Goal: Task Accomplishment & Management: Use online tool/utility

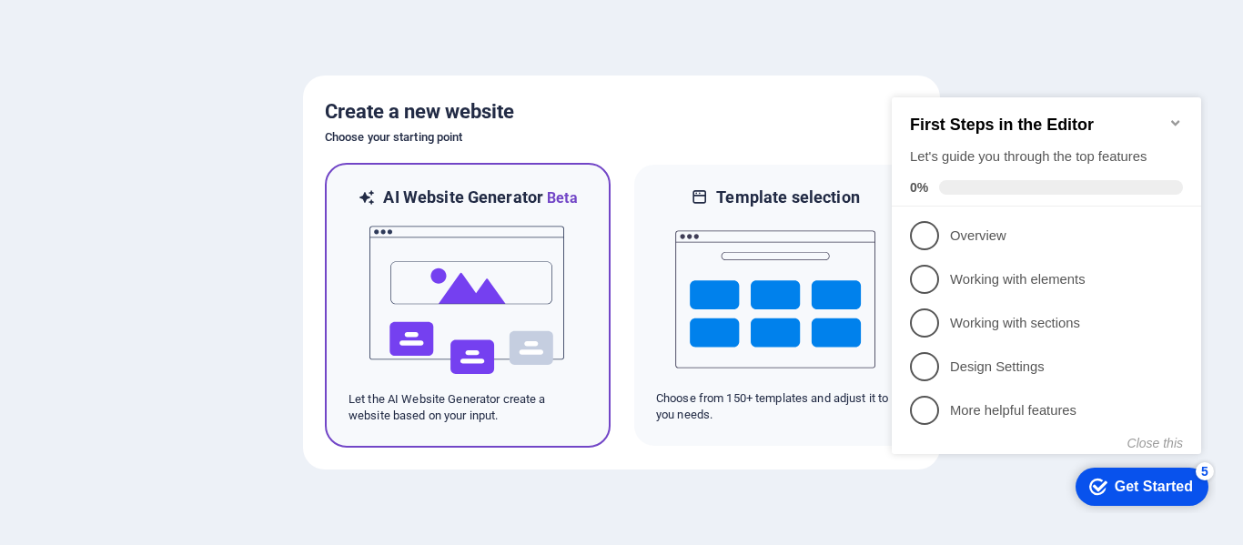
click at [492, 341] on img at bounding box center [468, 300] width 200 height 182
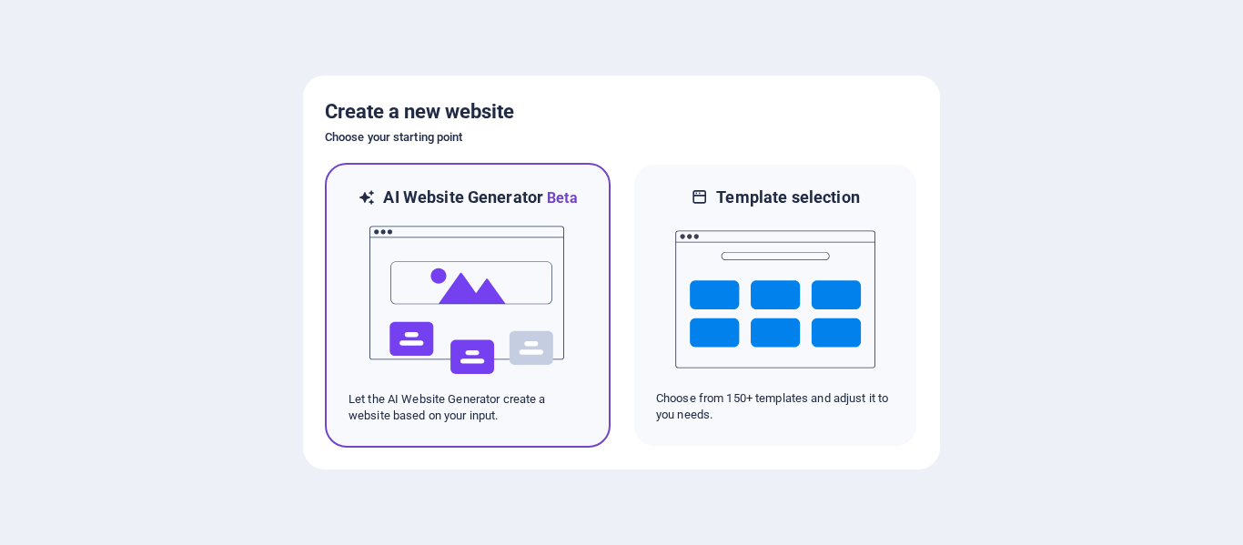
click at [491, 349] on img at bounding box center [468, 300] width 200 height 182
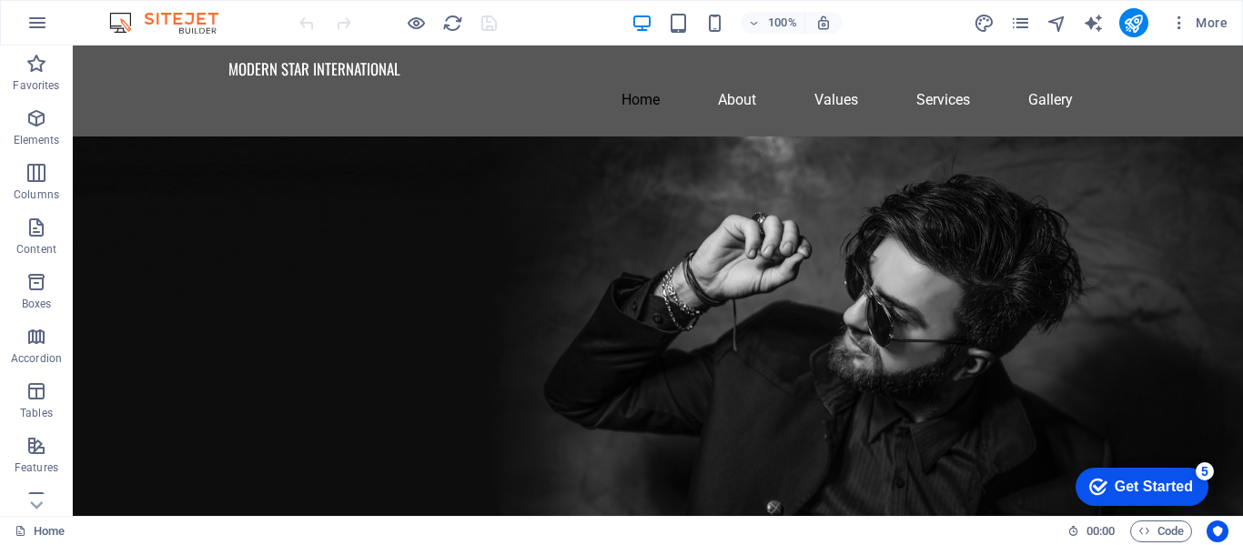
drag, startPoint x: 1233, startPoint y: 78, endPoint x: 1306, endPoint y: 583, distance: 510.4
click at [1243, 9] on header "100% More" at bounding box center [621, 23] width 1243 height 46
click at [255, 64] on span "Logo" at bounding box center [263, 61] width 25 height 11
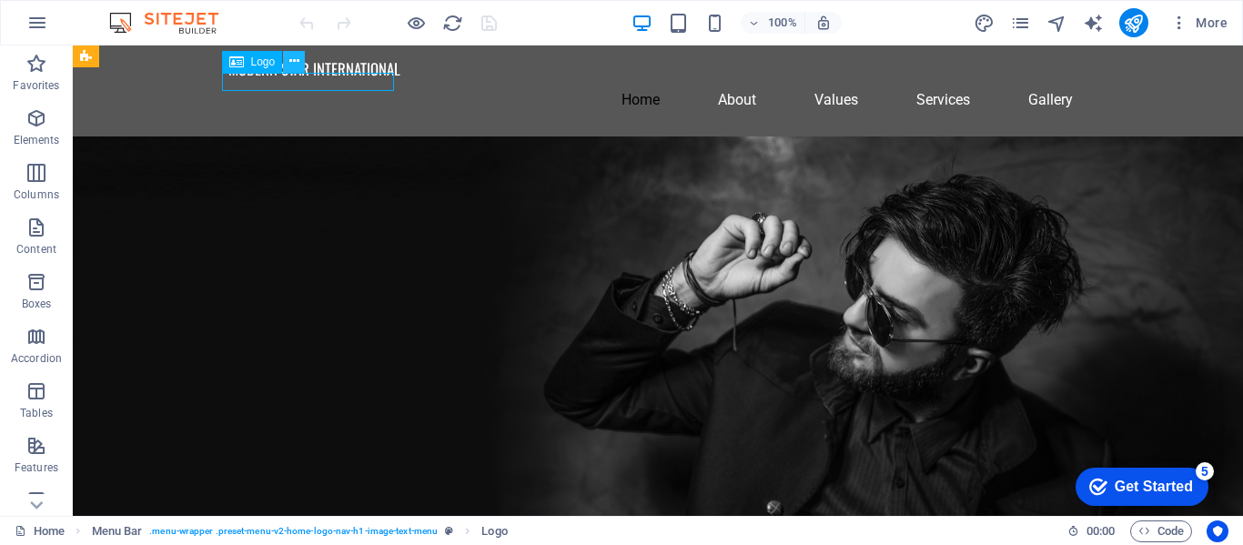
click at [296, 63] on icon at bounding box center [294, 61] width 10 height 19
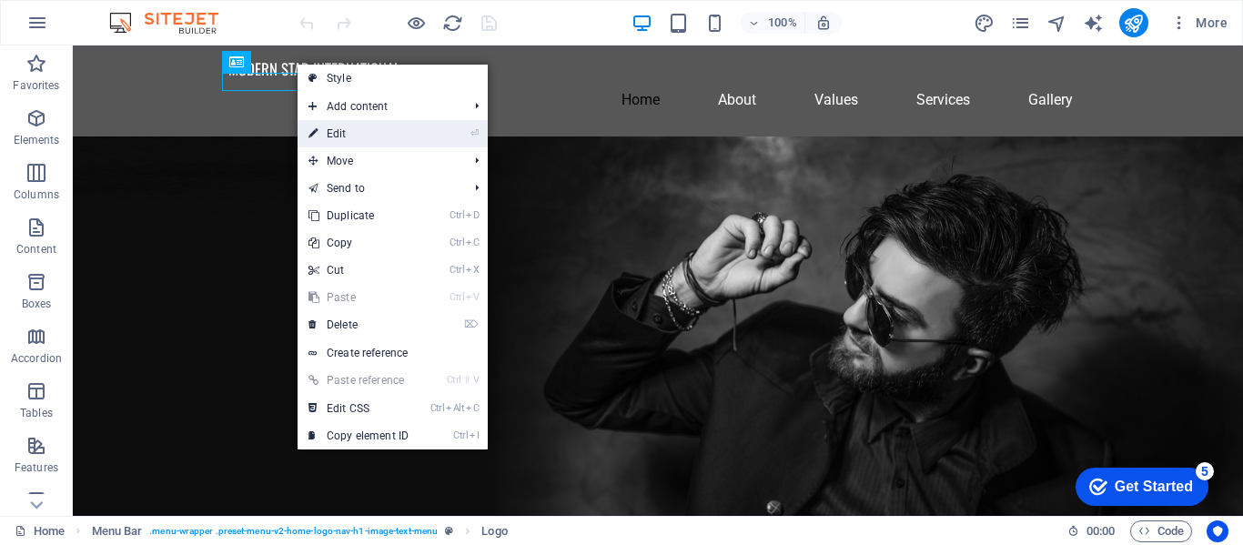
click at [359, 138] on link "⏎ Edit" at bounding box center [359, 133] width 122 height 27
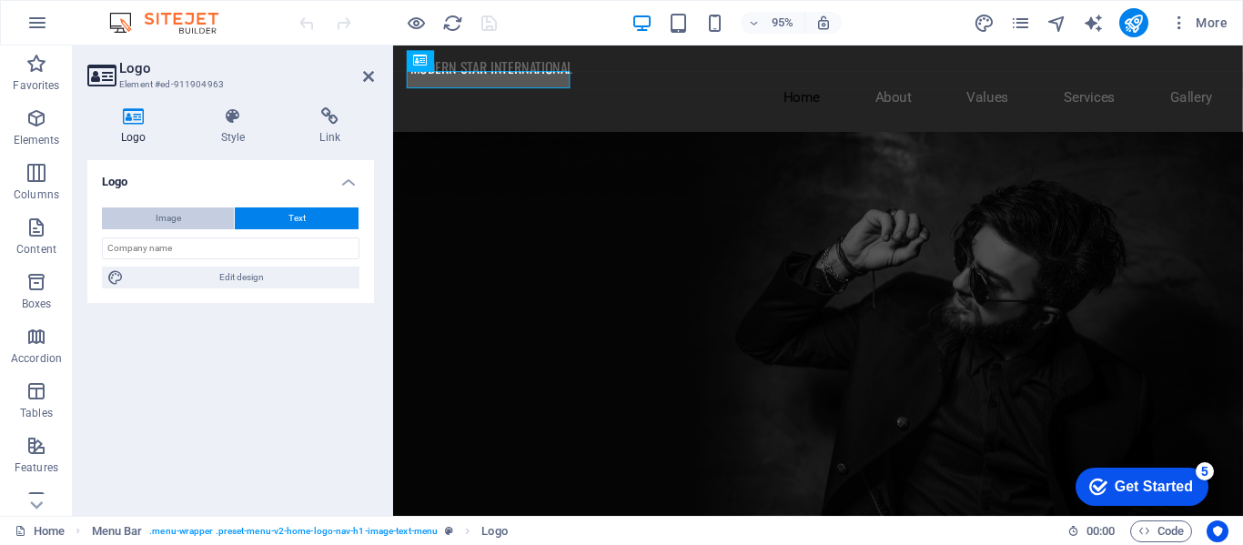
click at [178, 211] on span "Image" at bounding box center [168, 219] width 25 height 22
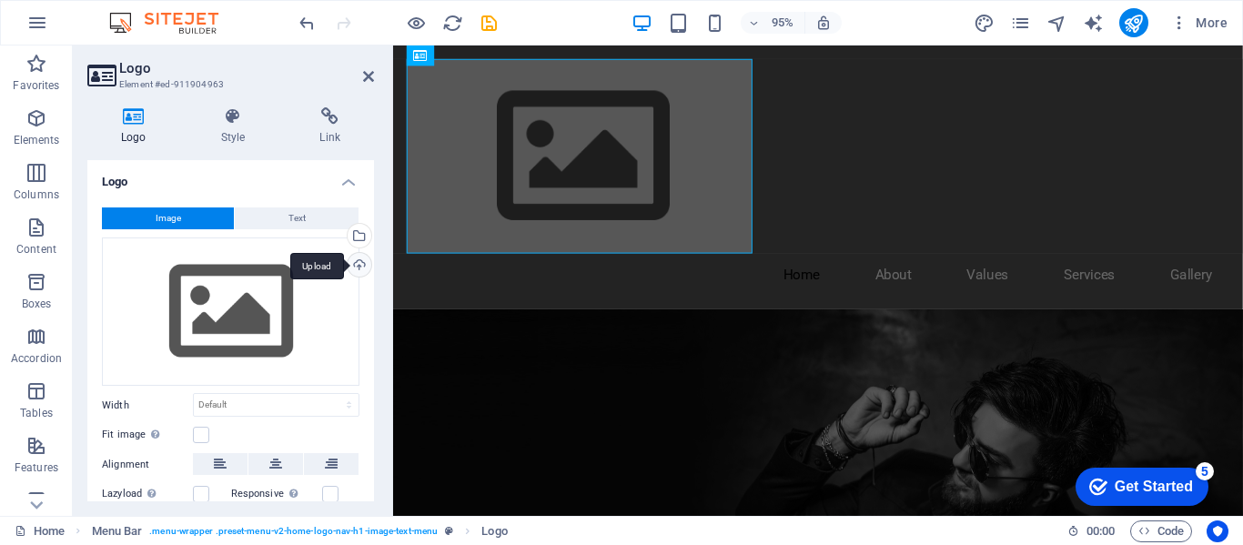
click at [346, 266] on div "Upload" at bounding box center [357, 266] width 27 height 27
click at [357, 269] on div "Upload" at bounding box center [357, 266] width 27 height 27
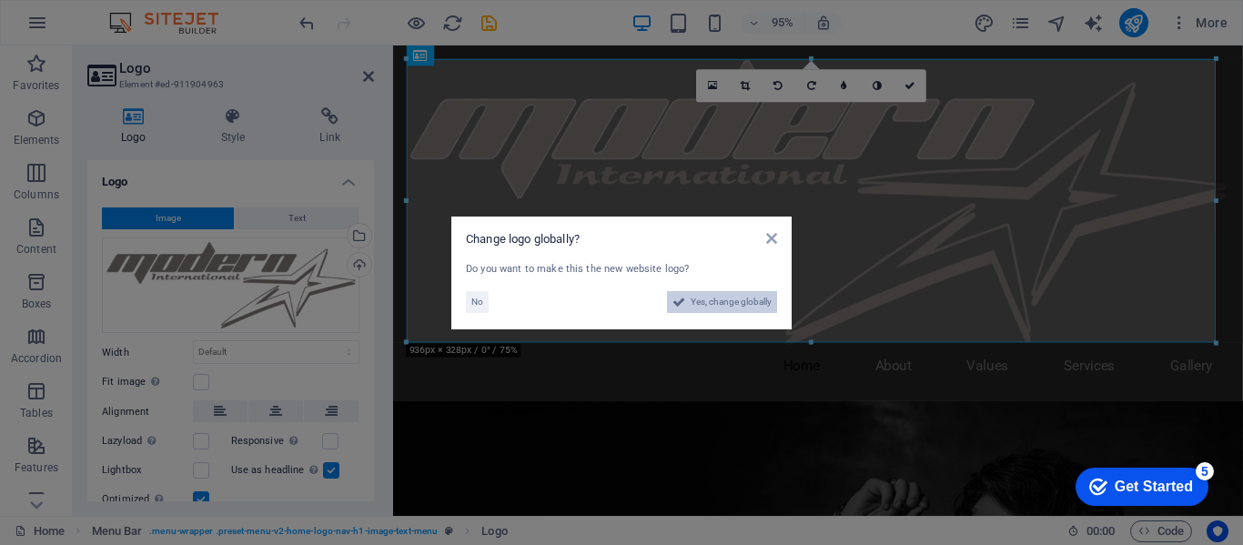
click at [713, 302] on span "Yes, change globally" at bounding box center [731, 302] width 81 height 22
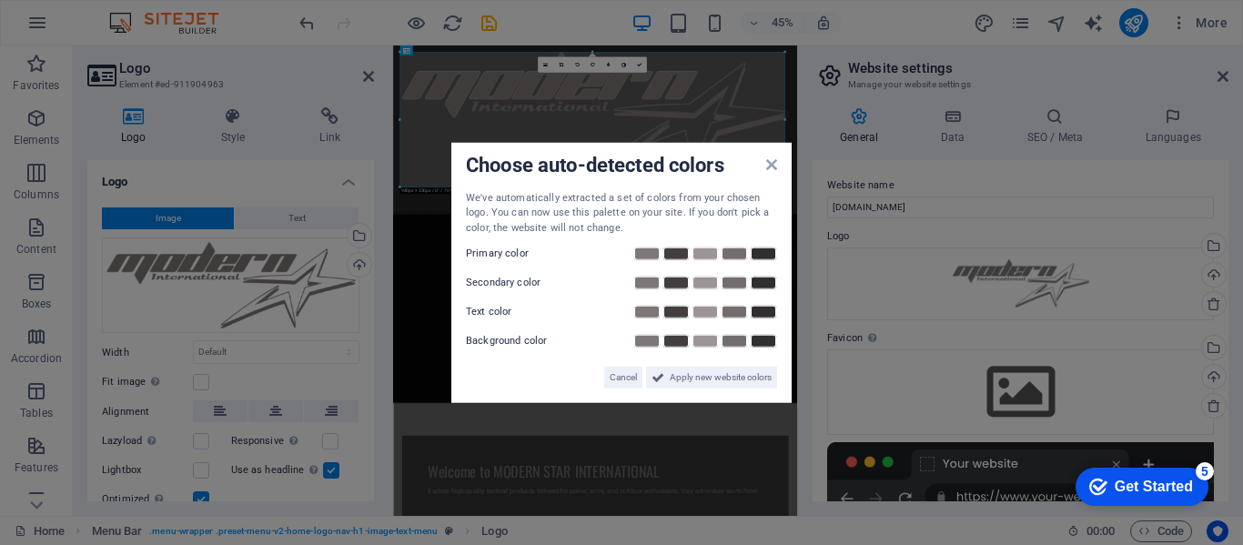
click at [485, 247] on label "Primary color" at bounding box center [520, 254] width 109 height 22
click at [771, 166] on icon at bounding box center [771, 164] width 11 height 15
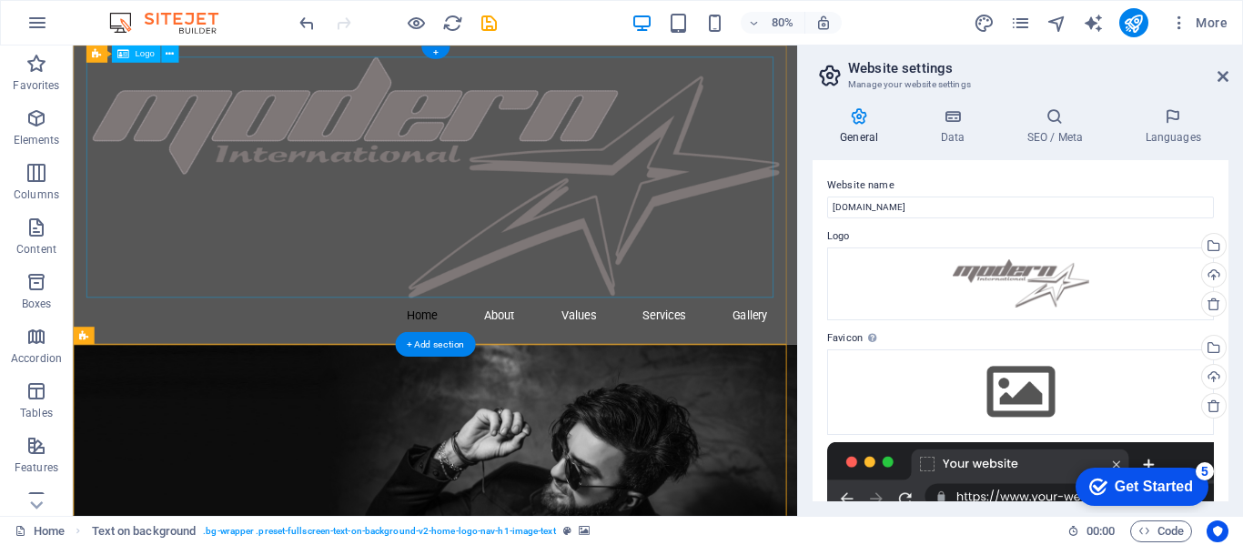
click at [480, 220] on div at bounding box center [525, 210] width 859 height 301
drag, startPoint x: 947, startPoint y: 360, endPoint x: 918, endPoint y: 333, distance: 39.9
click at [918, 333] on header "Home About Values Services Gallery" at bounding box center [526, 233] width 888 height 374
click at [753, 188] on div at bounding box center [525, 210] width 859 height 301
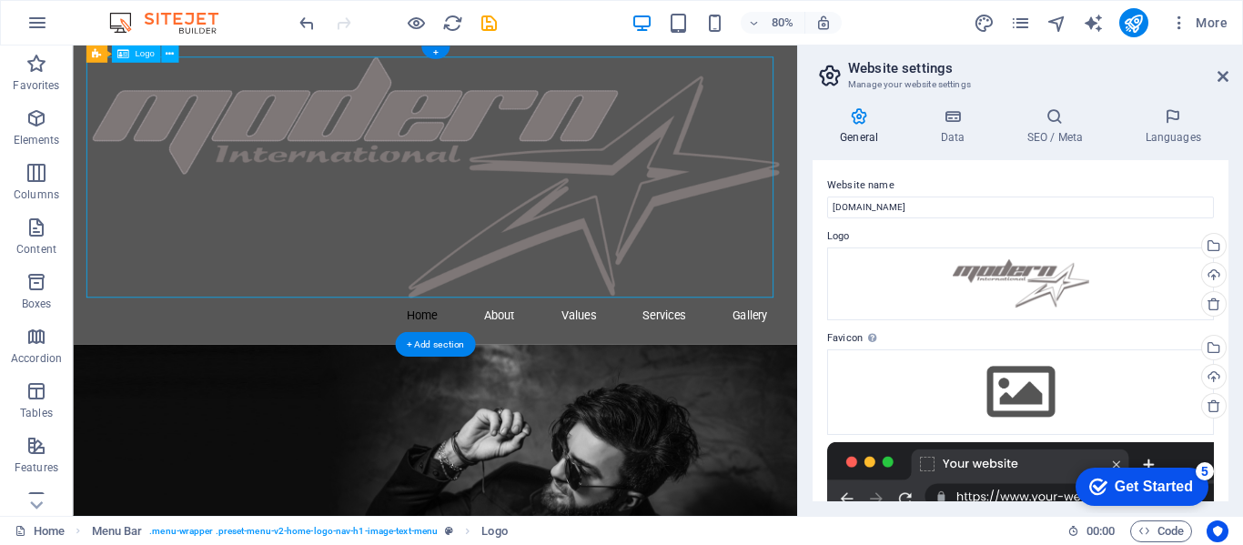
drag, startPoint x: 105, startPoint y: 87, endPoint x: 314, endPoint y: 167, distance: 223.8
click at [300, 167] on div at bounding box center [525, 210] width 859 height 301
click at [332, 355] on div at bounding box center [525, 210] width 859 height 301
click at [731, 279] on div at bounding box center [525, 210] width 859 height 301
click at [719, 279] on div at bounding box center [525, 210] width 859 height 301
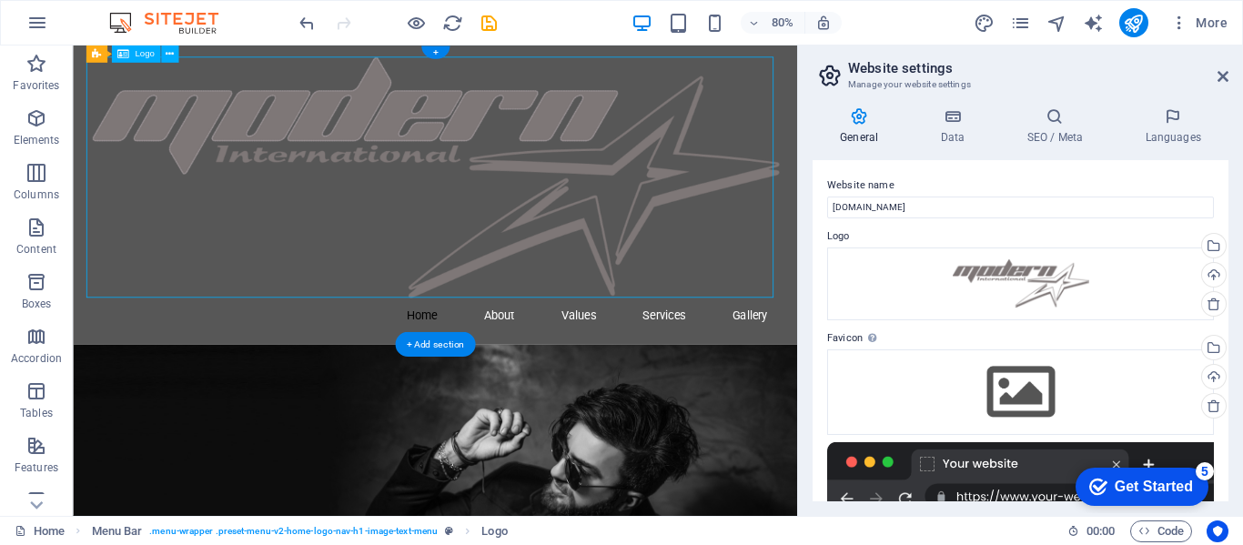
drag, startPoint x: 157, startPoint y: 134, endPoint x: 157, endPoint y: 147, distance: 12.7
click at [157, 147] on div at bounding box center [525, 210] width 859 height 301
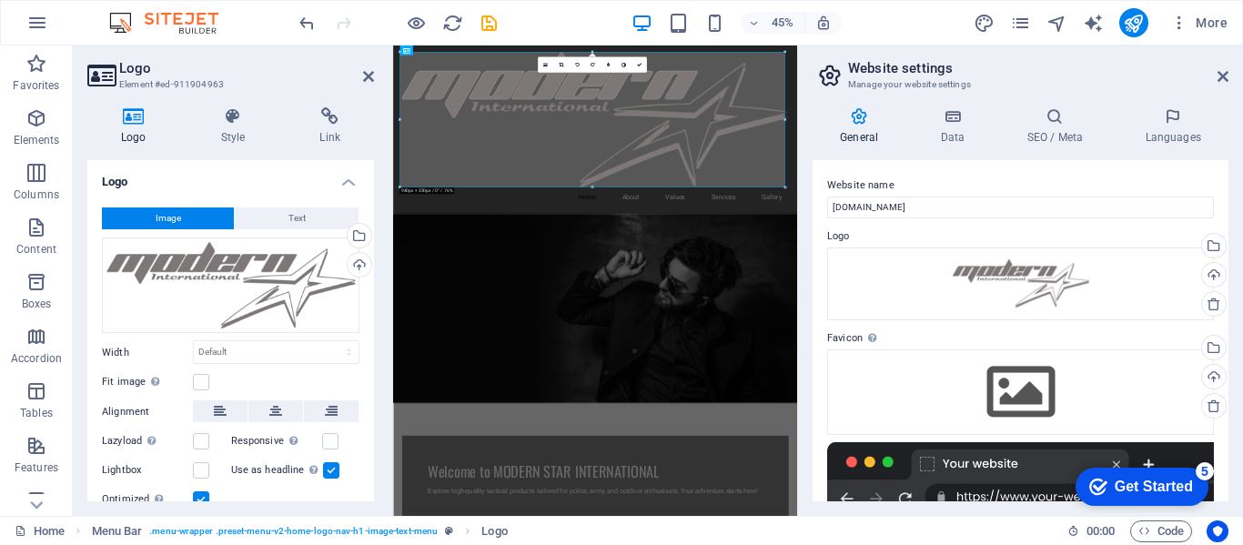
click at [141, 127] on h4 "Logo" at bounding box center [137, 126] width 100 height 38
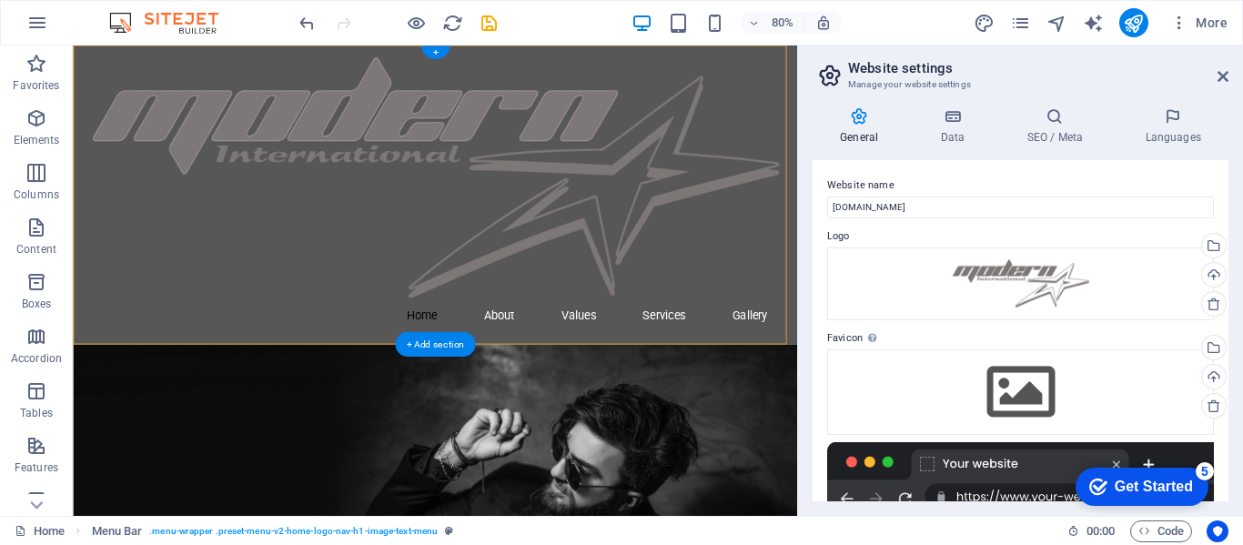
drag, startPoint x: 859, startPoint y: 165, endPoint x: 919, endPoint y: 137, distance: 66.0
click at [919, 137] on div "Home About Values Services Gallery" at bounding box center [526, 233] width 906 height 374
click at [494, 201] on div at bounding box center [525, 210] width 859 height 301
click at [441, 188] on div at bounding box center [525, 210] width 859 height 301
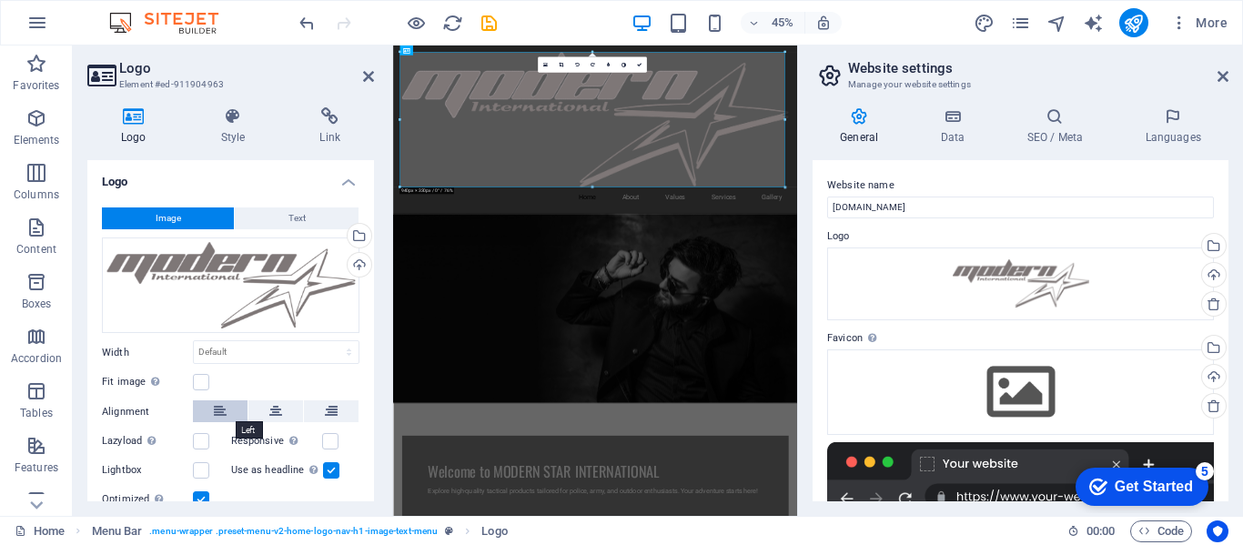
click at [236, 416] on button at bounding box center [220, 412] width 55 height 22
click at [202, 444] on label at bounding box center [201, 441] width 16 height 16
click at [0, 0] on input "Lazyload Loading images after the page loads improves page speed." at bounding box center [0, 0] width 0 height 0
drag, startPoint x: 365, startPoint y: 432, endPoint x: 355, endPoint y: 485, distance: 53.7
click at [355, 485] on div "Image Text Drag files here, click to choose files or select files from Files or…" at bounding box center [230, 359] width 287 height 333
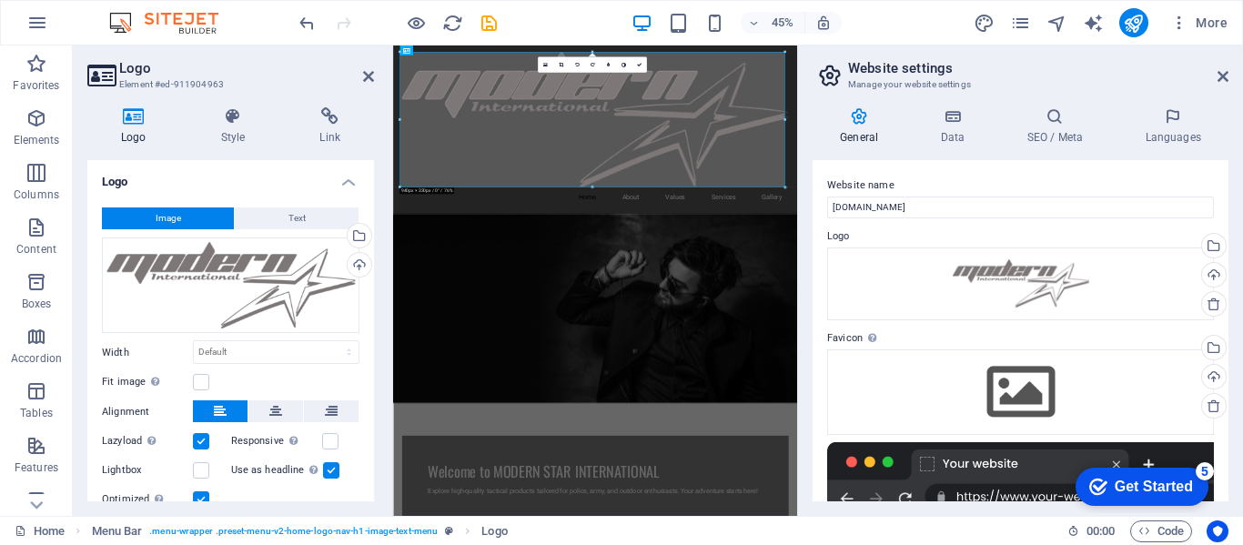
click at [368, 488] on div "Image Text Drag files here, click to choose files or select files from Files or…" at bounding box center [230, 359] width 287 height 333
drag, startPoint x: 368, startPoint y: 437, endPoint x: 389, endPoint y: 541, distance: 105.9
click at [389, 516] on section "Favorites Elements Columns Content Boxes Accordion Tables Features Images Slide…" at bounding box center [398, 281] width 797 height 471
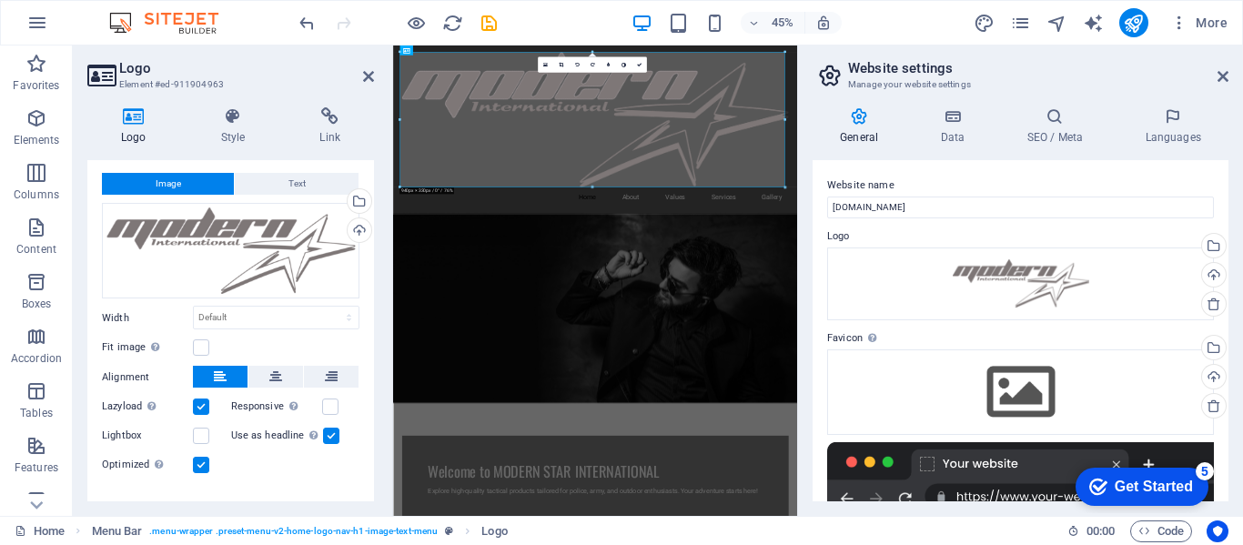
scroll to position [66, 0]
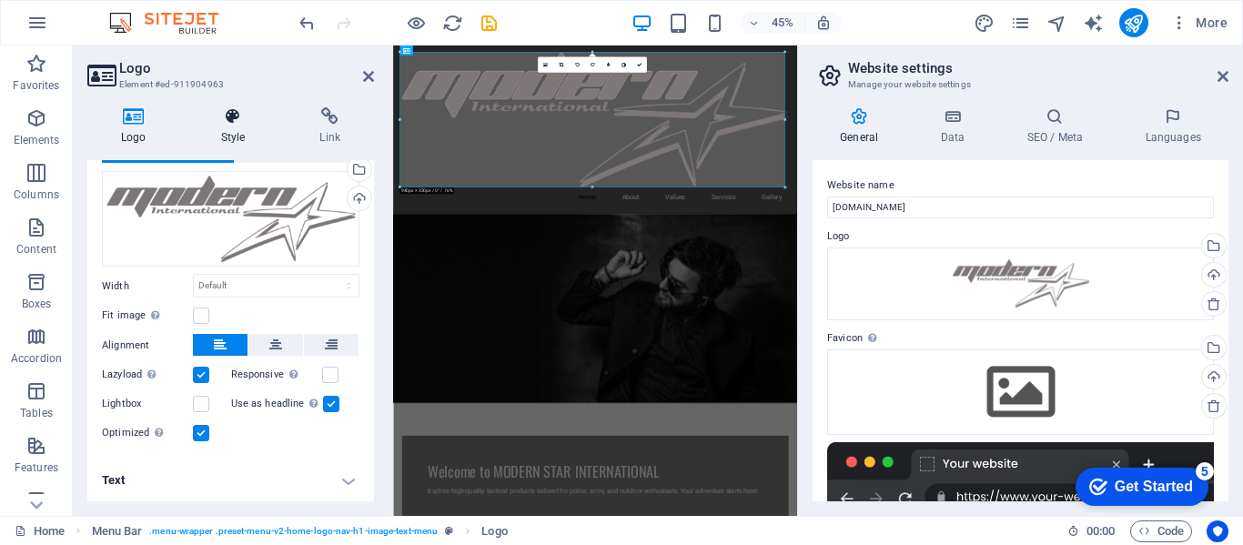
click at [233, 144] on h4 "Style" at bounding box center [237, 126] width 99 height 38
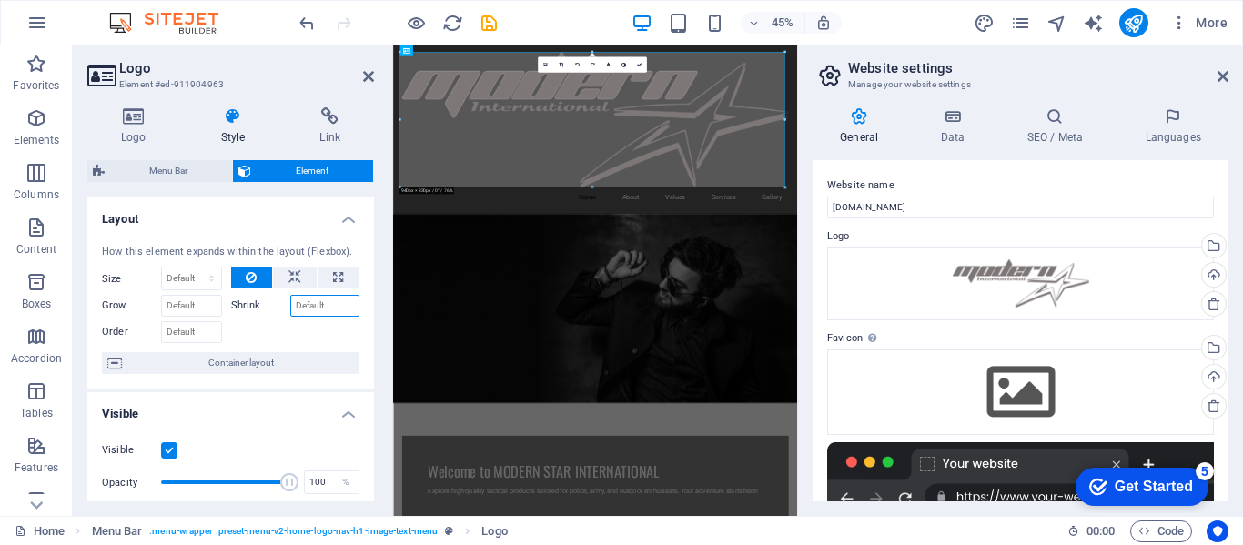
click at [297, 304] on input "Shrink" at bounding box center [325, 306] width 70 height 22
click at [253, 479] on span at bounding box center [225, 482] width 128 height 27
type input "99"
click at [284, 490] on span at bounding box center [225, 482] width 128 height 27
drag, startPoint x: 234, startPoint y: 115, endPoint x: 234, endPoint y: 125, distance: 10.0
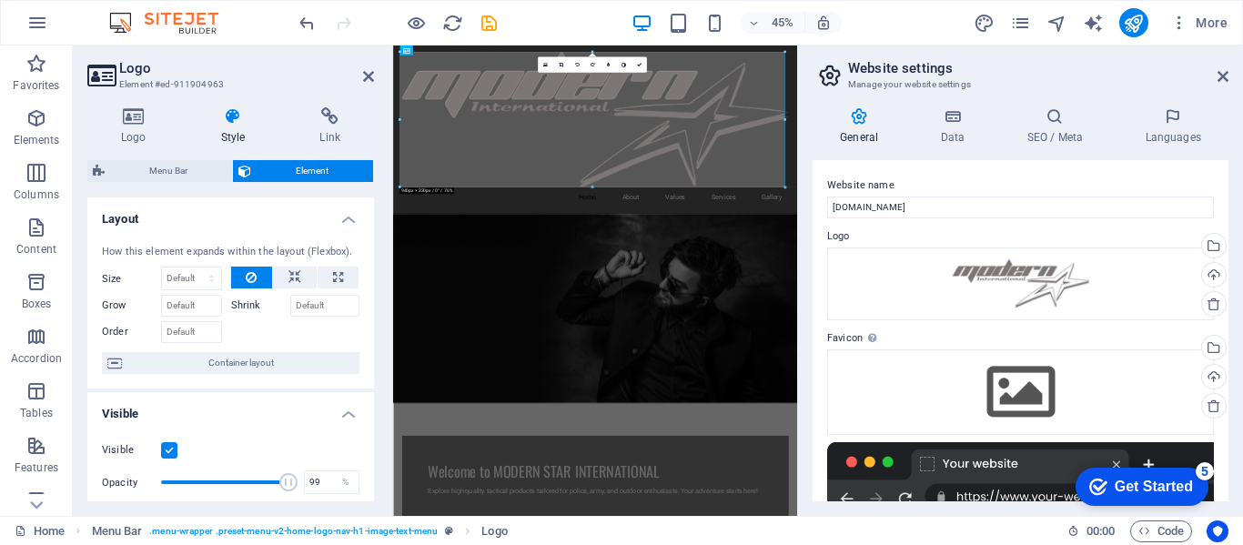
click at [234, 125] on icon at bounding box center [234, 116] width 92 height 18
click at [302, 282] on button at bounding box center [295, 278] width 44 height 22
drag, startPoint x: 989, startPoint y: 231, endPoint x: 844, endPoint y: 266, distance: 149.7
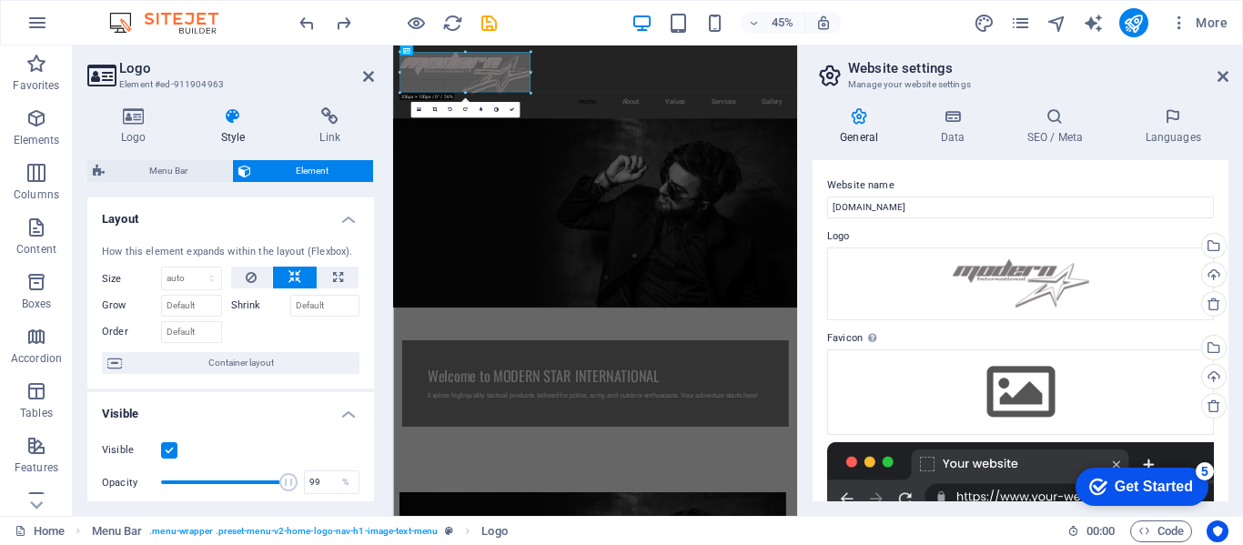
drag, startPoint x: 785, startPoint y: 187, endPoint x: 184, endPoint y: -25, distance: 636.8
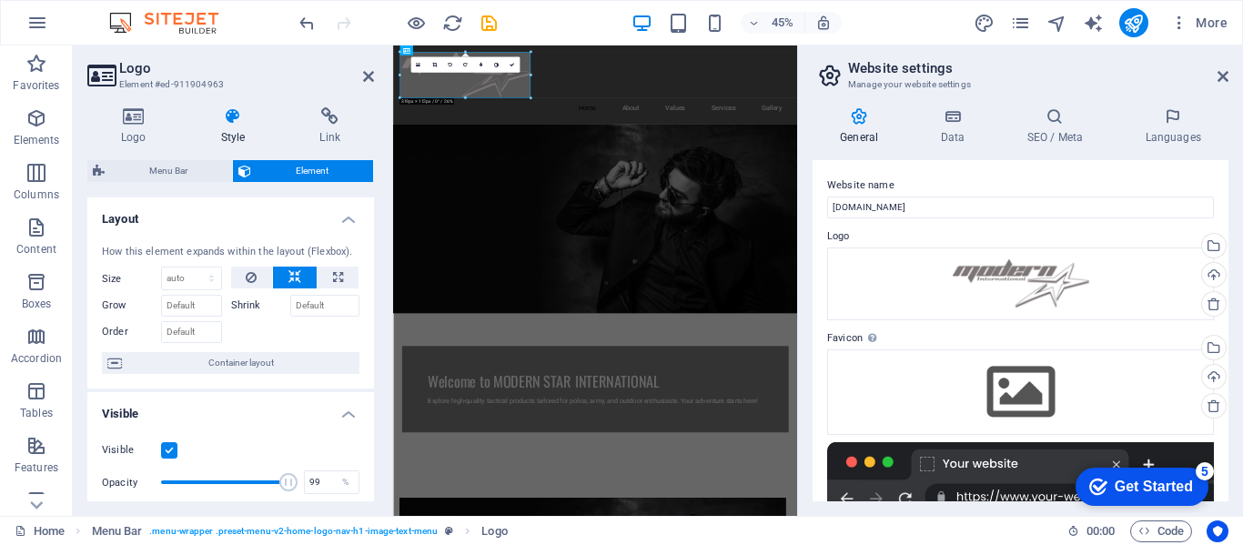
click at [723, 225] on figure at bounding box center [842, 430] width 898 height 421
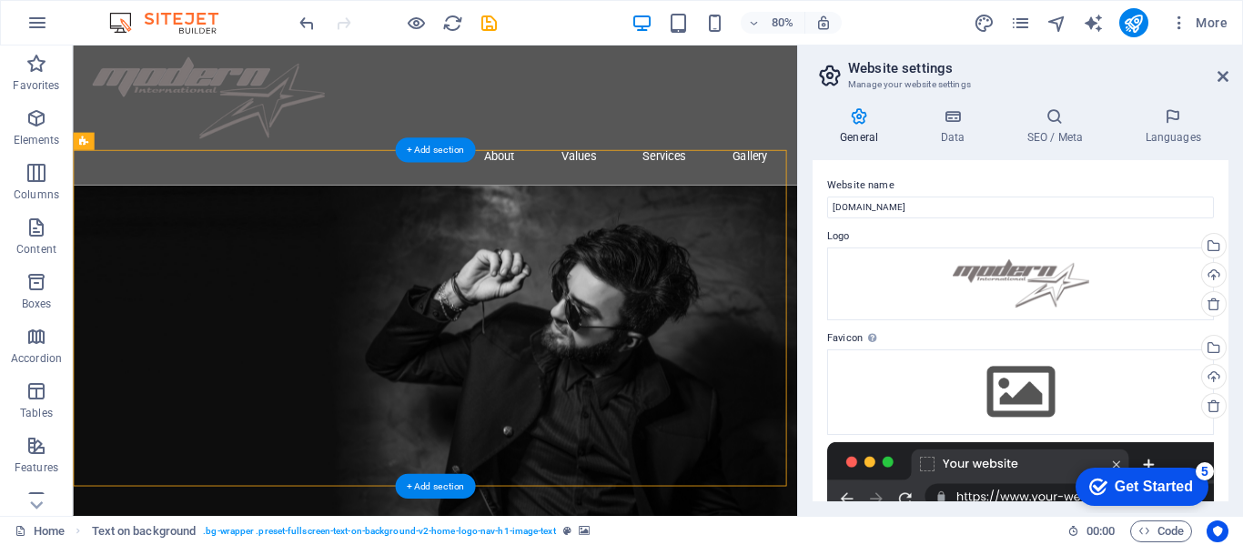
click at [840, 314] on figure at bounding box center [526, 430] width 906 height 421
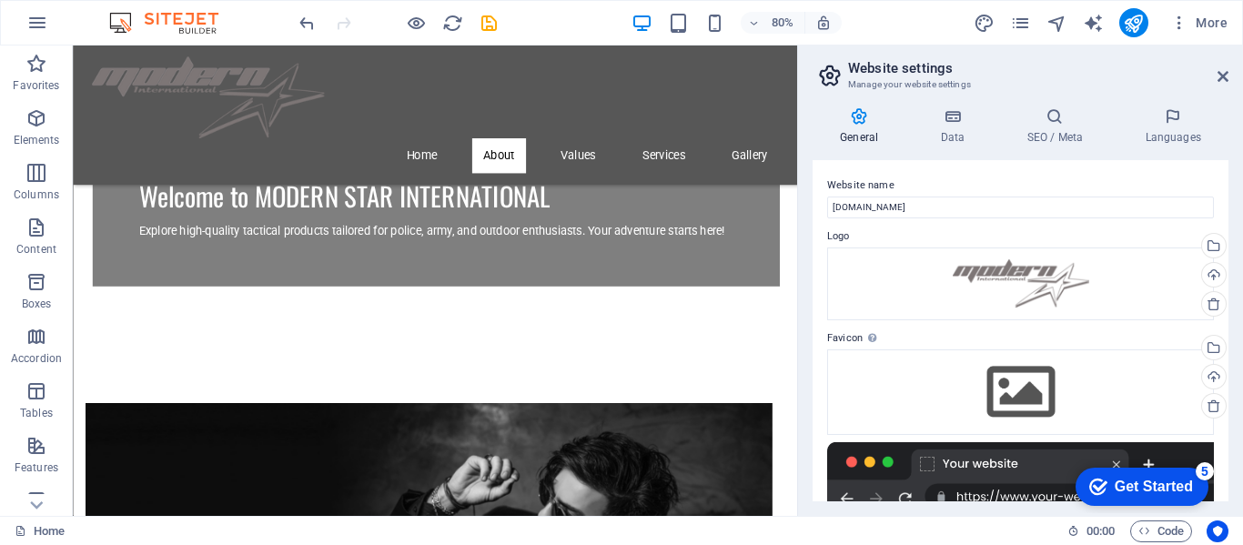
scroll to position [131, 0]
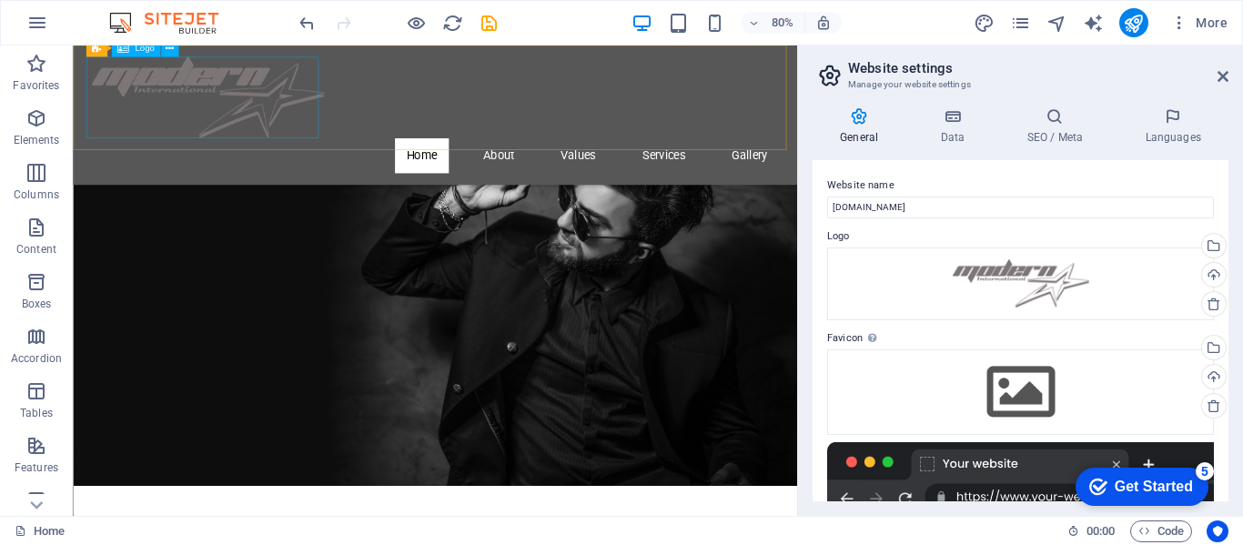
click at [287, 100] on div at bounding box center [525, 111] width 859 height 102
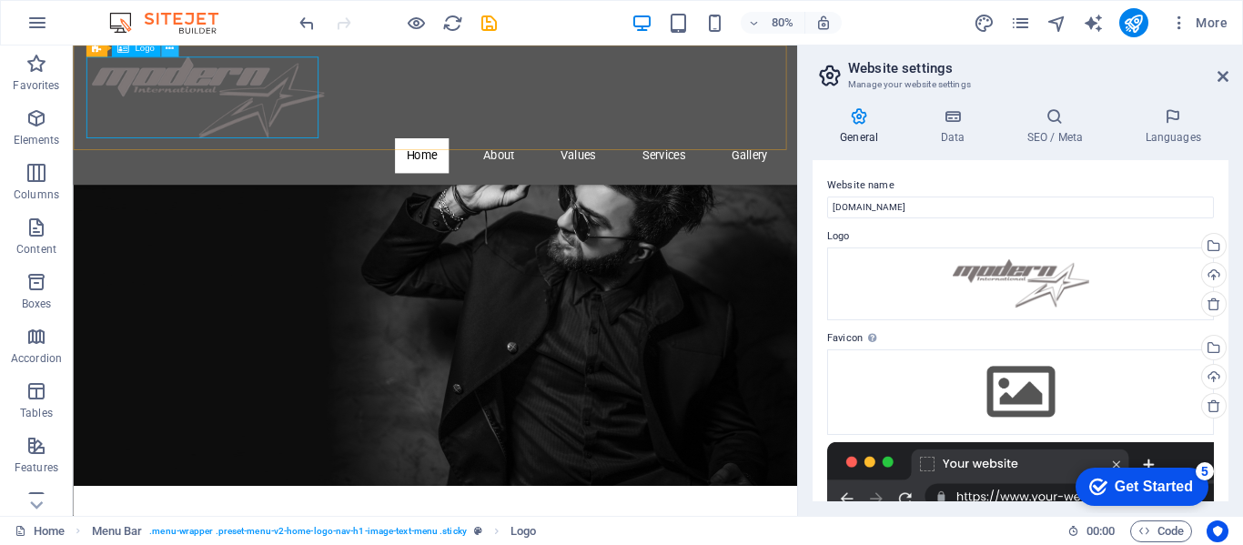
click at [173, 51] on icon at bounding box center [170, 48] width 8 height 15
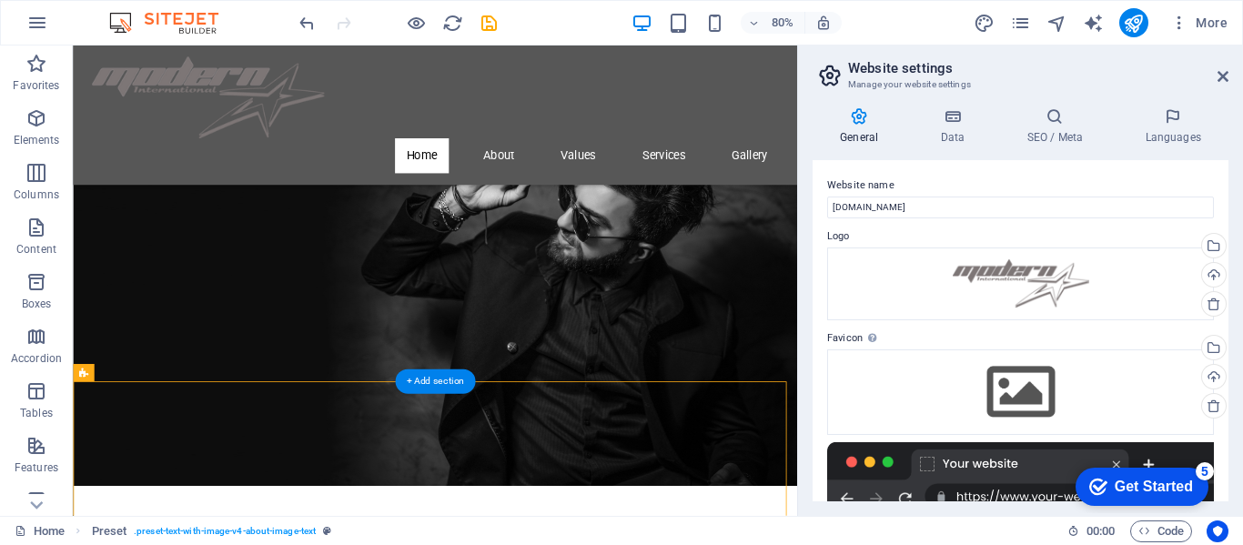
click at [689, 238] on figure at bounding box center [526, 322] width 906 height 552
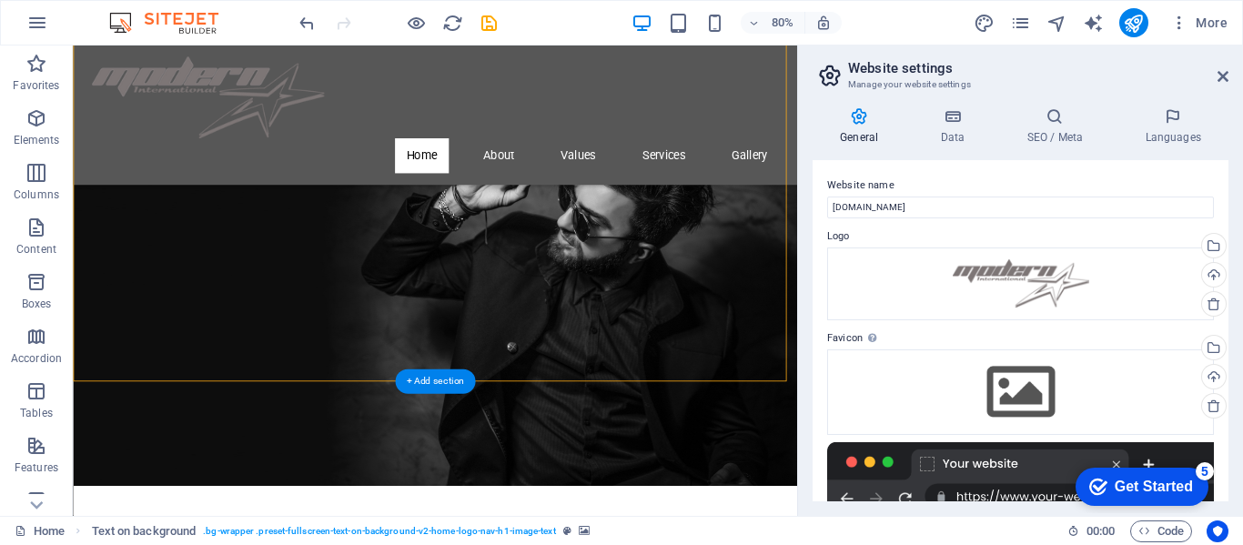
click at [689, 238] on figure at bounding box center [526, 322] width 906 height 552
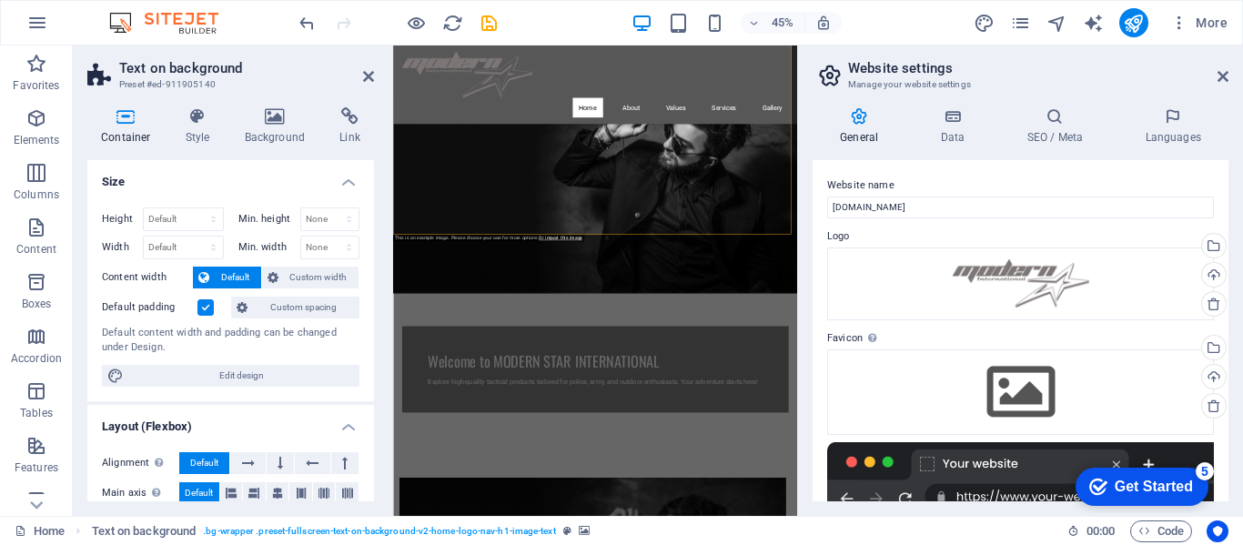
click at [809, 269] on div "General Data SEO / Meta Languages Website name store.modstarint.com Logo Drag f…" at bounding box center [1020, 304] width 445 height 423
click at [813, 156] on div "General Data SEO / Meta Languages Website name store.modstarint.com Logo Drag f…" at bounding box center [1021, 304] width 416 height 394
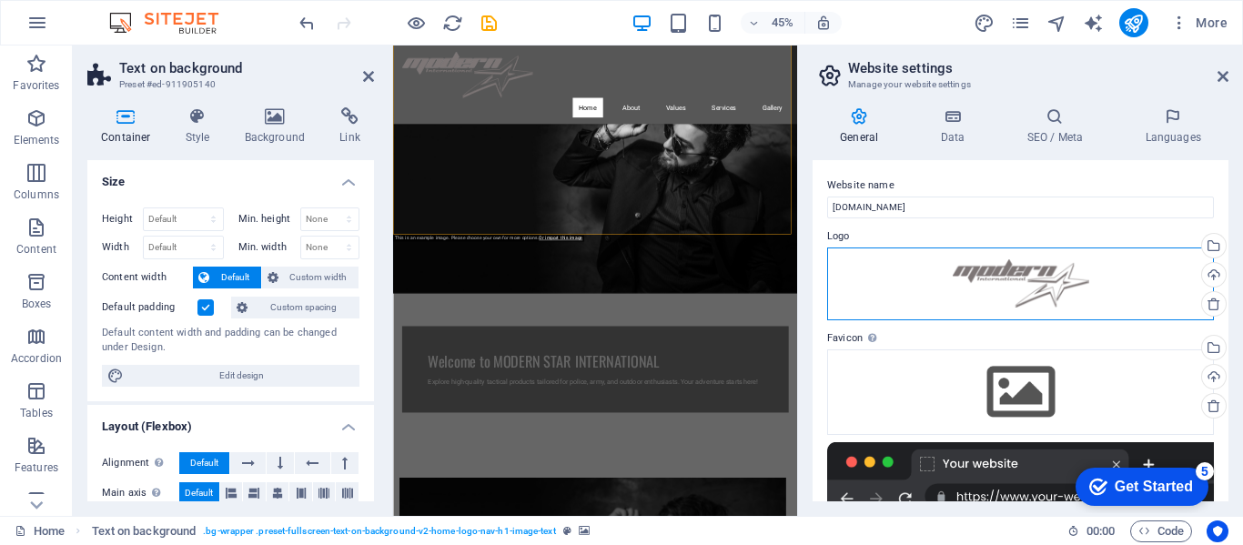
click at [1053, 296] on div "Drag files here, click to choose files or select files from Files or our free s…" at bounding box center [1020, 284] width 387 height 73
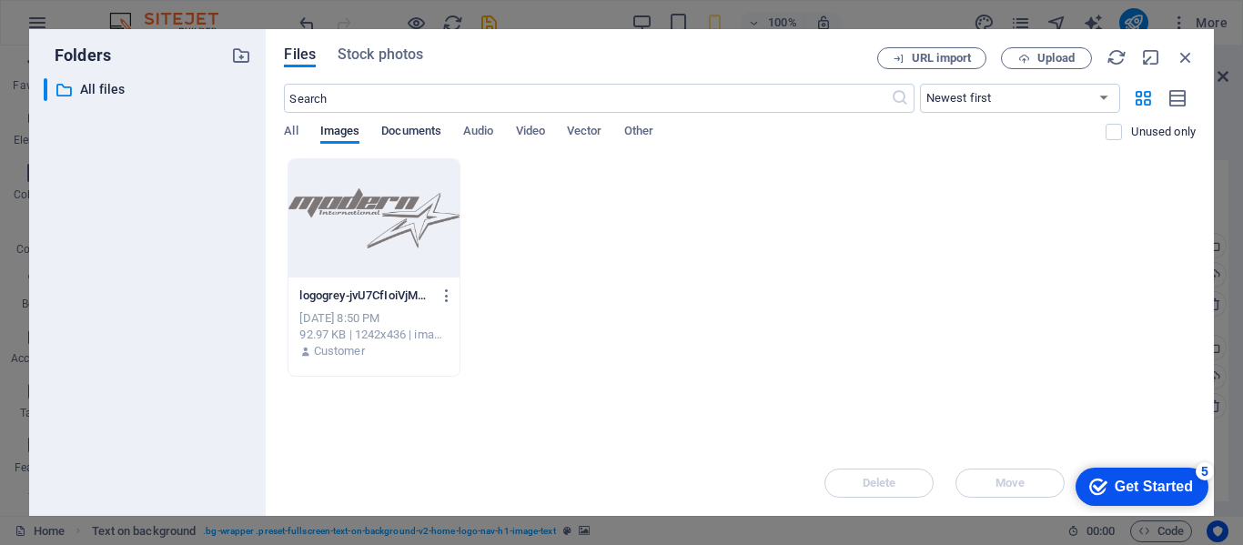
click at [418, 124] on span "Documents" at bounding box center [411, 132] width 60 height 25
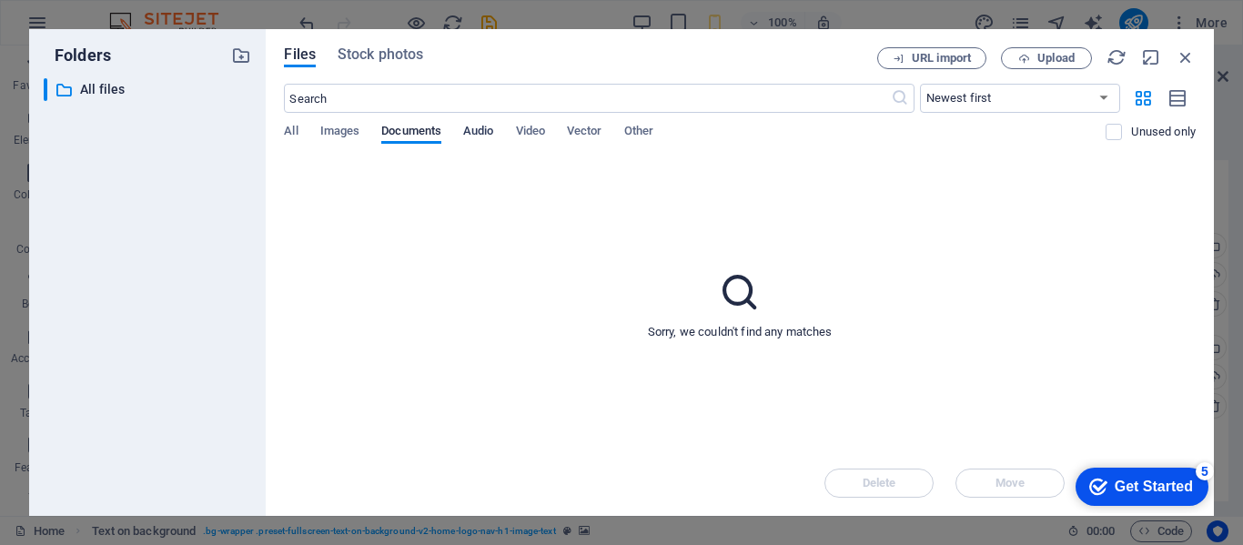
click at [480, 135] on span "Audio" at bounding box center [478, 132] width 30 height 25
click at [522, 135] on span "Video" at bounding box center [530, 132] width 29 height 25
click at [584, 135] on span "Vector" at bounding box center [585, 132] width 36 height 25
click at [646, 125] on span "Other" at bounding box center [638, 132] width 29 height 25
click at [340, 134] on span "Images" at bounding box center [340, 132] width 40 height 25
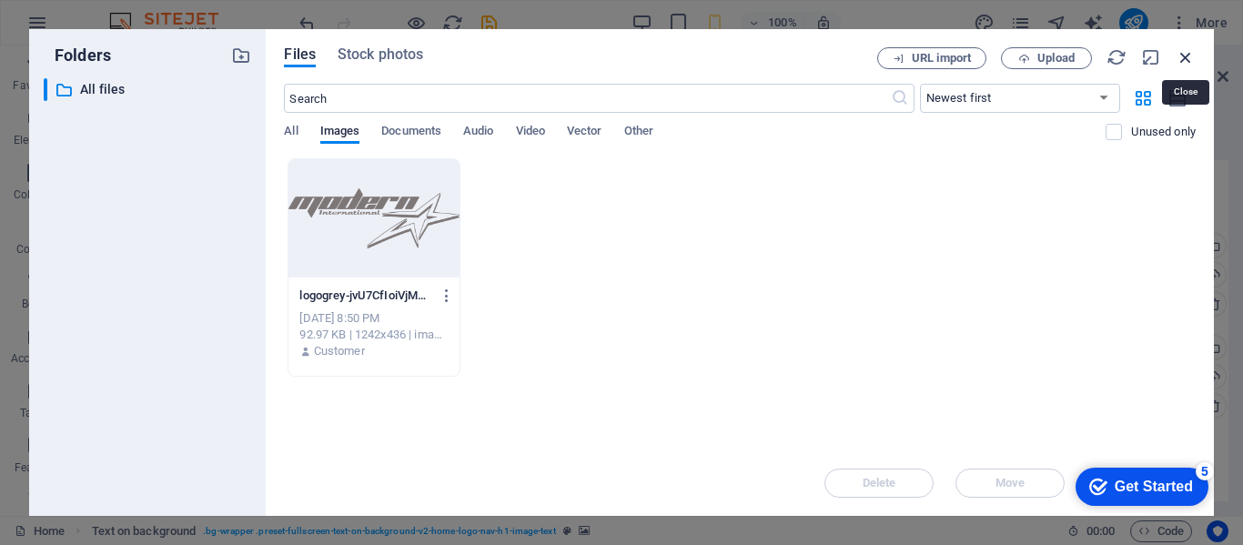
click at [1186, 65] on icon "button" at bounding box center [1186, 57] width 20 height 20
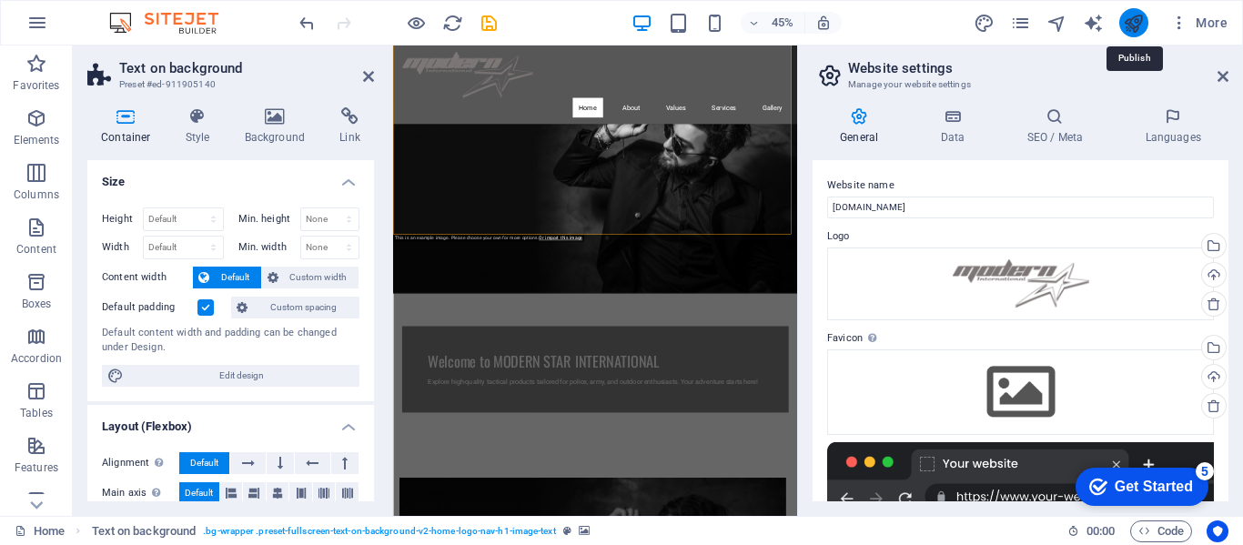
click at [1136, 19] on icon "publish" at bounding box center [1133, 23] width 21 height 21
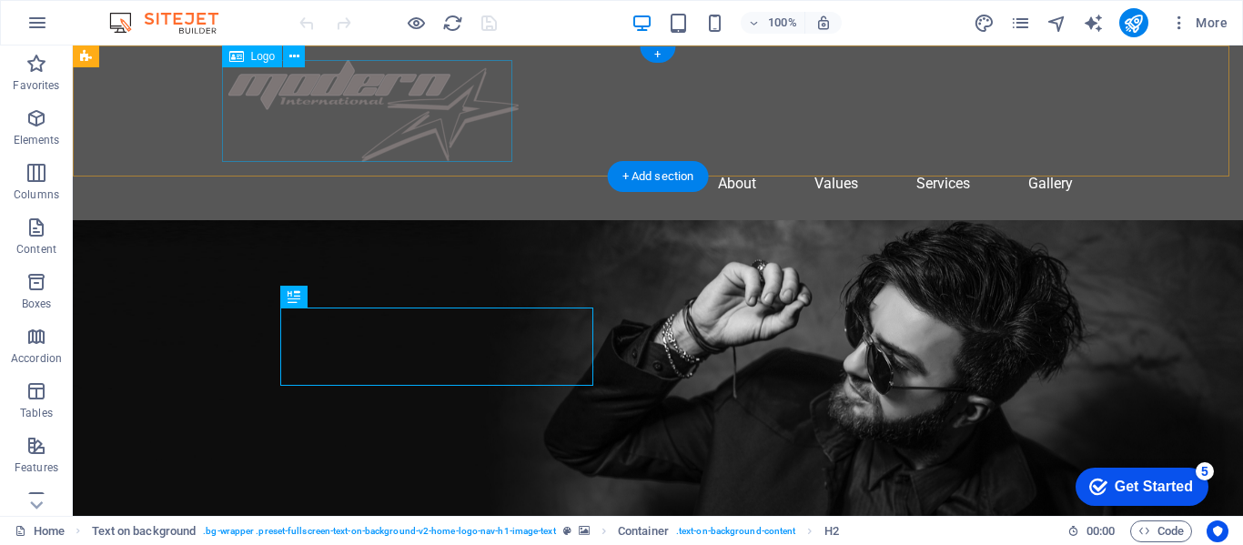
click at [431, 76] on div at bounding box center [657, 111] width 859 height 102
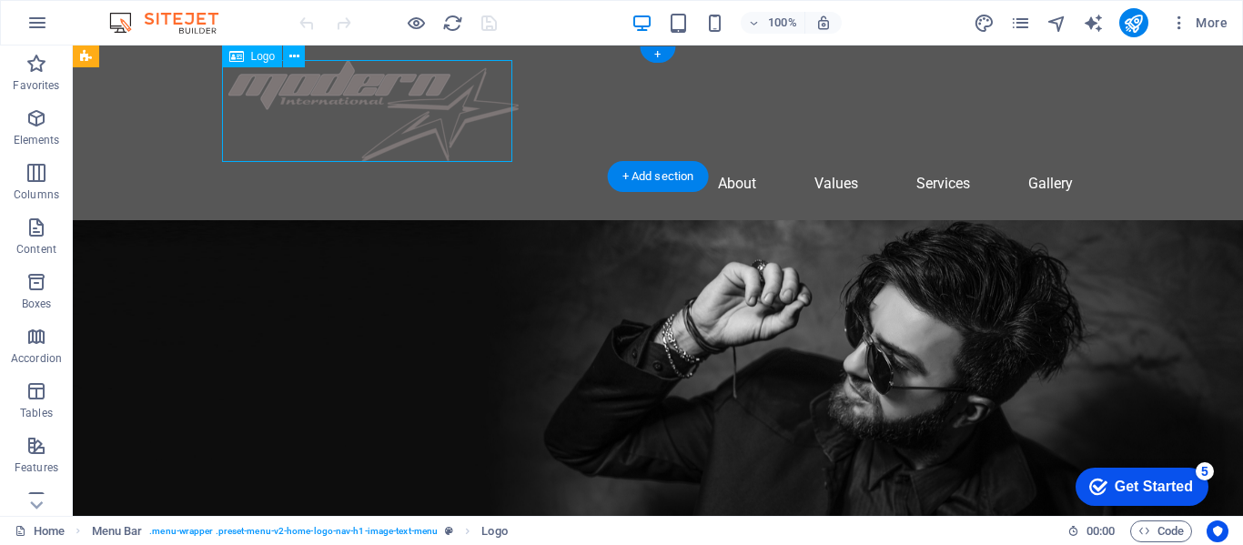
click at [431, 76] on div at bounding box center [657, 111] width 859 height 102
select select "px"
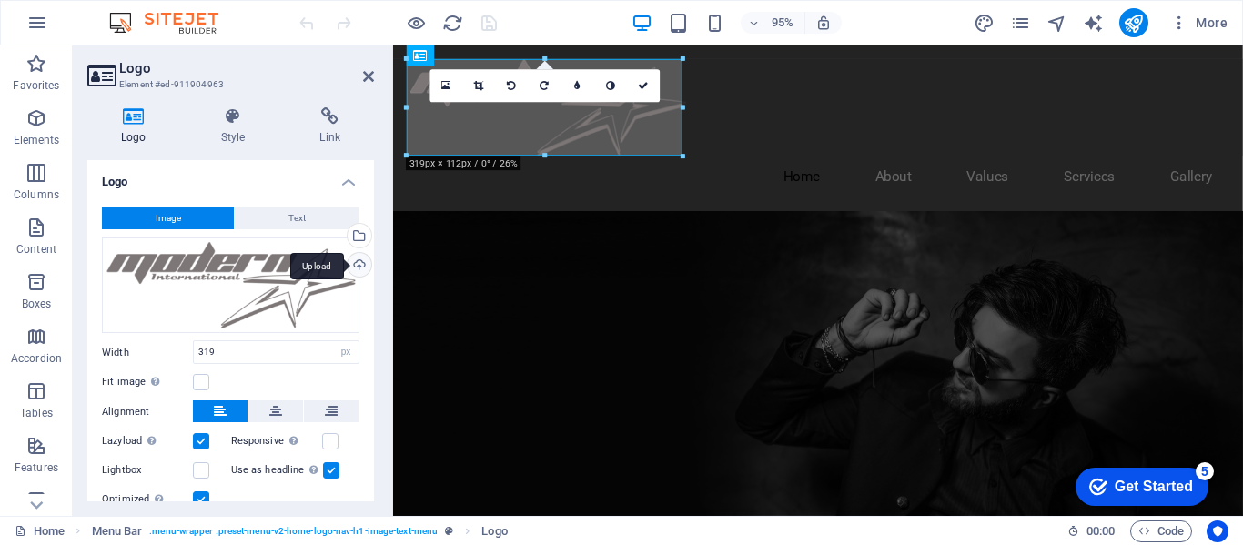
click at [358, 276] on div "Upload" at bounding box center [357, 266] width 27 height 27
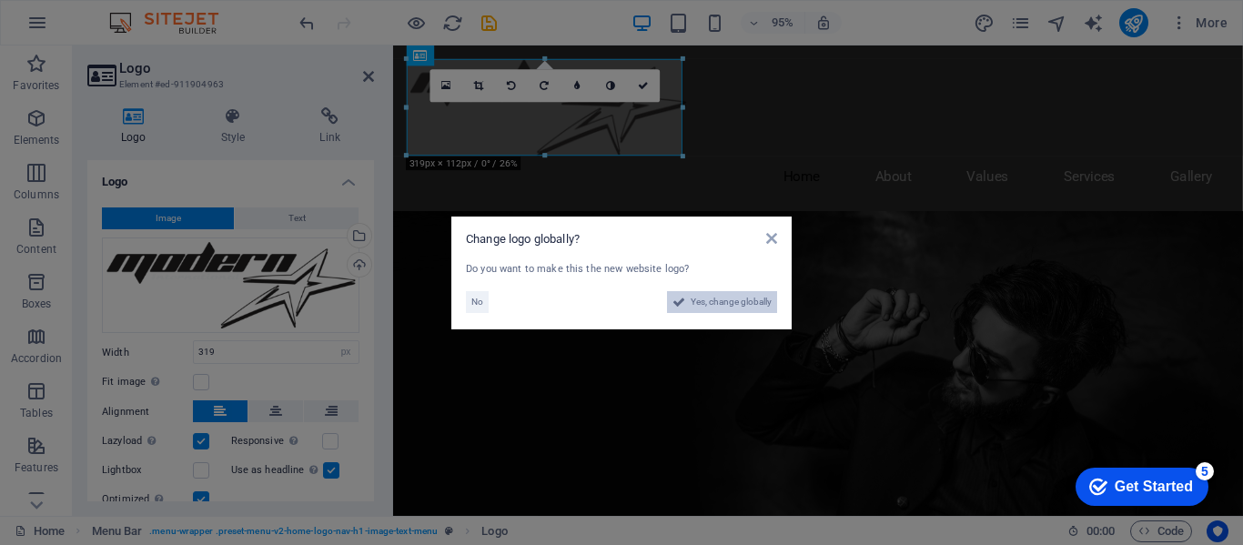
click at [747, 311] on span "Yes, change globally" at bounding box center [731, 302] width 81 height 22
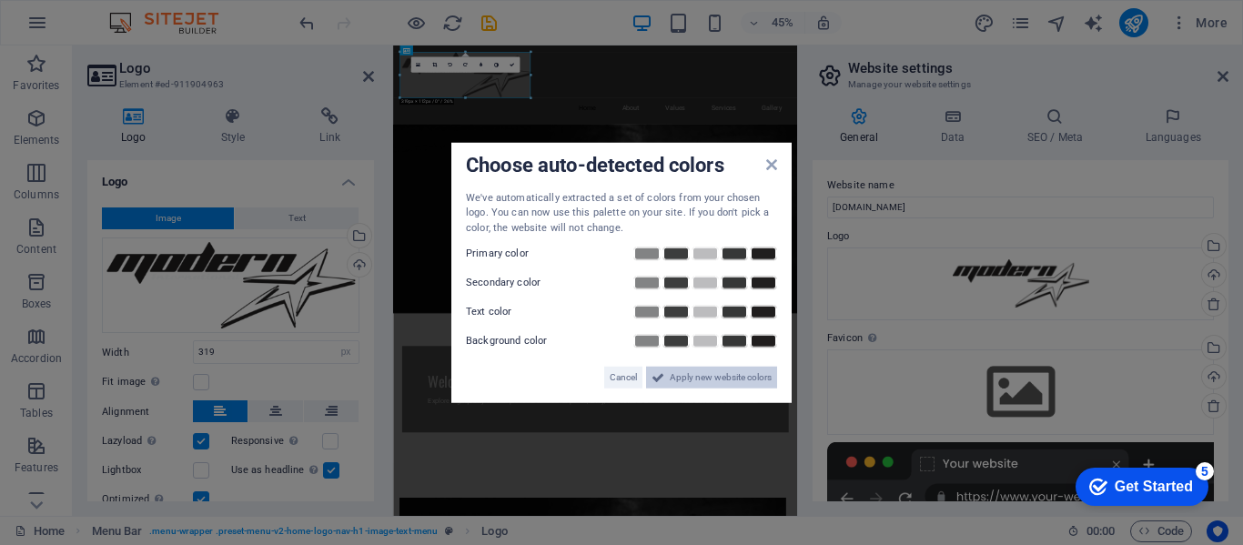
click at [694, 381] on span "Apply new website colors" at bounding box center [721, 378] width 102 height 22
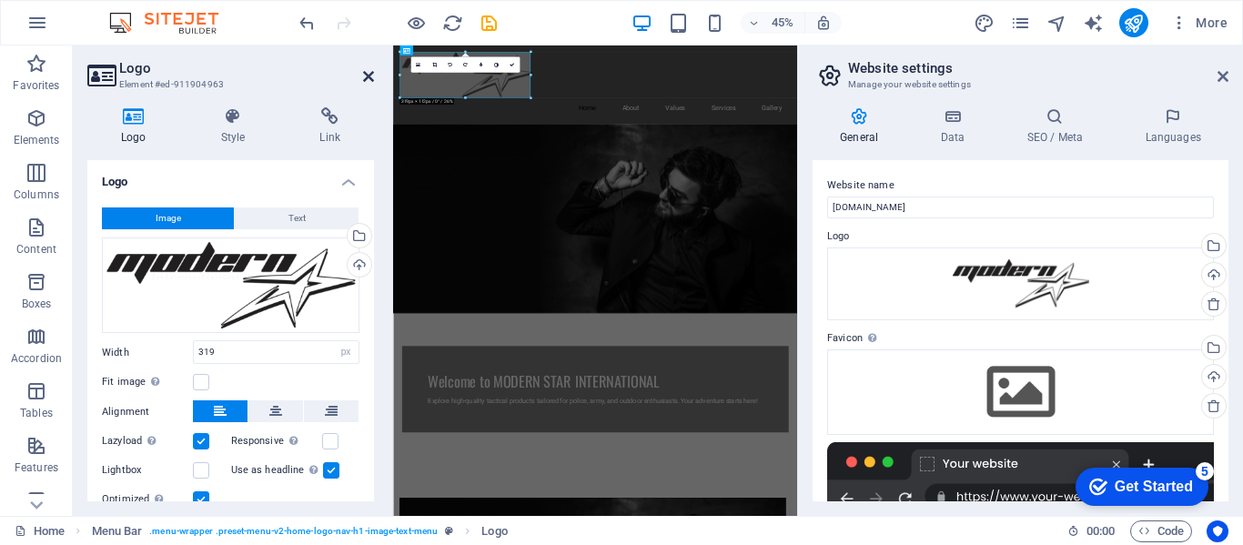
click at [363, 82] on icon at bounding box center [368, 76] width 11 height 15
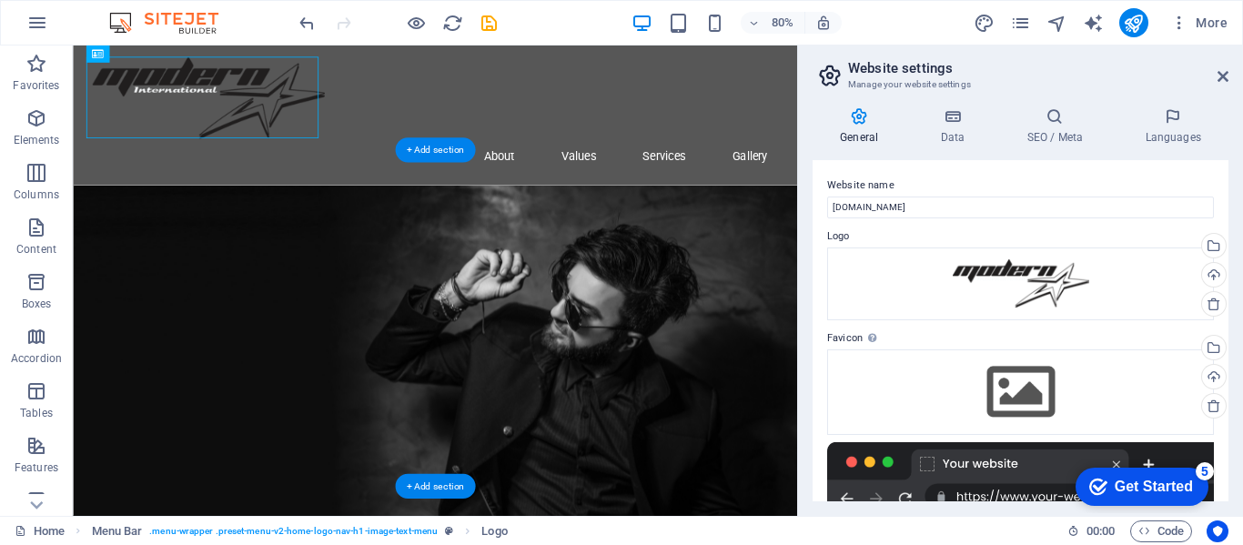
click at [856, 279] on figure at bounding box center [526, 430] width 906 height 421
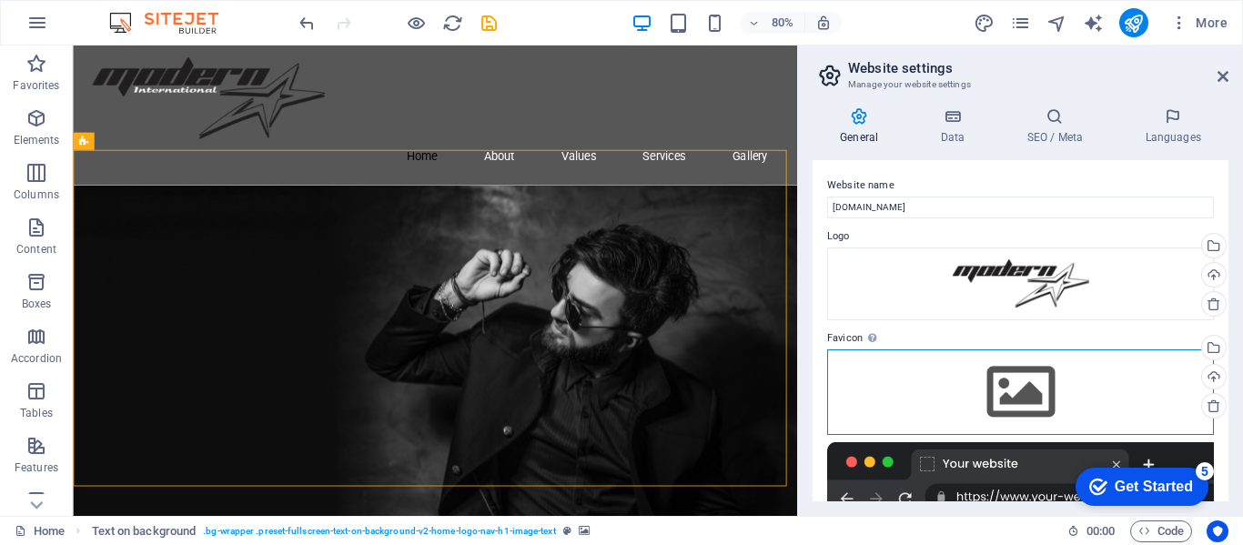
click at [1036, 398] on div "Drag files here, click to choose files or select files from Files or our free s…" at bounding box center [1020, 393] width 387 height 86
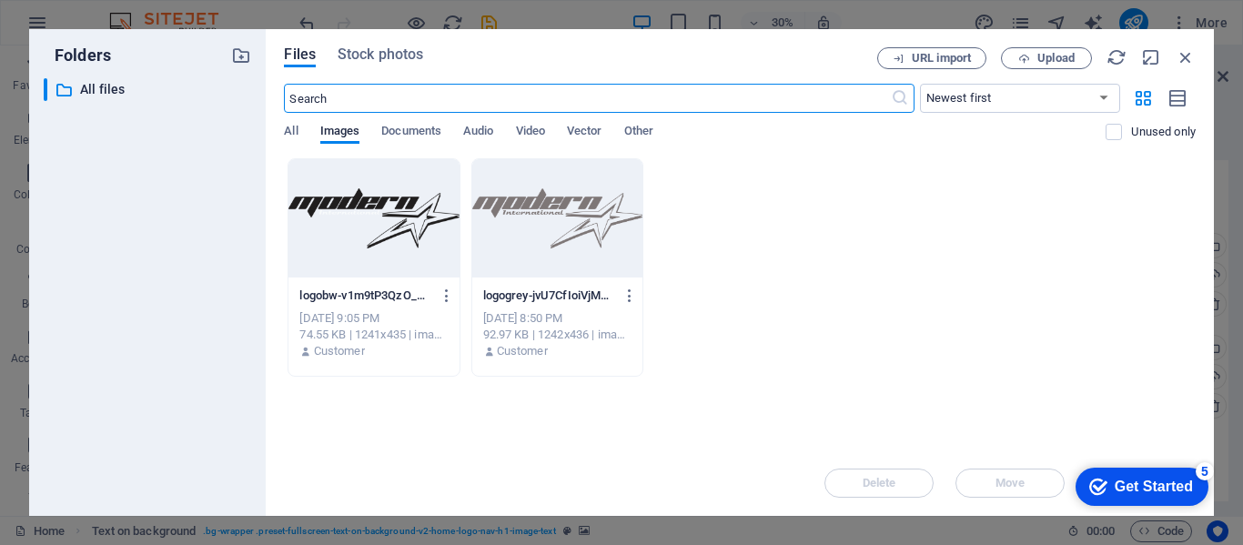
click at [355, 218] on div at bounding box center [374, 218] width 170 height 118
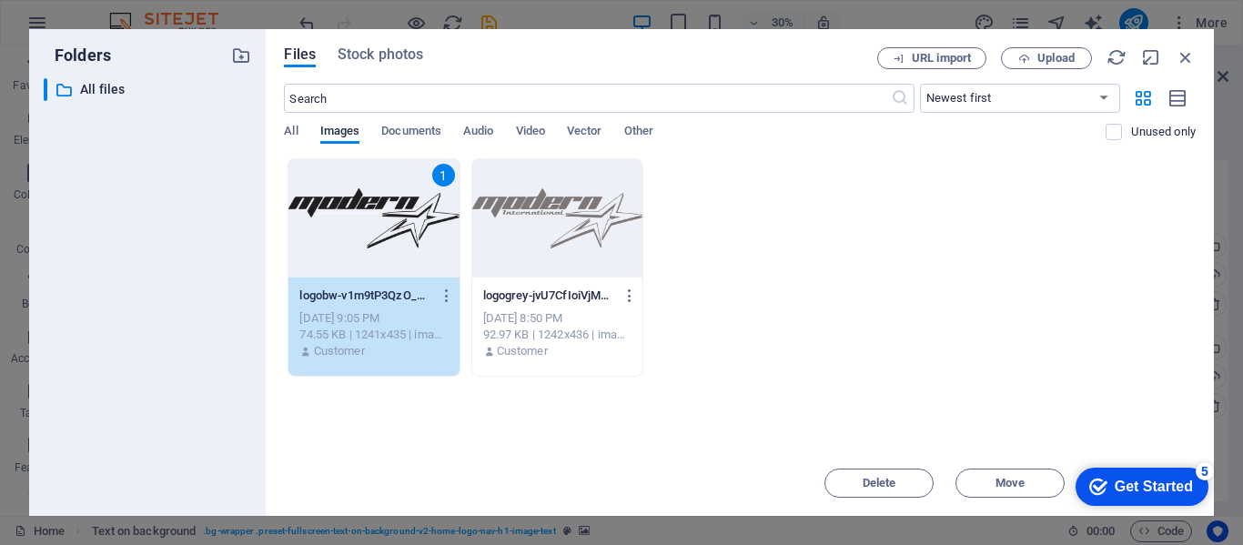
click at [355, 218] on div "1" at bounding box center [374, 218] width 170 height 118
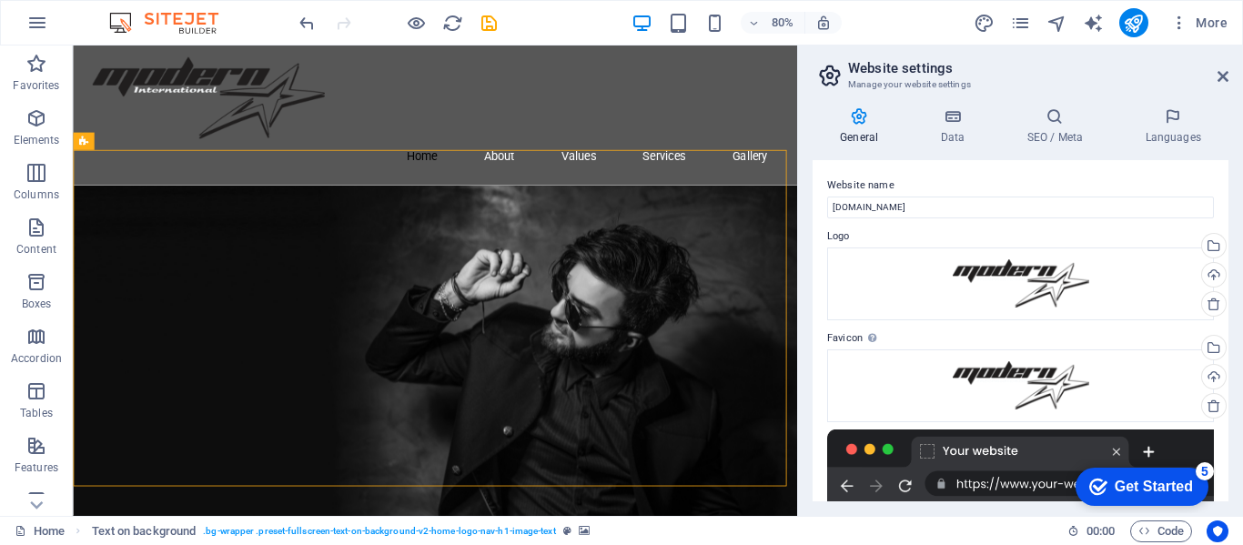
click at [966, 188] on label "Website name" at bounding box center [1020, 186] width 387 height 22
click at [966, 197] on input "store.modstarint.com" at bounding box center [1020, 208] width 387 height 22
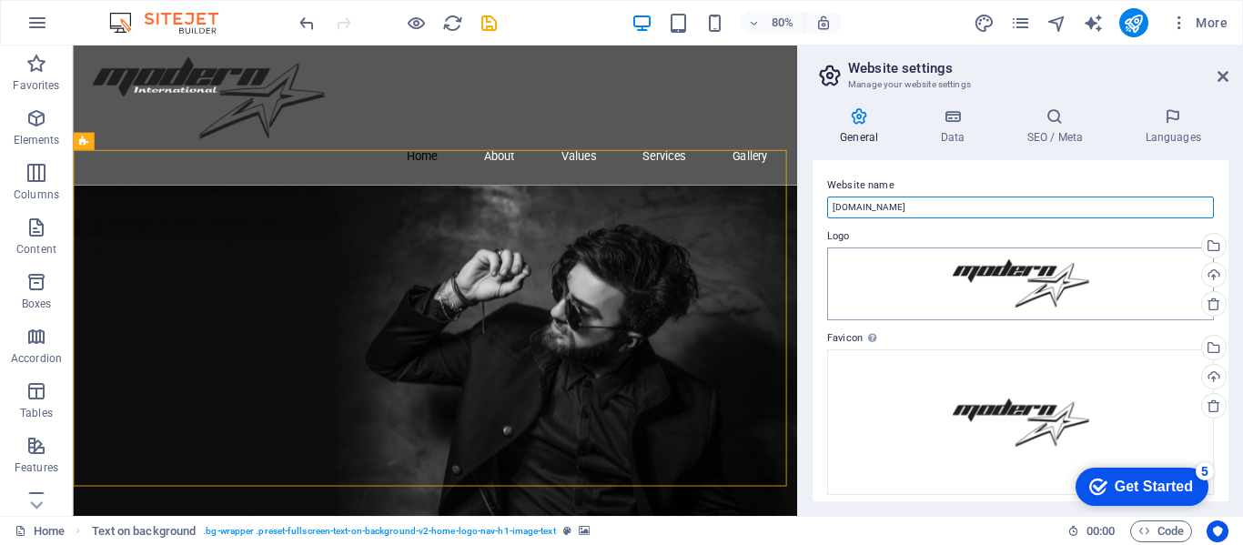
scroll to position [326, 0]
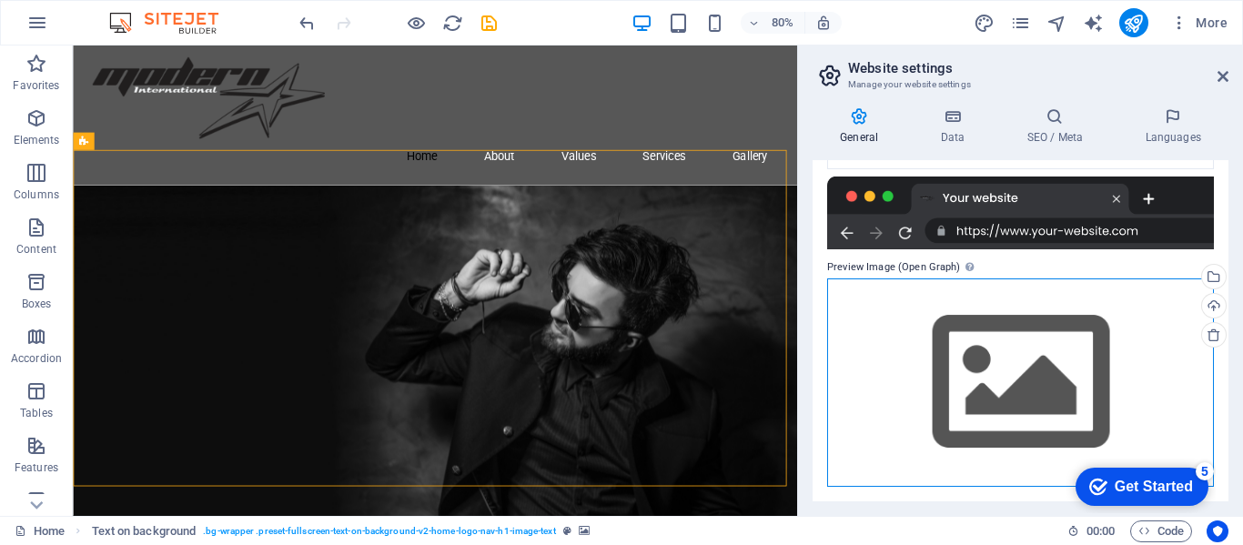
click at [1037, 380] on div "Drag files here, click to choose files or select files from Files or our free s…" at bounding box center [1020, 383] width 387 height 208
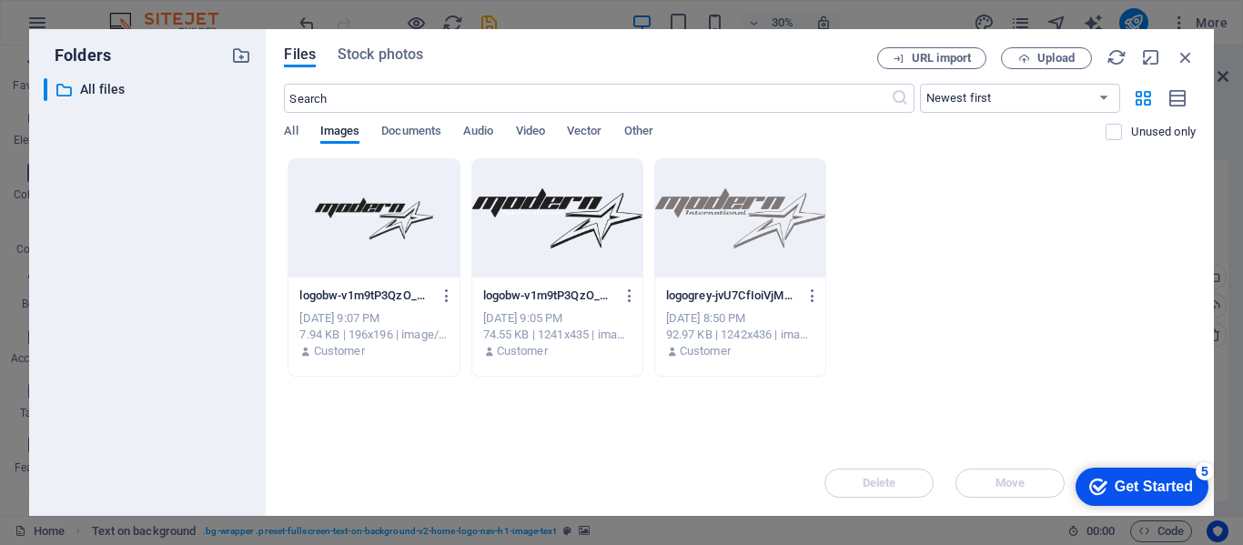
click at [954, 253] on div "logobw-v1m9tP3QzO_wkMjQXROBMQ-oViXBrWB7-w2MpWxDpA_3A.png logobw-v1m9tP3QzO_wkMj…" at bounding box center [740, 267] width 912 height 218
click at [379, 56] on span "Stock photos" at bounding box center [381, 55] width 86 height 22
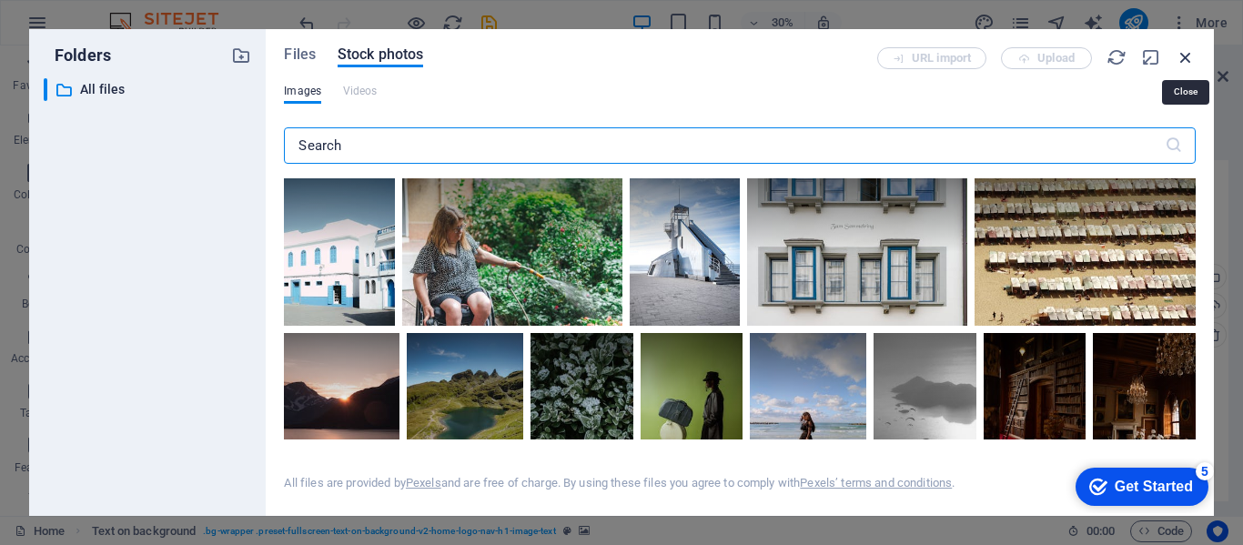
click at [1191, 65] on icon "button" at bounding box center [1186, 57] width 20 height 20
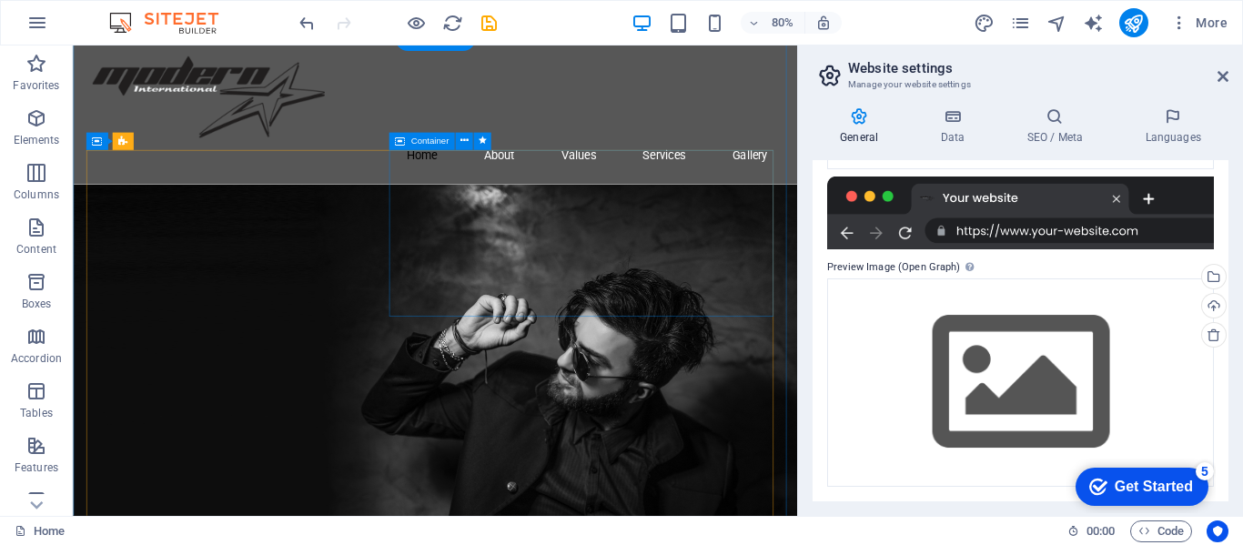
scroll to position [0, 0]
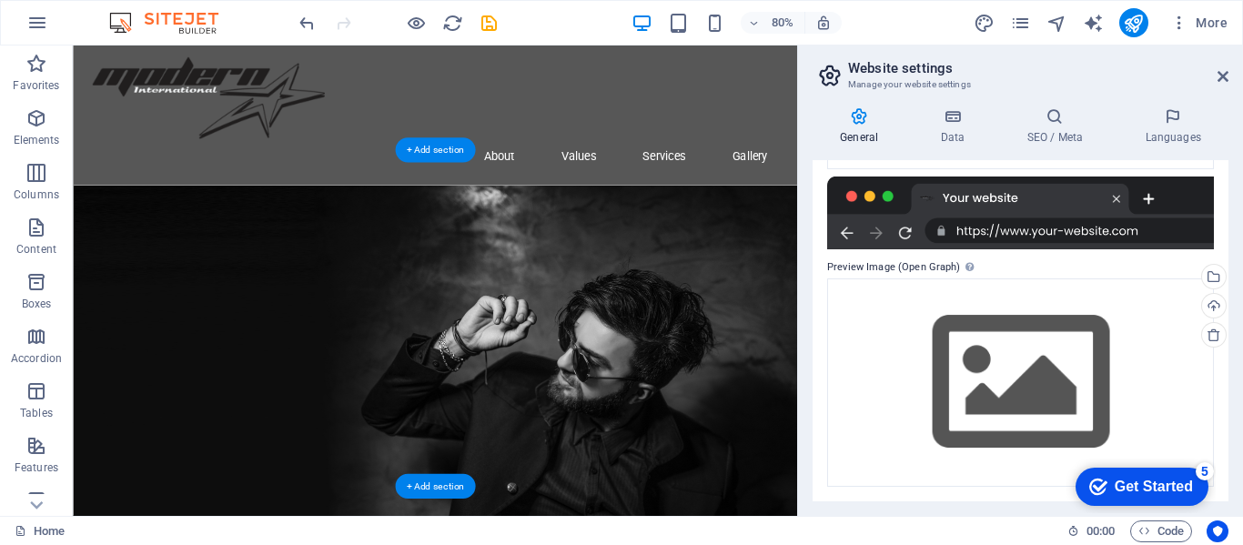
click at [578, 321] on figure at bounding box center [526, 496] width 906 height 552
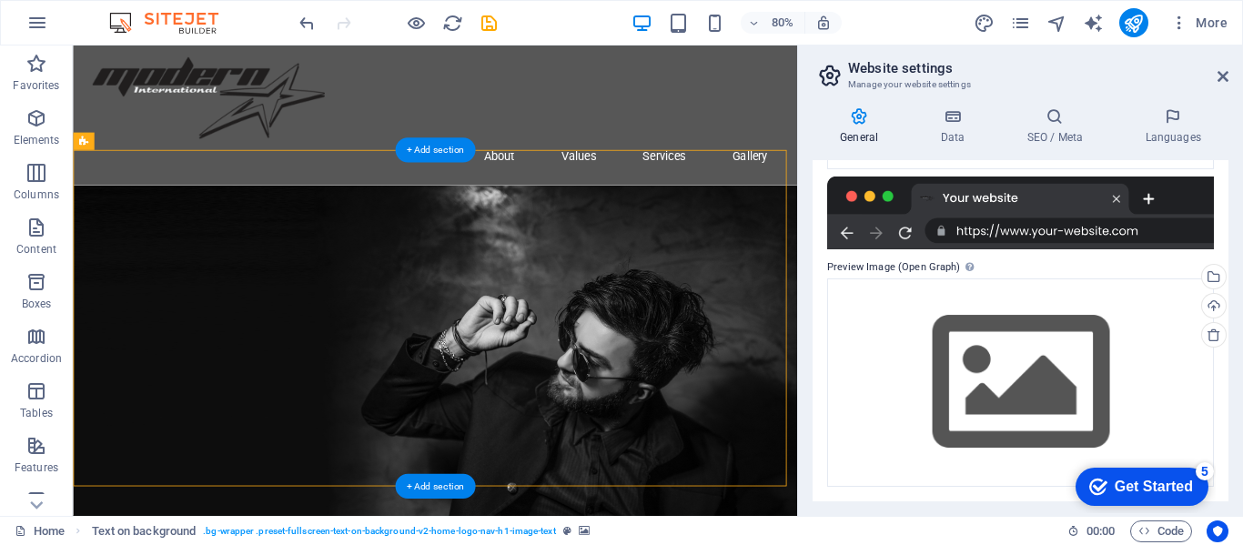
click at [735, 291] on figure at bounding box center [526, 496] width 906 height 552
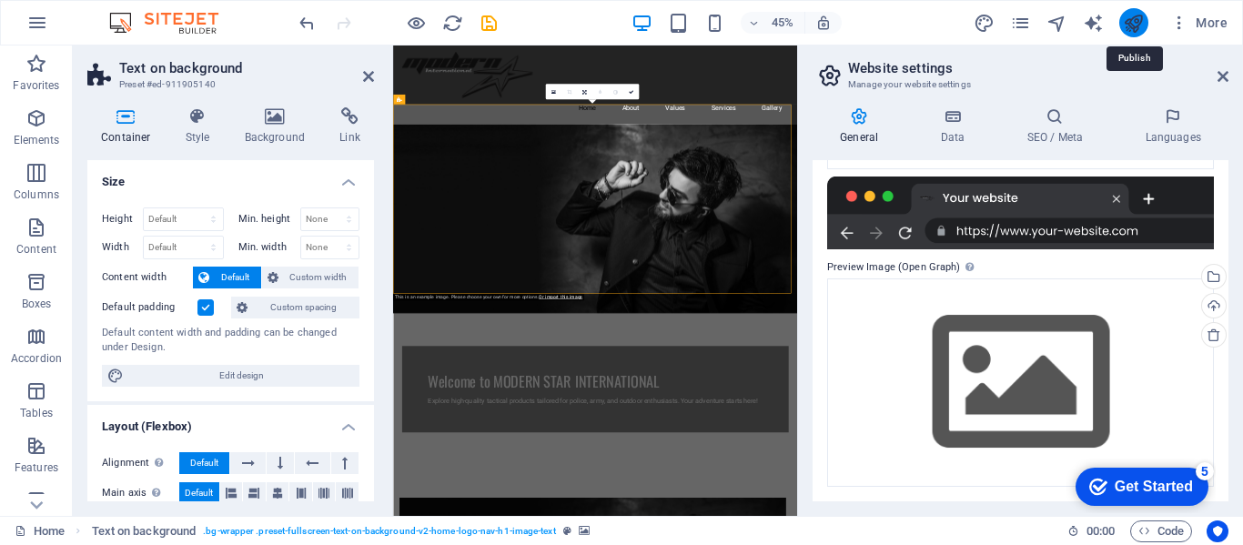
click at [1135, 22] on icon "publish" at bounding box center [1133, 23] width 21 height 21
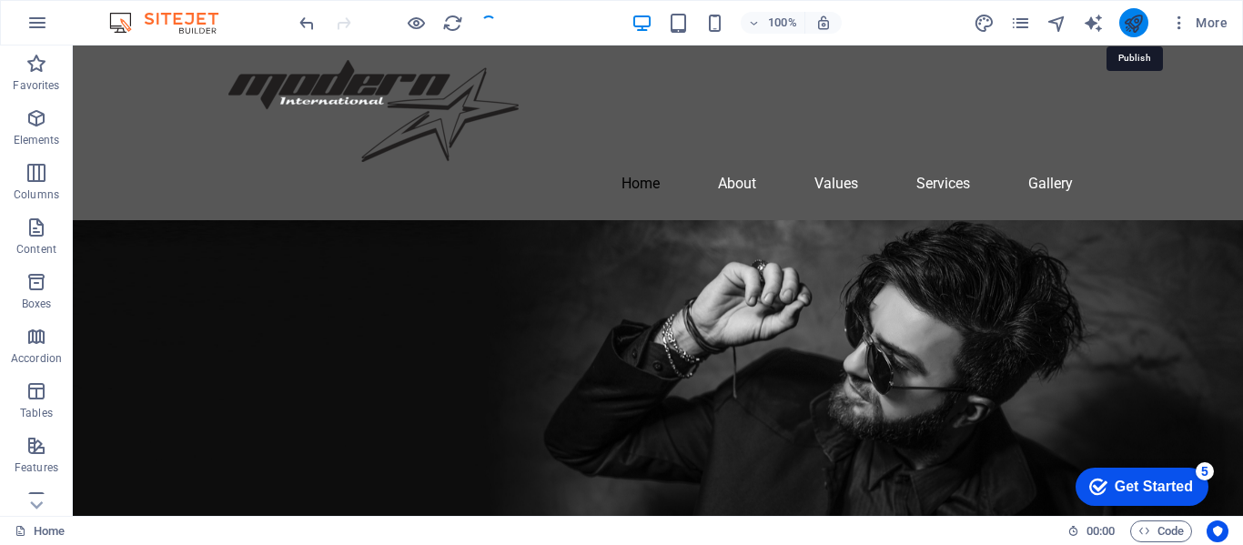
click at [1135, 22] on icon "publish" at bounding box center [1133, 23] width 21 height 21
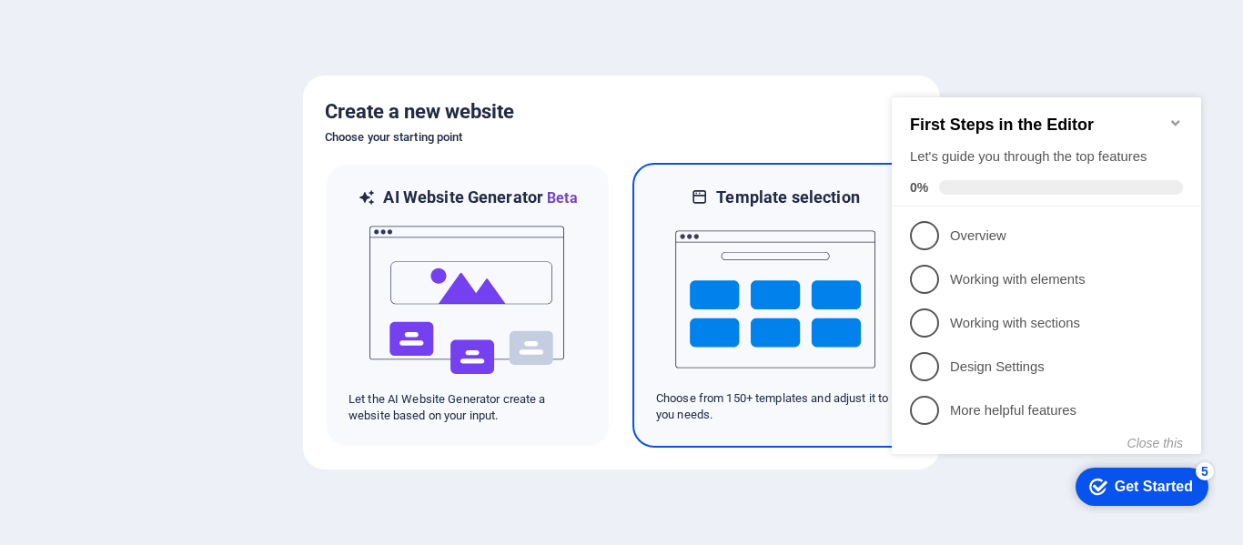
click at [830, 281] on img at bounding box center [775, 299] width 200 height 182
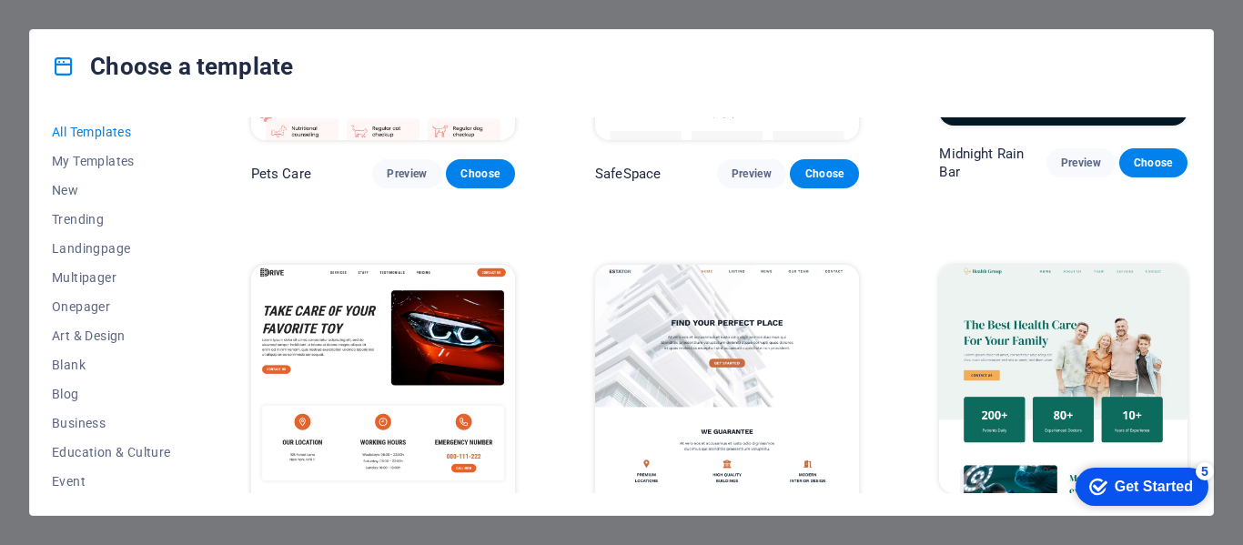
scroll to position [3226, 0]
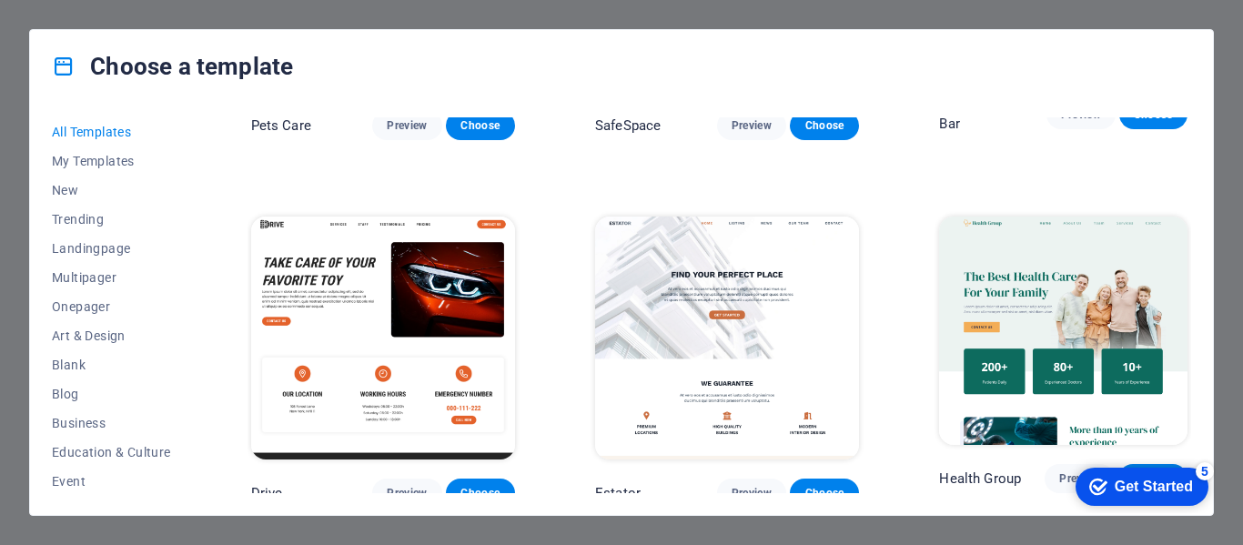
click at [1075, 228] on img at bounding box center [1063, 331] width 249 height 228
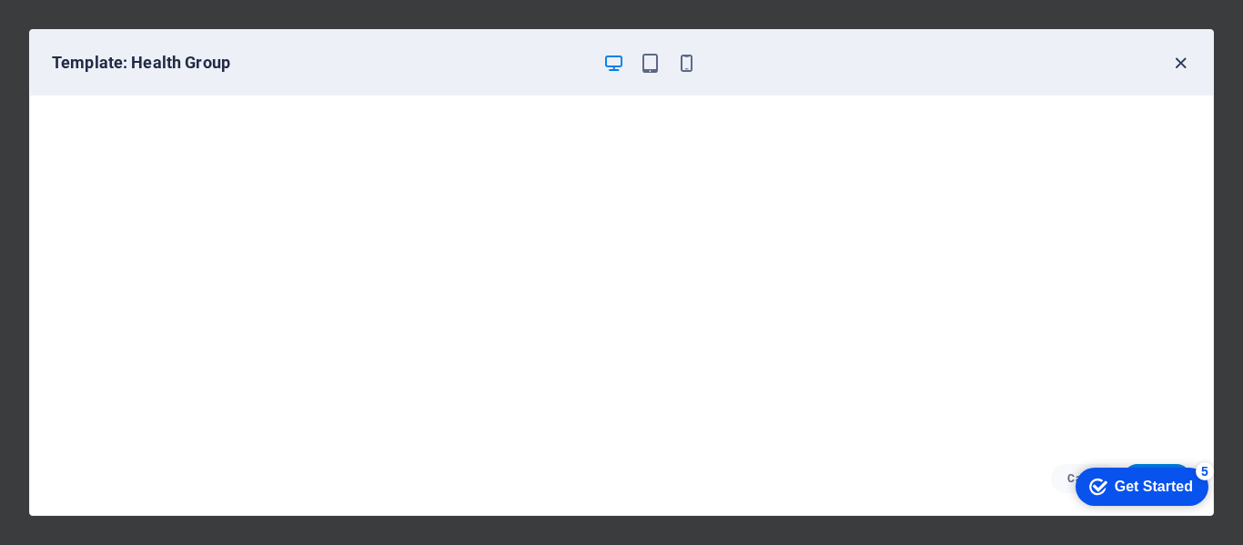
click at [1178, 63] on icon "button" at bounding box center [1181, 63] width 21 height 21
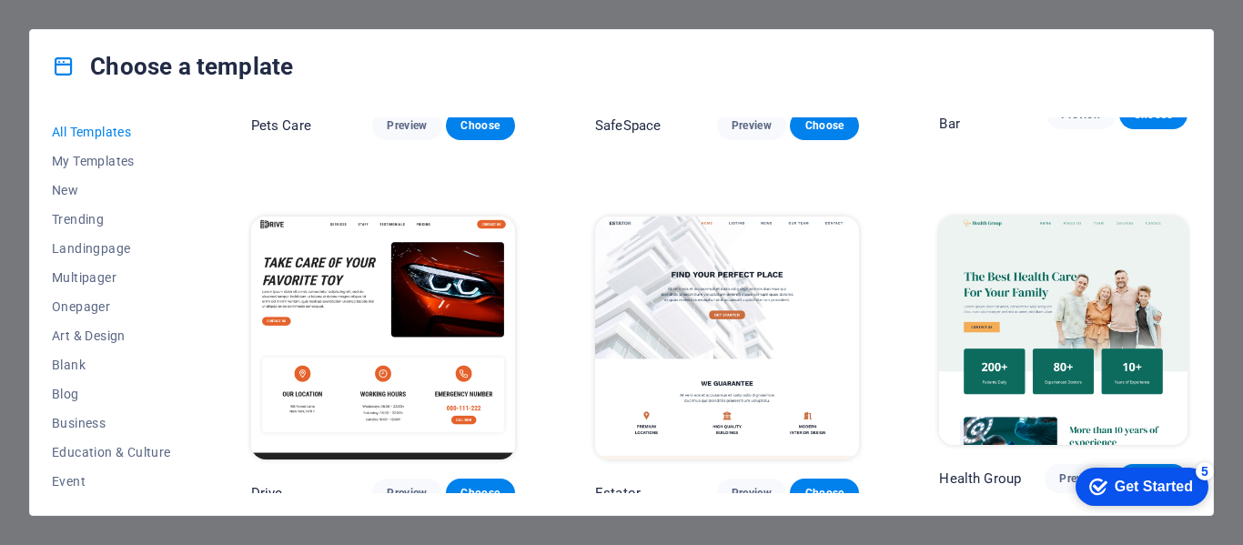
click at [1141, 472] on span "Choose" at bounding box center [1153, 479] width 40 height 15
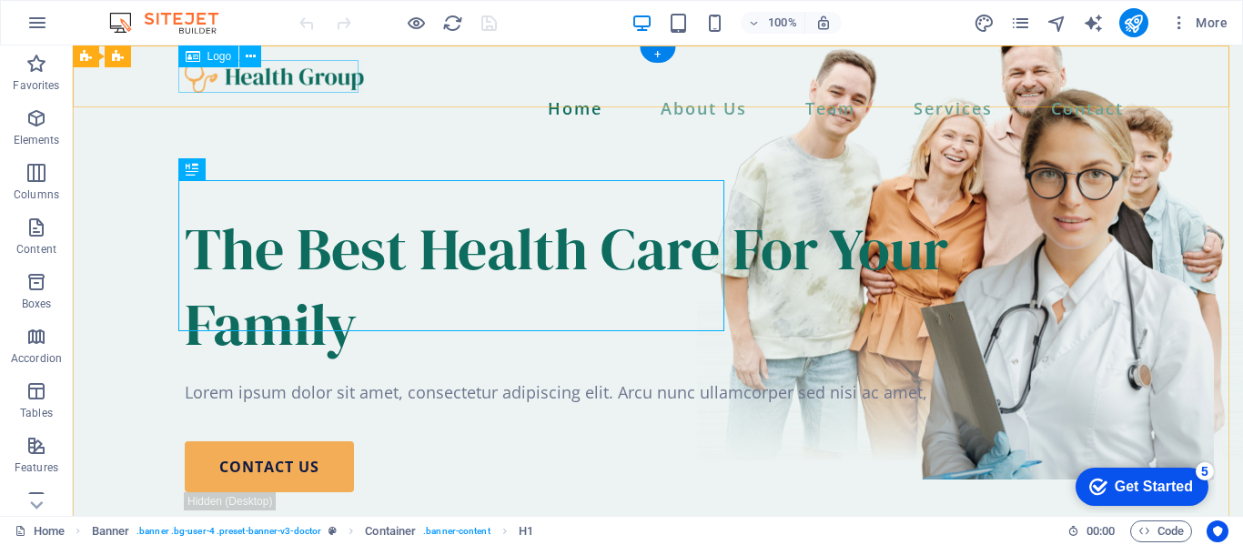
click at [315, 83] on div at bounding box center [658, 76] width 947 height 33
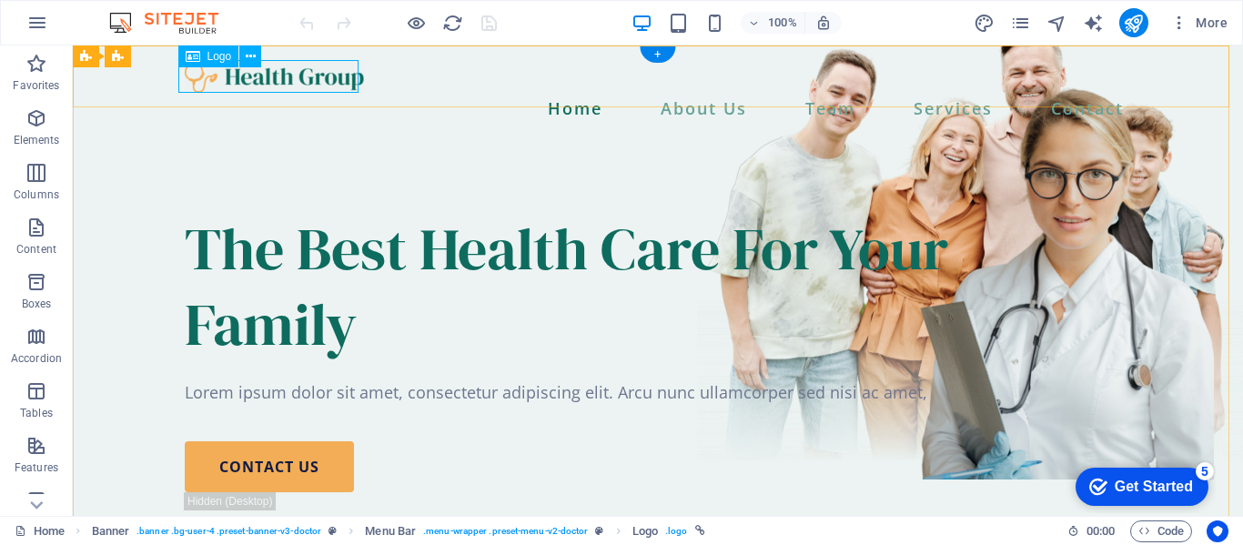
click at [293, 70] on div at bounding box center [658, 76] width 947 height 33
drag, startPoint x: 293, startPoint y: 70, endPoint x: 366, endPoint y: 116, distance: 85.9
click at [293, 70] on div at bounding box center [658, 76] width 947 height 33
click at [293, 70] on div "Drag here to replace the existing content. Press “Ctrl” if you want to create a…" at bounding box center [658, 281] width 1171 height 471
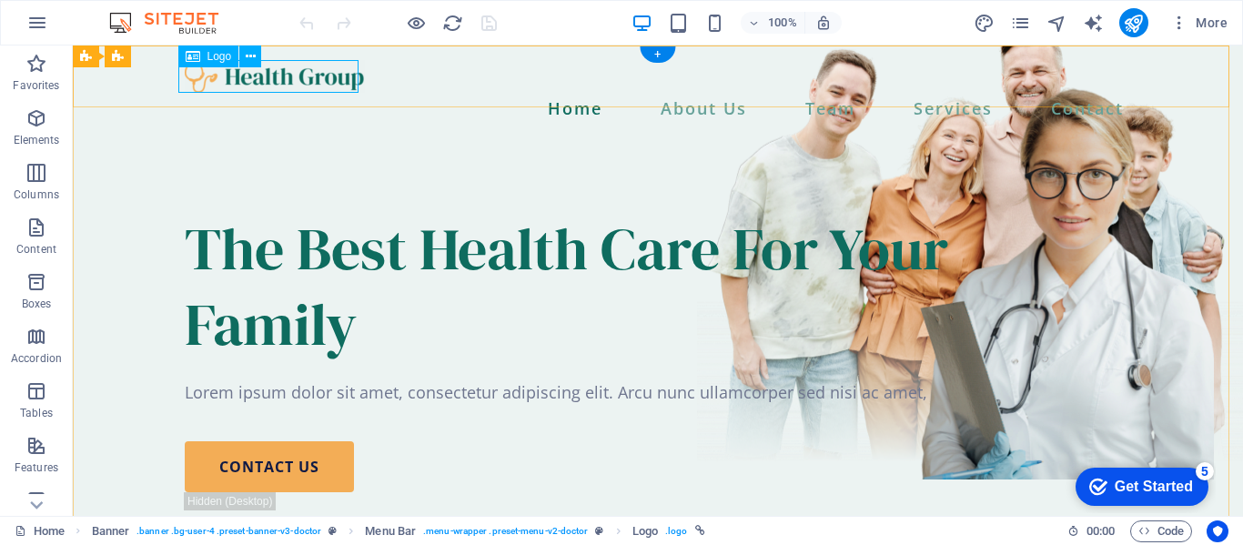
select select "px"
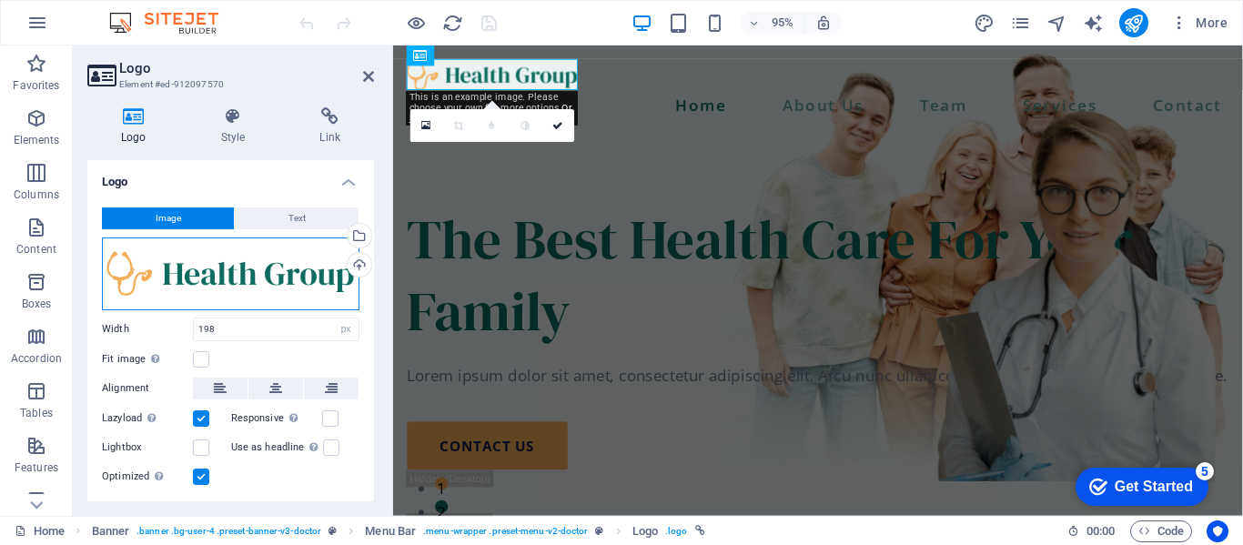
click at [273, 275] on div "Drag files here, click to choose files or select files from Files or our free s…" at bounding box center [231, 274] width 258 height 73
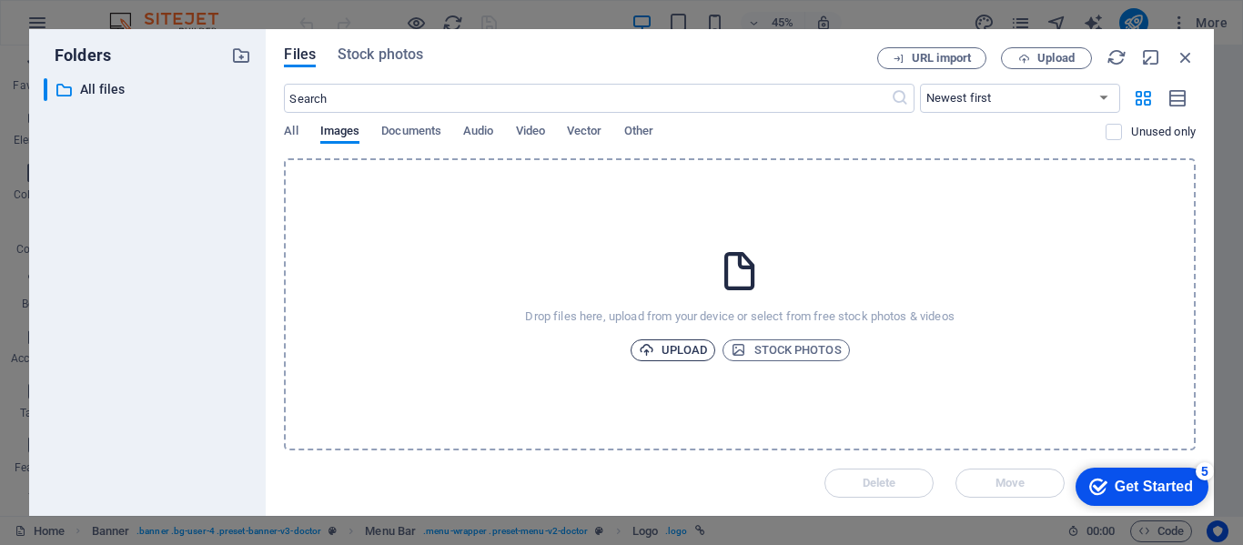
click at [660, 348] on span "Upload" at bounding box center [673, 351] width 69 height 22
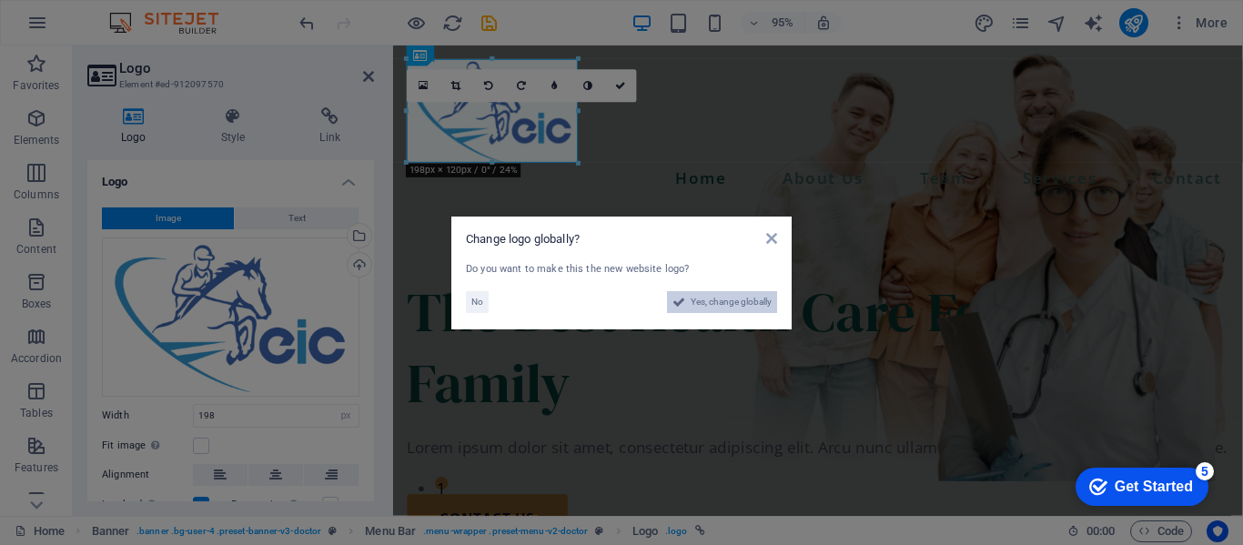
click at [712, 300] on span "Yes, change globally" at bounding box center [731, 302] width 81 height 22
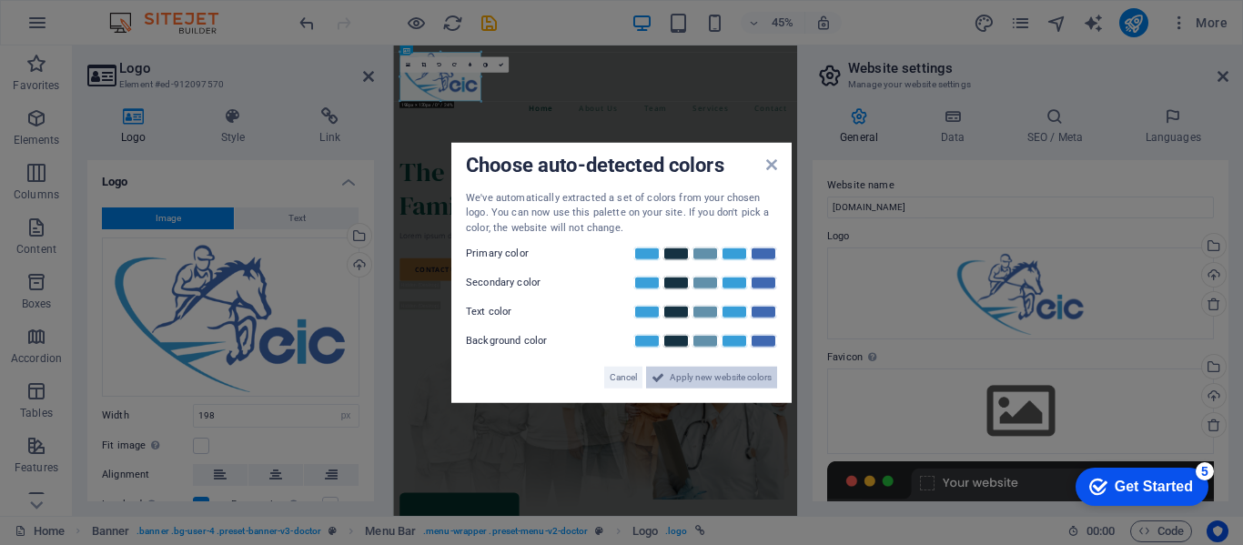
click at [709, 385] on span "Apply new website colors" at bounding box center [721, 378] width 102 height 22
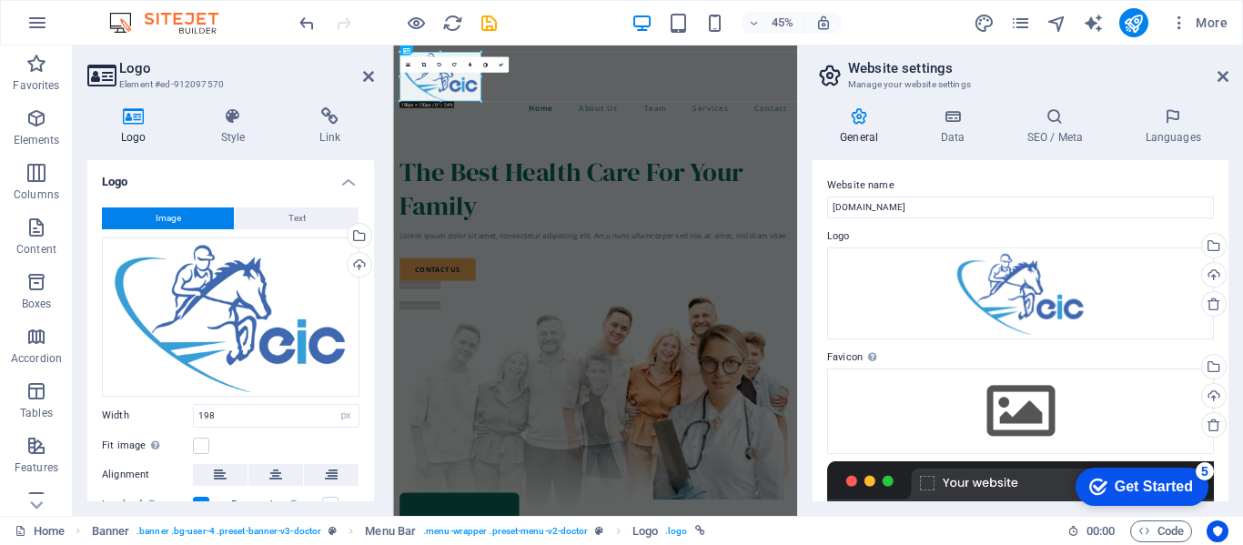
click at [817, 167] on div "Website name store.equestrianinstruments.com Logo Drag files here, click to cho…" at bounding box center [1021, 330] width 416 height 341
click at [814, 142] on h4 "General" at bounding box center [863, 126] width 100 height 38
click at [366, 79] on icon at bounding box center [368, 76] width 11 height 15
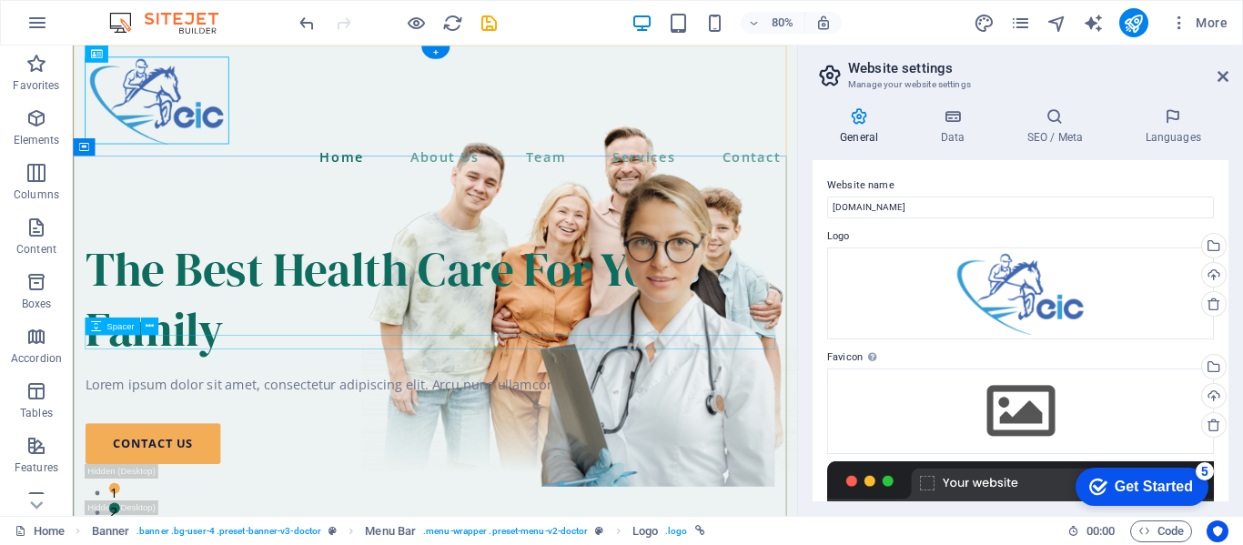
click at [757, 439] on div at bounding box center [525, 448] width 877 height 18
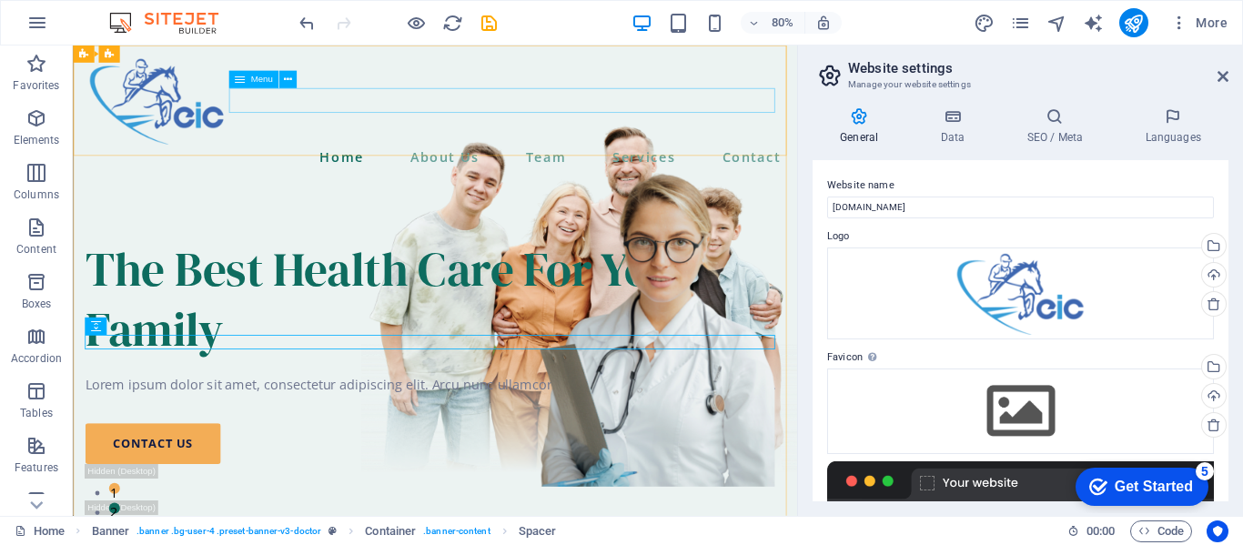
click at [266, 78] on span "Menu" at bounding box center [261, 80] width 22 height 9
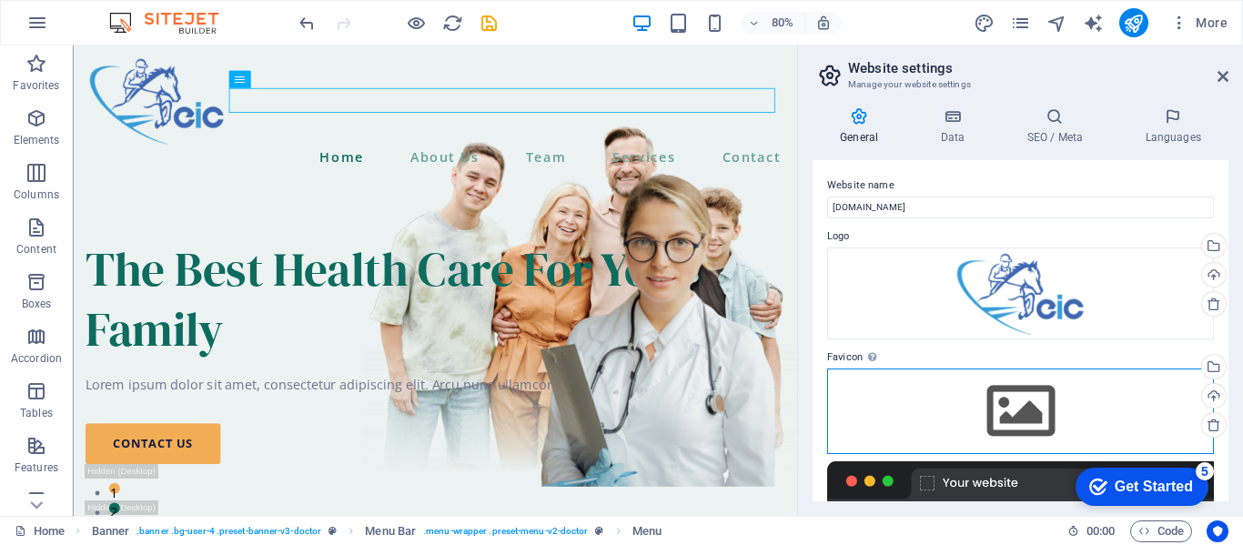
click at [995, 417] on div "Drag files here, click to choose files or select files from Files or our free s…" at bounding box center [1020, 412] width 387 height 86
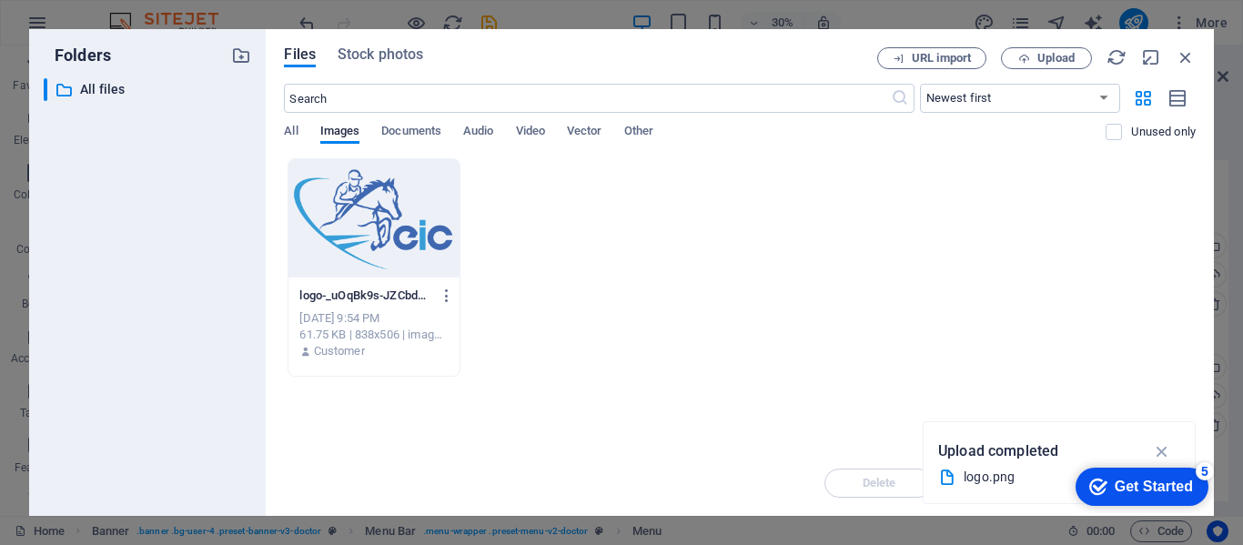
click at [372, 225] on div at bounding box center [374, 218] width 170 height 118
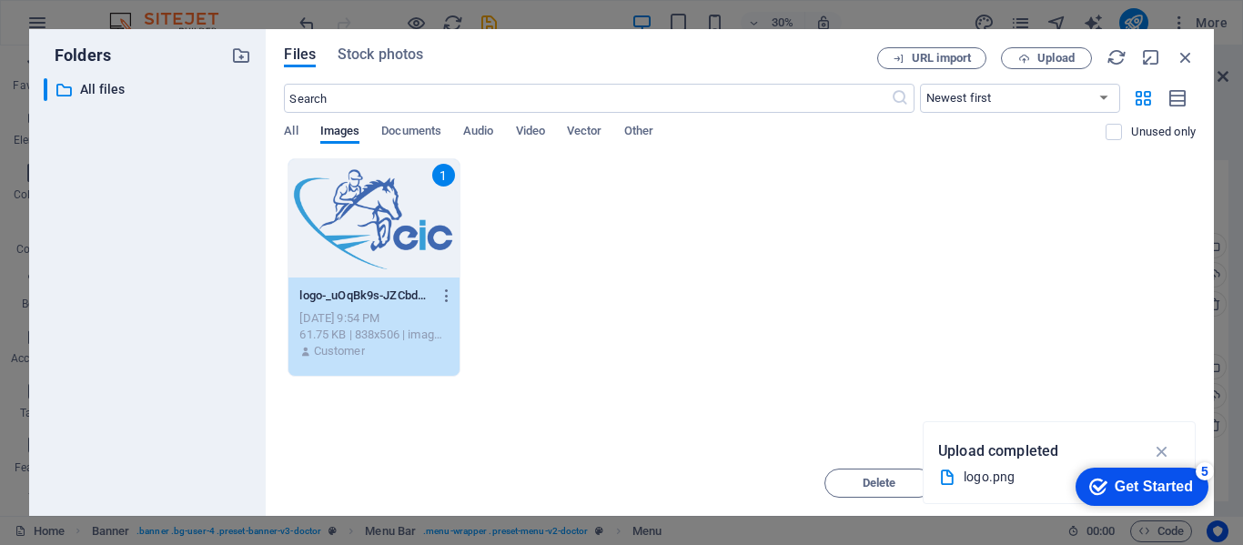
click at [372, 225] on div "1" at bounding box center [374, 218] width 170 height 118
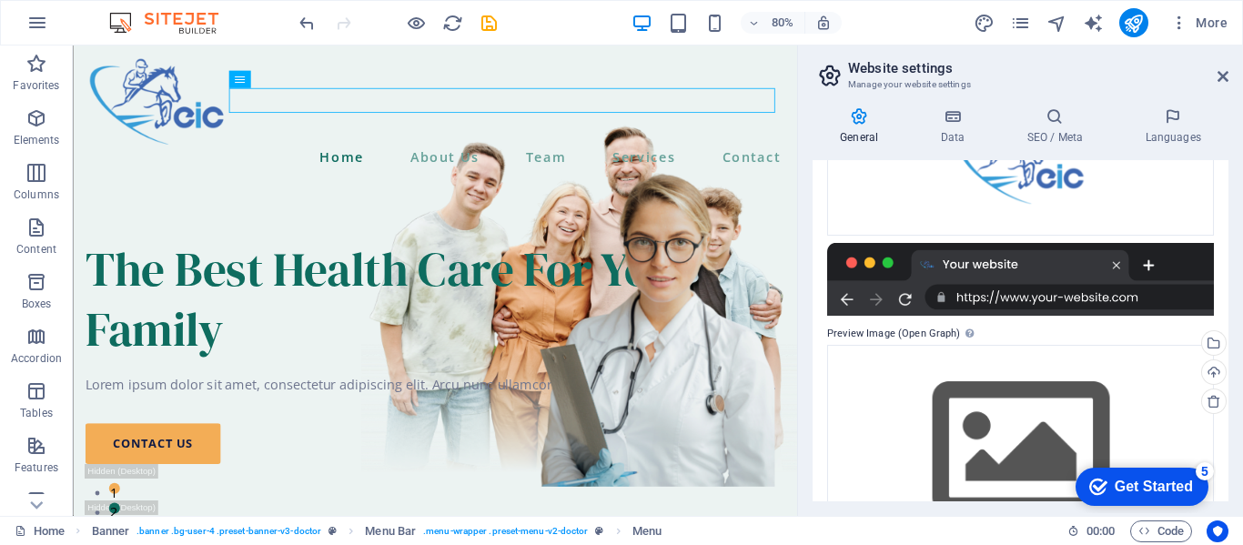
scroll to position [291, 0]
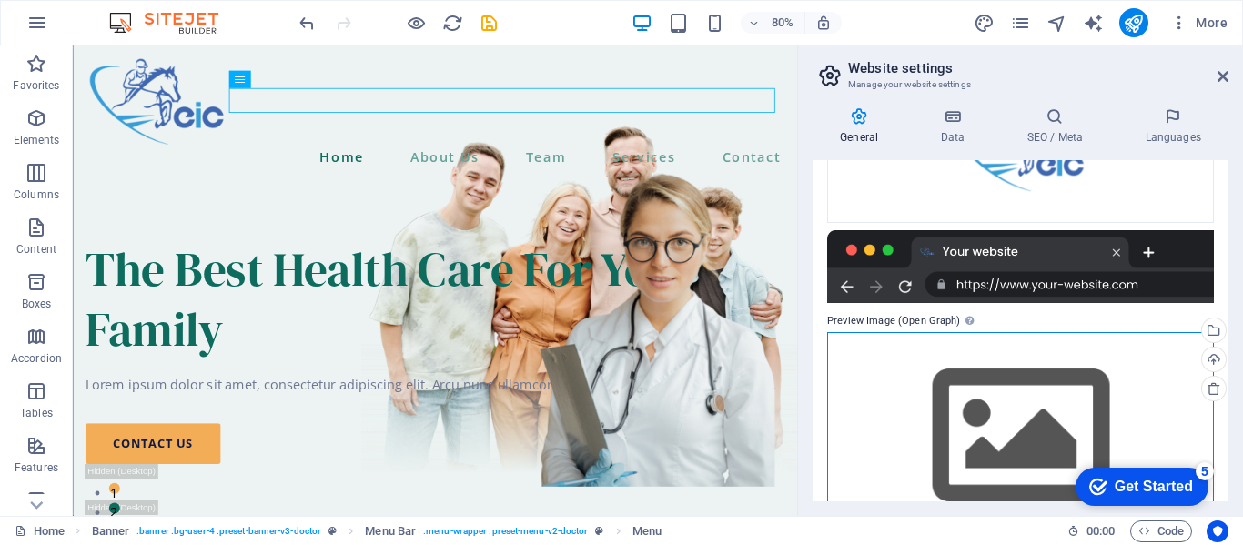
click at [971, 413] on div "Drag files here, click to choose files or select files from Files or our free s…" at bounding box center [1020, 436] width 387 height 208
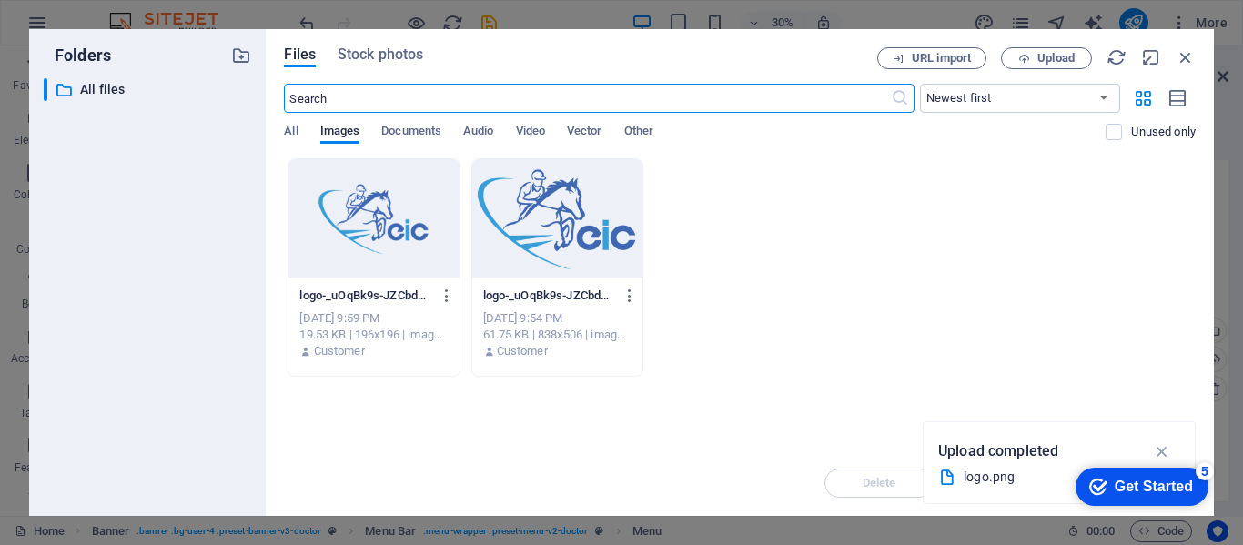
click at [375, 248] on div at bounding box center [374, 218] width 170 height 118
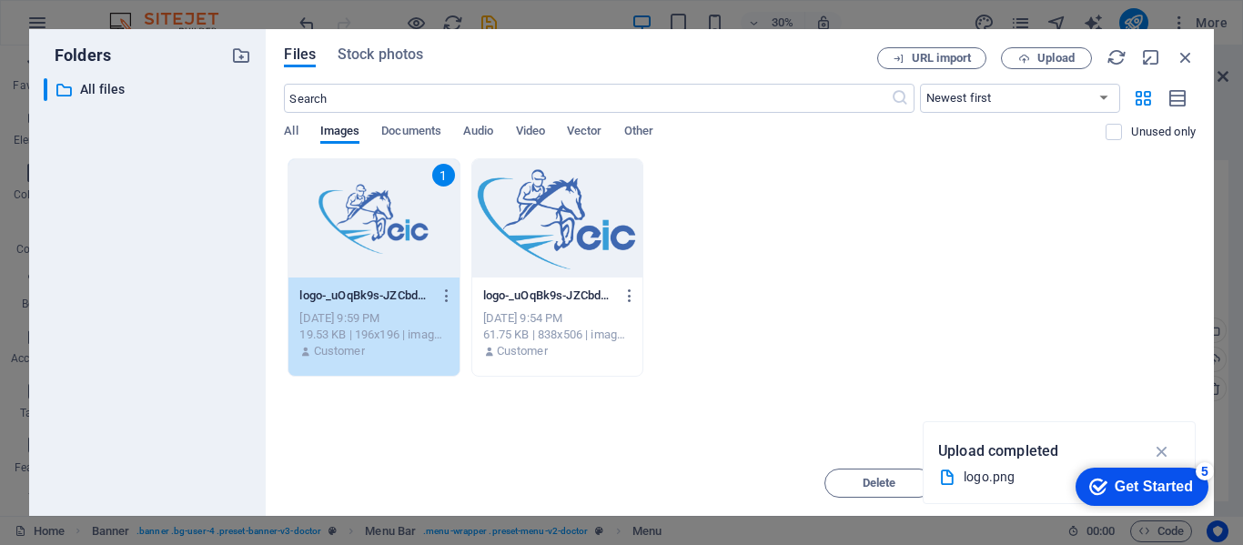
click at [522, 277] on div at bounding box center [557, 218] width 170 height 118
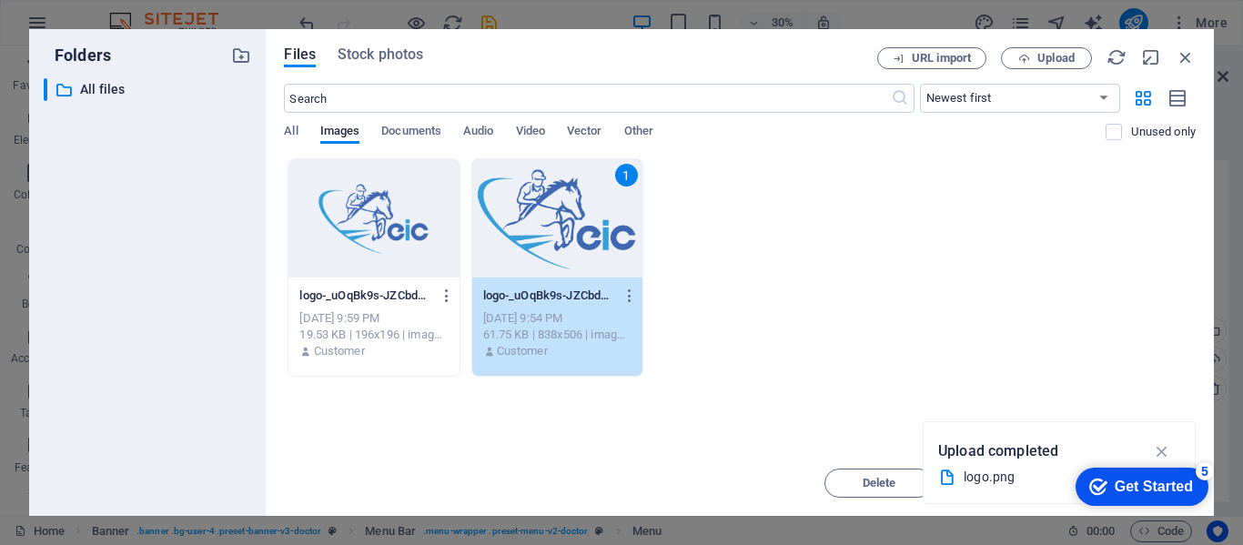
click at [376, 243] on div at bounding box center [374, 218] width 170 height 118
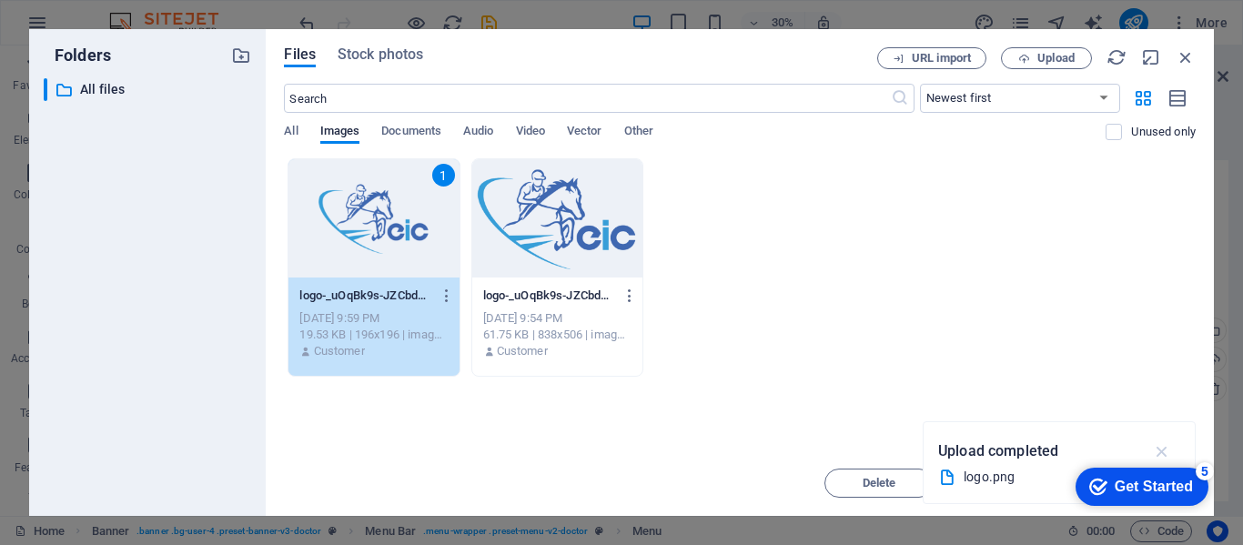
click at [1161, 446] on icon "button" at bounding box center [1162, 451] width 21 height 20
click at [802, 299] on div "1 logo-_uOqBk9s-JZCbd7lsXQJ9g-0uTWme_0cplnNfjNRg0lBQ.png logo-_uOqBk9s-JZCbd7ls…" at bounding box center [740, 267] width 912 height 218
click at [1183, 60] on icon "button" at bounding box center [1186, 57] width 20 height 20
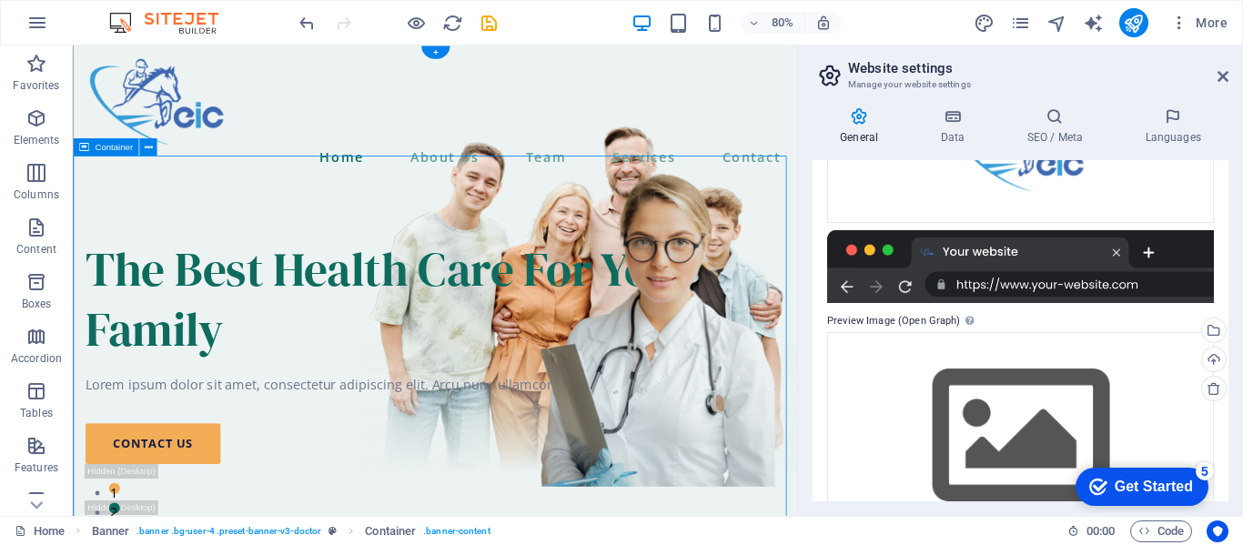
click at [35, 118] on icon "button" at bounding box center [36, 118] width 22 height 22
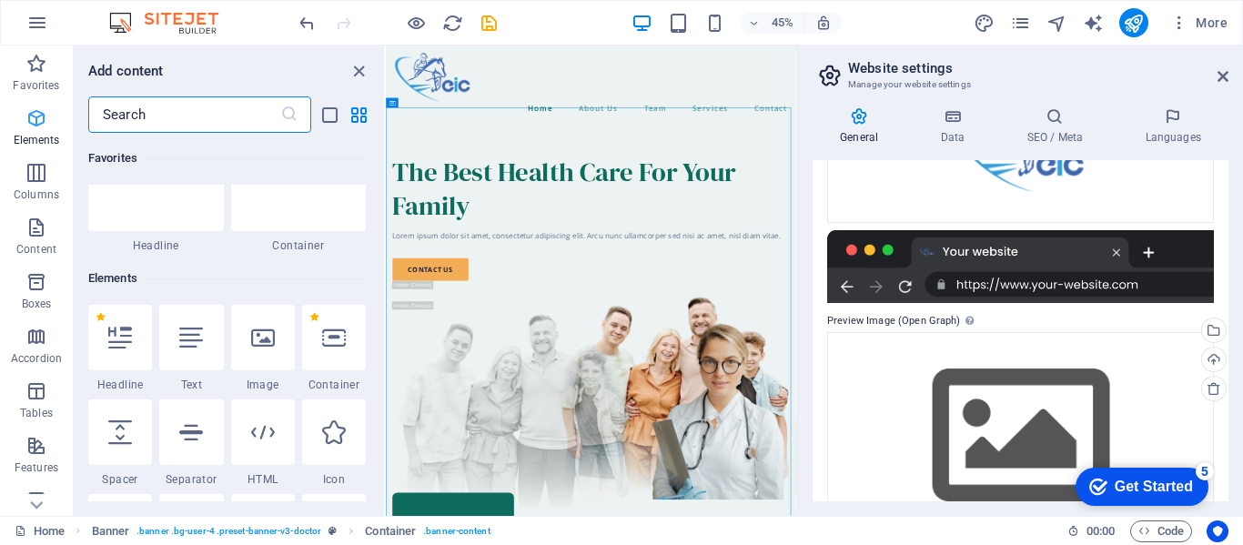
scroll to position [194, 0]
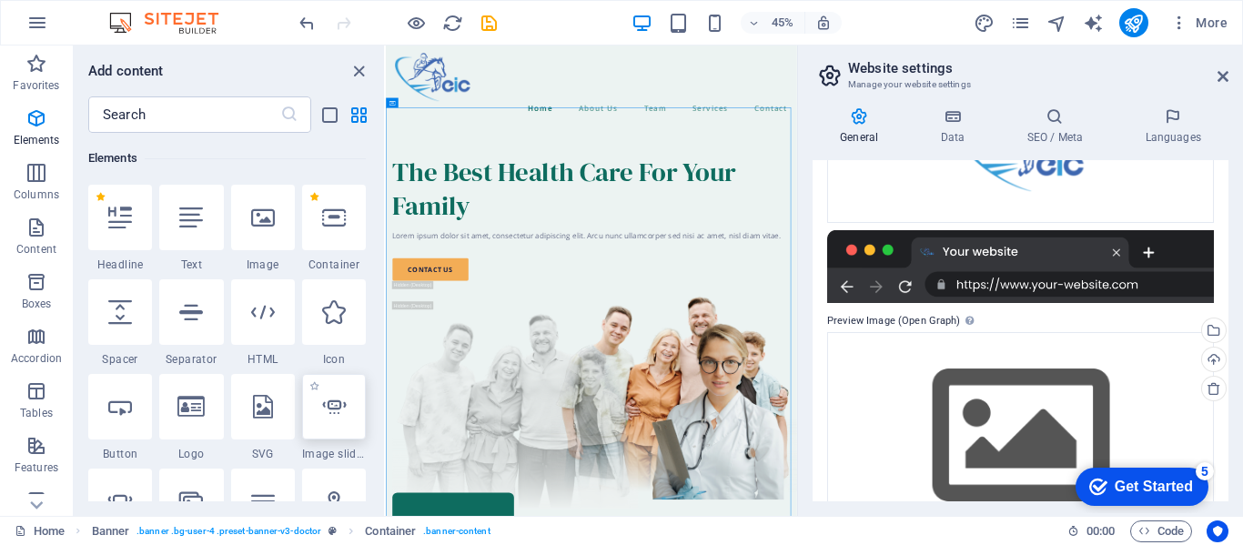
click at [335, 422] on div at bounding box center [334, 407] width 64 height 66
select select "ms"
select select "s"
select select "progressive"
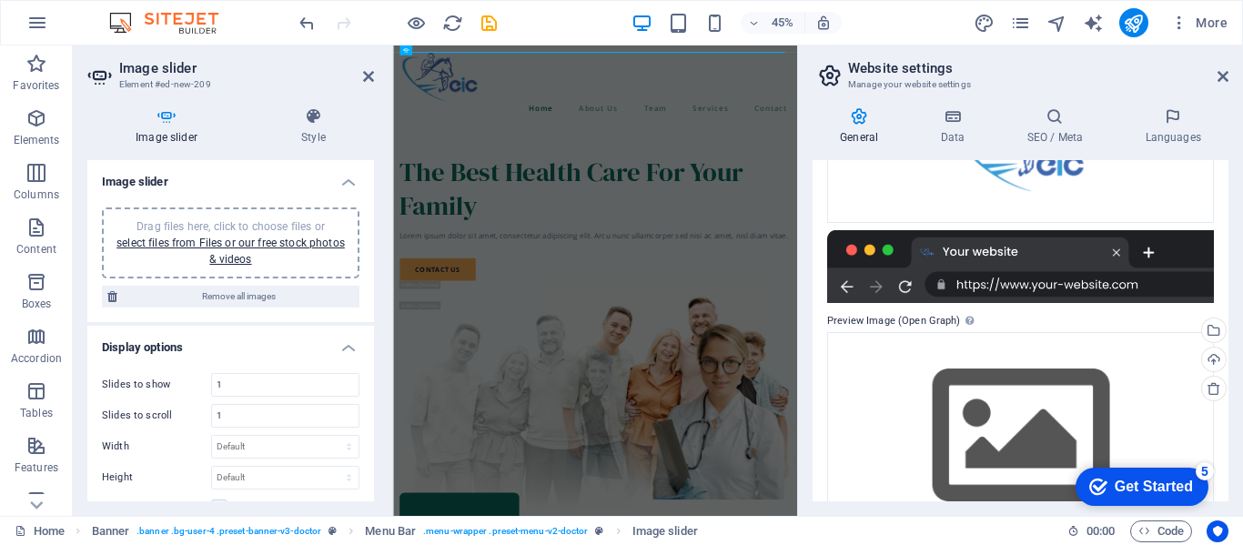
click at [301, 225] on span "Drag files here, click to choose files or select files from Files or our free s…" at bounding box center [231, 243] width 228 height 46
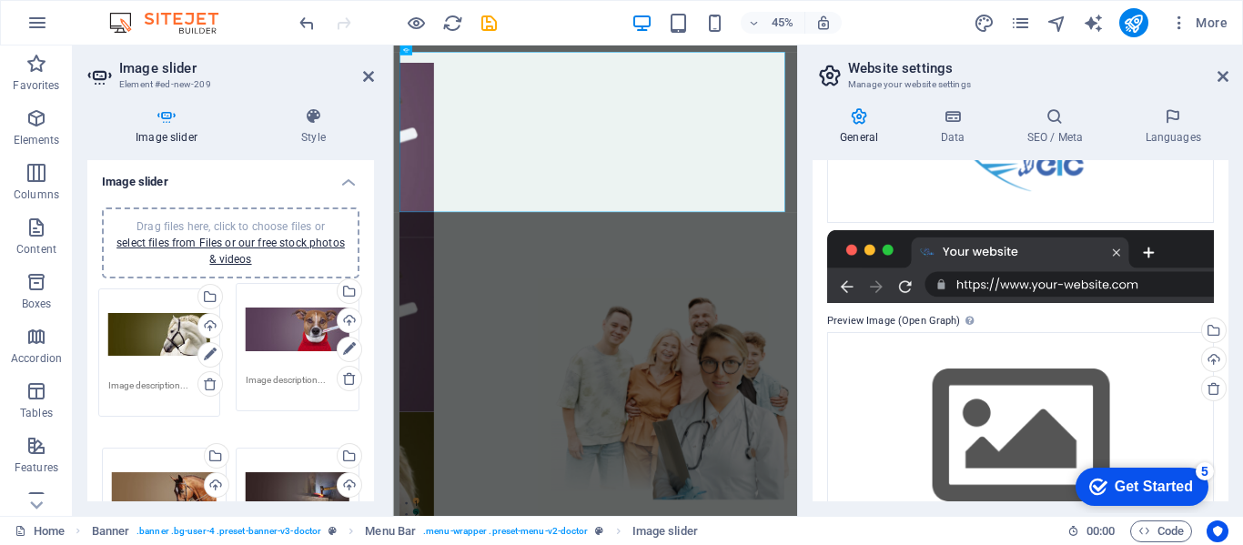
drag, startPoint x: 301, startPoint y: 340, endPoint x: 166, endPoint y: 346, distance: 135.7
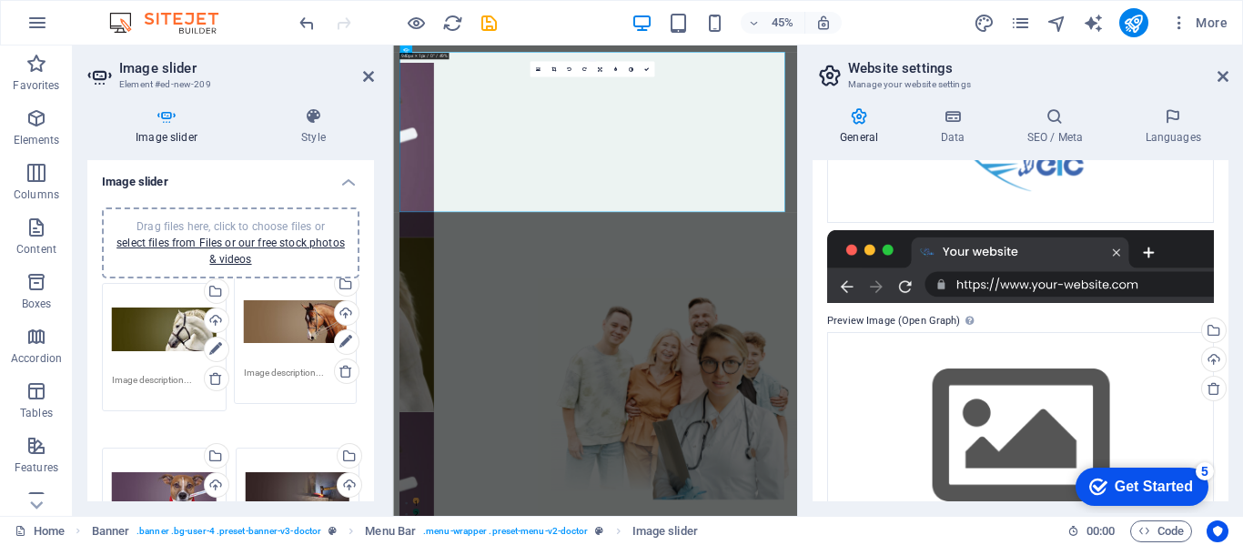
drag, startPoint x: 175, startPoint y: 465, endPoint x: 307, endPoint y: 320, distance: 195.9
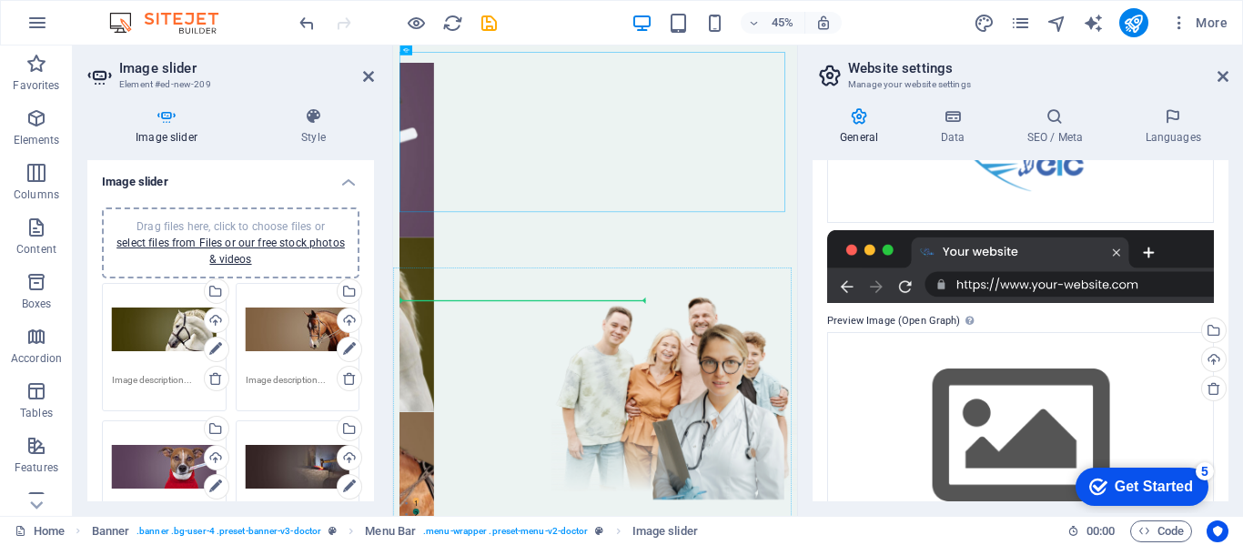
drag, startPoint x: 797, startPoint y: 193, endPoint x: 736, endPoint y: 627, distance: 438.5
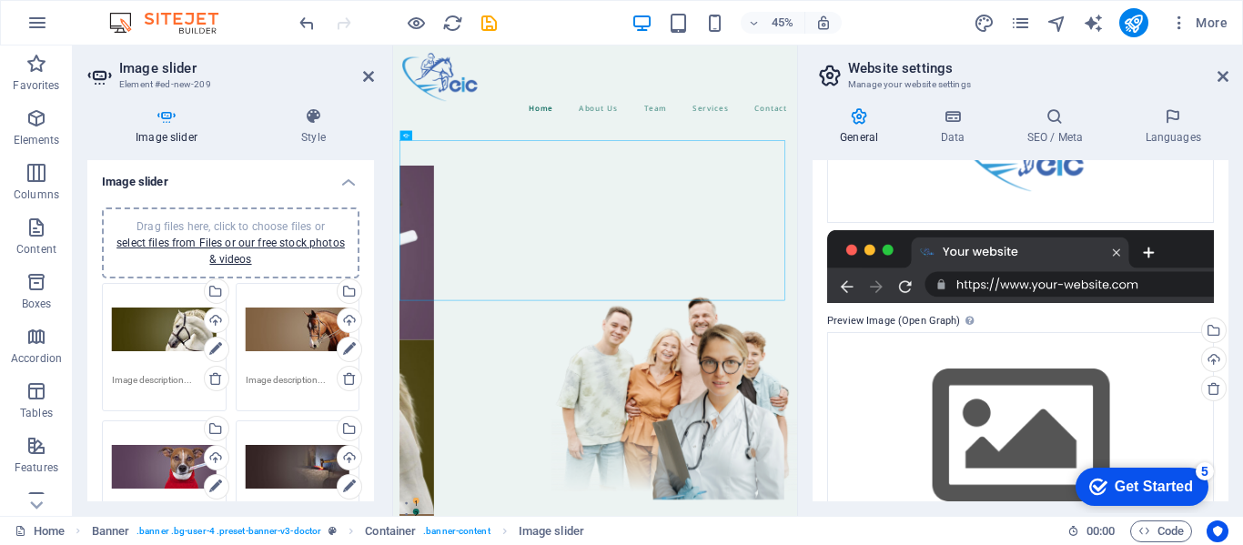
click at [314, 329] on div "Drag files here, click to choose files or select files from Files or our free s…" at bounding box center [298, 329] width 105 height 73
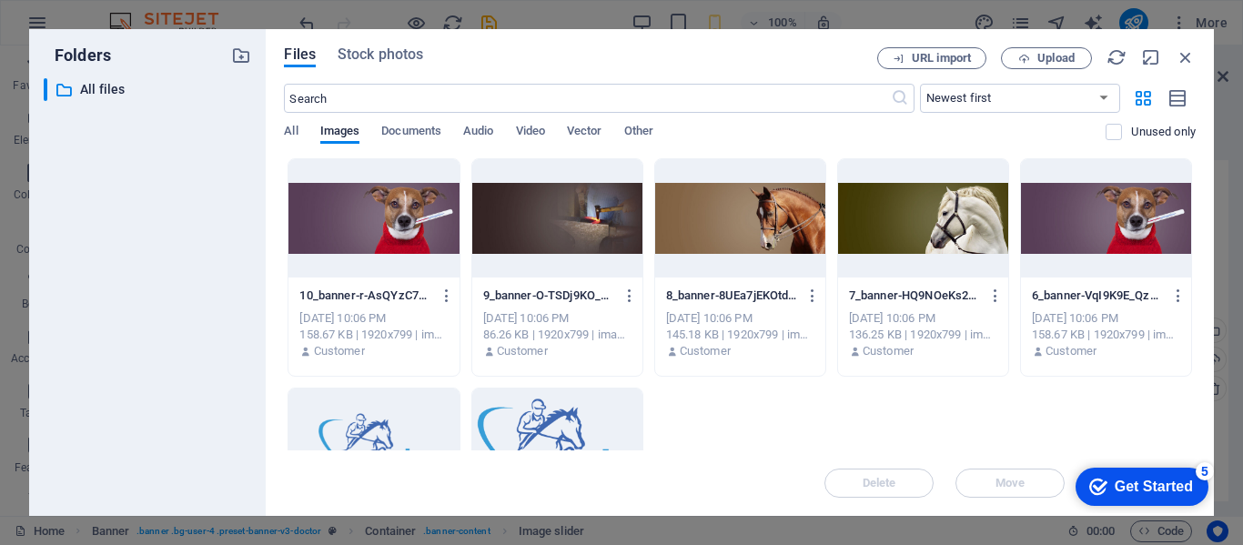
click at [903, 229] on div at bounding box center [923, 218] width 170 height 118
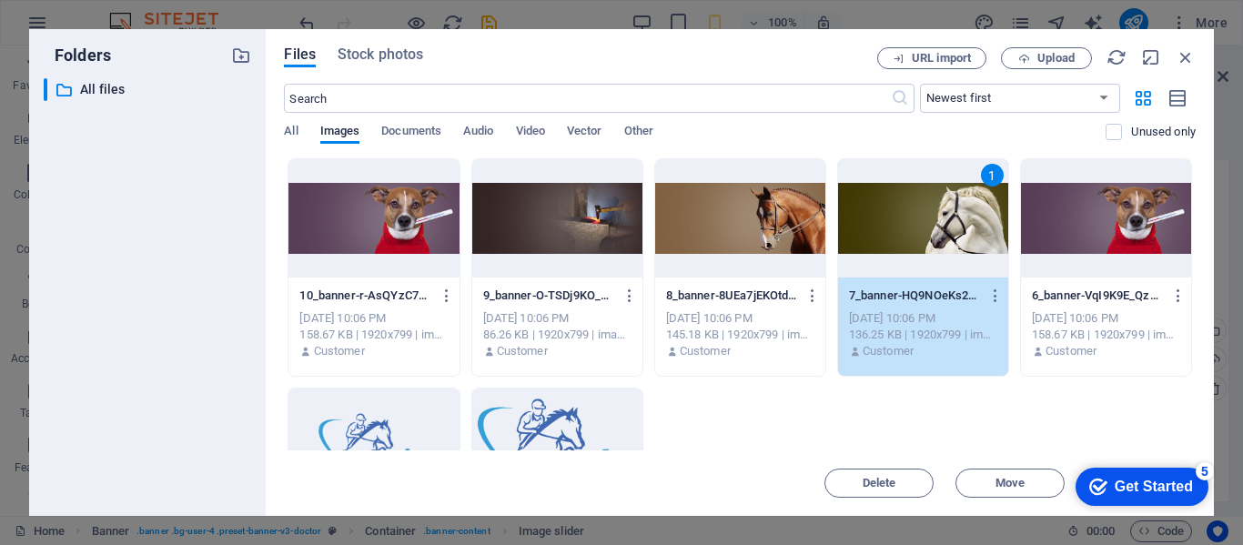
click at [774, 237] on div at bounding box center [740, 218] width 170 height 118
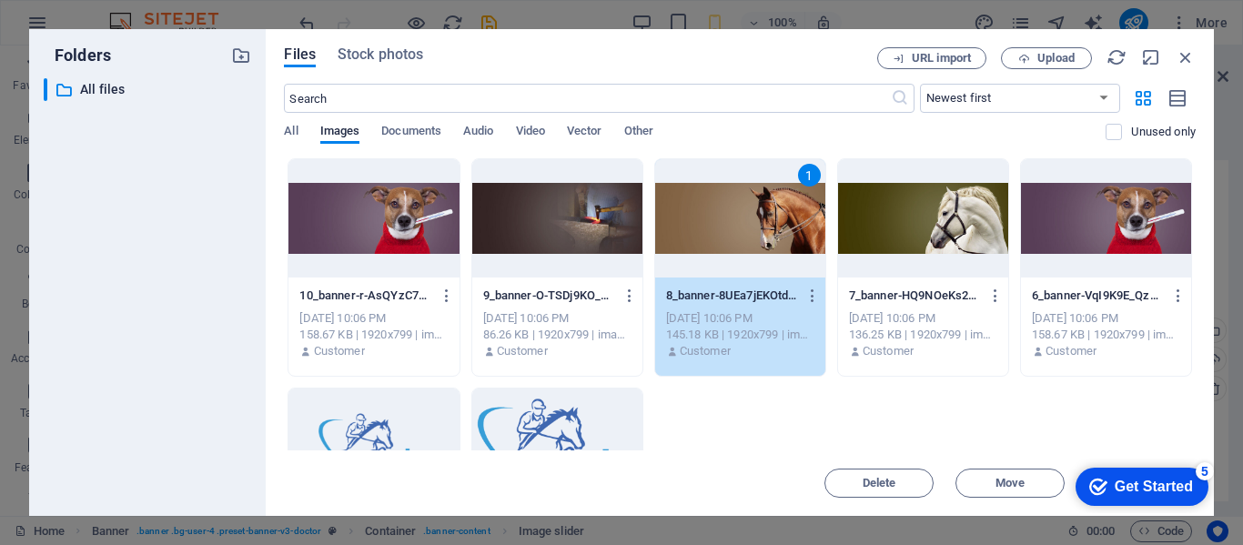
click at [931, 238] on div at bounding box center [923, 218] width 170 height 118
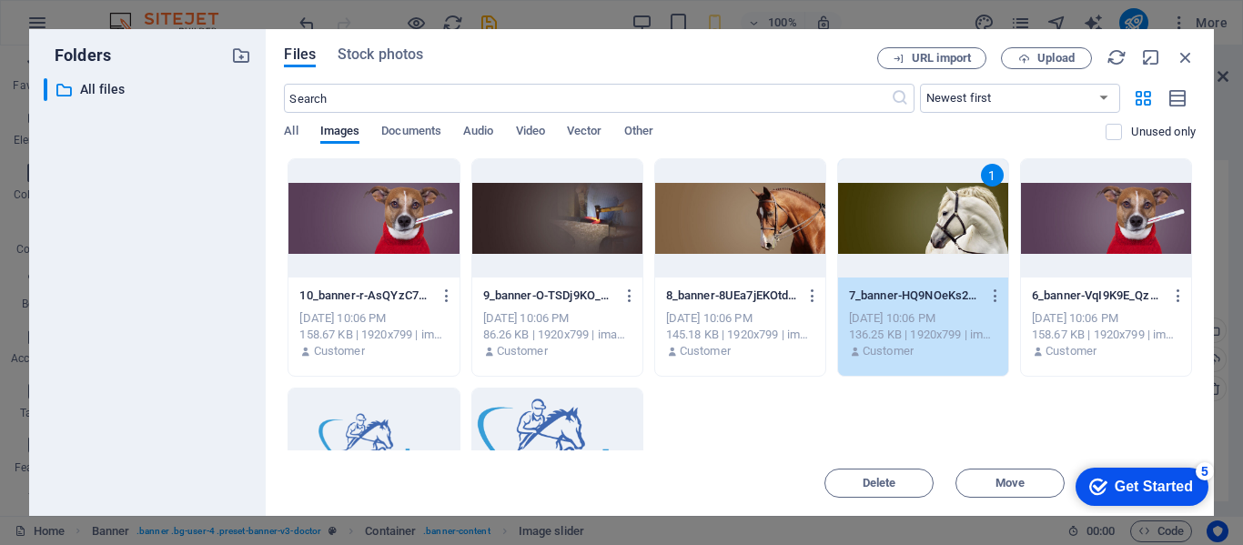
click at [931, 238] on div "1" at bounding box center [923, 218] width 170 height 118
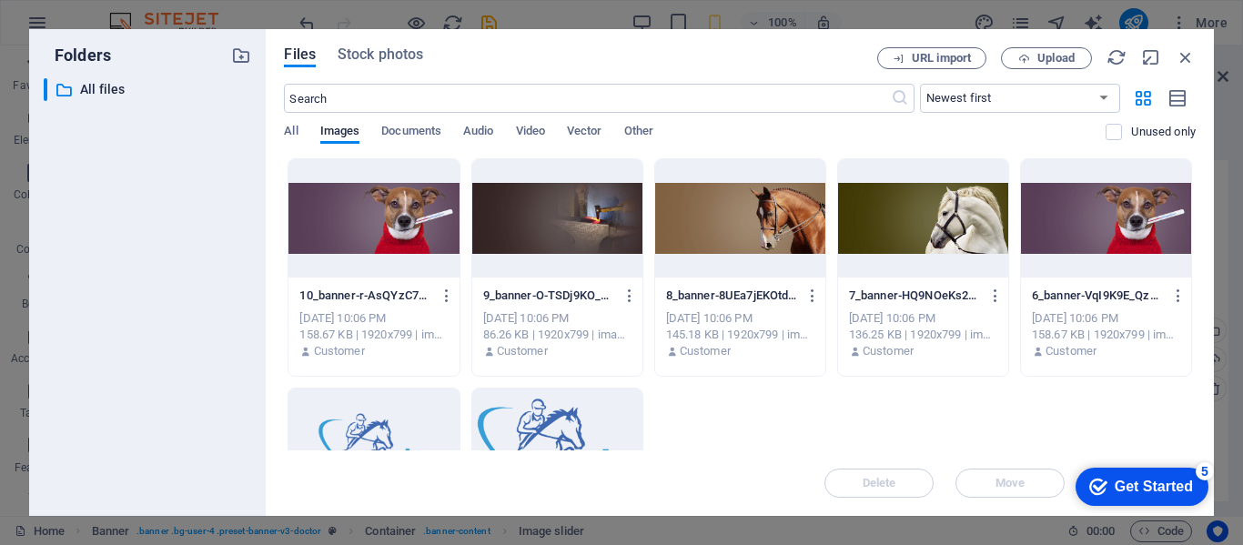
click at [931, 238] on div at bounding box center [923, 218] width 170 height 118
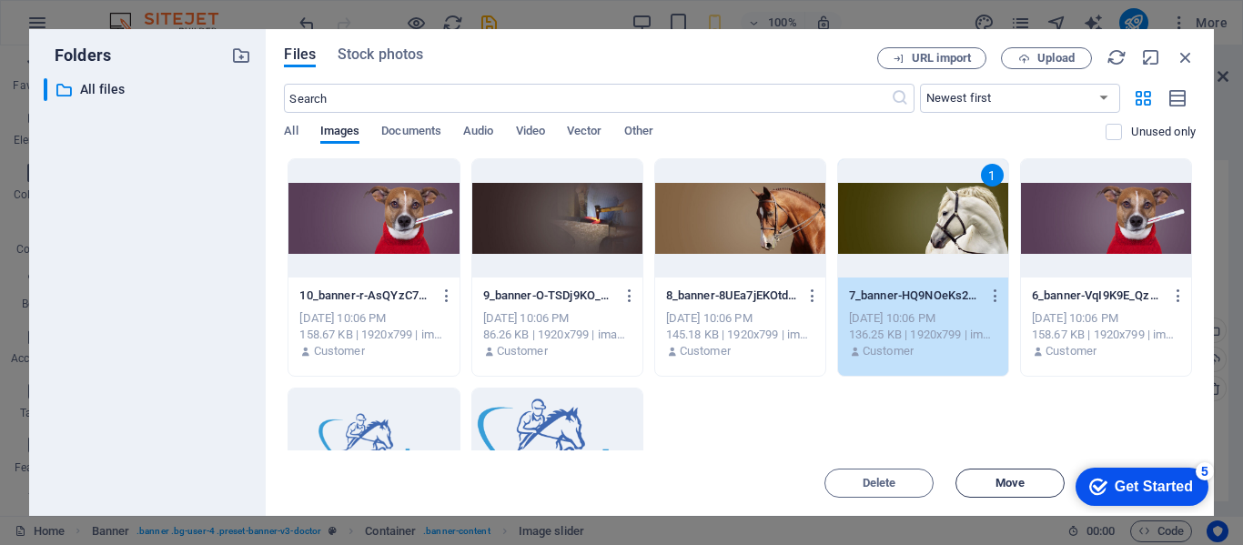
click at [1014, 480] on span "Move" at bounding box center [1010, 483] width 29 height 11
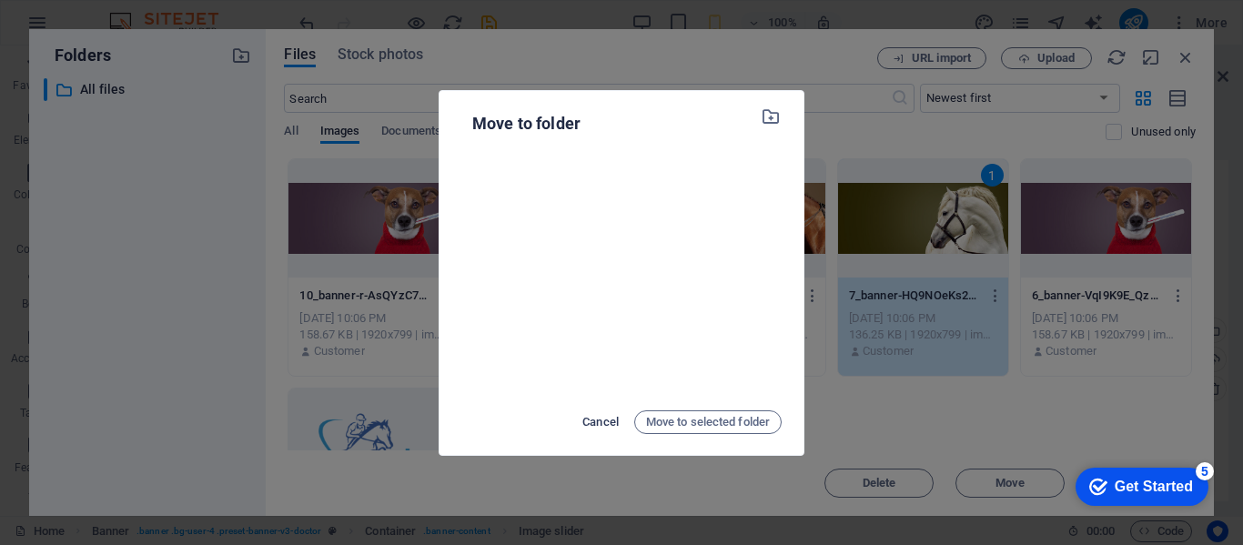
click at [605, 421] on span "Cancel" at bounding box center [601, 422] width 36 height 22
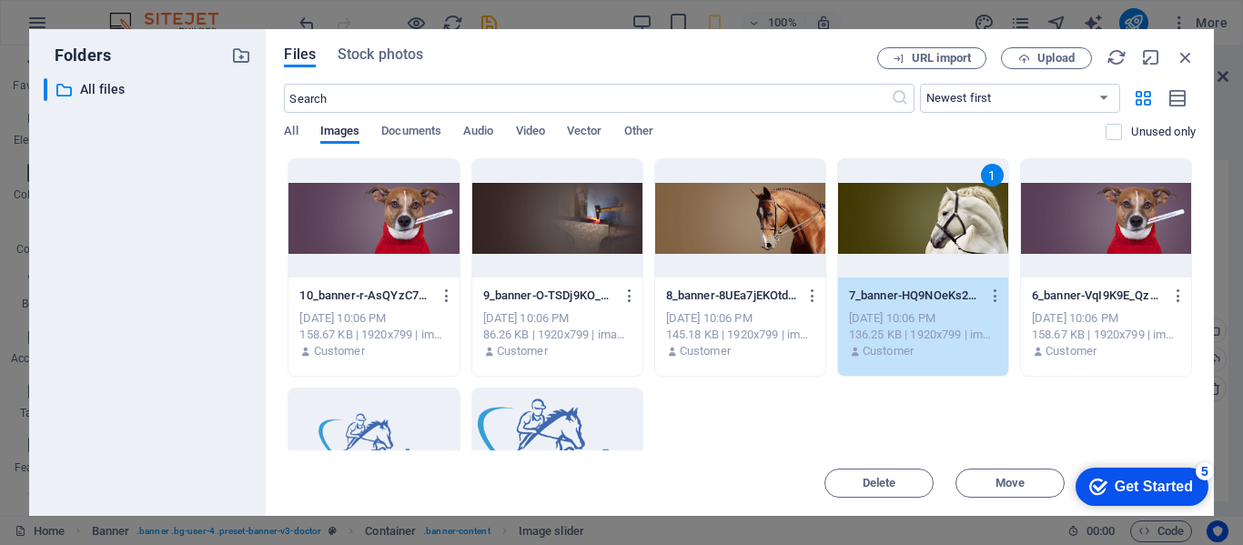
scroll to position [156, 0]
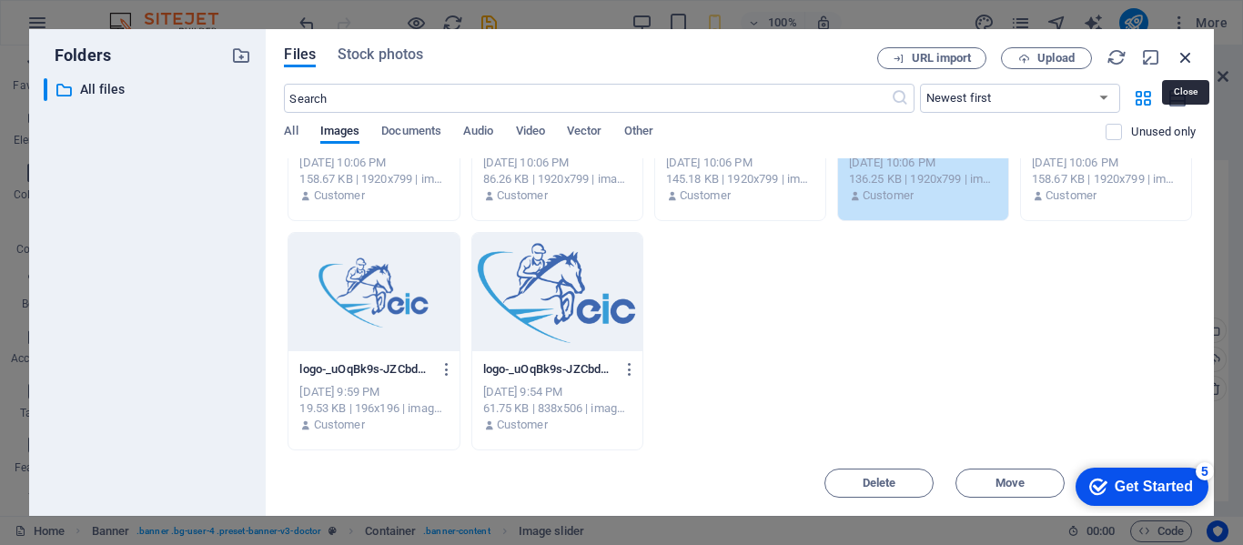
click at [1191, 48] on icon "button" at bounding box center [1186, 57] width 20 height 20
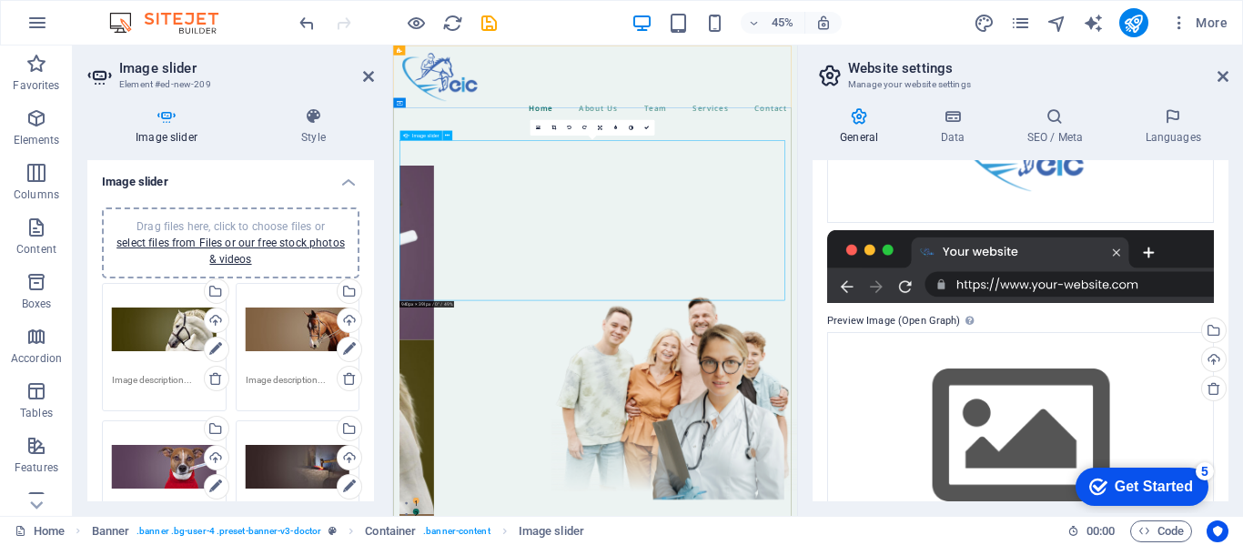
click at [43, 293] on span "Boxes" at bounding box center [36, 293] width 73 height 44
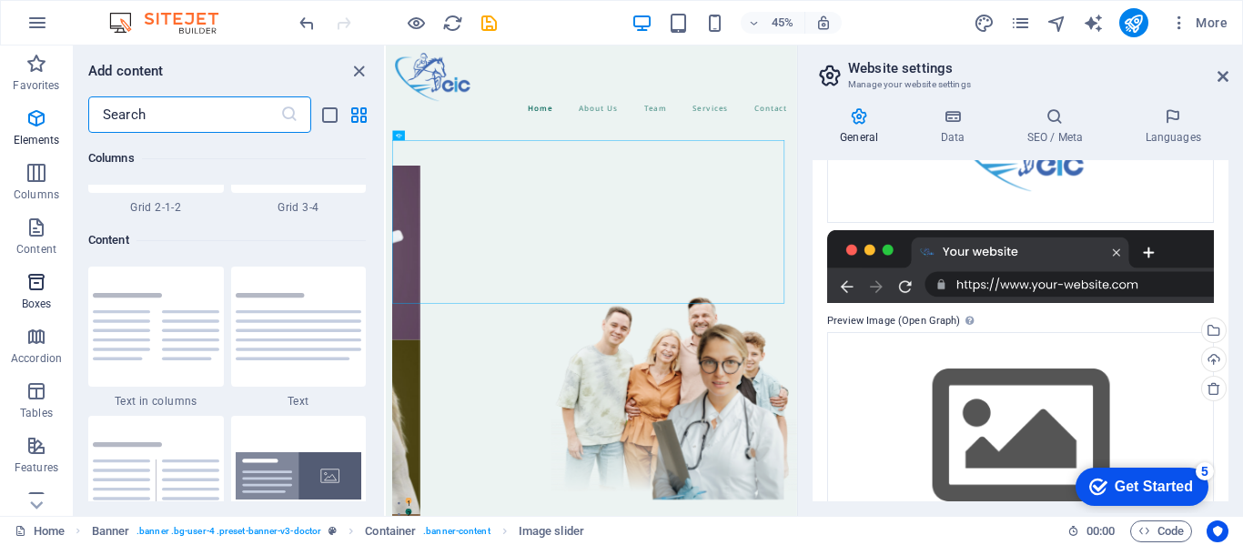
scroll to position [5021, 0]
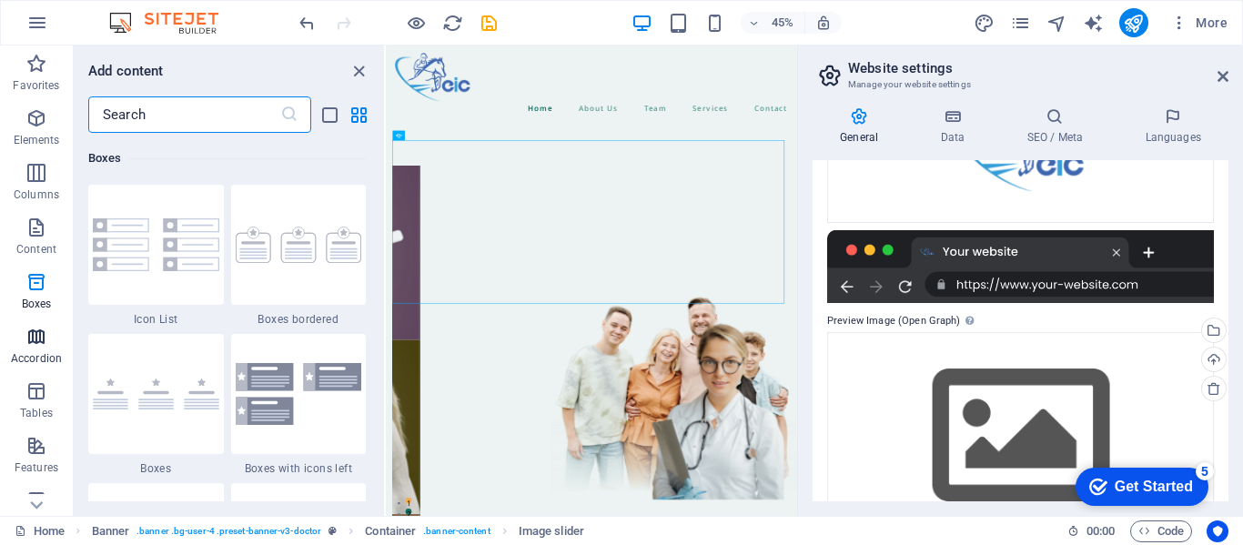
click at [38, 360] on p "Accordion" at bounding box center [36, 358] width 51 height 15
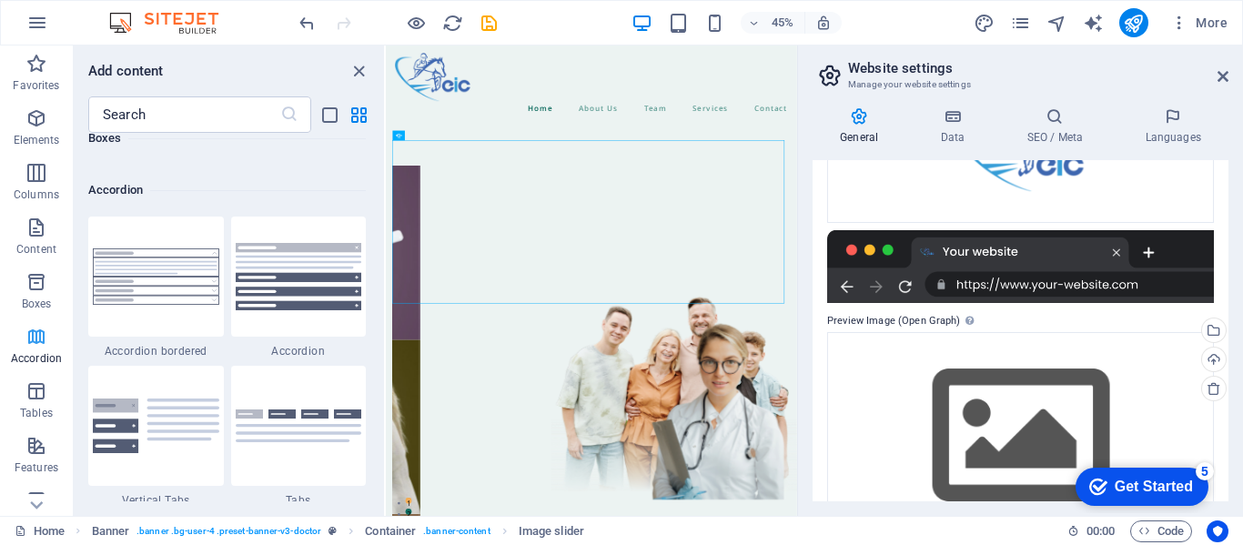
scroll to position [5812, 0]
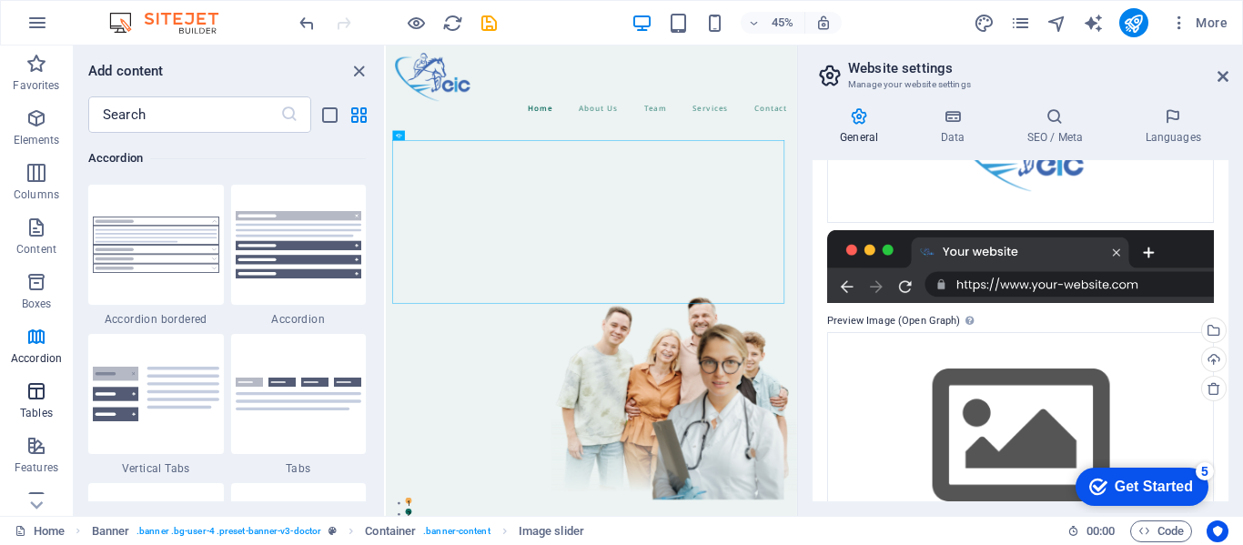
click at [37, 401] on icon "button" at bounding box center [36, 391] width 22 height 22
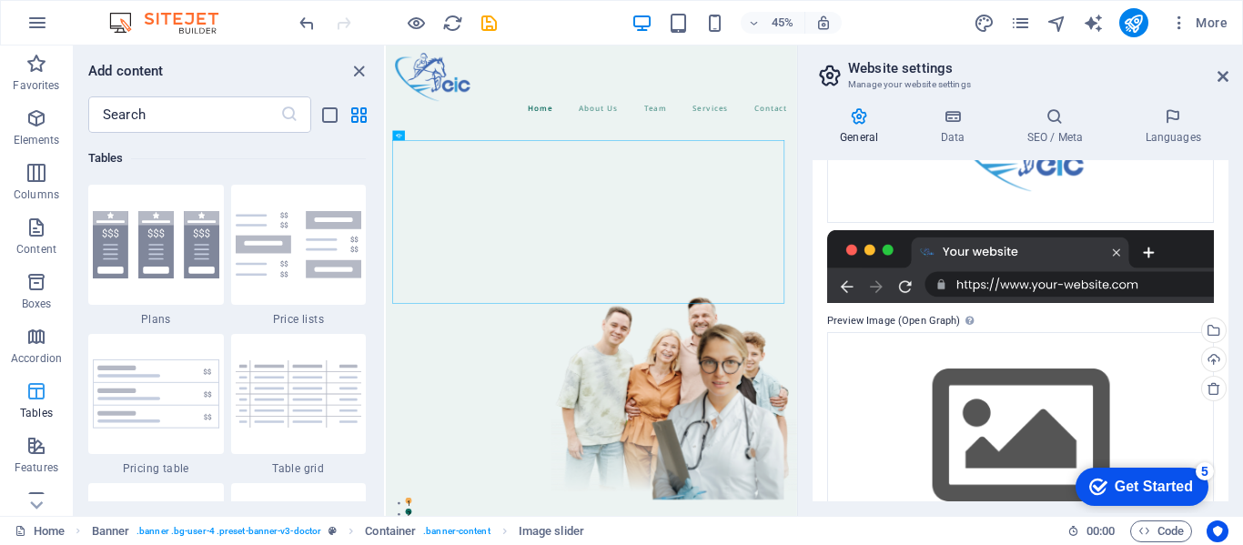
scroll to position [6304, 0]
click at [38, 459] on span "Features" at bounding box center [36, 457] width 73 height 44
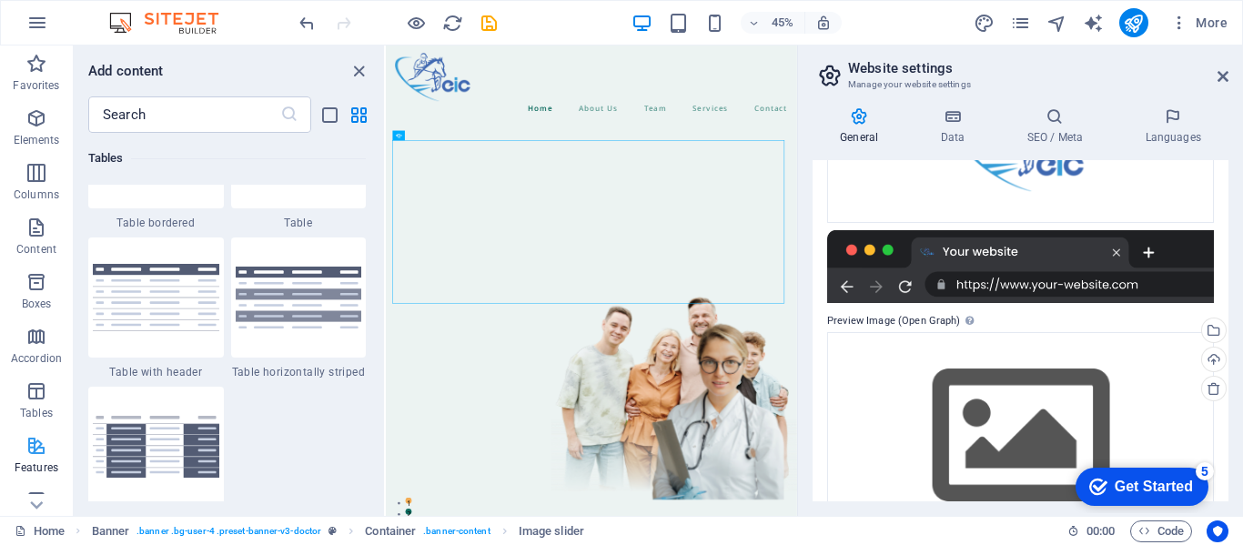
scroll to position [7095, 0]
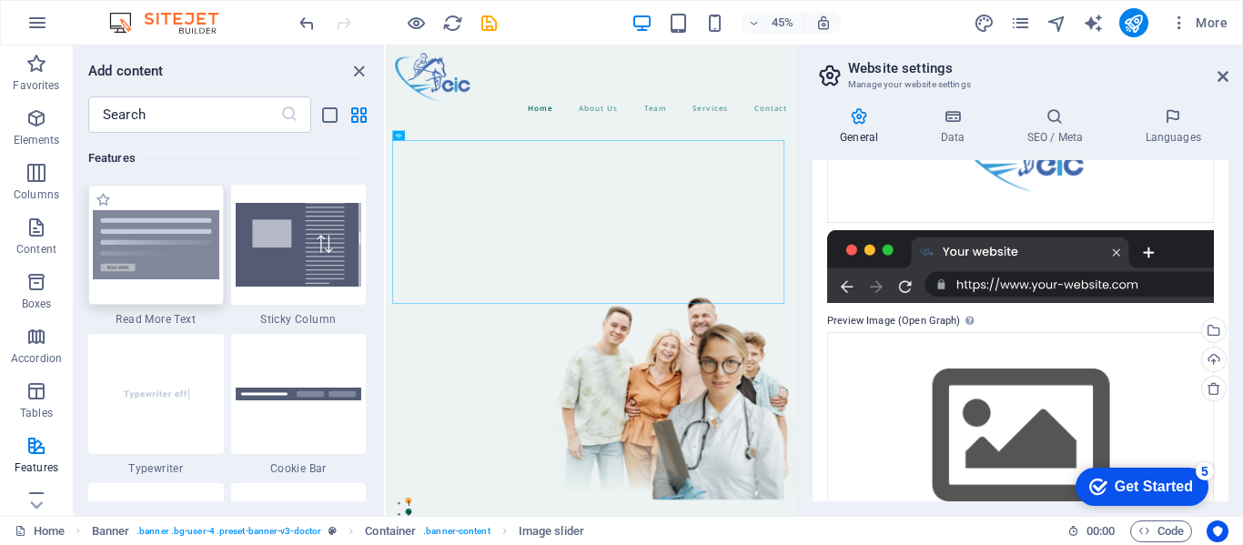
click at [195, 298] on div at bounding box center [156, 245] width 136 height 120
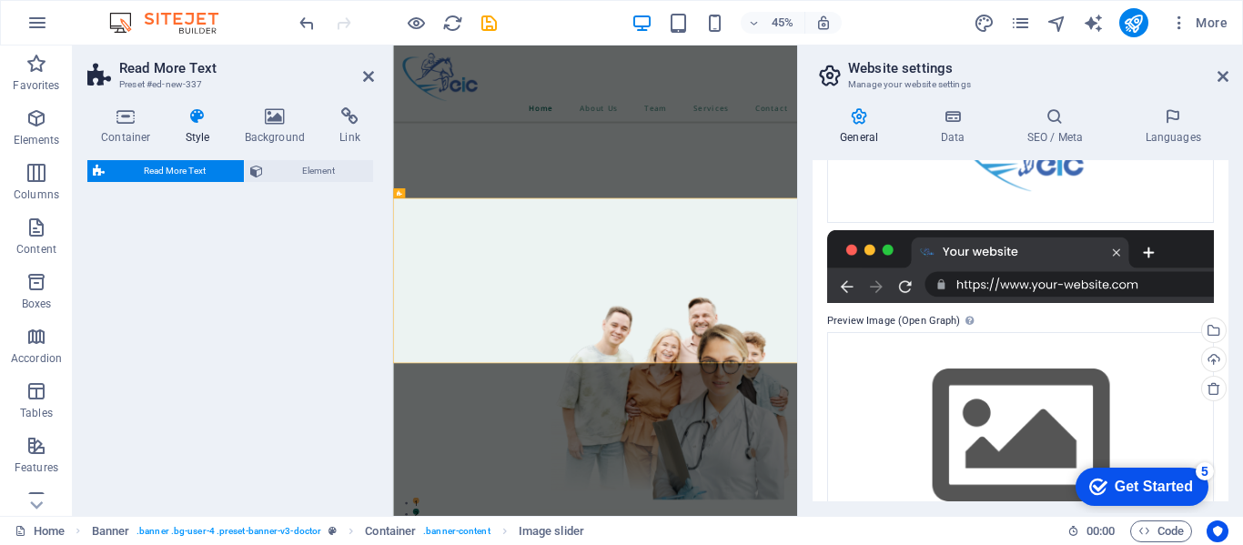
select select "px"
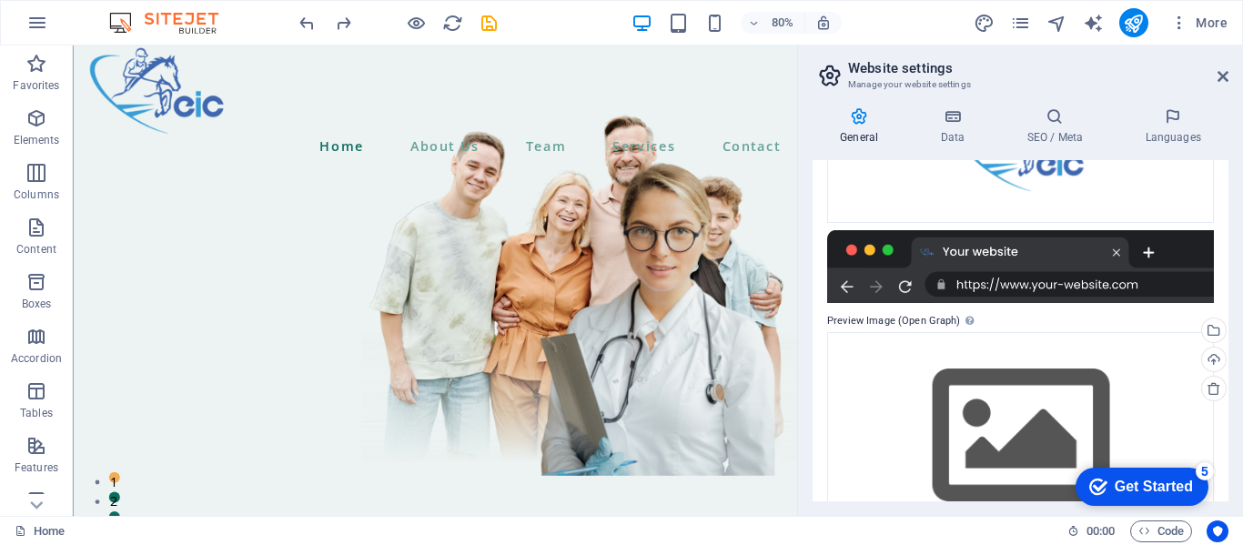
scroll to position [0, 0]
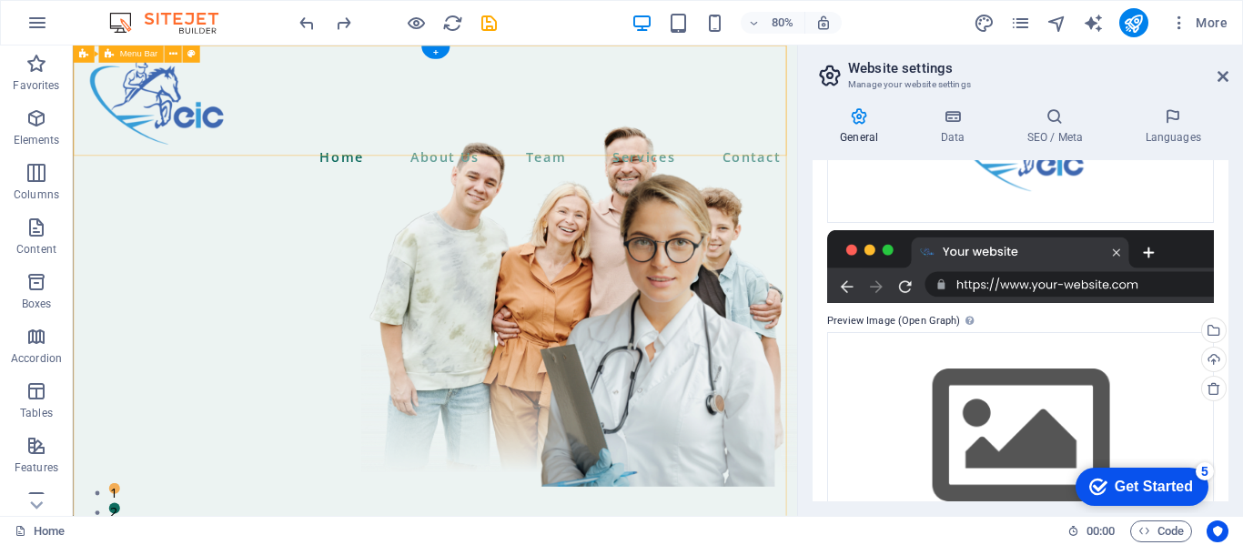
click at [76, 137] on div "Home About Us Team Services Contact" at bounding box center [526, 130] width 906 height 169
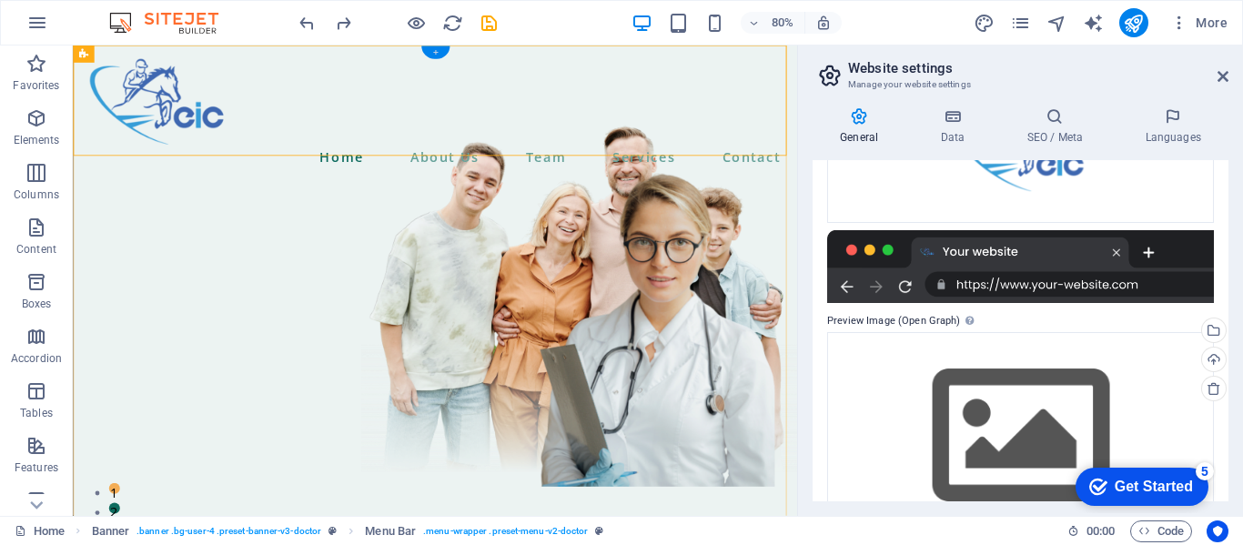
click at [439, 51] on div "+" at bounding box center [435, 52] width 28 height 13
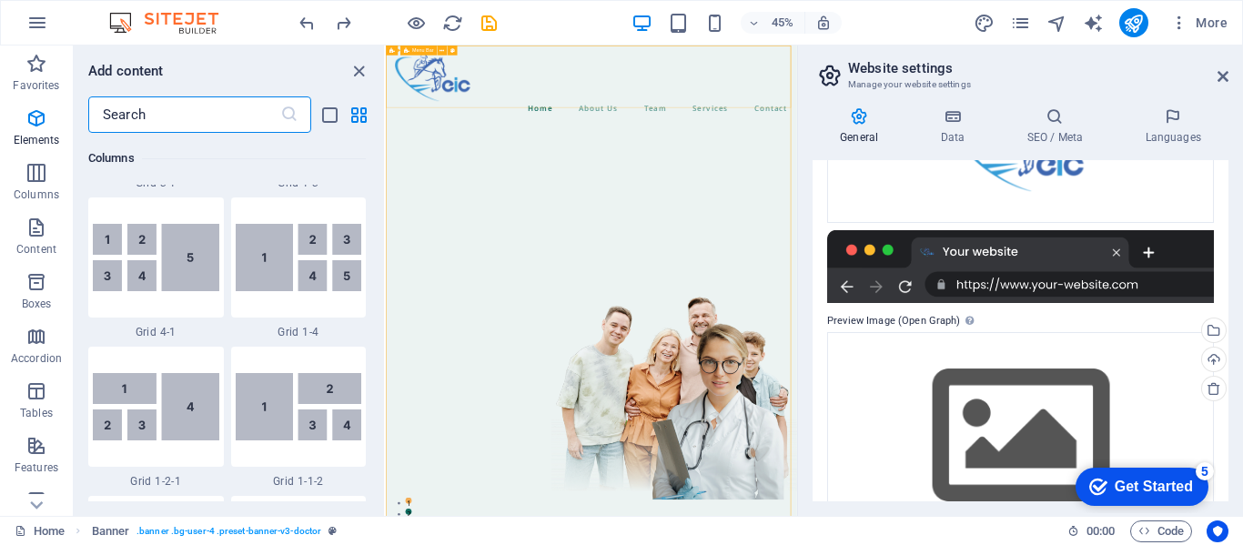
scroll to position [3185, 0]
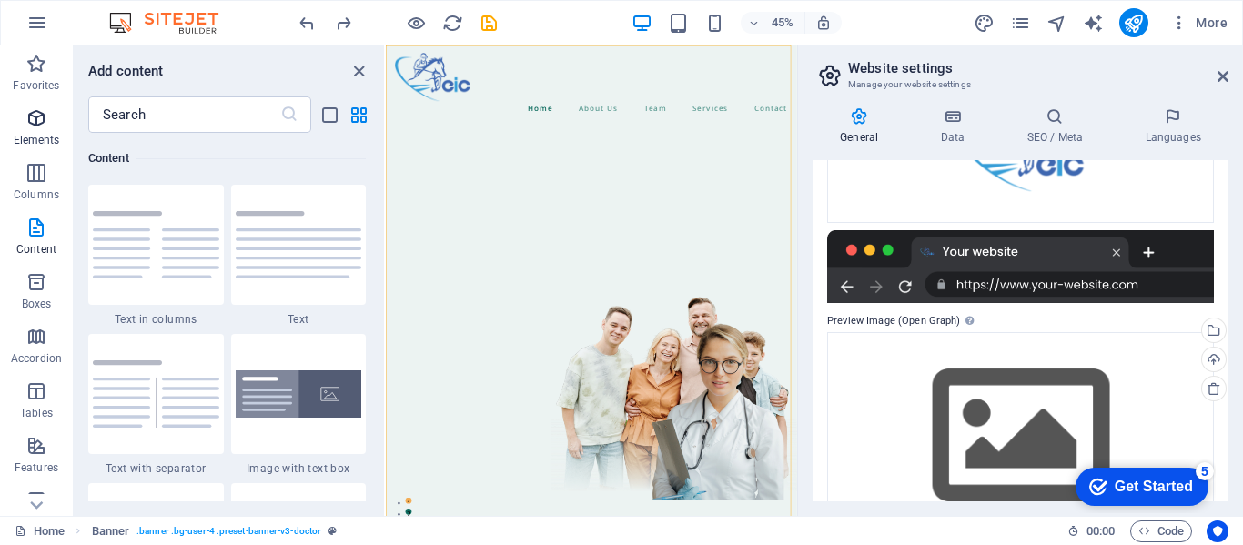
click at [49, 133] on p "Elements" at bounding box center [37, 140] width 46 height 15
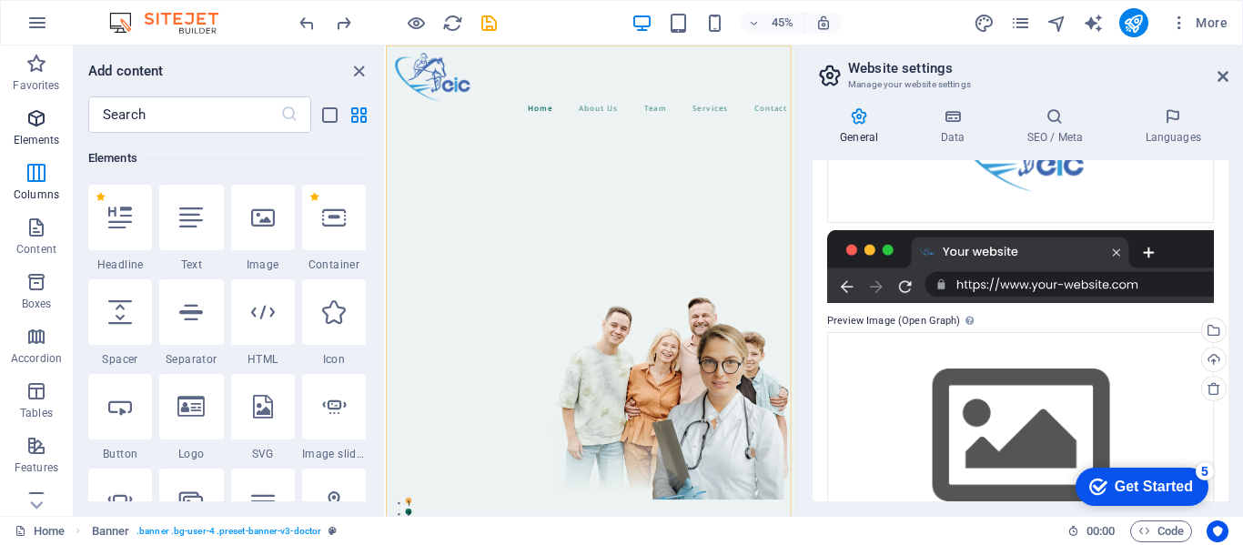
scroll to position [194, 0]
click at [330, 231] on div at bounding box center [334, 218] width 64 height 66
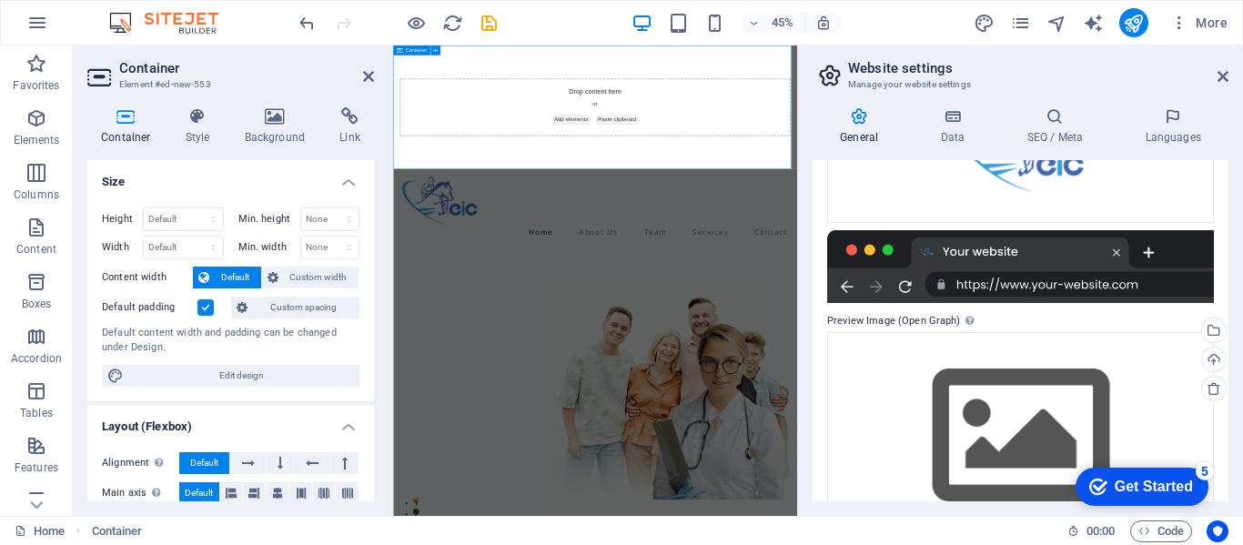
click at [842, 168] on div "Drop content here or Add elements Paste clipboard" at bounding box center [842, 182] width 869 height 129
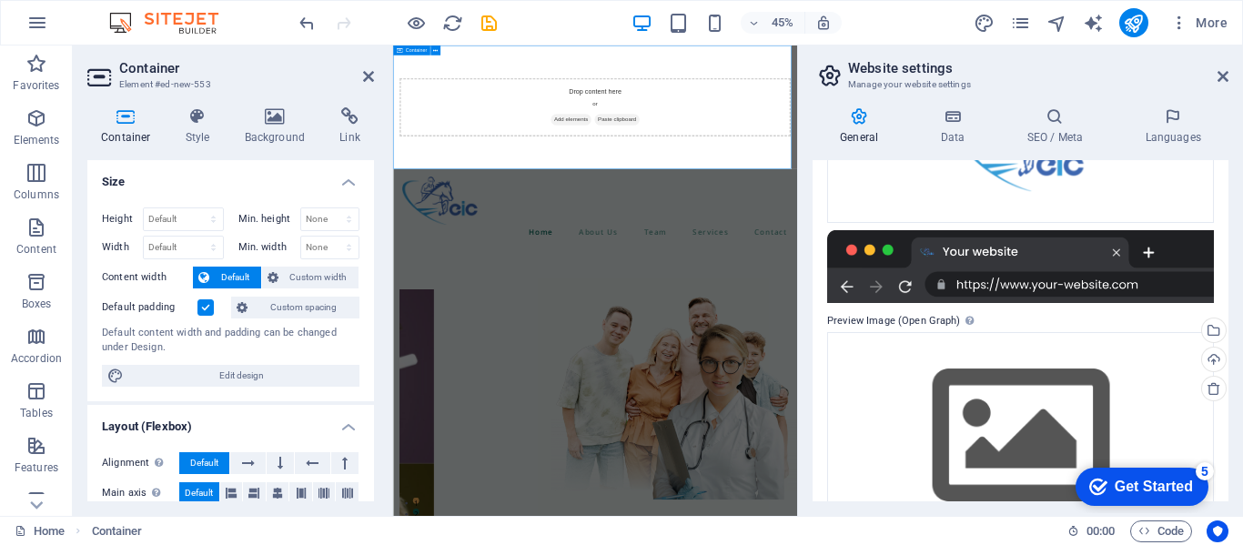
click at [842, 168] on div "Drop content here or Add elements Paste clipboard" at bounding box center [842, 182] width 869 height 129
click at [959, 168] on div "Drop content here or Add elements Paste clipboard" at bounding box center [842, 182] width 869 height 129
click at [846, 168] on div "Drop content here or Add elements Paste clipboard" at bounding box center [842, 182] width 869 height 129
click at [777, 168] on div "Drop content here or Add elements Paste clipboard" at bounding box center [842, 182] width 869 height 129
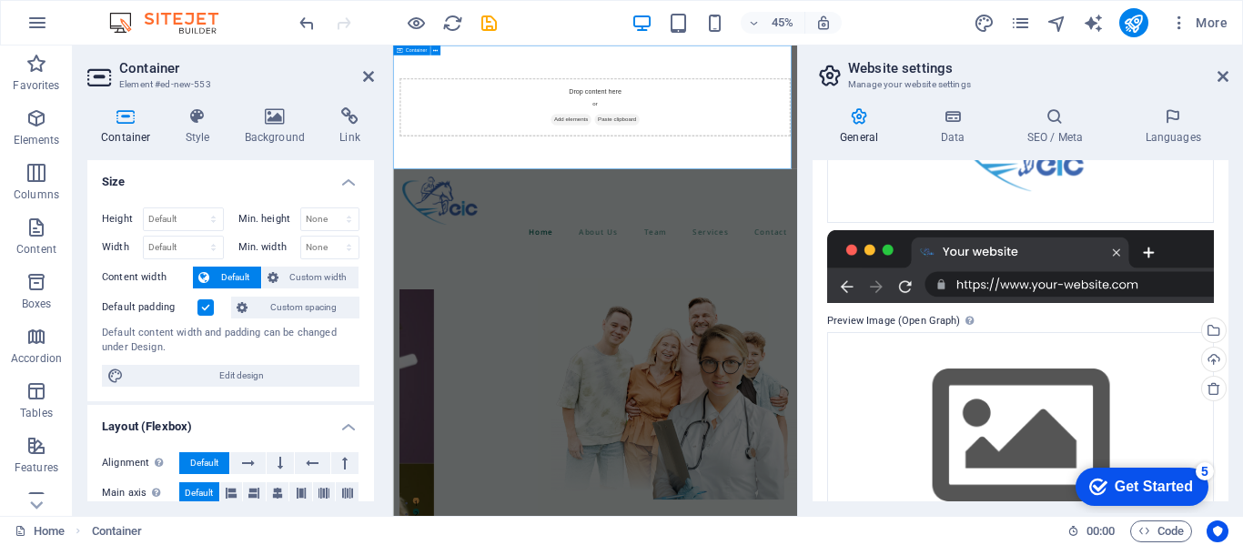
click at [777, 168] on div "Drop content here or Add elements Paste clipboard" at bounding box center [842, 182] width 869 height 129
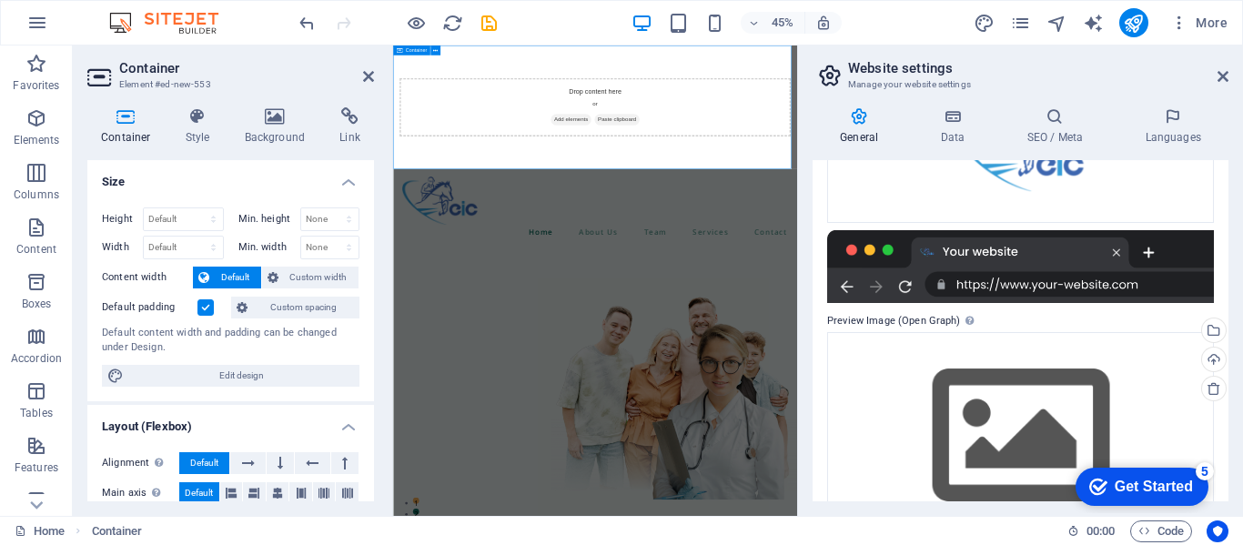
click at [605, 238] on div "Drop content here or Add elements Paste clipboard" at bounding box center [842, 182] width 869 height 129
drag, startPoint x: 285, startPoint y: 128, endPoint x: 273, endPoint y: 140, distance: 16.7
click at [273, 140] on h4 "Background" at bounding box center [279, 126] width 96 height 38
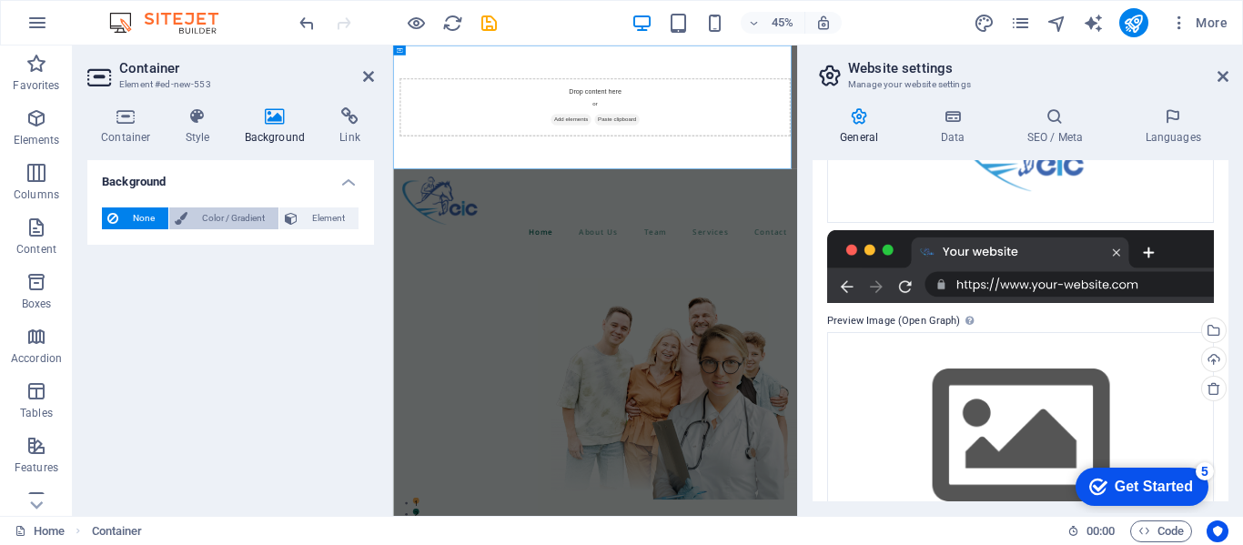
click at [238, 228] on span "Color / Gradient" at bounding box center [233, 219] width 80 height 22
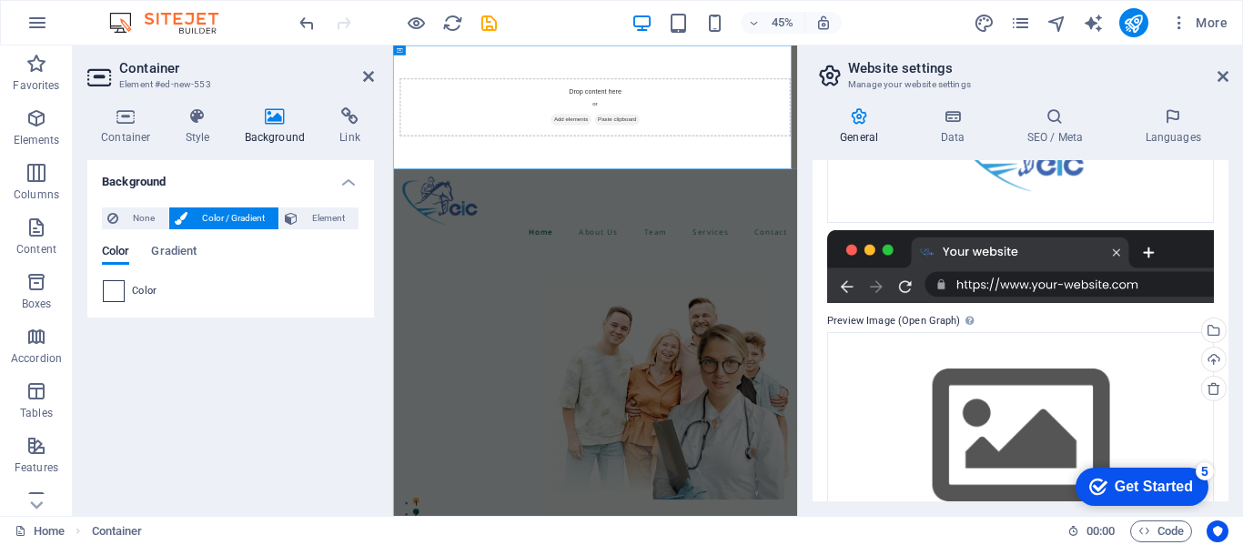
click at [115, 291] on span at bounding box center [114, 291] width 20 height 20
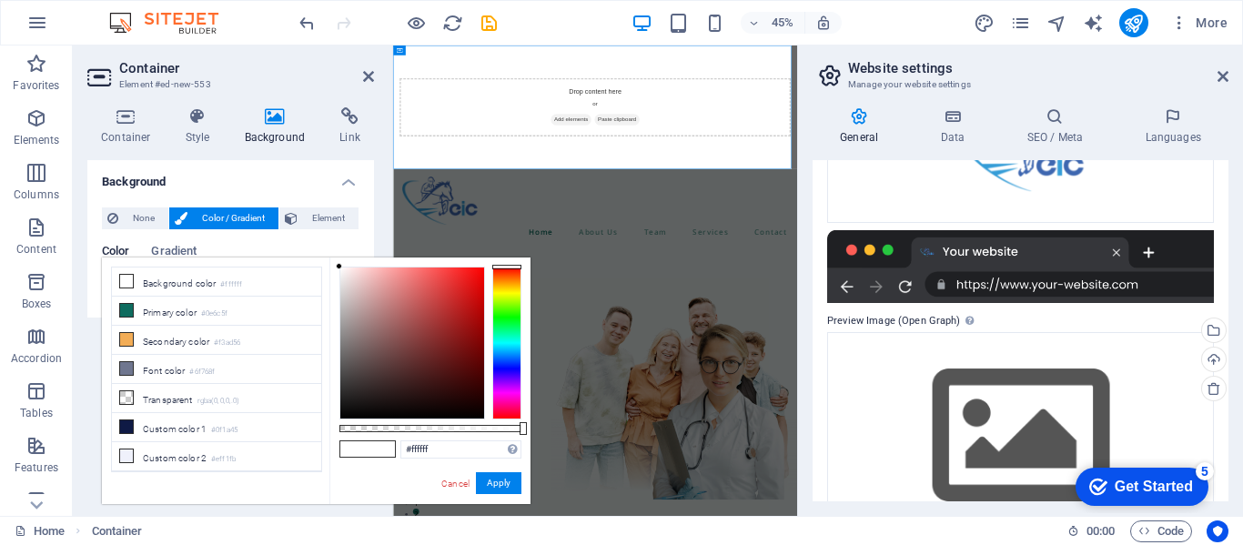
type input "#121111"
click at [342, 407] on div at bounding box center [412, 343] width 144 height 151
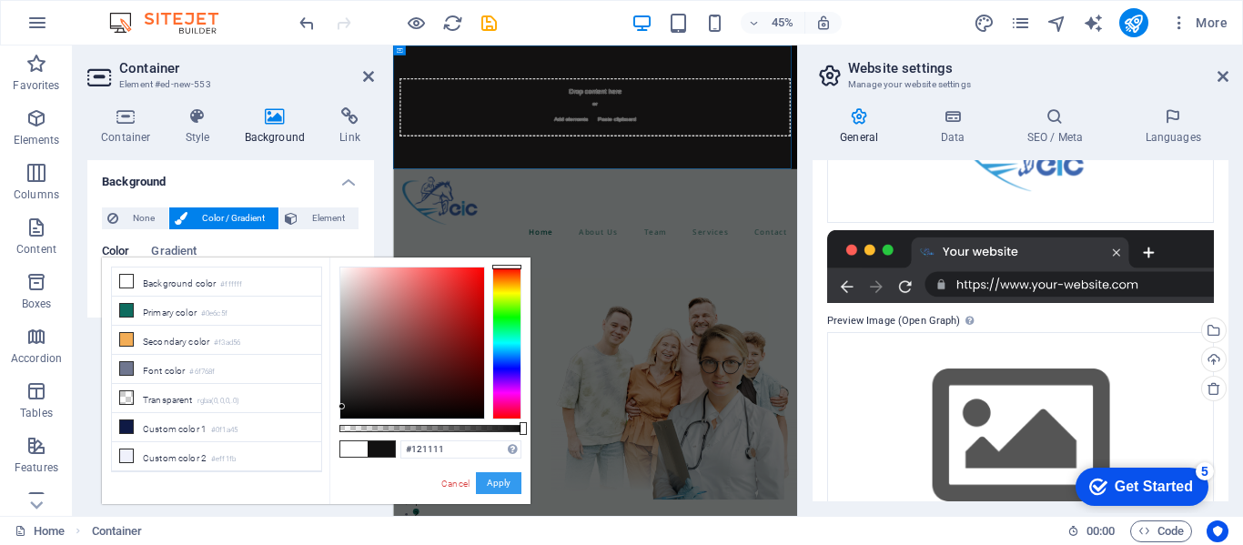
click at [494, 490] on button "Apply" at bounding box center [499, 483] width 46 height 22
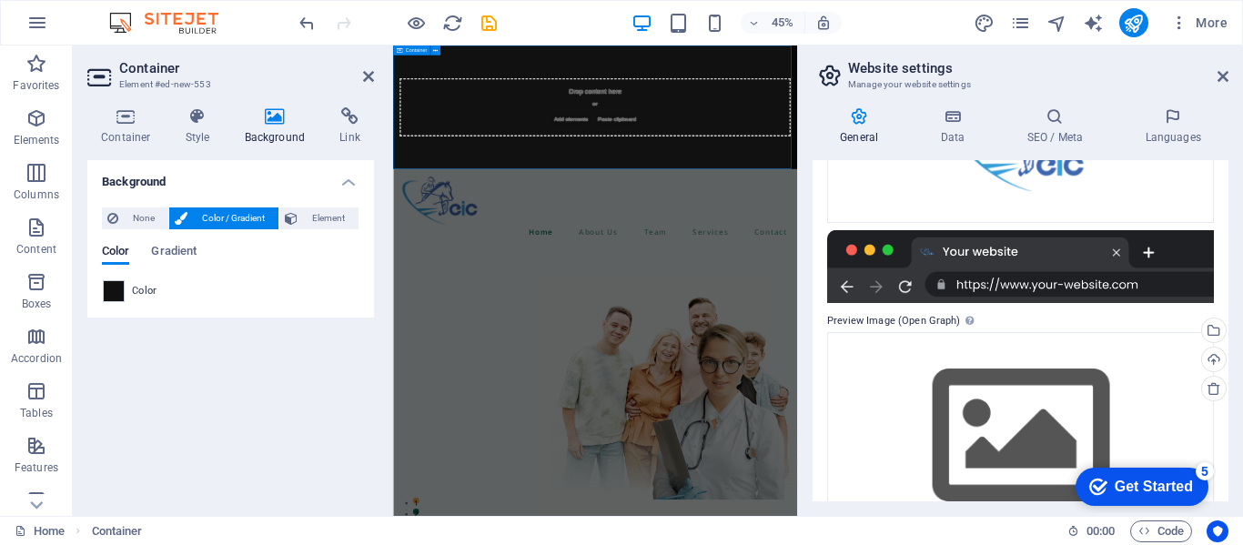
click at [796, 175] on div "Drop content here or Add elements Paste clipboard" at bounding box center [842, 182] width 869 height 129
click at [840, 150] on div "Drop content here or Add elements Paste clipboard" at bounding box center [842, 182] width 869 height 129
click at [198, 117] on icon at bounding box center [198, 116] width 52 height 18
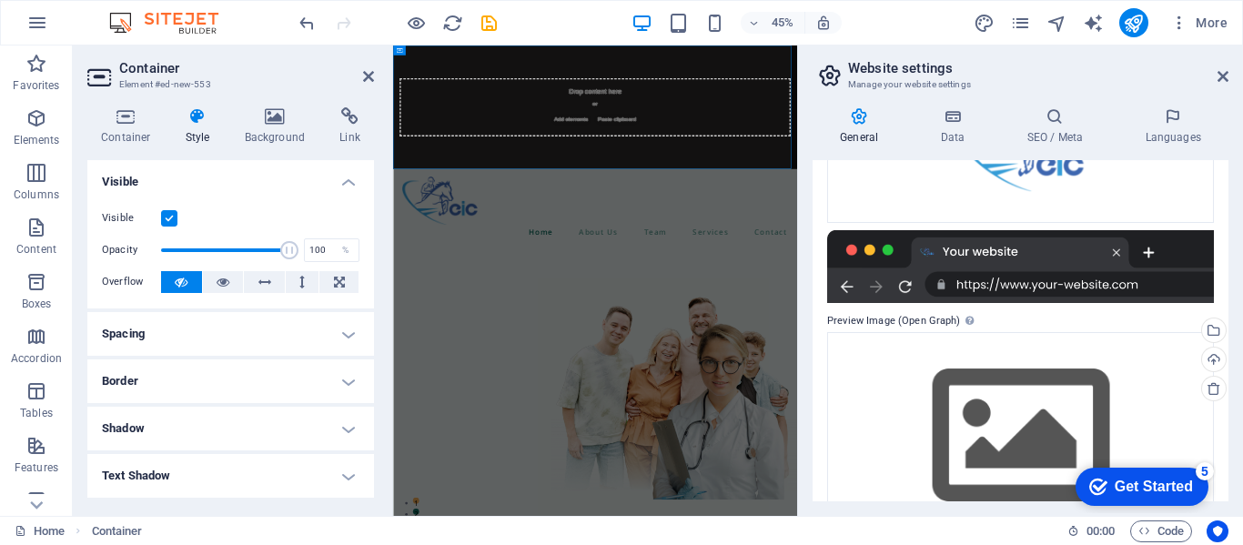
click at [245, 484] on h4 "Text Shadow" at bounding box center [230, 476] width 287 height 44
click at [245, 484] on h4 "Text Shadow" at bounding box center [230, 470] width 287 height 33
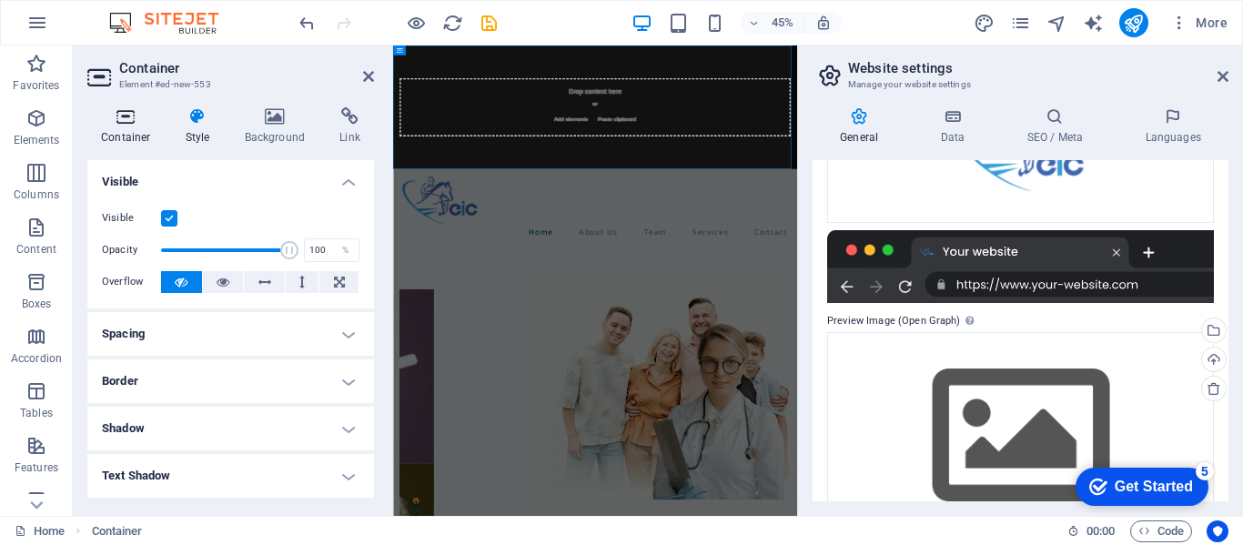
click at [127, 140] on h4 "Container" at bounding box center [129, 126] width 85 height 38
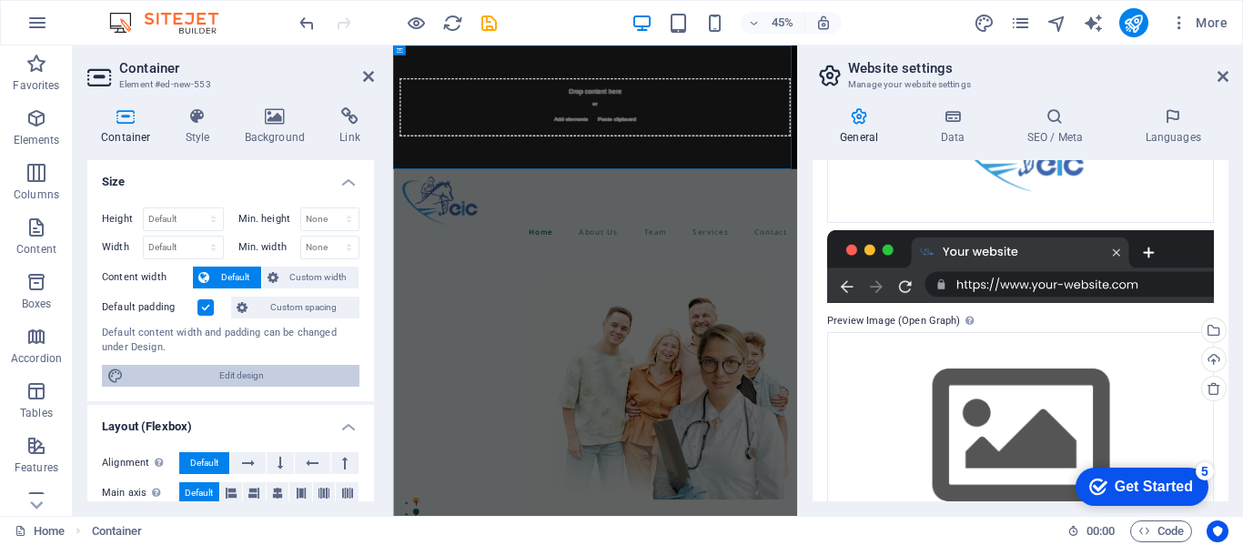
click at [259, 383] on span "Edit design" at bounding box center [241, 376] width 225 height 22
select select "px"
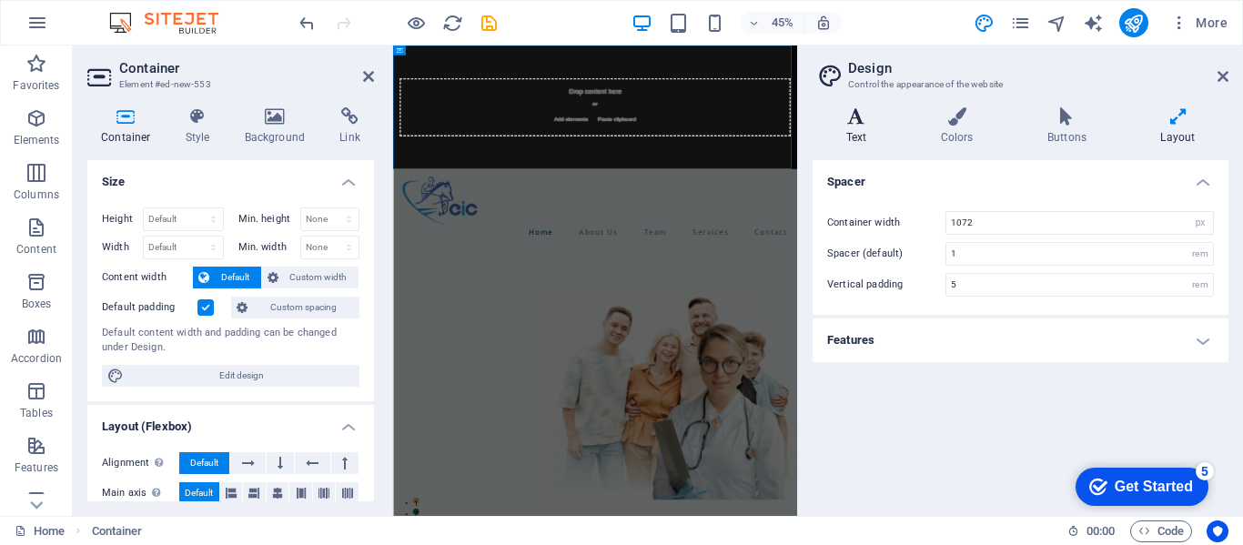
click at [853, 128] on h4 "Text" at bounding box center [860, 126] width 95 height 38
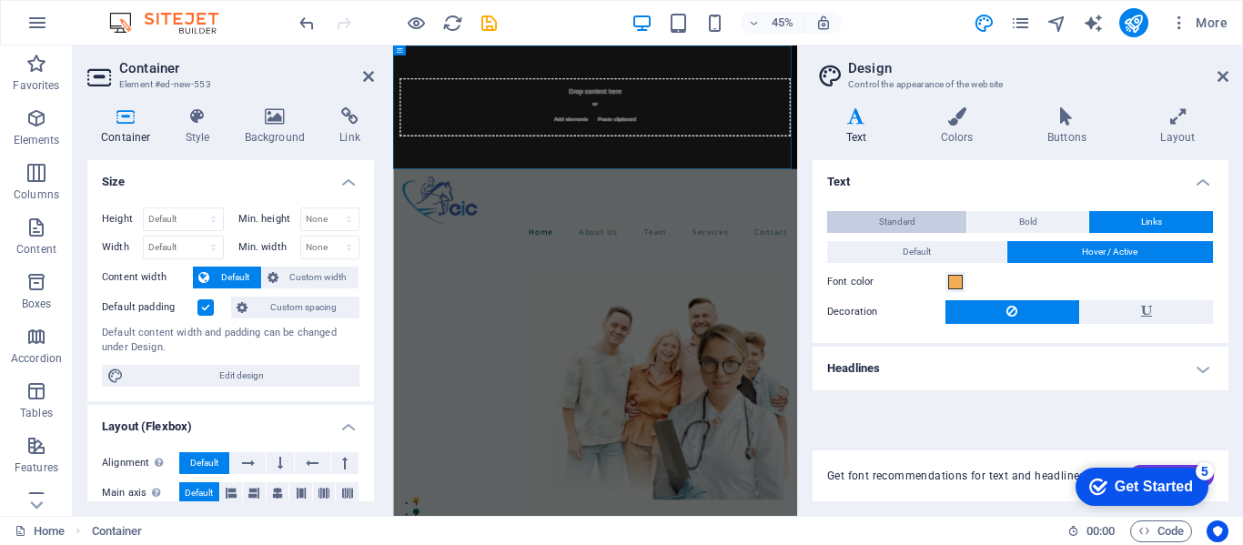
click at [925, 211] on button "Standard" at bounding box center [896, 222] width 139 height 22
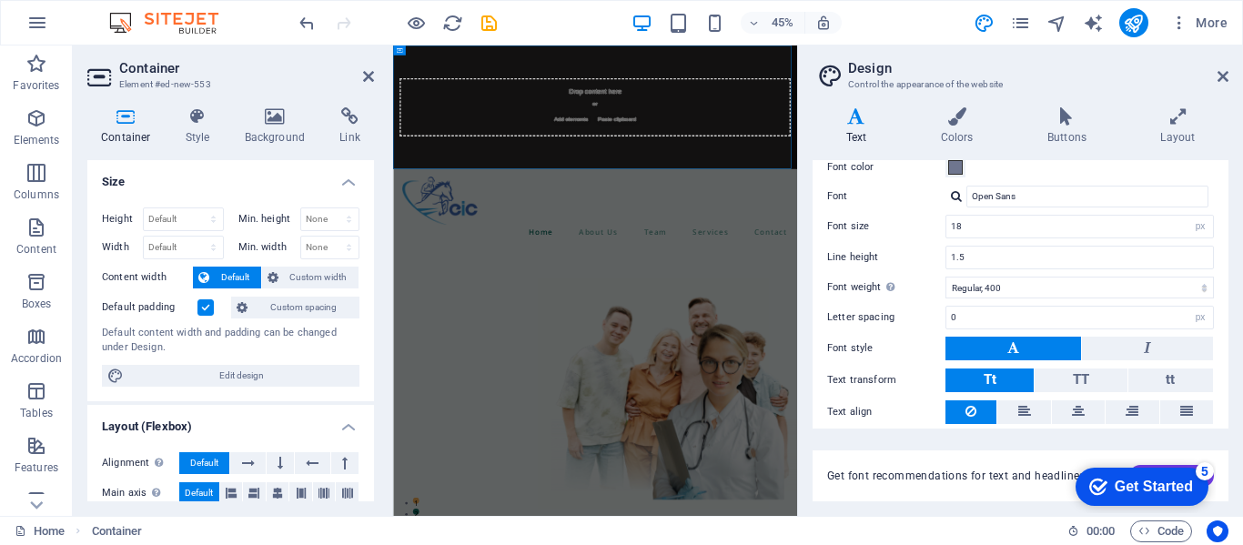
scroll to position [147, 0]
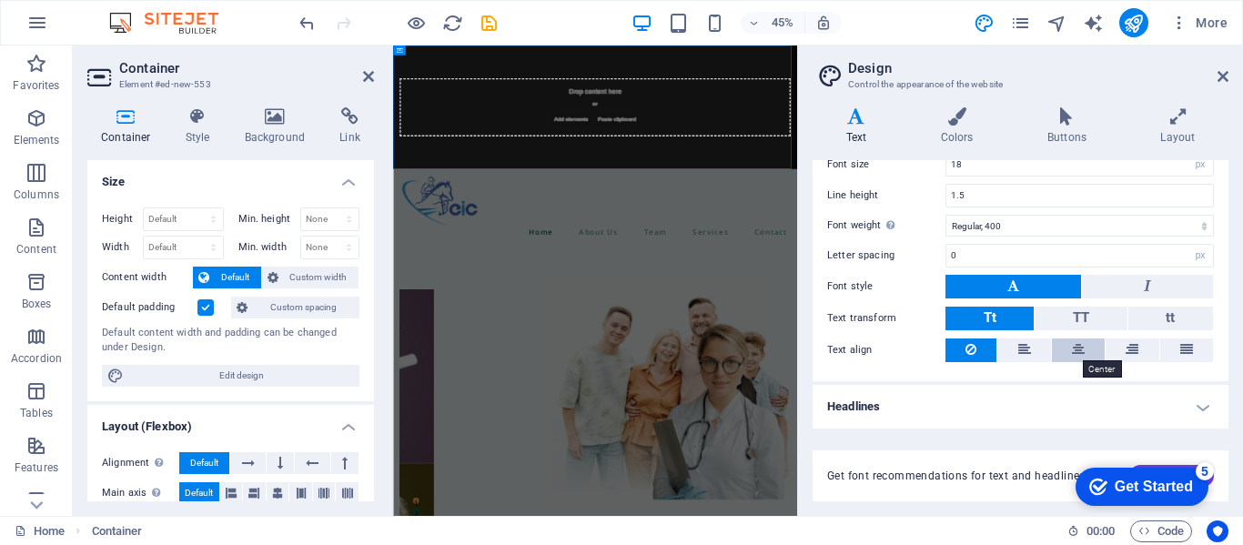
click at [1073, 353] on icon at bounding box center [1078, 350] width 13 height 22
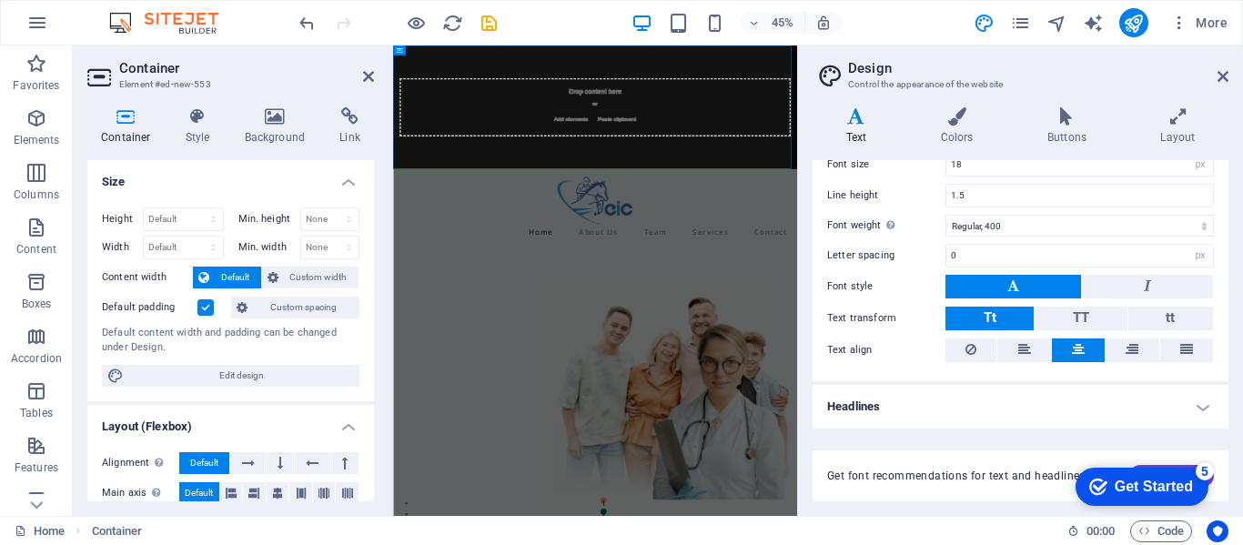
click at [1016, 418] on h4 "Headlines" at bounding box center [1021, 407] width 416 height 44
click at [854, 116] on icon at bounding box center [856, 116] width 87 height 18
click at [862, 152] on div "Drop content here or Add elements Paste clipboard" at bounding box center [842, 182] width 869 height 129
drag, startPoint x: 862, startPoint y: 172, endPoint x: 882, endPoint y: 172, distance: 20.0
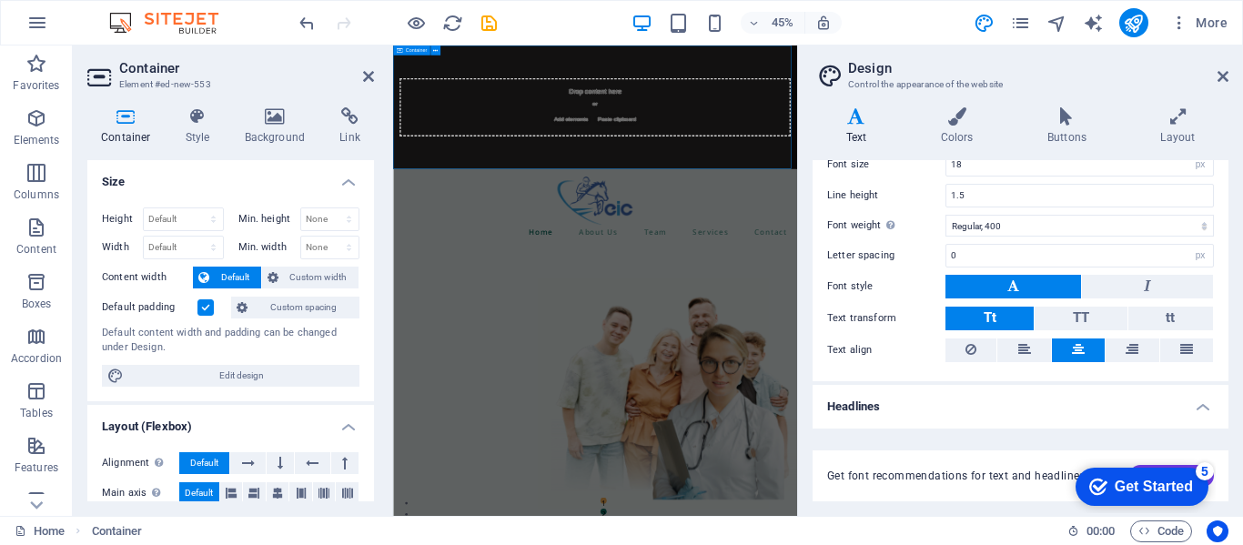
click at [882, 172] on div "Drop content here or Add elements Paste clipboard" at bounding box center [842, 182] width 869 height 129
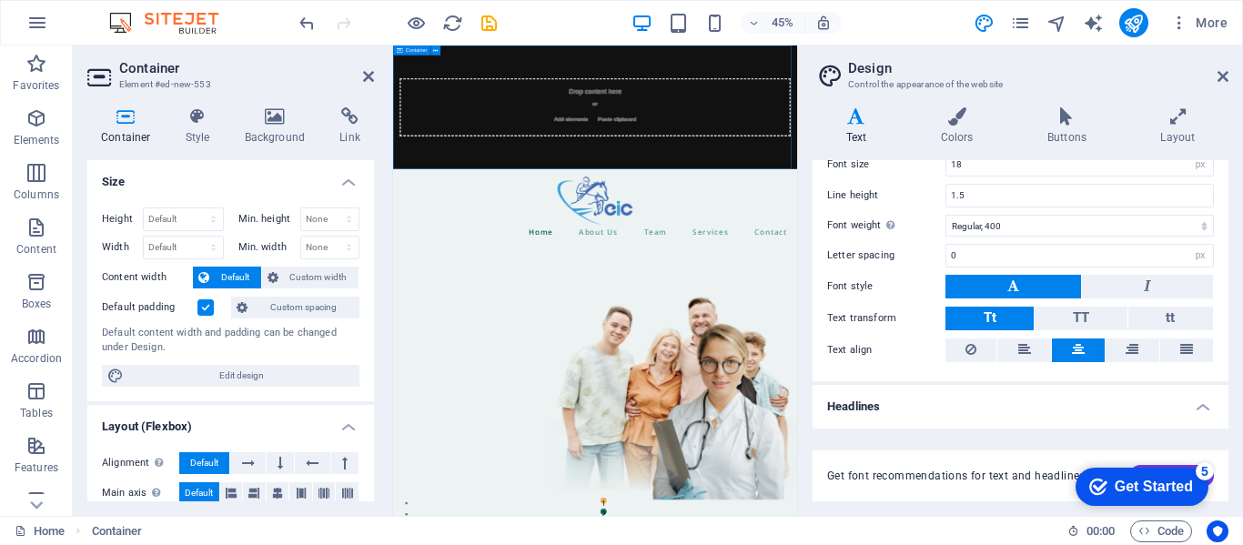
click at [882, 172] on div "Drop content here or Add elements Paste clipboard" at bounding box center [842, 182] width 869 height 129
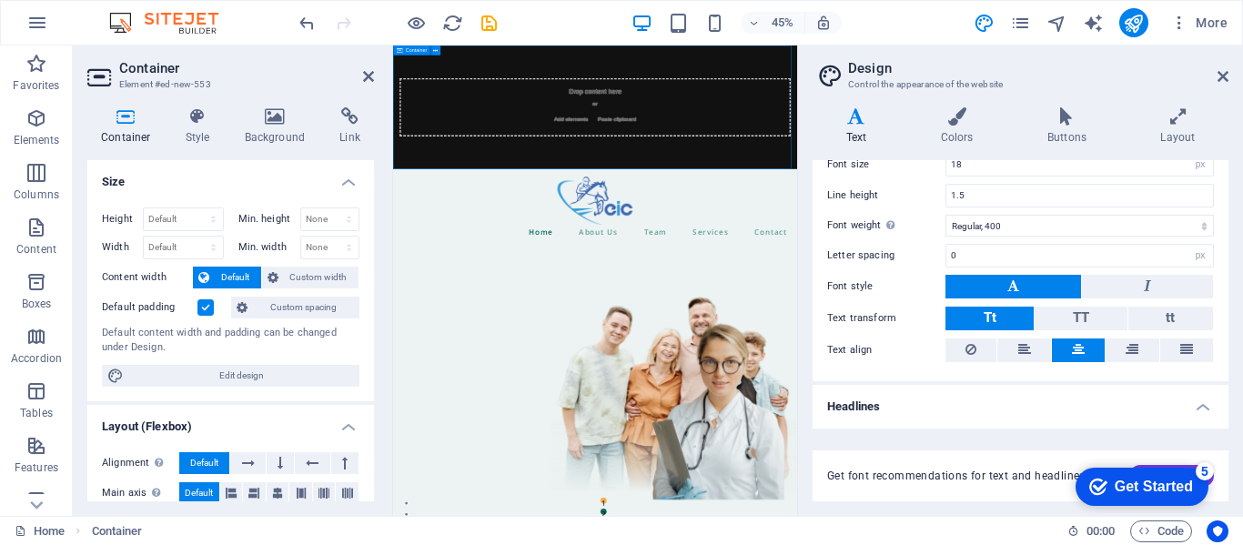
click at [882, 172] on div "Drop content here or Add elements Paste clipboard" at bounding box center [842, 182] width 869 height 129
drag, startPoint x: 836, startPoint y: 172, endPoint x: 816, endPoint y: 197, distance: 31.7
click at [836, 197] on div "Drop content here or Add elements Paste clipboard" at bounding box center [842, 182] width 869 height 129
click at [417, 48] on span "Container" at bounding box center [416, 50] width 21 height 5
click at [427, 48] on span "Container" at bounding box center [416, 50] width 21 height 5
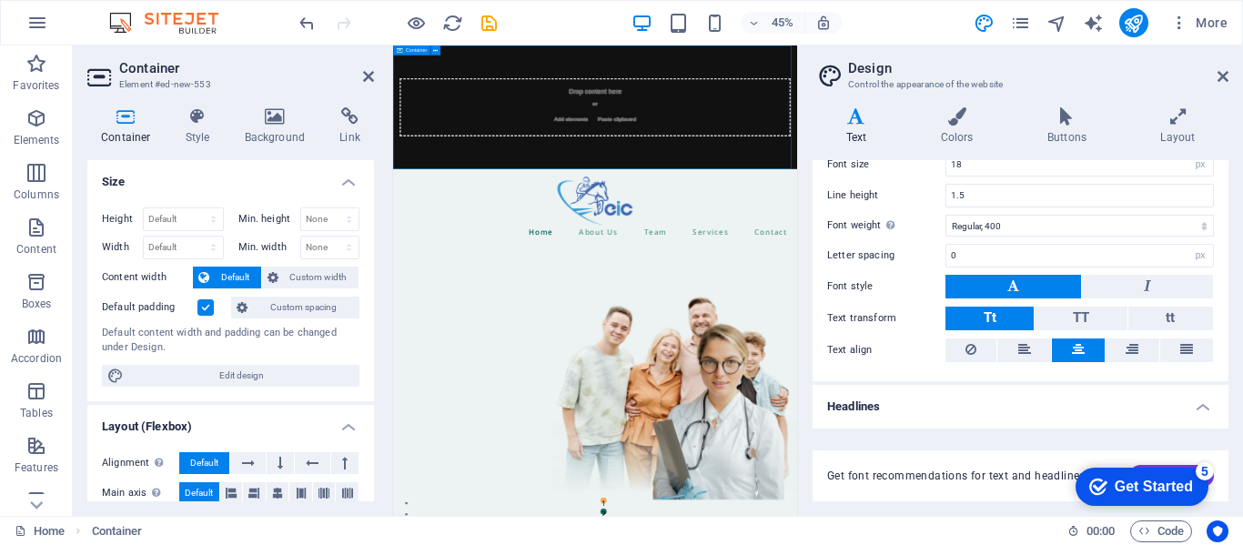
click at [427, 48] on span "Container" at bounding box center [416, 50] width 21 height 5
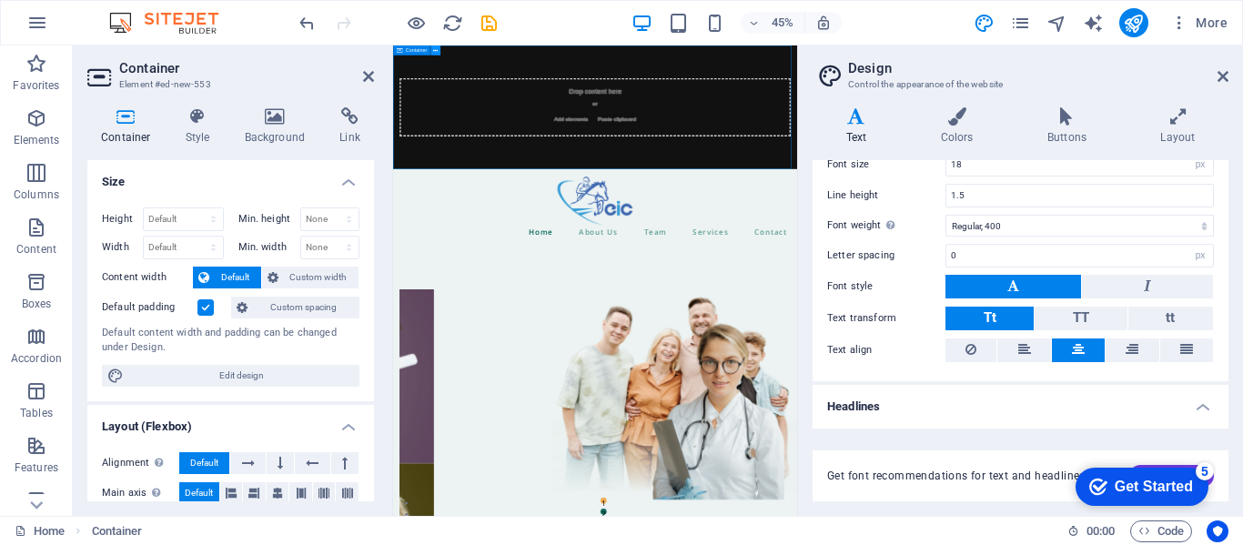
click at [438, 48] on icon at bounding box center [435, 50] width 5 height 8
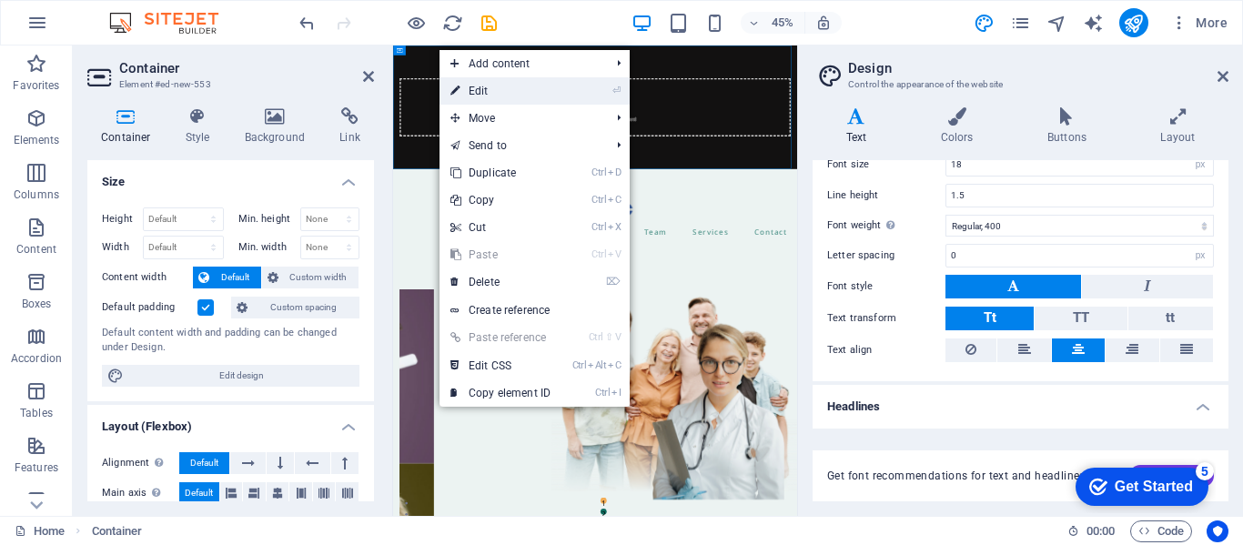
click at [501, 87] on link "⏎ Edit" at bounding box center [501, 90] width 122 height 27
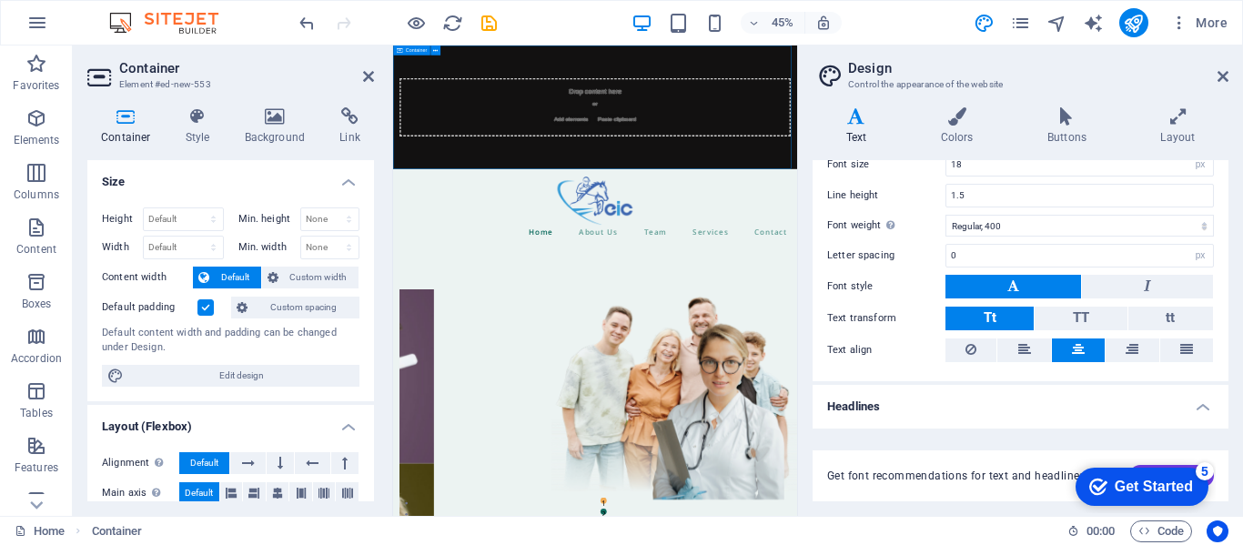
click at [888, 162] on div "Drop content here or Add elements Paste clipboard" at bounding box center [842, 182] width 869 height 129
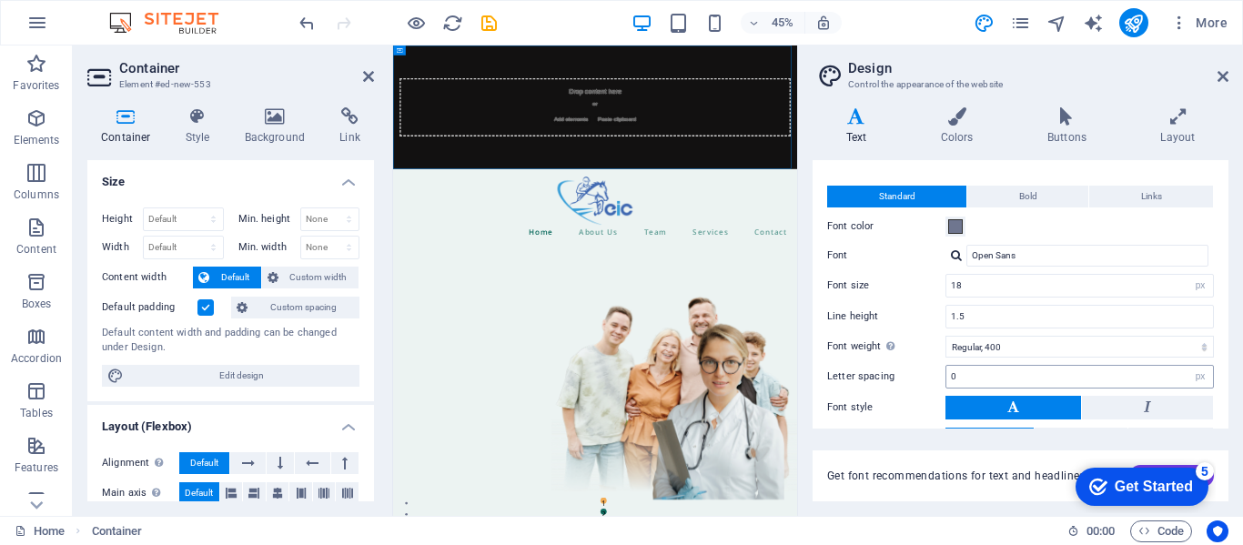
scroll to position [0, 0]
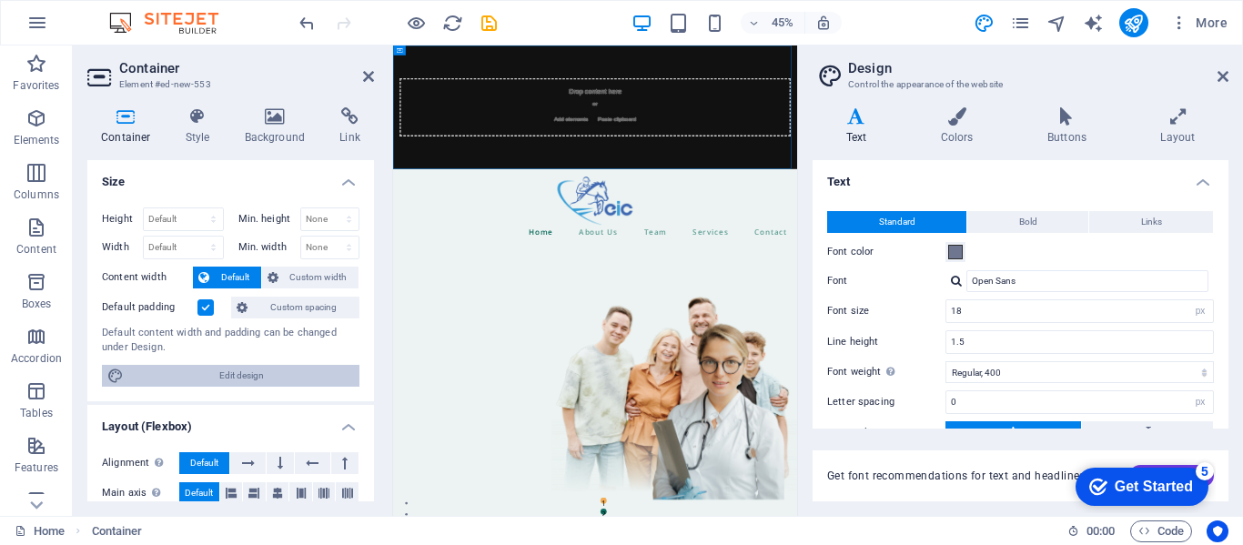
click at [244, 376] on span "Edit design" at bounding box center [241, 376] width 225 height 22
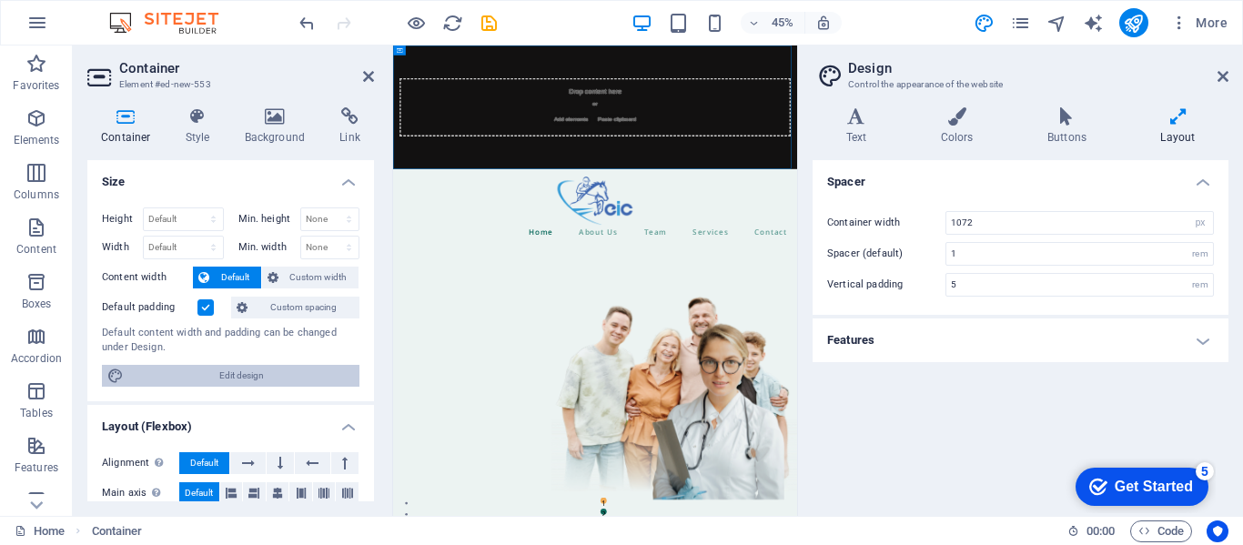
click at [244, 376] on span "Edit design" at bounding box center [241, 376] width 225 height 22
click at [1215, 70] on h2 "Design" at bounding box center [1038, 68] width 380 height 16
click at [1224, 78] on icon at bounding box center [1223, 76] width 11 height 15
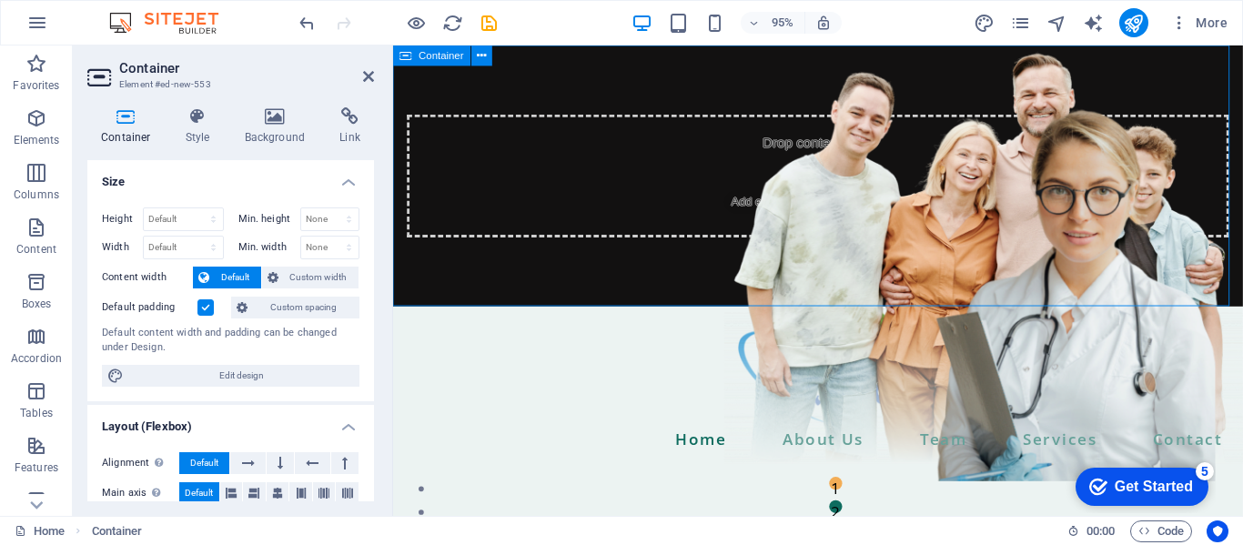
click at [824, 159] on div "Drop content here or Add elements Paste clipboard" at bounding box center [841, 182] width 866 height 129
click at [824, 137] on div "Drop content here or Add elements Paste clipboard" at bounding box center [841, 182] width 866 height 129
click at [835, 157] on div "Drop content here or Add elements Paste clipboard" at bounding box center [841, 182] width 866 height 129
drag, startPoint x: 835, startPoint y: 157, endPoint x: 824, endPoint y: 157, distance: 10.9
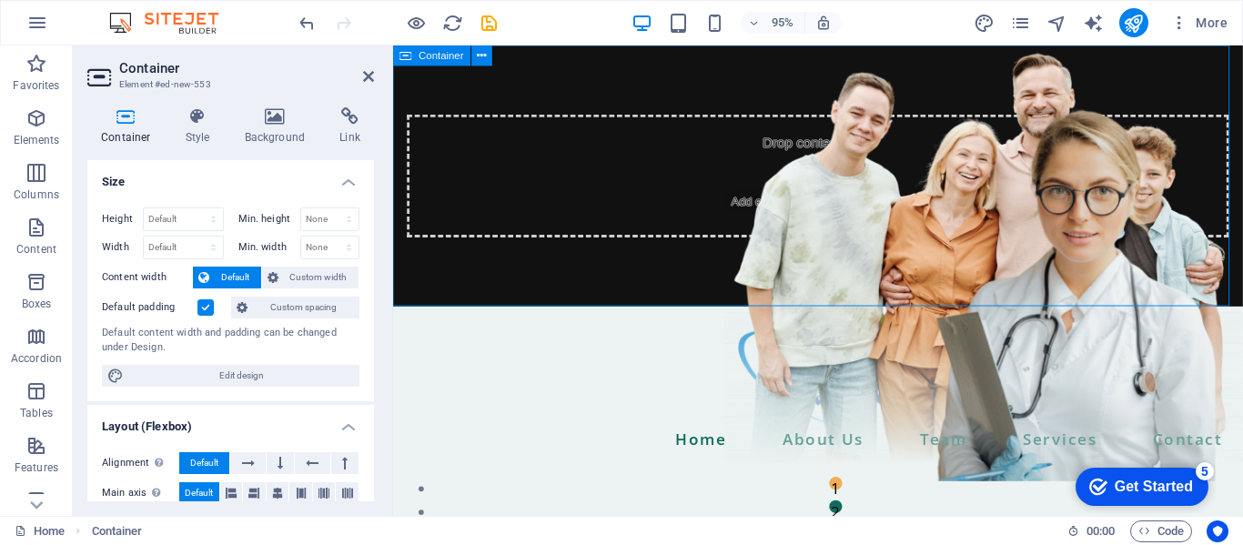
click at [824, 157] on div "Drop content here or Add elements Paste clipboard" at bounding box center [841, 182] width 866 height 129
click at [876, 217] on span "Paste clipboard" at bounding box center [889, 210] width 100 height 25
click at [866, 205] on span "Paste clipboard" at bounding box center [889, 210] width 100 height 25
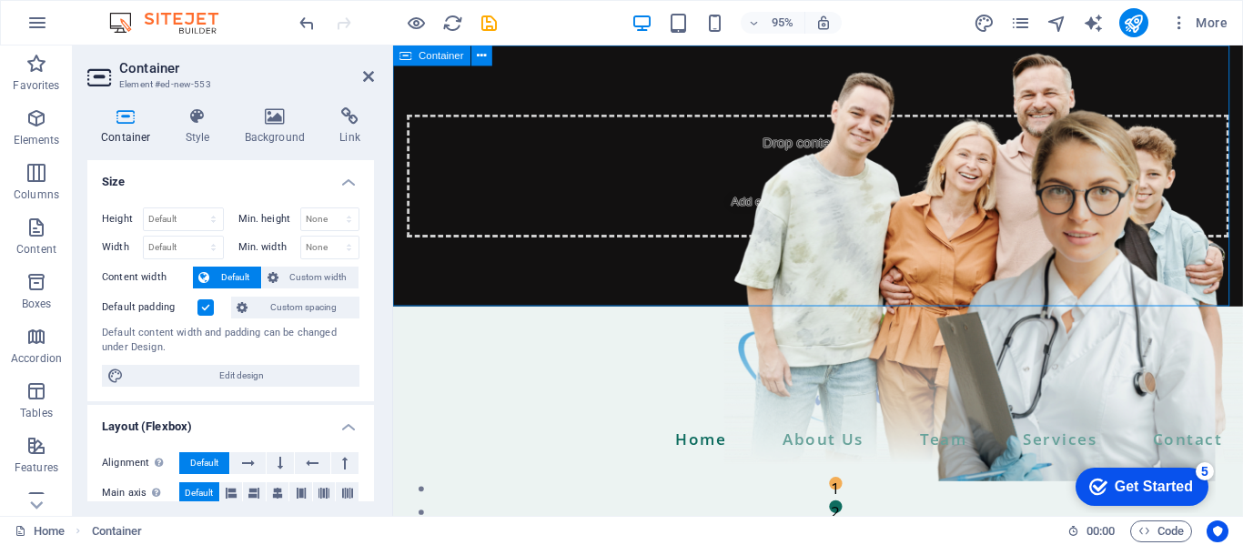
click at [866, 205] on span "Paste clipboard" at bounding box center [889, 210] width 100 height 25
click at [909, 182] on div "Drop content here or Add elements Paste clipboard" at bounding box center [841, 182] width 866 height 129
click at [899, 182] on div "Drop content here or Add elements Paste clipboard" at bounding box center [841, 182] width 866 height 129
click at [801, 156] on div "Drop content here or Add elements Paste clipboard" at bounding box center [841, 182] width 866 height 129
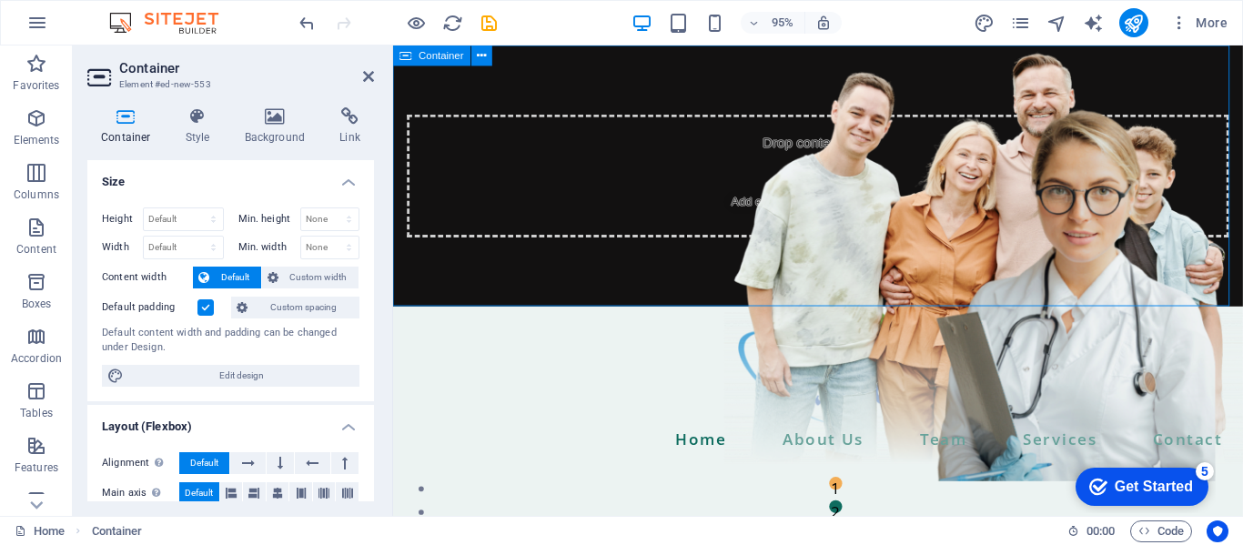
drag, startPoint x: 888, startPoint y: 217, endPoint x: 877, endPoint y: 217, distance: 10.0
click at [877, 217] on span "Paste clipboard" at bounding box center [889, 210] width 100 height 25
click at [868, 217] on span "Paste clipboard" at bounding box center [889, 210] width 100 height 25
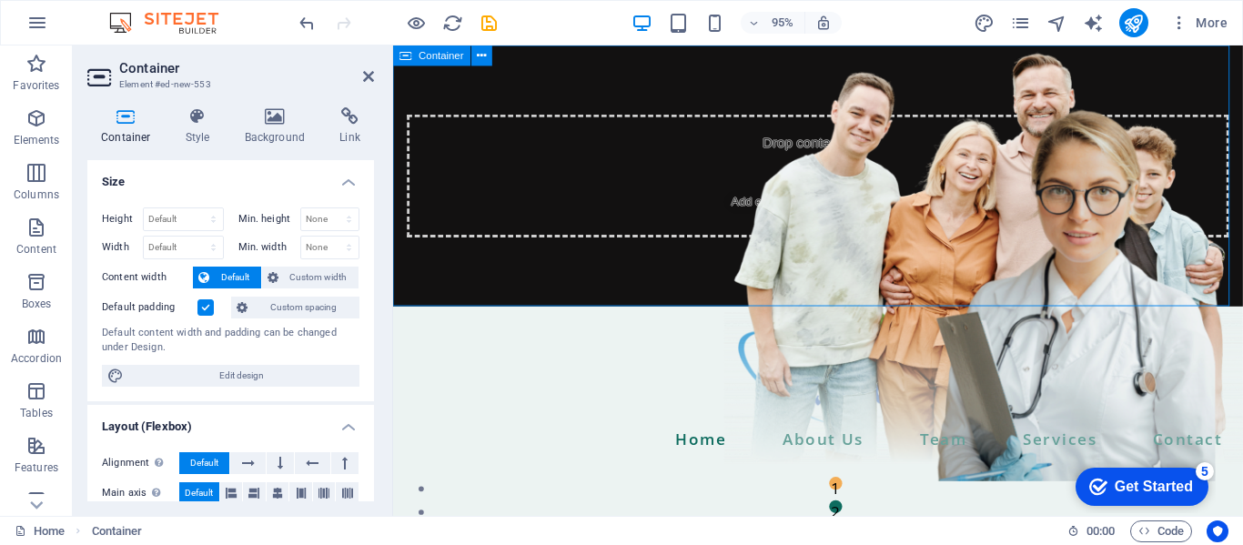
click at [868, 217] on span "Paste clipboard" at bounding box center [889, 210] width 100 height 25
click at [856, 206] on span "Paste clipboard" at bounding box center [889, 210] width 100 height 25
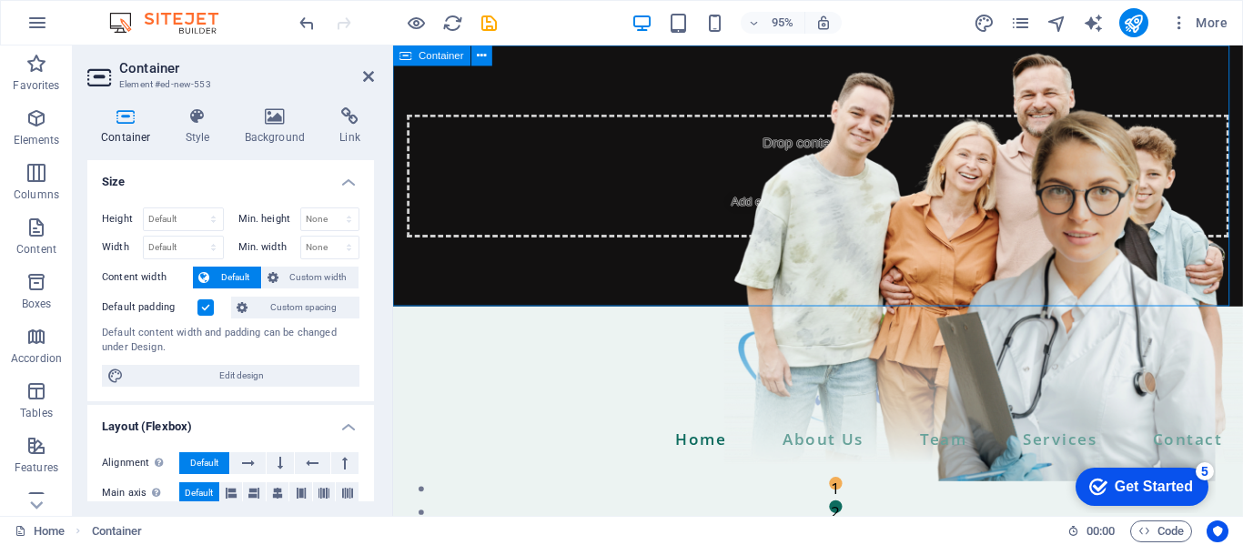
click at [856, 206] on span "Paste clipboard" at bounding box center [889, 210] width 100 height 25
drag, startPoint x: 816, startPoint y: 194, endPoint x: 804, endPoint y: 194, distance: 11.8
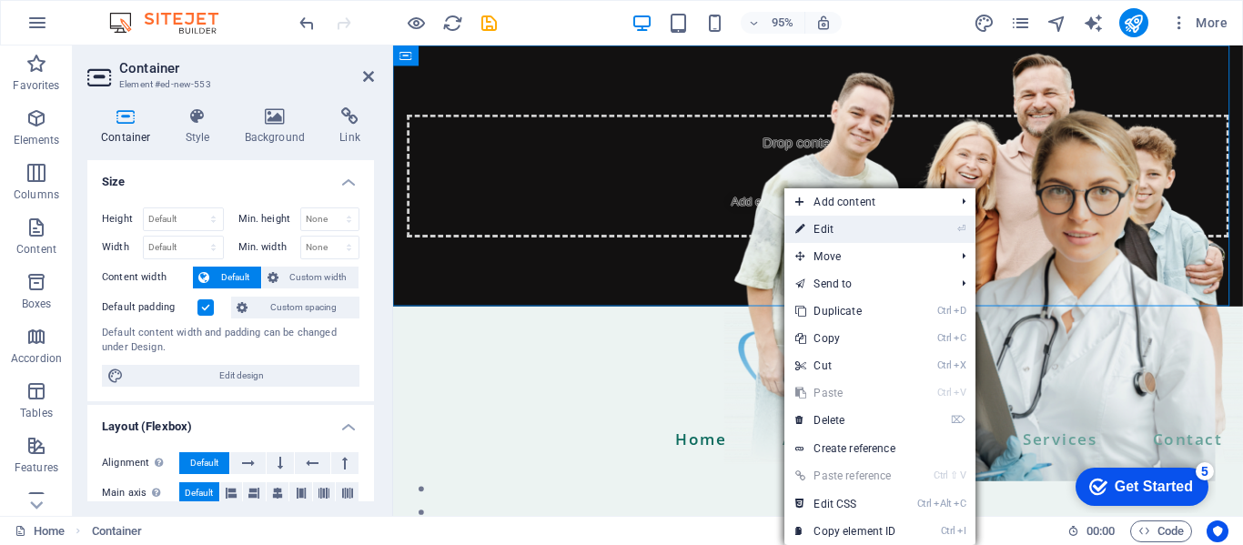
click at [824, 231] on link "⏎ Edit" at bounding box center [846, 229] width 122 height 27
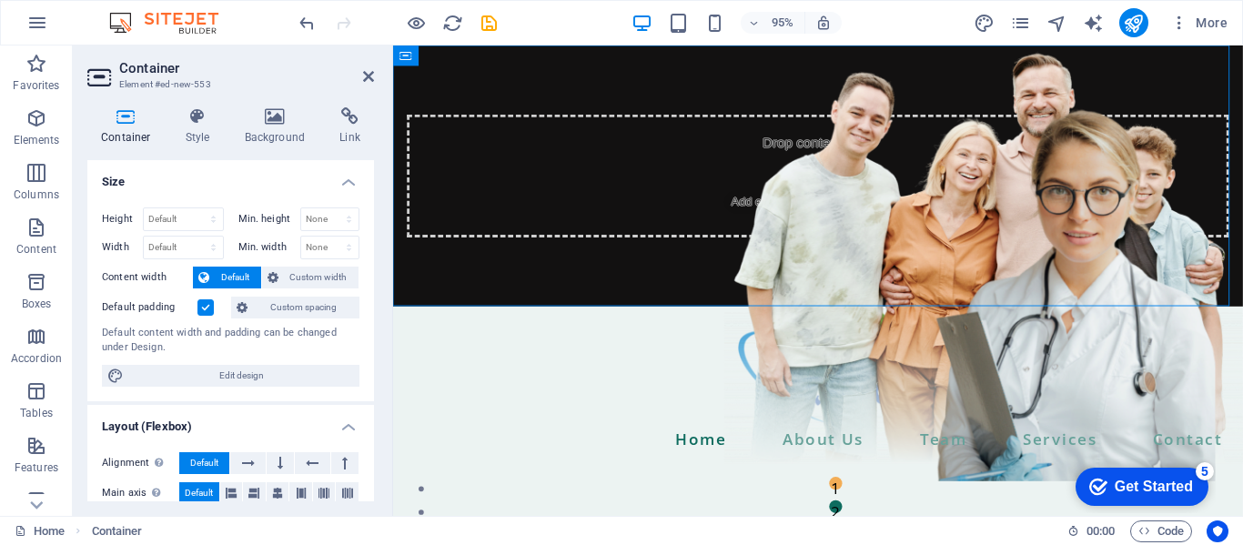
scroll to position [364, 0]
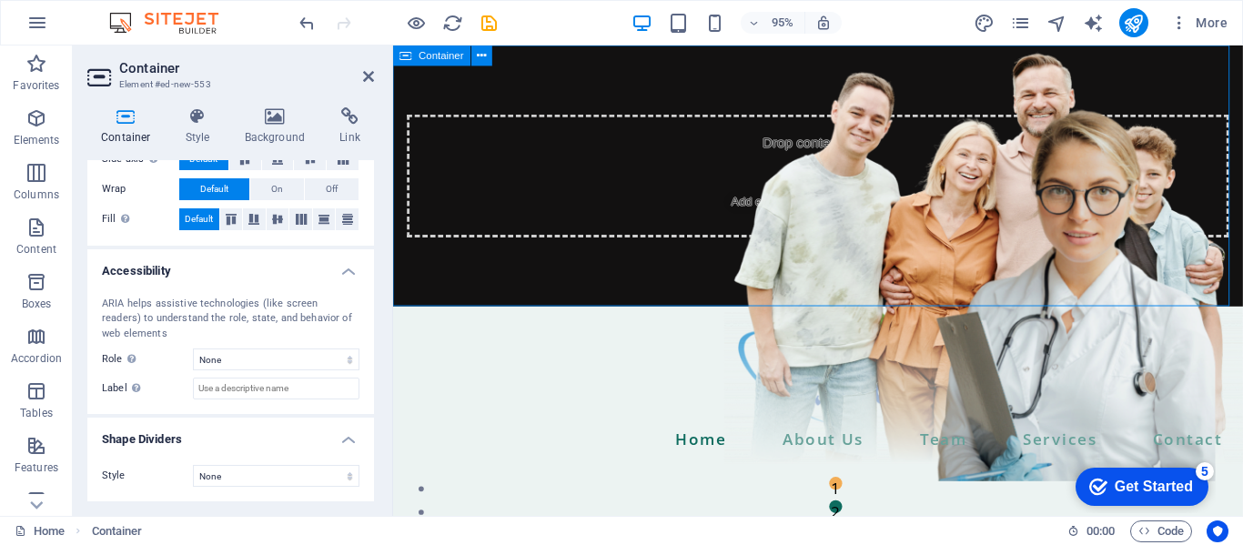
click at [876, 208] on span "Paste clipboard" at bounding box center [889, 210] width 100 height 25
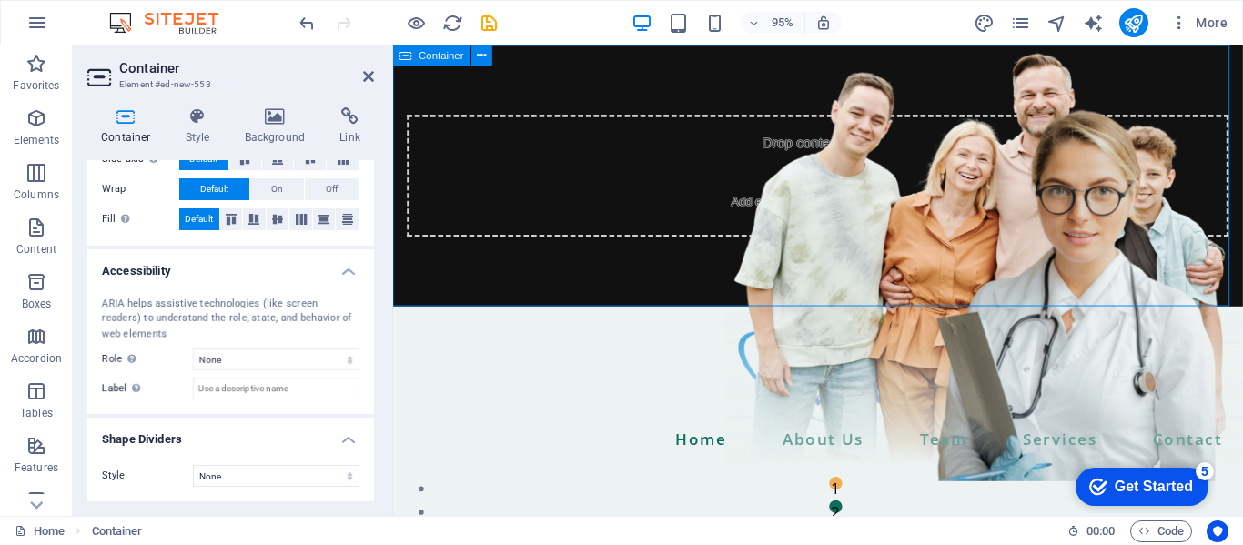
click at [876, 208] on span "Paste clipboard" at bounding box center [889, 210] width 100 height 25
click at [867, 203] on span "Paste clipboard" at bounding box center [889, 210] width 100 height 25
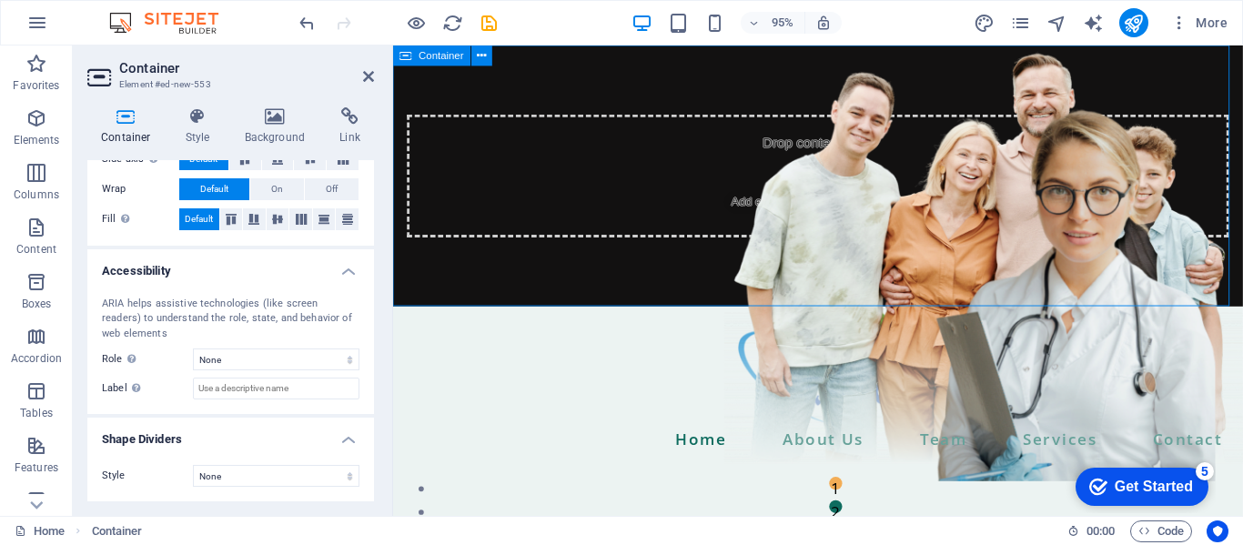
click at [867, 203] on span "Paste clipboard" at bounding box center [889, 210] width 100 height 25
click at [969, 59] on div "Drop content here or Add elements Paste clipboard" at bounding box center [840, 183] width 895 height 275
drag, startPoint x: 125, startPoint y: 537, endPoint x: 125, endPoint y: 548, distance: 10.9
click at [125, 544] on html "store.equestrianinstruments.com Home Favorites Elements Columns Content Boxes A…" at bounding box center [621, 272] width 1243 height 545
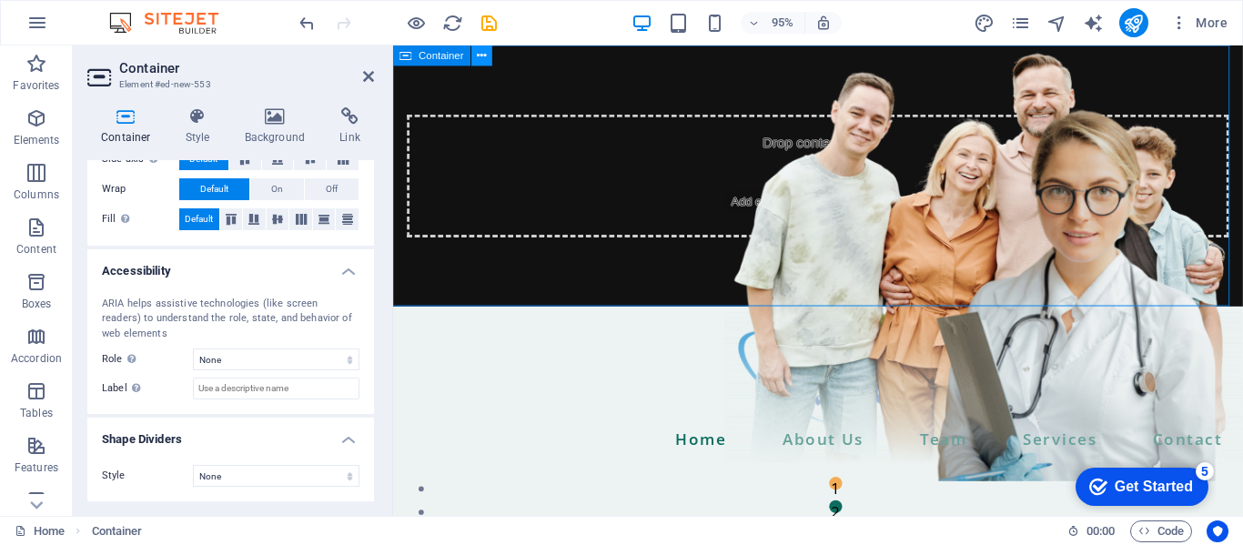
click at [480, 53] on icon at bounding box center [482, 55] width 9 height 18
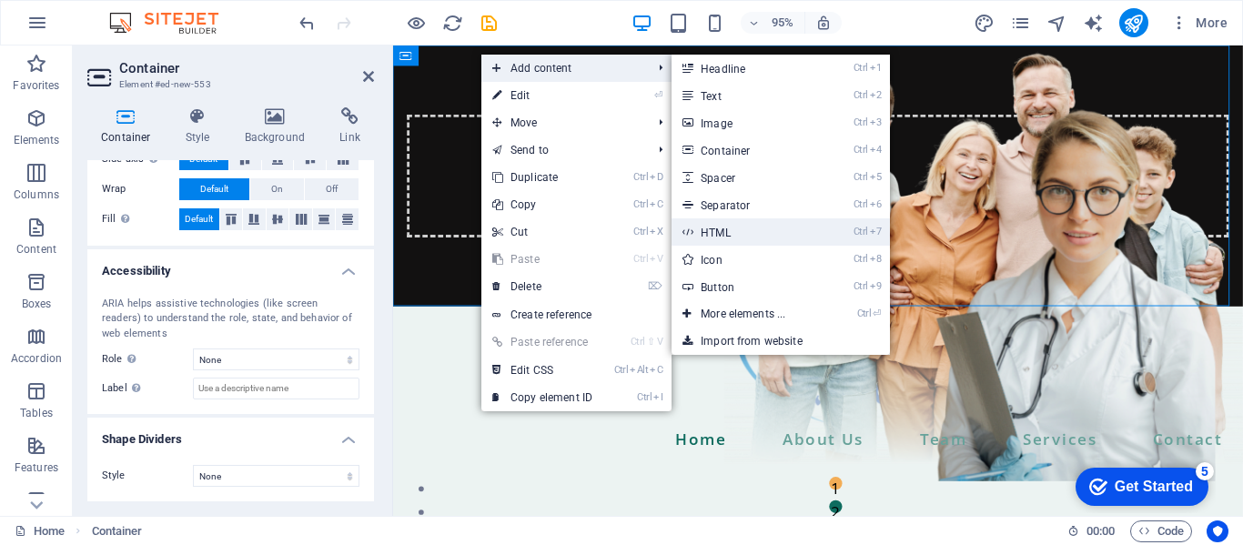
click at [798, 233] on link "Ctrl 7 HTML" at bounding box center [747, 231] width 150 height 27
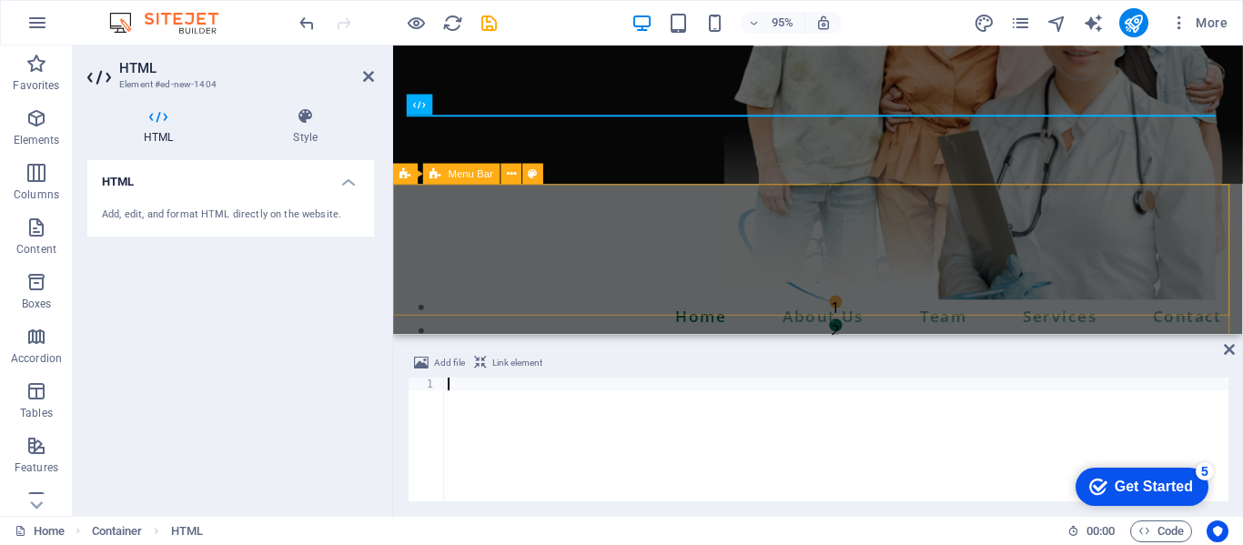
type textarea "</div>"
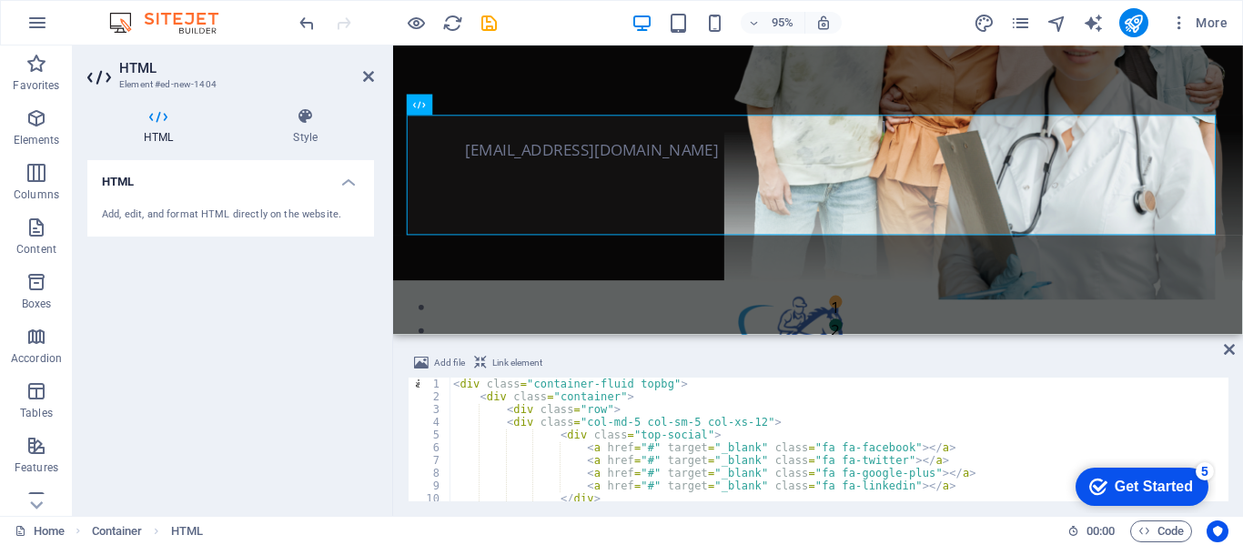
scroll to position [0, 0]
click at [733, 285] on div "[PHONE_NUMBER] [EMAIL_ADDRESS][DOMAIN_NAME]" at bounding box center [840, 170] width 895 height 248
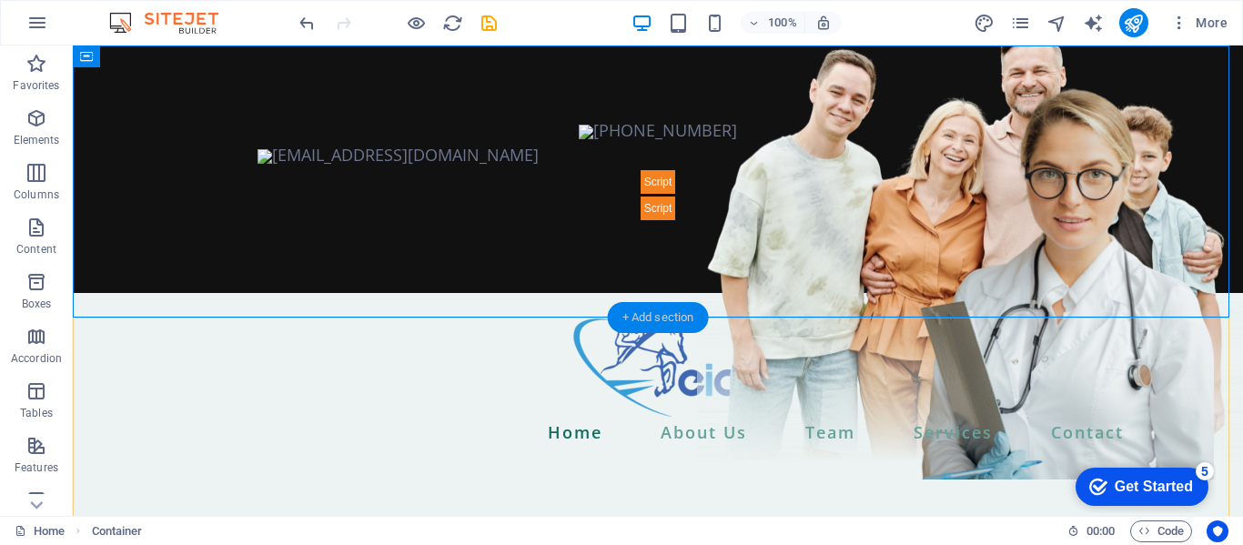
click at [682, 321] on div "+ Add section" at bounding box center [658, 317] width 101 height 31
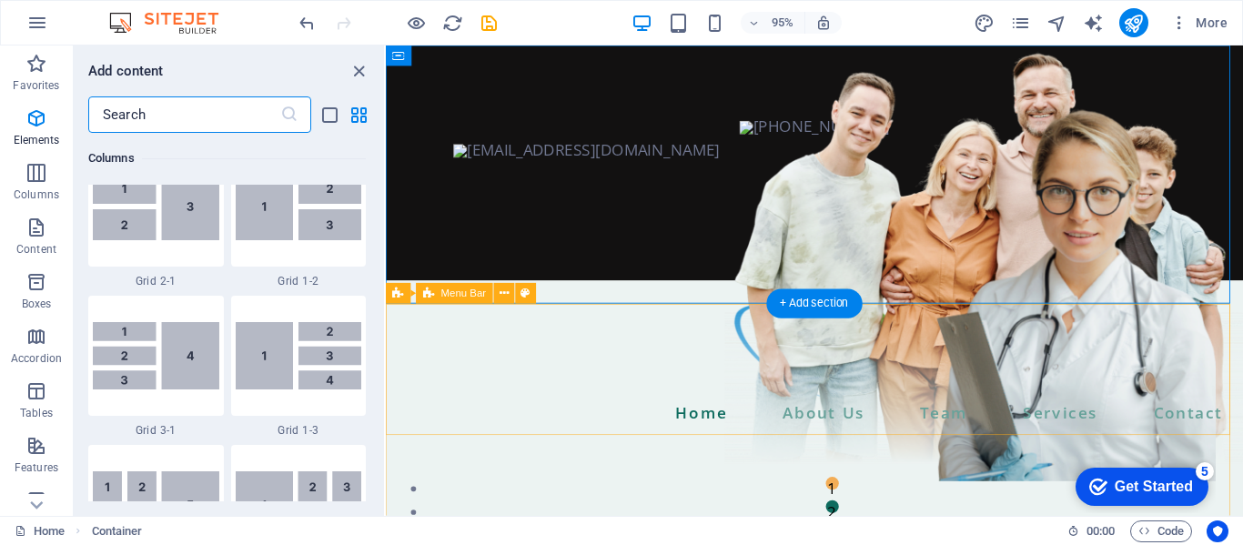
scroll to position [3185, 0]
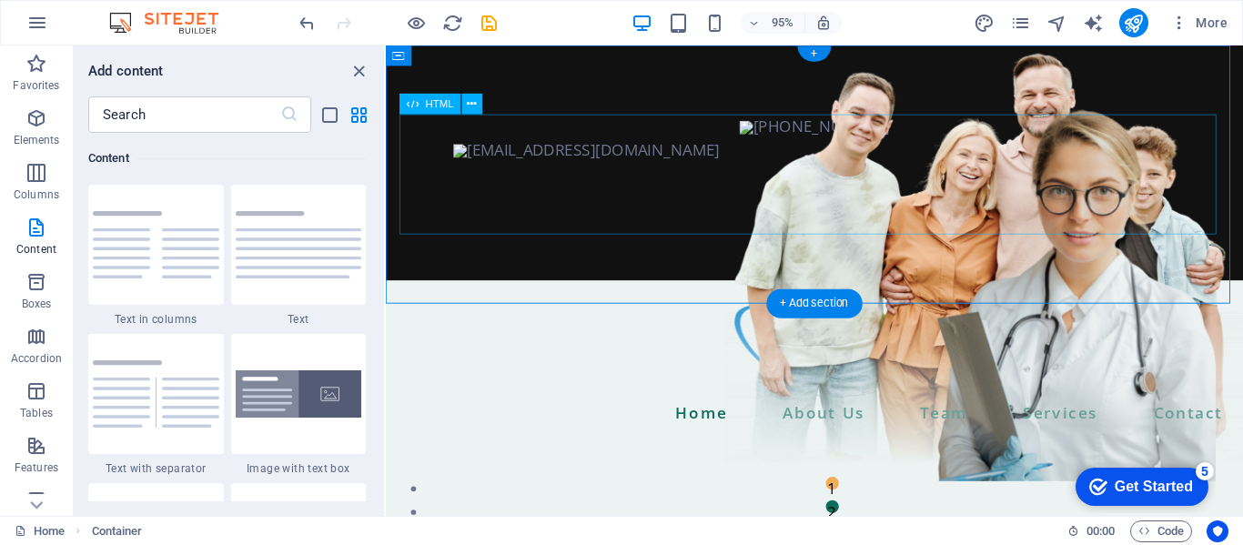
click at [832, 220] on div "[PHONE_NUMBER] [EMAIL_ADDRESS][DOMAIN_NAME]" at bounding box center [838, 169] width 874 height 102
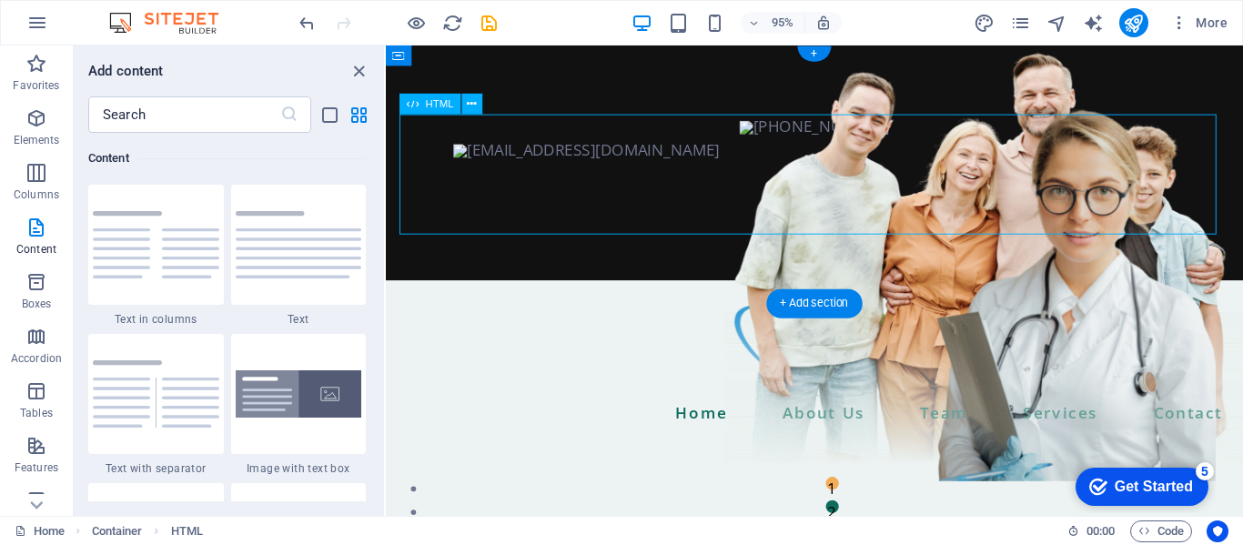
click at [843, 220] on div "[PHONE_NUMBER] [EMAIL_ADDRESS][DOMAIN_NAME]" at bounding box center [838, 169] width 874 height 102
click at [843, 201] on div "[PHONE_NUMBER] [EMAIL_ADDRESS][DOMAIN_NAME]" at bounding box center [838, 169] width 874 height 102
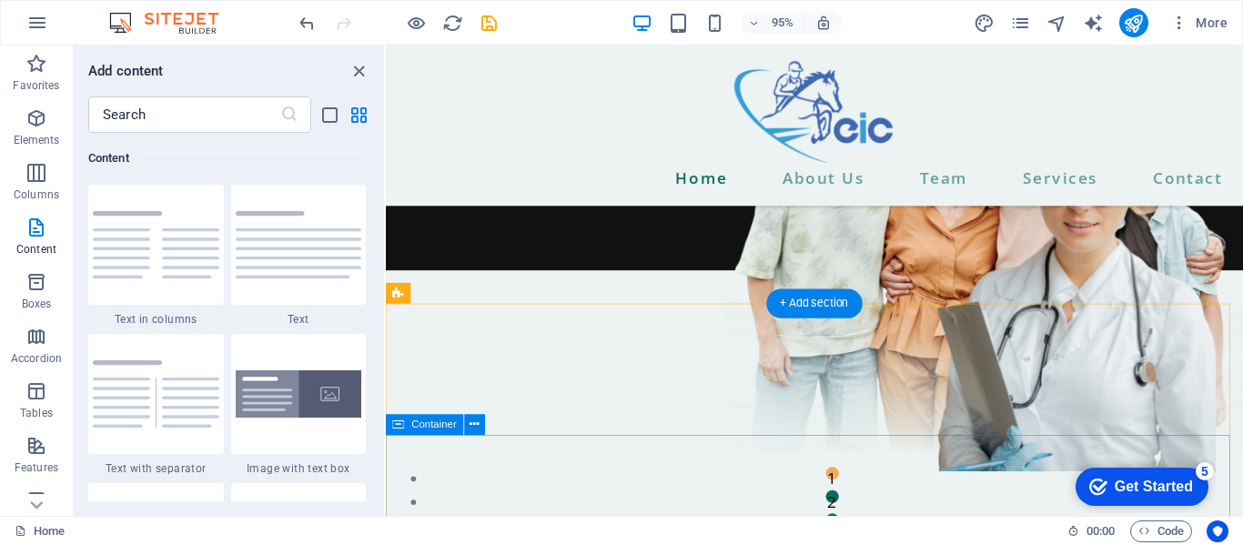
scroll to position [0, 0]
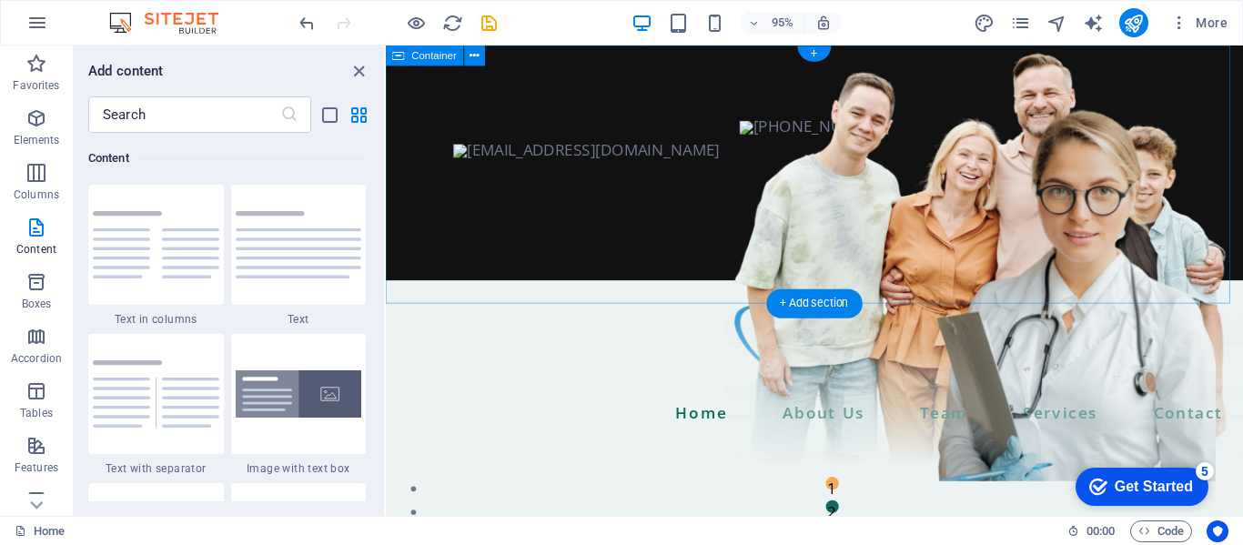
click at [1160, 249] on div "[PHONE_NUMBER] [EMAIL_ADDRESS][DOMAIN_NAME]" at bounding box center [837, 170] width 903 height 248
click at [1039, 157] on div "[PHONE_NUMBER] [EMAIL_ADDRESS][DOMAIN_NAME]" at bounding box center [838, 169] width 874 height 102
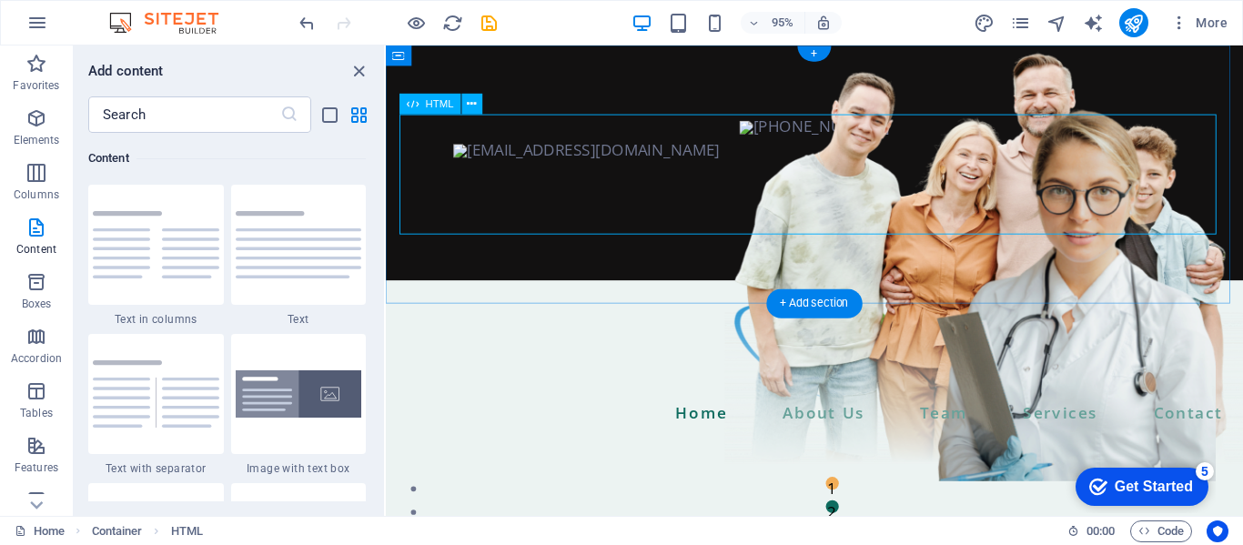
click at [957, 186] on div "[PHONE_NUMBER] [EMAIL_ADDRESS][DOMAIN_NAME]" at bounding box center [838, 169] width 874 height 102
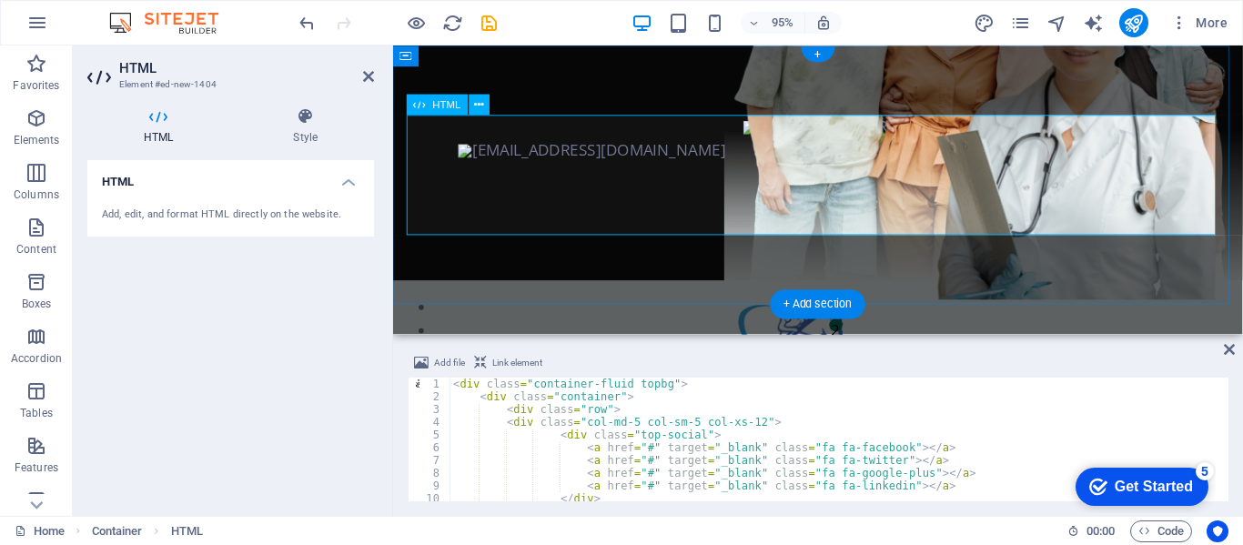
click at [956, 186] on div "[PHONE_NUMBER] [EMAIL_ADDRESS][DOMAIN_NAME]" at bounding box center [841, 169] width 866 height 102
click at [956, 174] on div "[PHONE_NUMBER] [EMAIL_ADDRESS][DOMAIN_NAME]" at bounding box center [841, 169] width 866 height 102
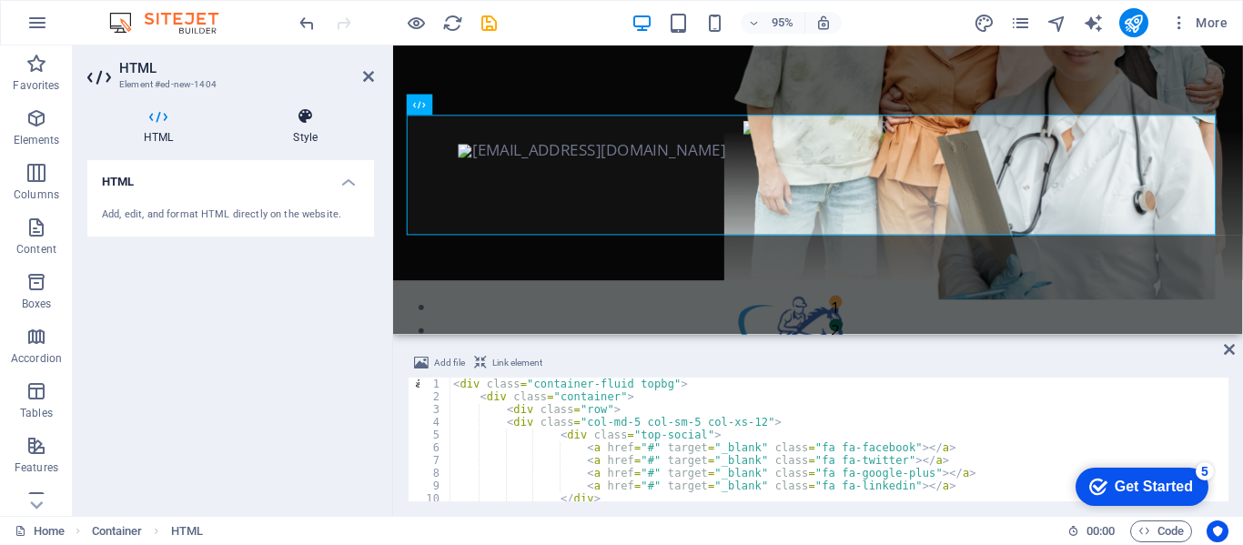
click at [302, 117] on icon at bounding box center [305, 116] width 137 height 18
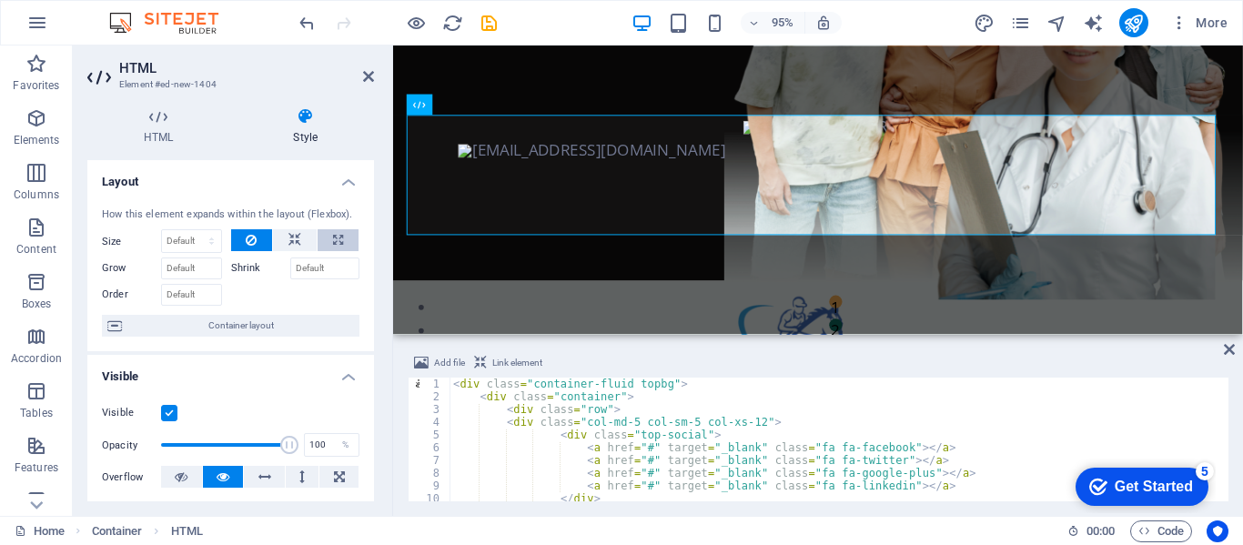
click at [318, 233] on button at bounding box center [338, 240] width 41 height 22
type input "100"
select select "%"
click at [292, 243] on icon at bounding box center [295, 240] width 13 height 22
select select "DISABLED_OPTION_VALUE"
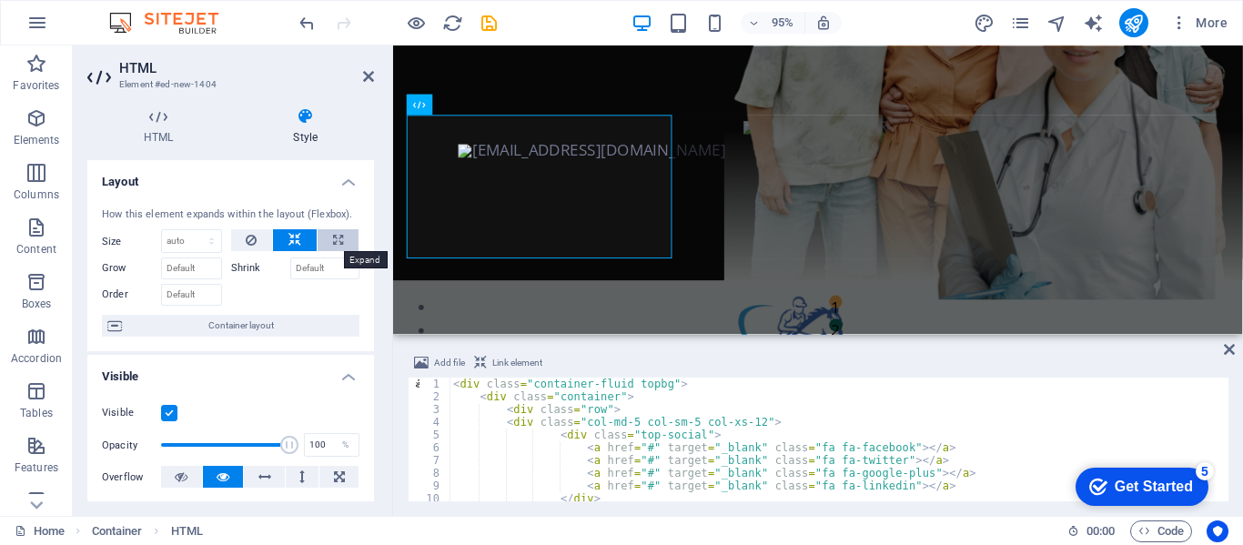
drag, startPoint x: 333, startPoint y: 246, endPoint x: 333, endPoint y: 235, distance: 10.9
click at [333, 235] on icon at bounding box center [338, 240] width 10 height 22
type input "100"
select select "%"
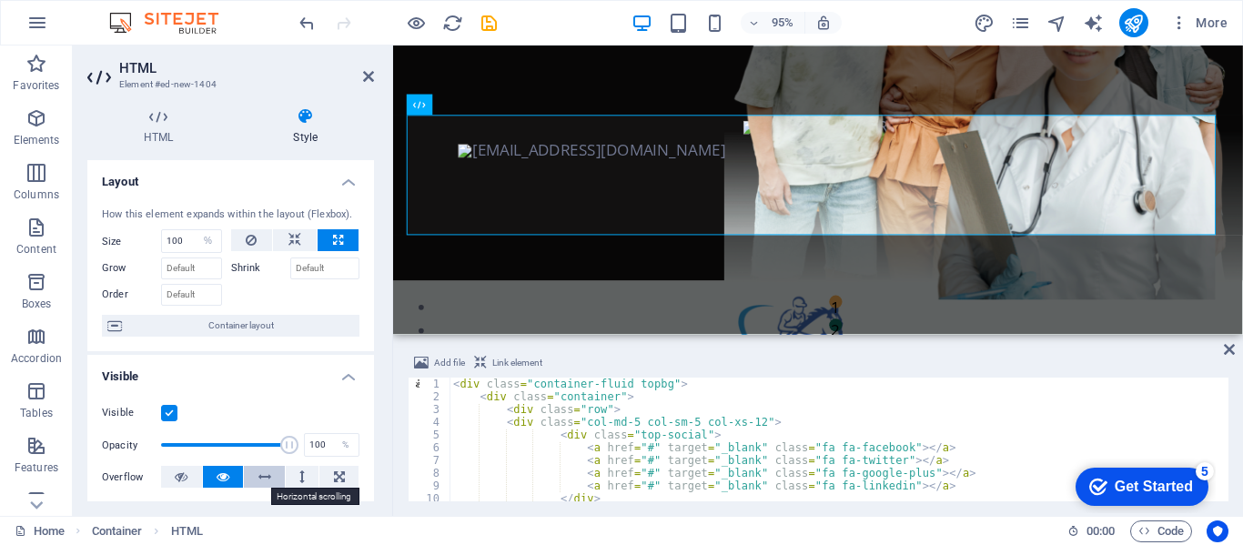
click at [266, 472] on icon at bounding box center [265, 477] width 13 height 22
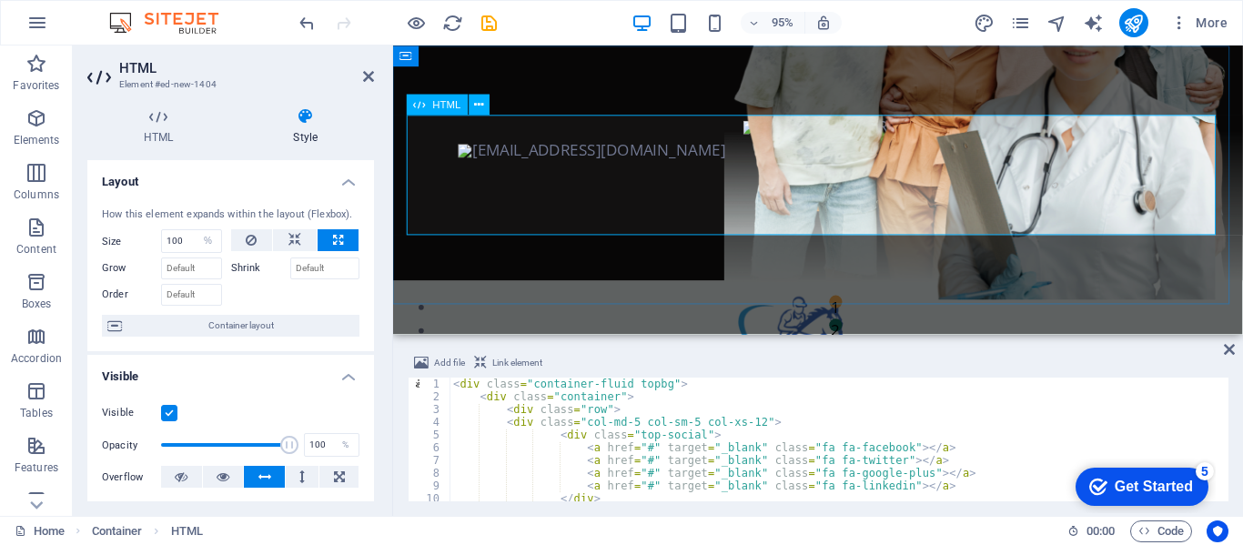
click at [995, 211] on div "[PHONE_NUMBER] [EMAIL_ADDRESS][DOMAIN_NAME]" at bounding box center [841, 169] width 866 height 102
click at [765, 154] on div "[PHONE_NUMBER] [EMAIL_ADDRESS][DOMAIN_NAME]" at bounding box center [841, 169] width 866 height 102
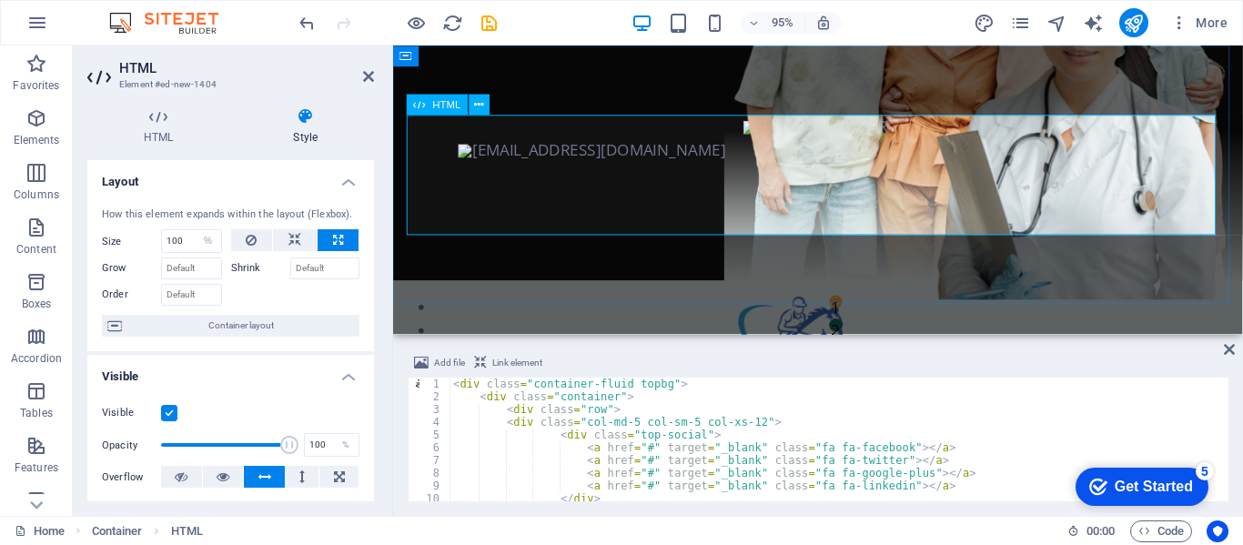
click at [765, 154] on div "[PHONE_NUMBER] [EMAIL_ADDRESS][DOMAIN_NAME]" at bounding box center [841, 169] width 866 height 102
click at [1119, 220] on div "[PHONE_NUMBER] [EMAIL_ADDRESS][DOMAIN_NAME]" at bounding box center [841, 169] width 866 height 102
click at [752, 143] on div "[PHONE_NUMBER] [EMAIL_ADDRESS][DOMAIN_NAME]" at bounding box center [841, 169] width 866 height 102
click at [709, 143] on div "[PHONE_NUMBER] [EMAIL_ADDRESS][DOMAIN_NAME]" at bounding box center [841, 169] width 866 height 102
click at [655, 156] on div "[PHONE_NUMBER] [EMAIL_ADDRESS][DOMAIN_NAME]" at bounding box center [841, 169] width 866 height 102
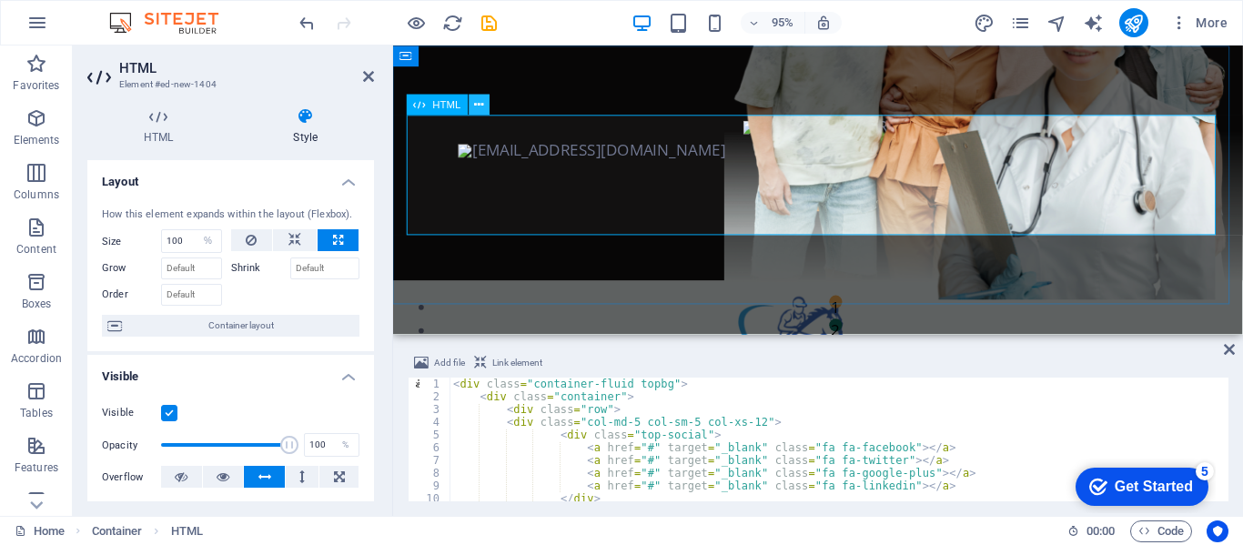
click at [472, 95] on button at bounding box center [479, 104] width 21 height 21
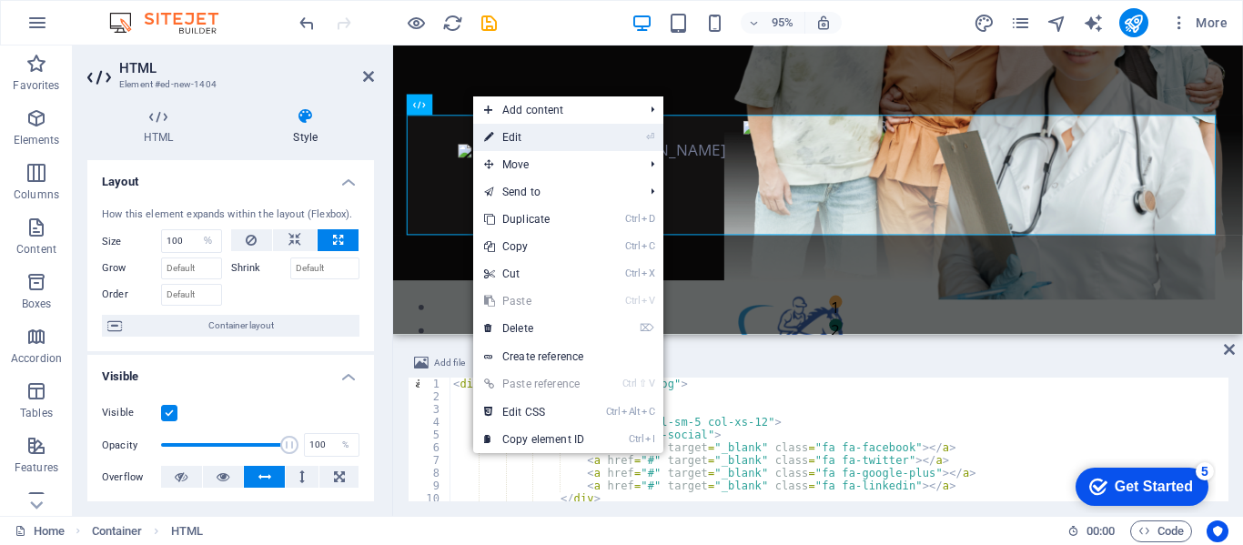
click at [557, 129] on link "⏎ Edit" at bounding box center [534, 137] width 122 height 27
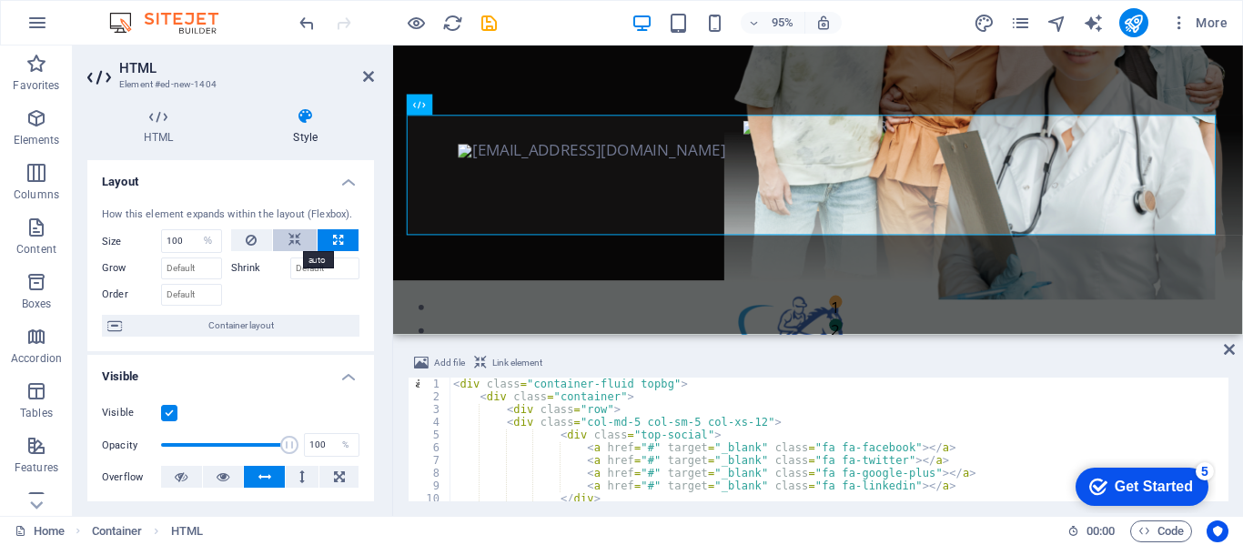
click at [298, 247] on icon at bounding box center [295, 240] width 13 height 22
select select "DISABLED_OPTION_VALUE"
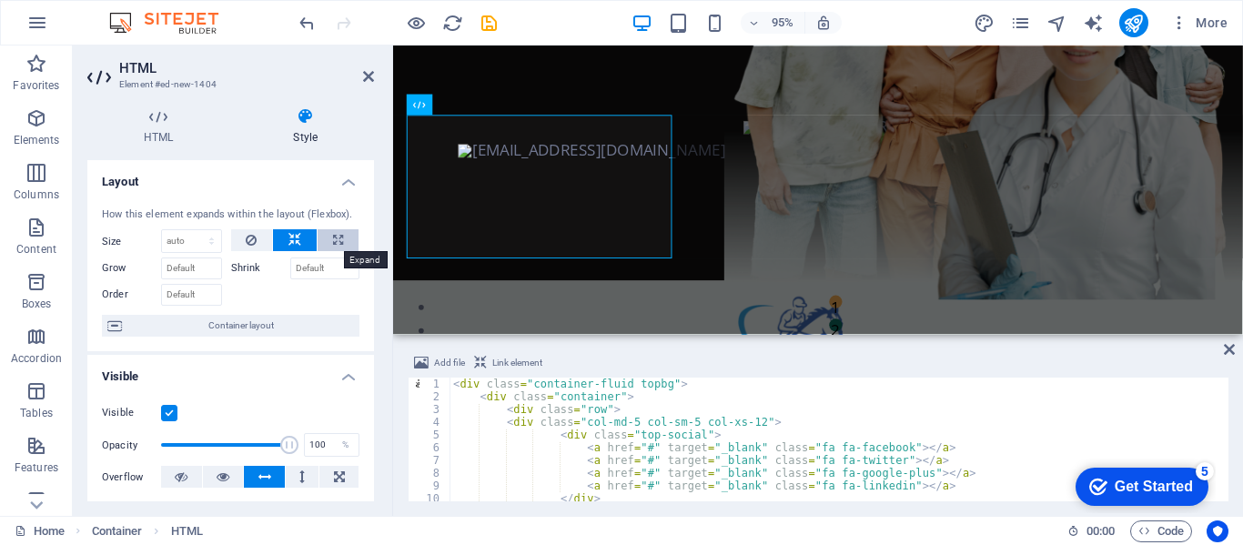
click at [329, 236] on button at bounding box center [338, 240] width 41 height 22
type input "100"
select select "%"
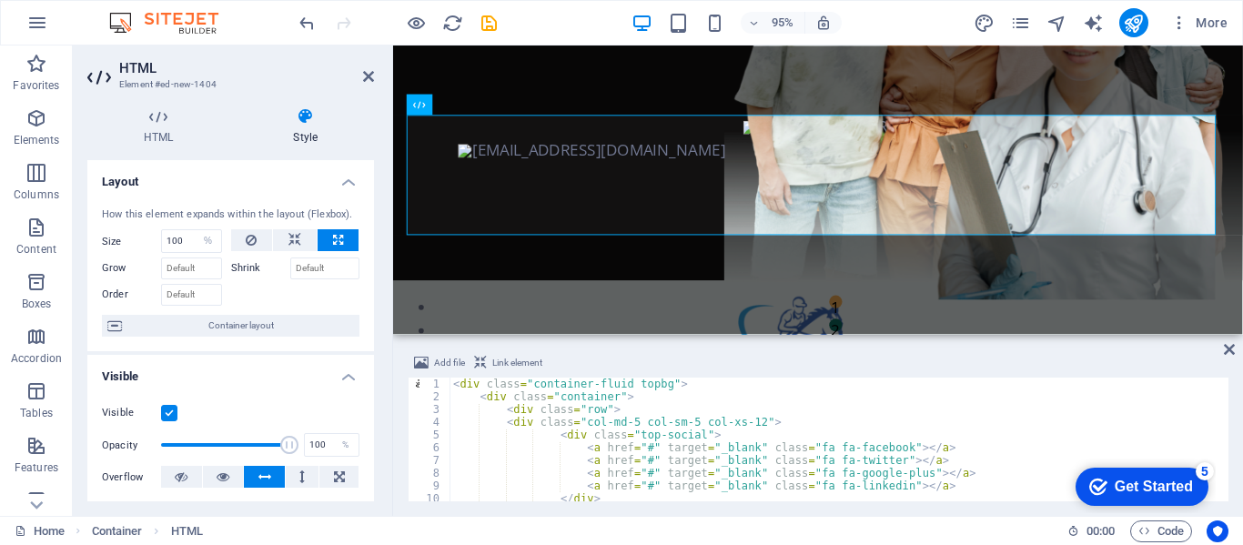
click at [247, 263] on label "Shrink" at bounding box center [260, 269] width 59 height 22
click at [290, 263] on input "Shrink" at bounding box center [325, 269] width 70 height 22
click at [247, 263] on label "Shrink" at bounding box center [260, 269] width 59 height 22
click at [290, 263] on input "Shrink" at bounding box center [325, 269] width 70 height 22
click at [223, 331] on span "Container layout" at bounding box center [240, 326] width 227 height 22
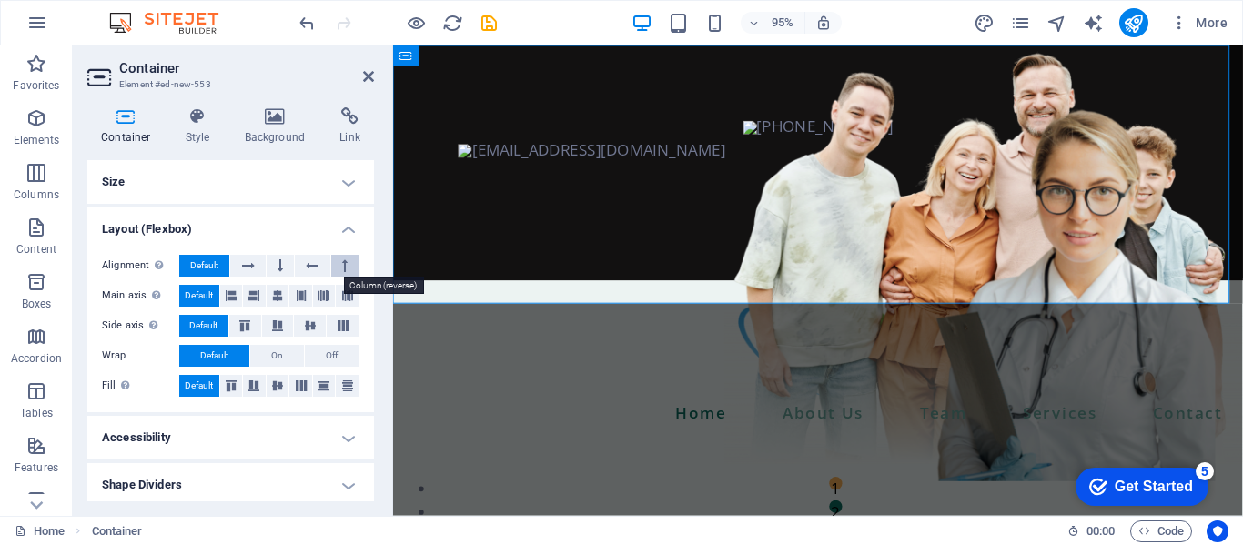
click at [342, 272] on icon at bounding box center [344, 266] width 5 height 22
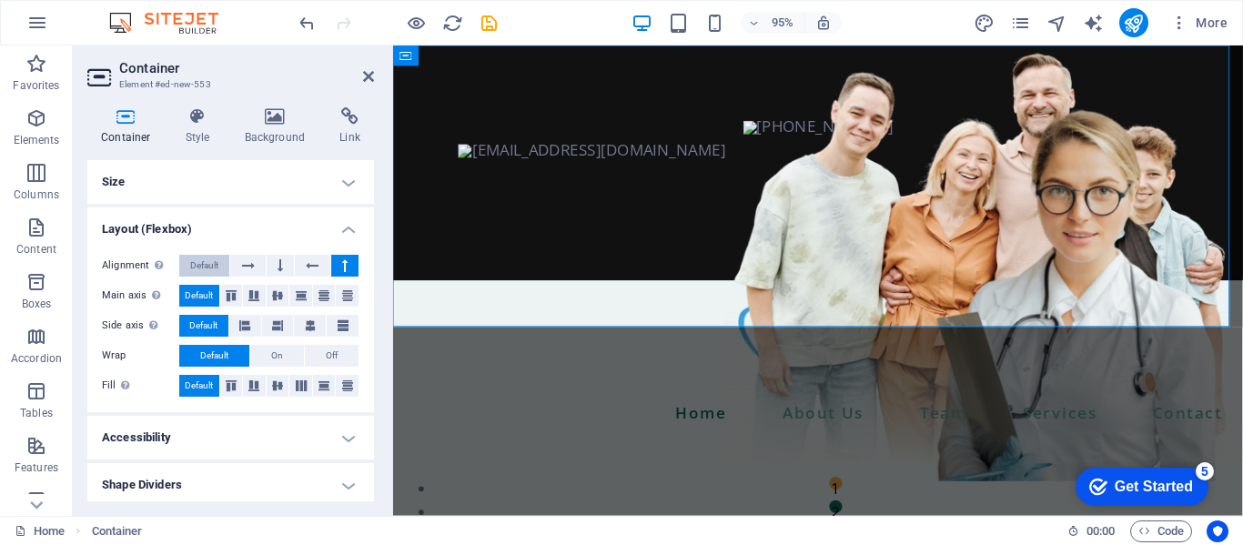
click at [210, 273] on span "Default" at bounding box center [204, 266] width 28 height 22
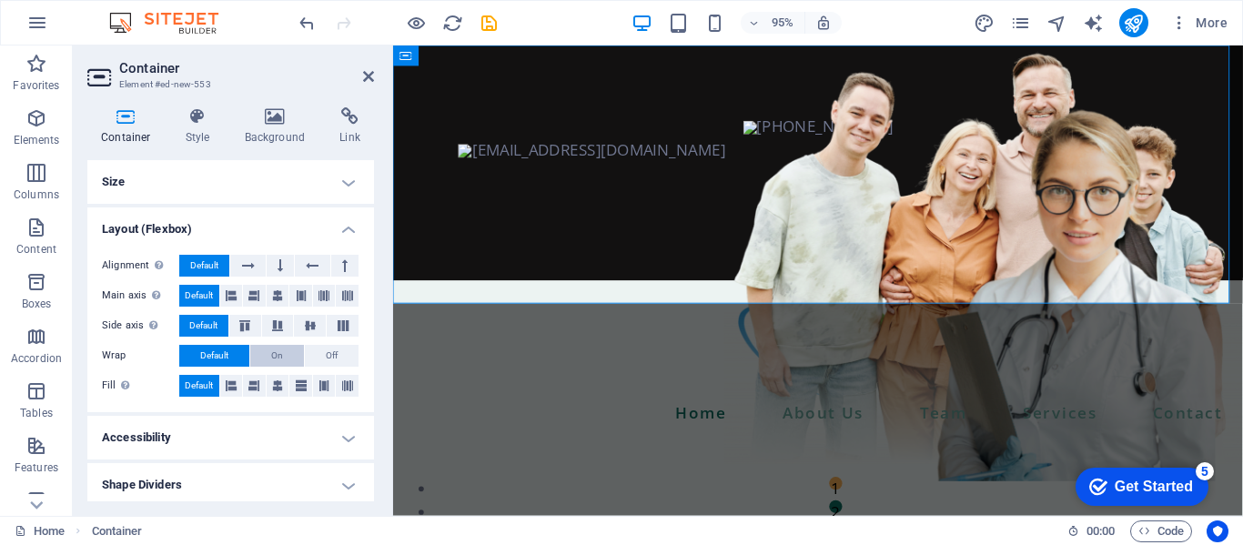
click at [275, 353] on span "On" at bounding box center [277, 356] width 12 height 22
click at [309, 375] on button at bounding box center [300, 386] width 23 height 22
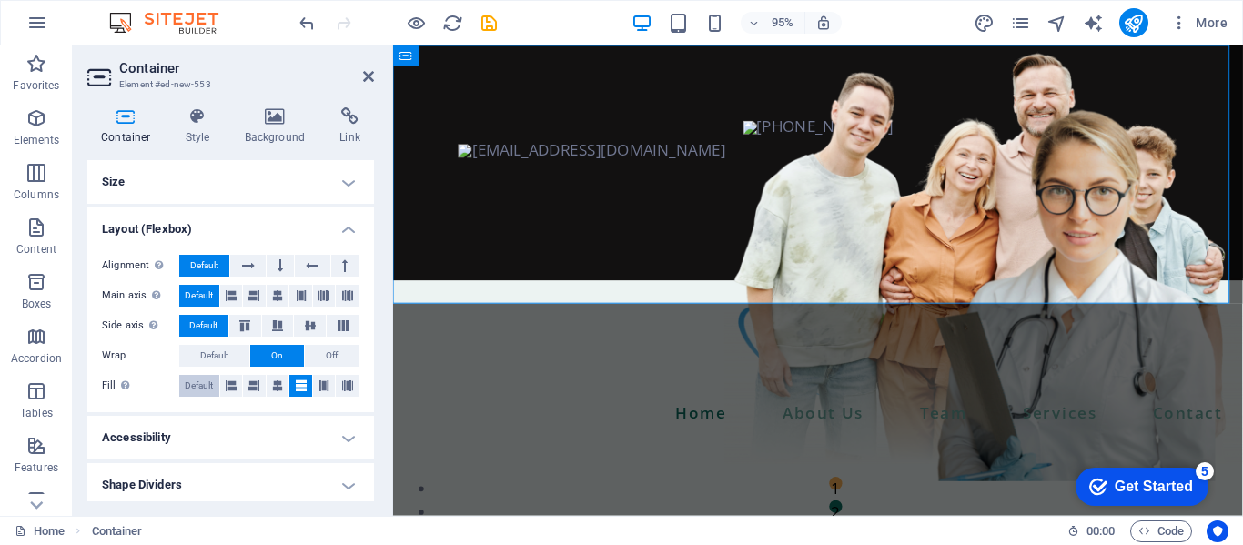
click at [195, 375] on span "Default" at bounding box center [199, 386] width 28 height 22
click at [334, 451] on h4 "Accessibility" at bounding box center [230, 438] width 287 height 44
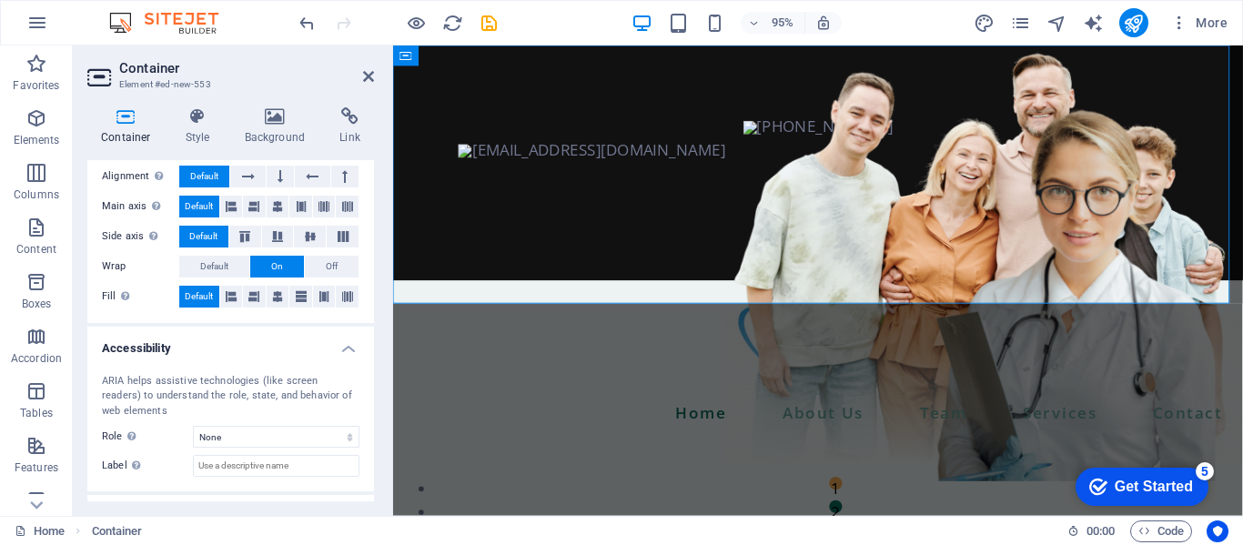
scroll to position [127, 0]
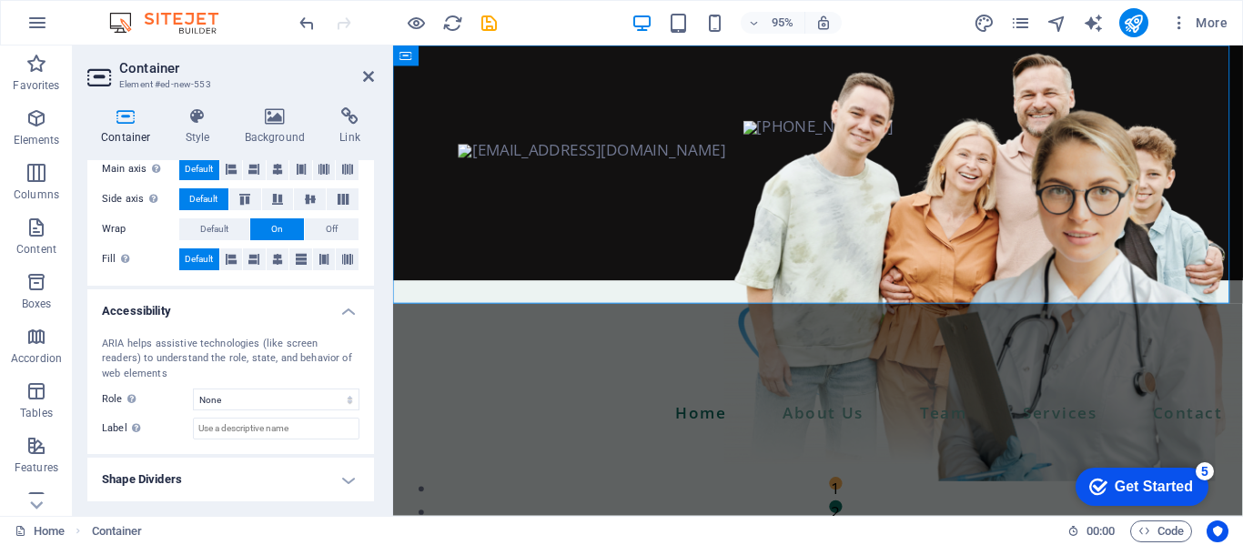
click at [284, 475] on h4 "Shape Dividers" at bounding box center [230, 480] width 287 height 44
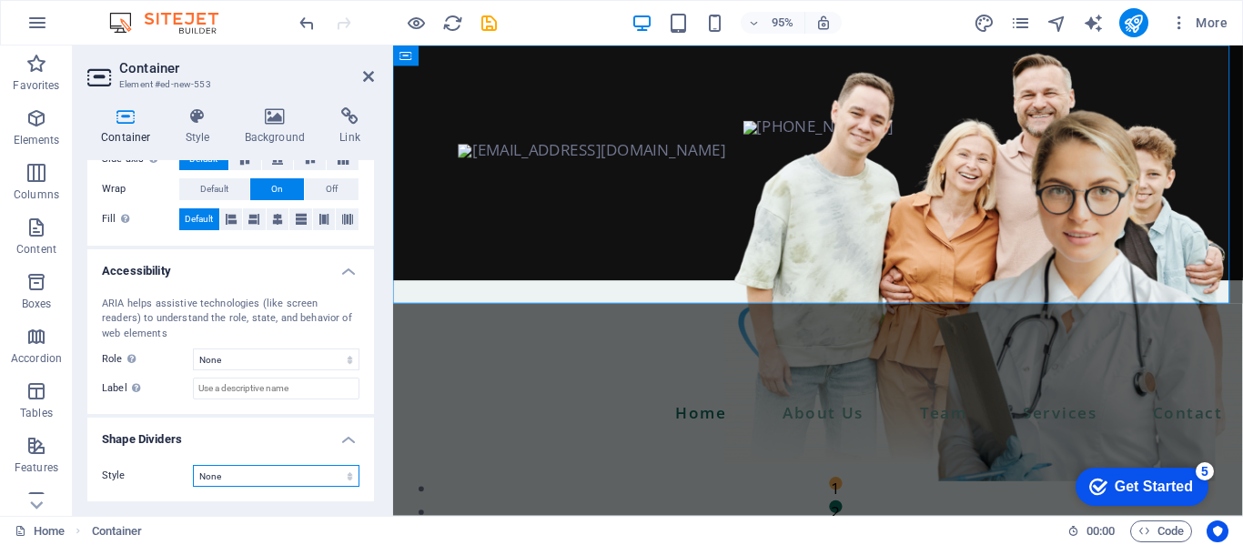
click at [281, 472] on select "None Triangle Square Diagonal Polygon 1 Polygon 2 Zigzag Multiple Zigzags Waves…" at bounding box center [276, 476] width 167 height 22
click at [193, 465] on select "None Triangle Square Diagonal Polygon 1 Polygon 2 Zigzag Multiple Zigzags Waves…" at bounding box center [276, 476] width 167 height 22
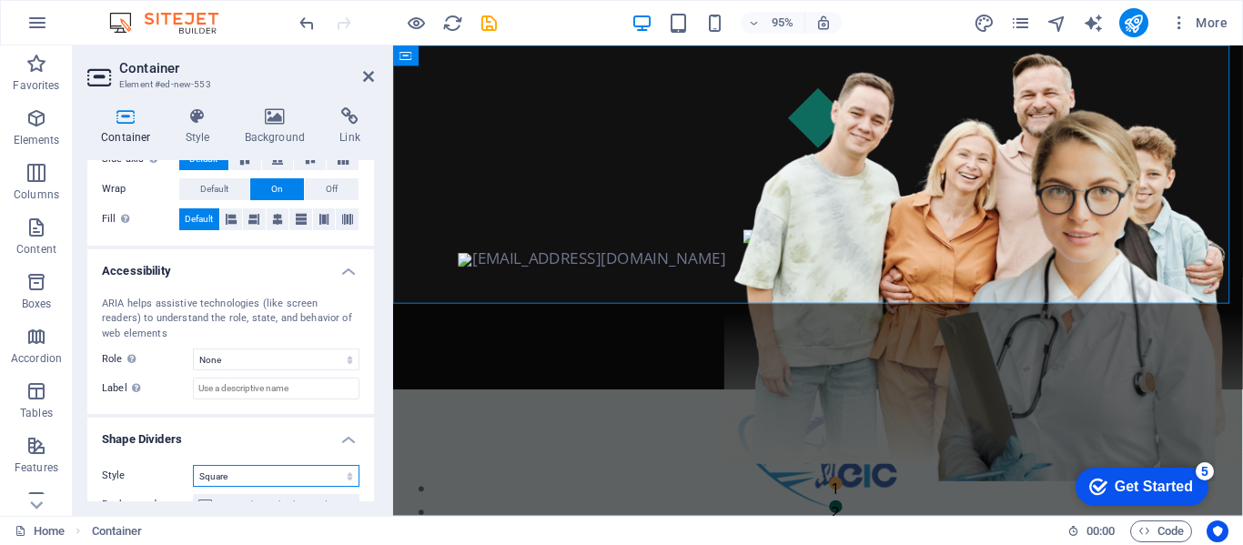
click at [287, 477] on select "None Triangle Square Diagonal Polygon 1 Polygon 2 Zigzag Multiple Zigzags Waves…" at bounding box center [276, 476] width 167 height 22
click at [193, 465] on select "None Triangle Square Diagonal Polygon 1 Polygon 2 Zigzag Multiple Zigzags Waves…" at bounding box center [276, 476] width 167 height 22
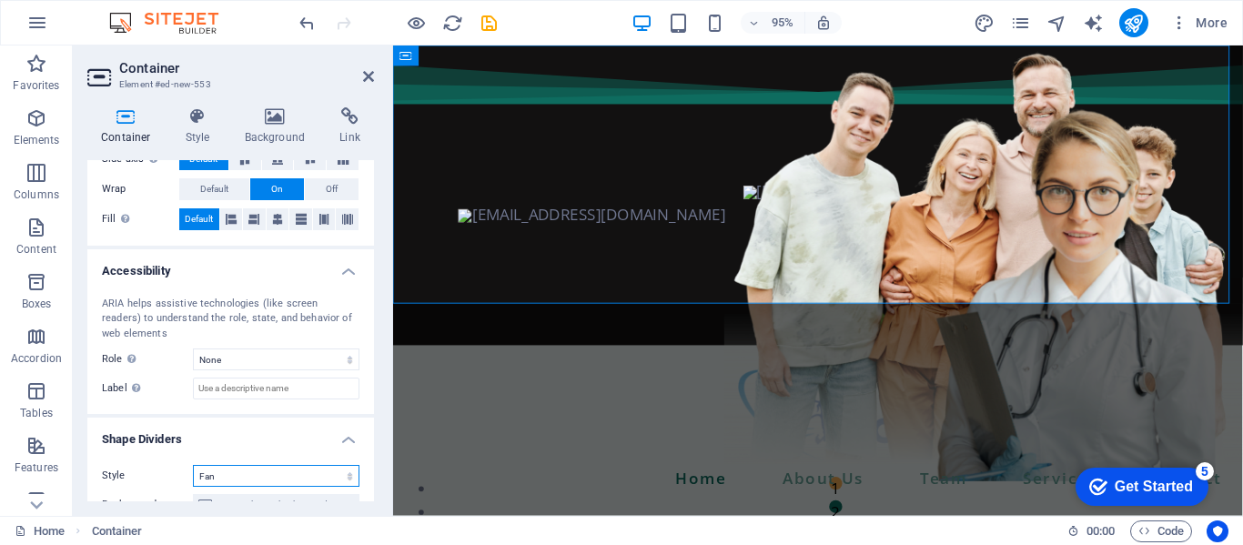
click at [314, 482] on select "None Triangle Square Diagonal Polygon 1 Polygon 2 Zigzag Multiple Zigzags Waves…" at bounding box center [276, 476] width 167 height 22
click at [193, 465] on select "None Triangle Square Diagonal Polygon 1 Polygon 2 Zigzag Multiple Zigzags Waves…" at bounding box center [276, 476] width 167 height 22
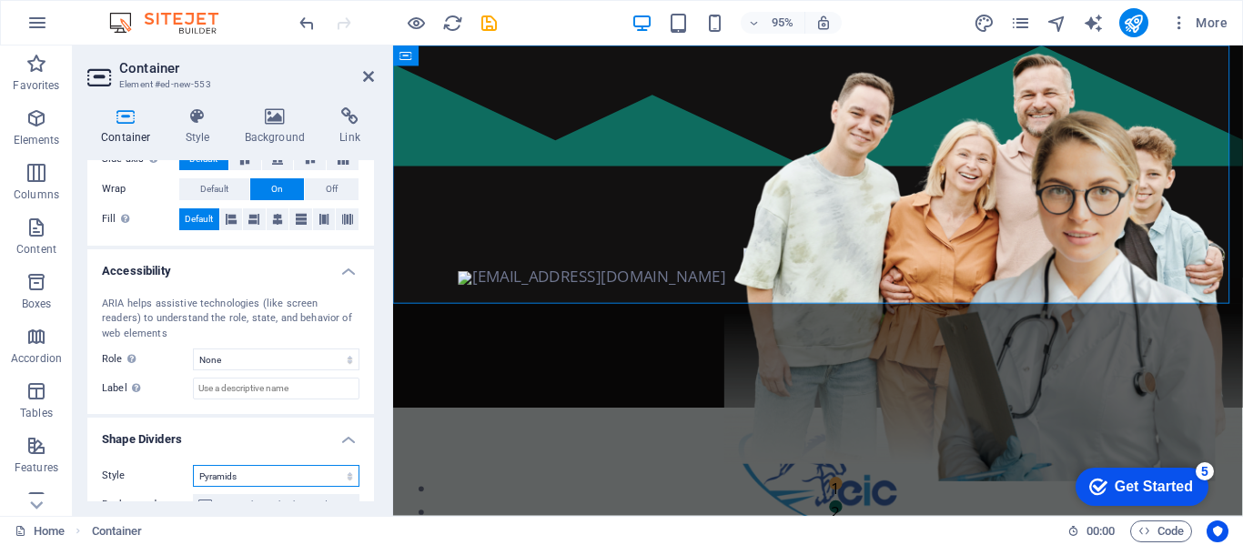
click at [283, 482] on select "None Triangle Square Diagonal Polygon 1 Polygon 2 Zigzag Multiple Zigzags Waves…" at bounding box center [276, 476] width 167 height 22
click at [193, 465] on select "None Triangle Square Diagonal Polygon 1 Polygon 2 Zigzag Multiple Zigzags Waves…" at bounding box center [276, 476] width 167 height 22
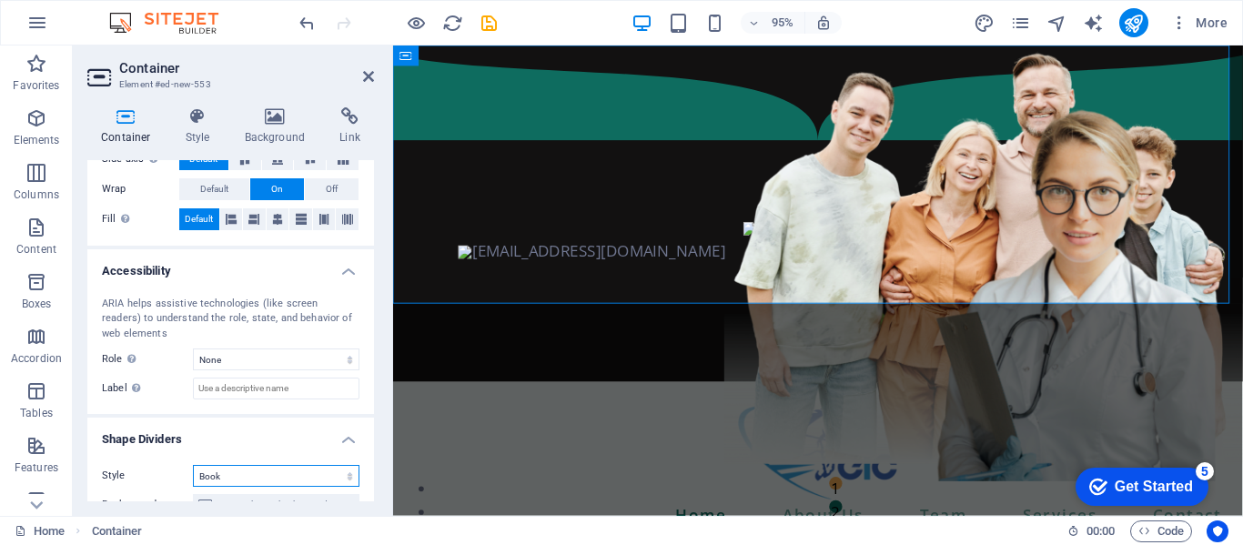
click at [328, 472] on select "None Triangle Square Diagonal Polygon 1 Polygon 2 Zigzag Multiple Zigzags Waves…" at bounding box center [276, 476] width 167 height 22
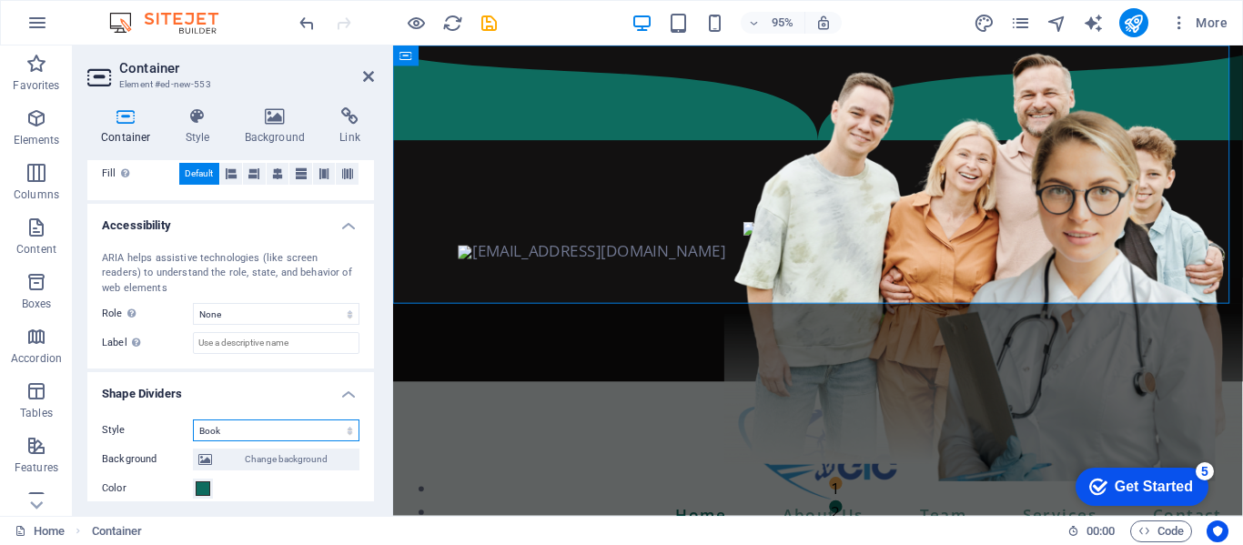
scroll to position [232, 0]
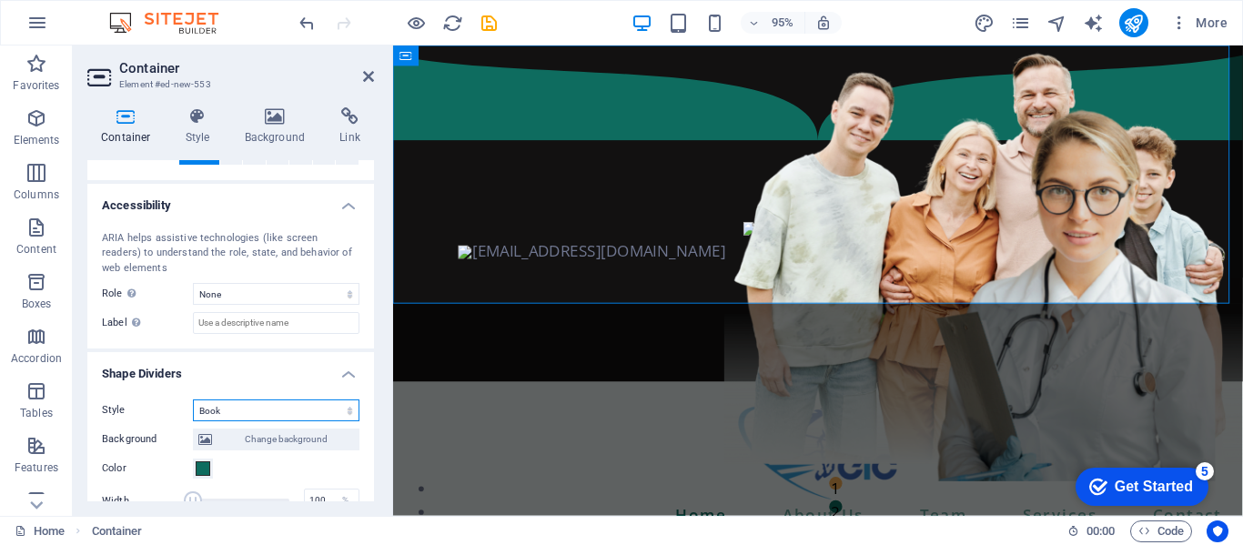
drag, startPoint x: 372, startPoint y: 345, endPoint x: 1, endPoint y: 376, distance: 372.7
click at [299, 406] on select "None Triangle Square Diagonal Polygon 1 Polygon 2 Zigzag Multiple Zigzags Waves…" at bounding box center [276, 411] width 167 height 22
click at [193, 400] on select "None Triangle Square Diagonal Polygon 1 Polygon 2 Zigzag Multiple Zigzags Waves…" at bounding box center [276, 411] width 167 height 22
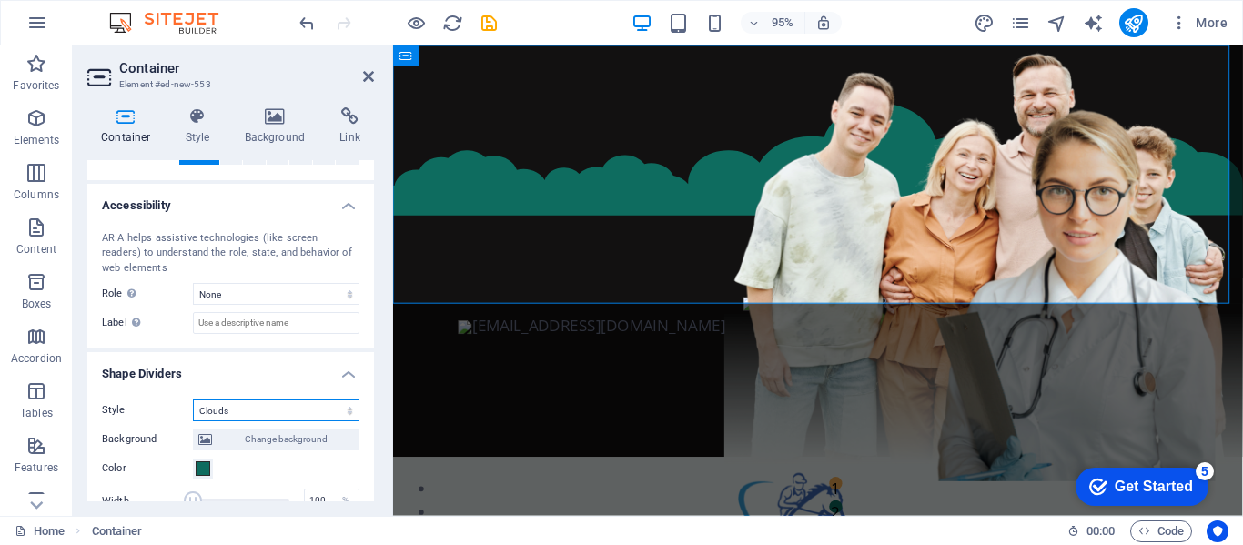
click at [287, 414] on select "None Triangle Square Diagonal Polygon 1 Polygon 2 Zigzag Multiple Zigzags Waves…" at bounding box center [276, 411] width 167 height 22
click at [193, 400] on select "None Triangle Square Diagonal Polygon 1 Polygon 2 Zigzag Multiple Zigzags Waves…" at bounding box center [276, 411] width 167 height 22
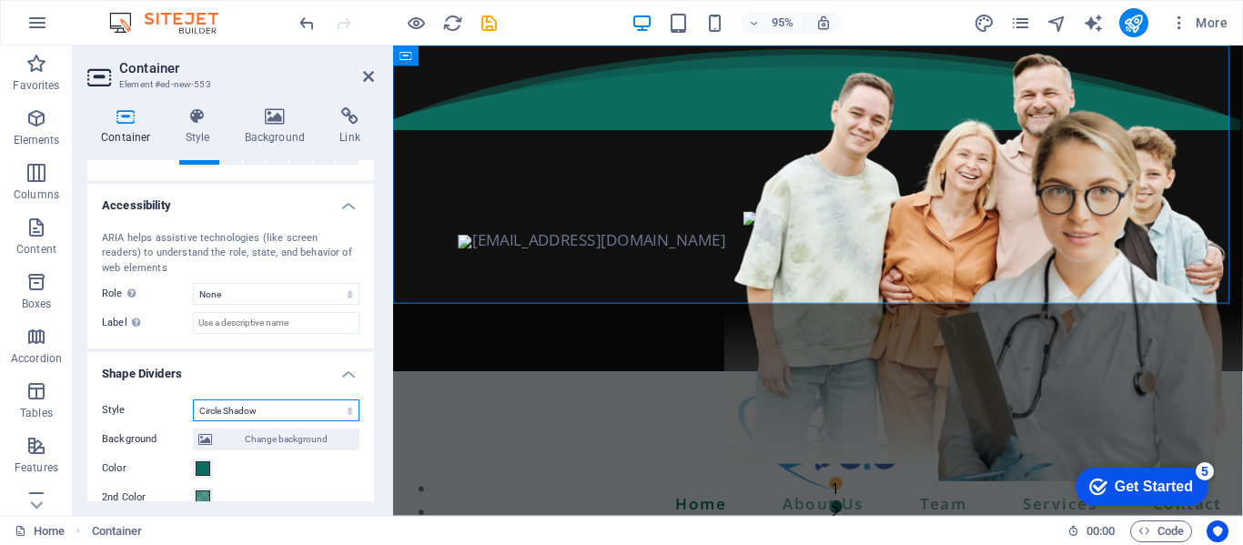
click at [255, 407] on select "None Triangle Square Diagonal Polygon 1 Polygon 2 Zigzag Multiple Zigzags Waves…" at bounding box center [276, 411] width 167 height 22
click at [193, 400] on select "None Triangle Square Diagonal Polygon 1 Polygon 2 Zigzag Multiple Zigzags Waves…" at bounding box center [276, 411] width 167 height 22
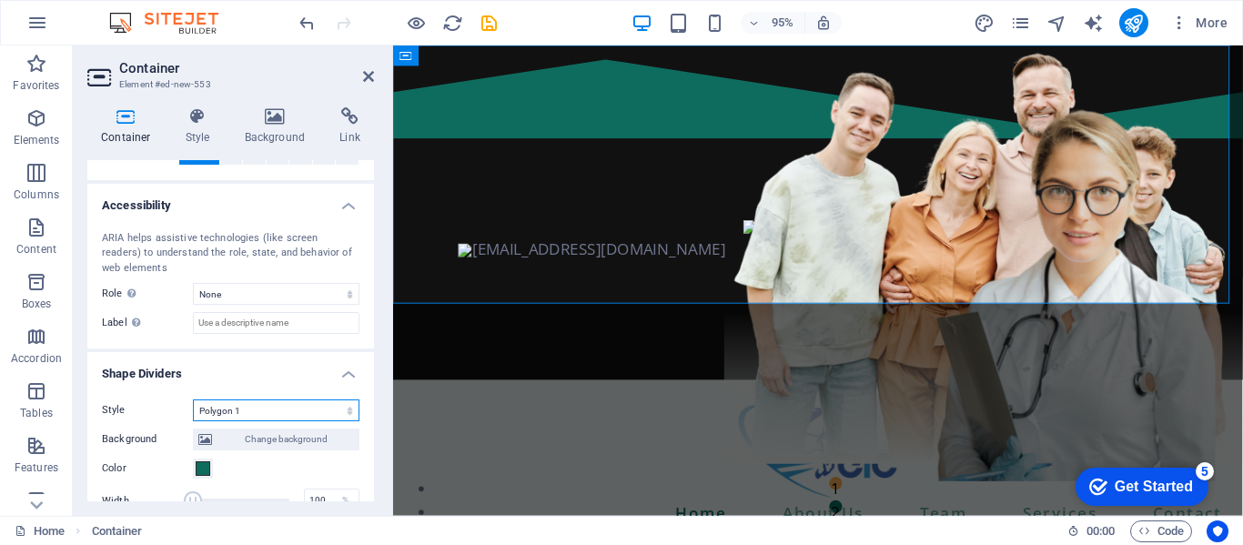
click at [268, 404] on select "None Triangle Square Diagonal Polygon 1 Polygon 2 Zigzag Multiple Zigzags Waves…" at bounding box center [276, 411] width 167 height 22
click at [193, 400] on select "None Triangle Square Diagonal Polygon 1 Polygon 2 Zigzag Multiple Zigzags Waves…" at bounding box center [276, 411] width 167 height 22
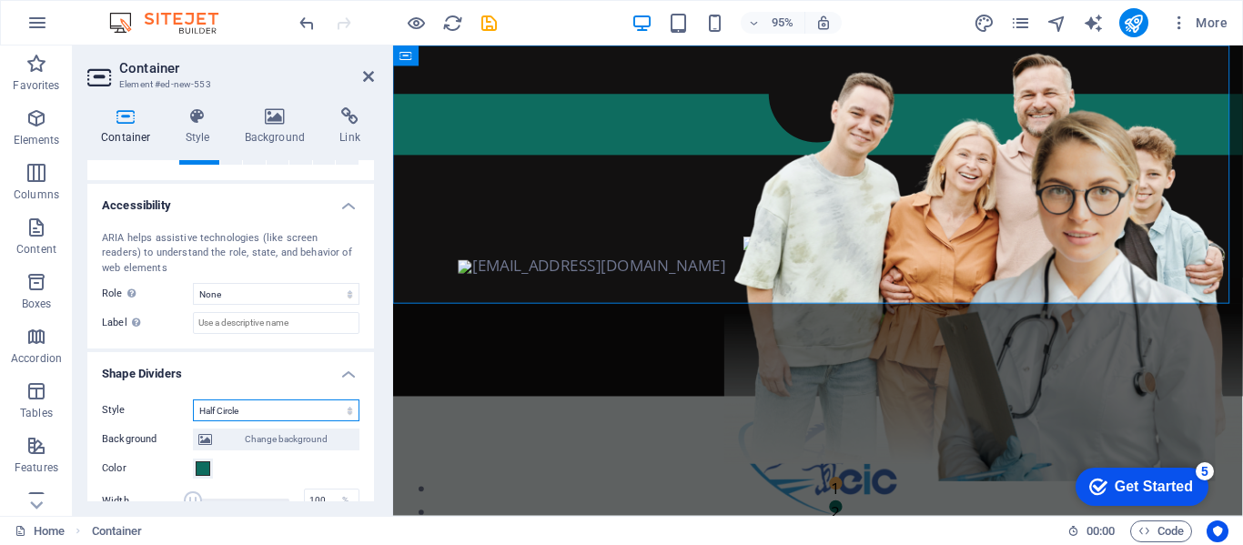
click at [260, 414] on select "None Triangle Square Diagonal Polygon 1 Polygon 2 Zigzag Multiple Zigzags Waves…" at bounding box center [276, 411] width 167 height 22
click at [193, 400] on select "None Triangle Square Diagonal Polygon 1 Polygon 2 Zigzag Multiple Zigzags Waves…" at bounding box center [276, 411] width 167 height 22
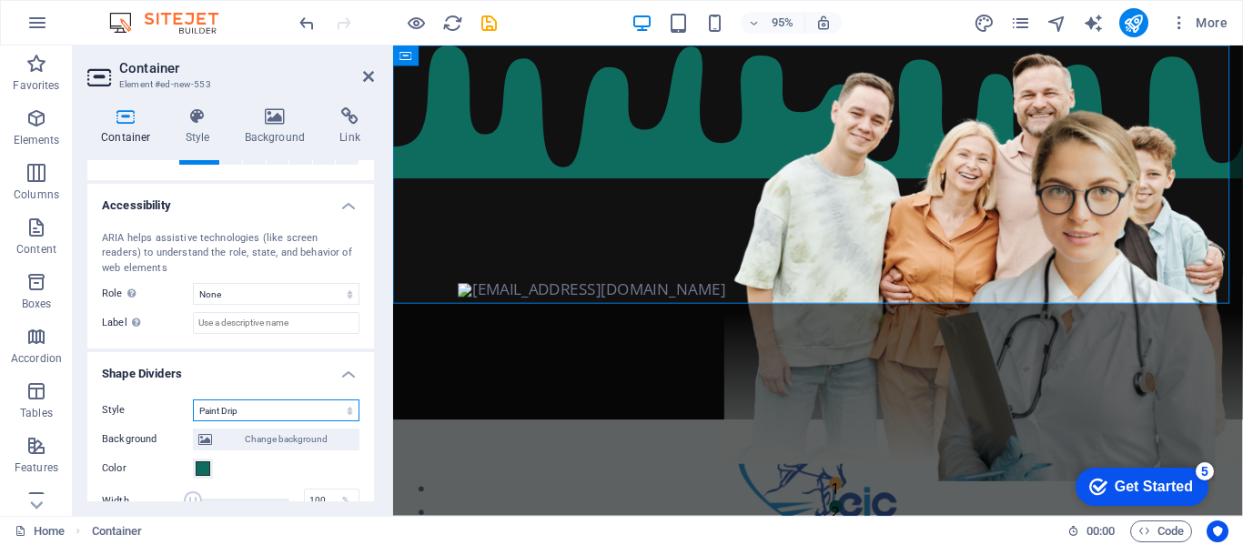
click at [204, 413] on select "None Triangle Square Diagonal Polygon 1 Polygon 2 Zigzag Multiple Zigzags Waves…" at bounding box center [276, 411] width 167 height 22
click at [193, 400] on select "None Triangle Square Diagonal Polygon 1 Polygon 2 Zigzag Multiple Zigzags Waves…" at bounding box center [276, 411] width 167 height 22
click at [265, 414] on select "None Triangle Square Diagonal Polygon 1 Polygon 2 Zigzag Multiple Zigzags Waves…" at bounding box center [276, 411] width 167 height 22
click at [193, 400] on select "None Triangle Square Diagonal Polygon 1 Polygon 2 Zigzag Multiple Zigzags Waves…" at bounding box center [276, 411] width 167 height 22
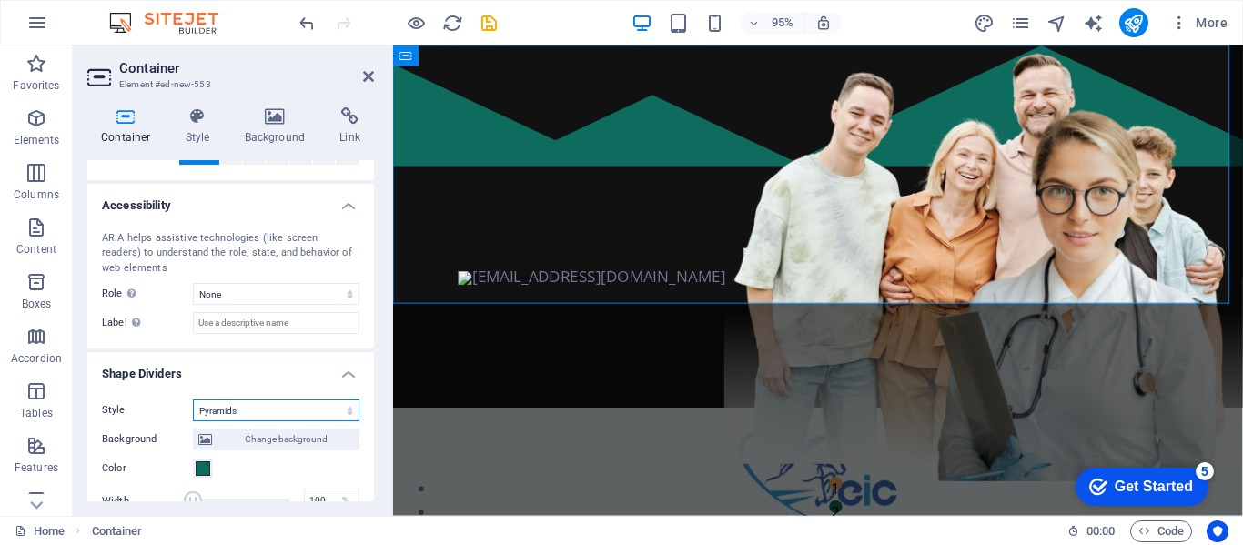
drag, startPoint x: 285, startPoint y: 418, endPoint x: 264, endPoint y: 408, distance: 23.2
click at [285, 418] on select "None Triangle Square Diagonal Polygon 1 Polygon 2 Zigzag Multiple Zigzags Waves…" at bounding box center [276, 411] width 167 height 22
click at [193, 400] on select "None Triangle Square Diagonal Polygon 1 Polygon 2 Zigzag Multiple Zigzags Waves…" at bounding box center [276, 411] width 167 height 22
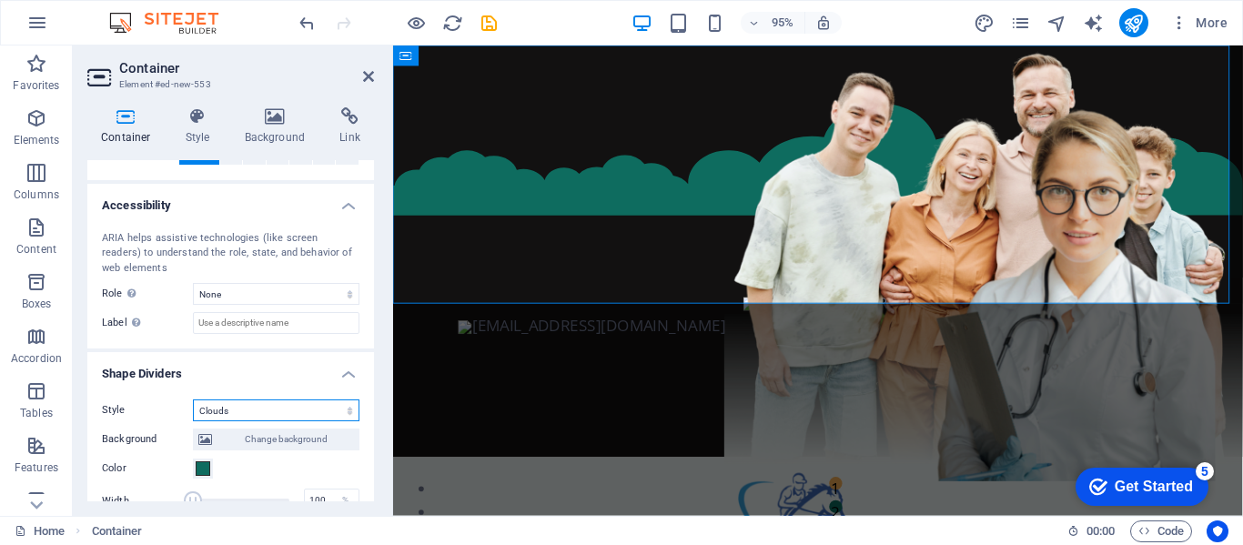
click at [292, 401] on select "None Triangle Square Diagonal Polygon 1 Polygon 2 Zigzag Multiple Zigzags Waves…" at bounding box center [276, 411] width 167 height 22
select select "fan"
click at [193, 400] on select "None Triangle Square Diagonal Polygon 1 Polygon 2 Zigzag Multiple Zigzags Waves…" at bounding box center [276, 411] width 167 height 22
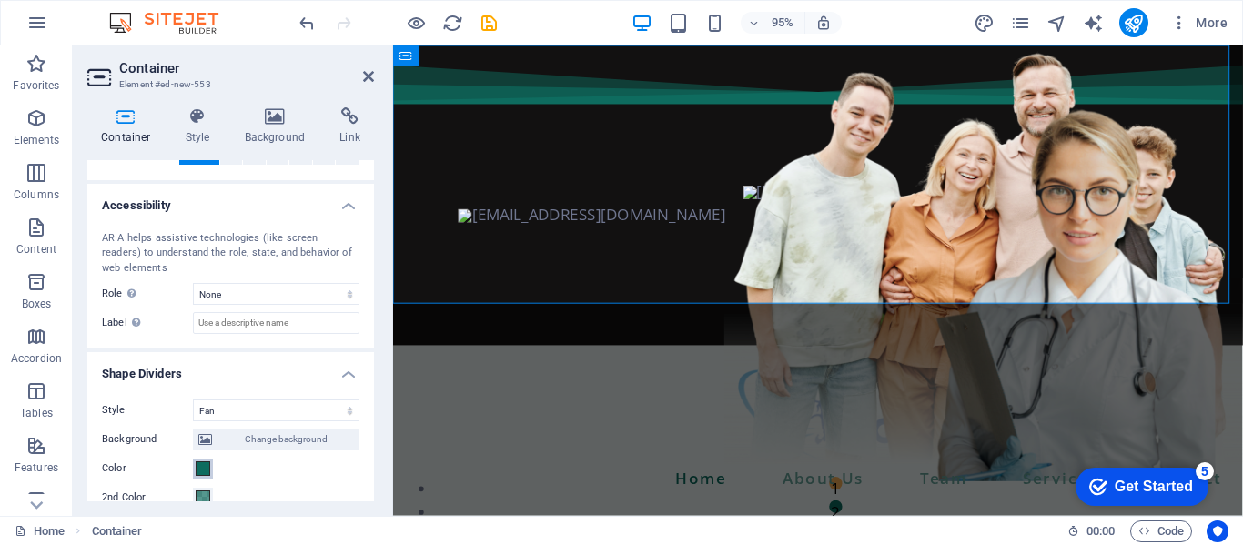
click at [198, 460] on button "Color" at bounding box center [203, 469] width 20 height 20
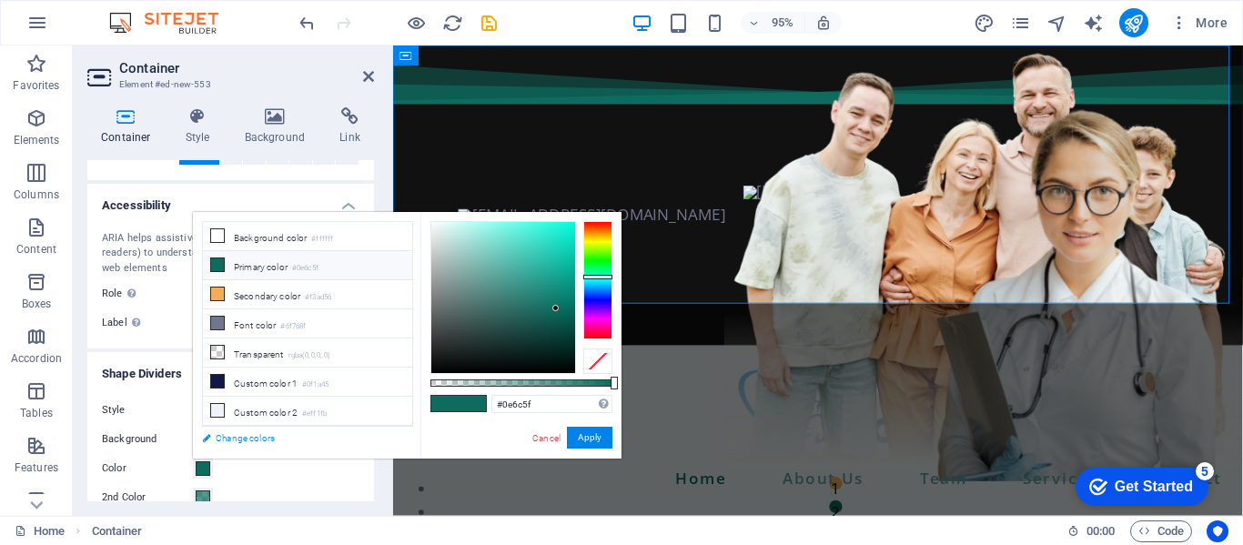
click at [254, 439] on link "Change colors" at bounding box center [298, 438] width 211 height 23
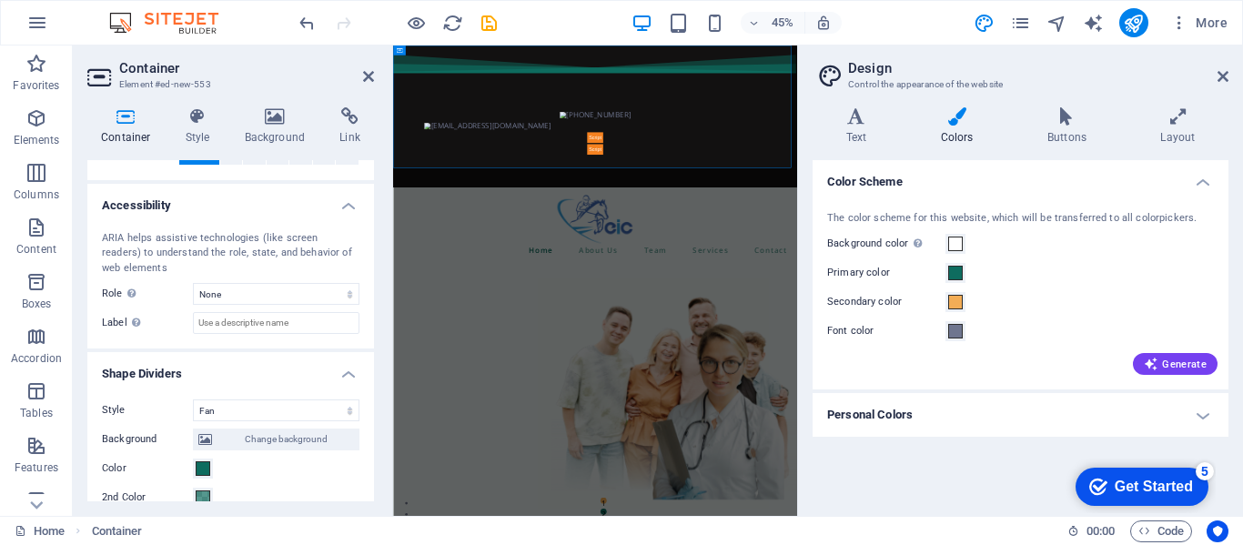
click at [190, 492] on label "2nd Color" at bounding box center [147, 498] width 91 height 22
click at [193, 492] on button "2nd Color" at bounding box center [203, 498] width 20 height 20
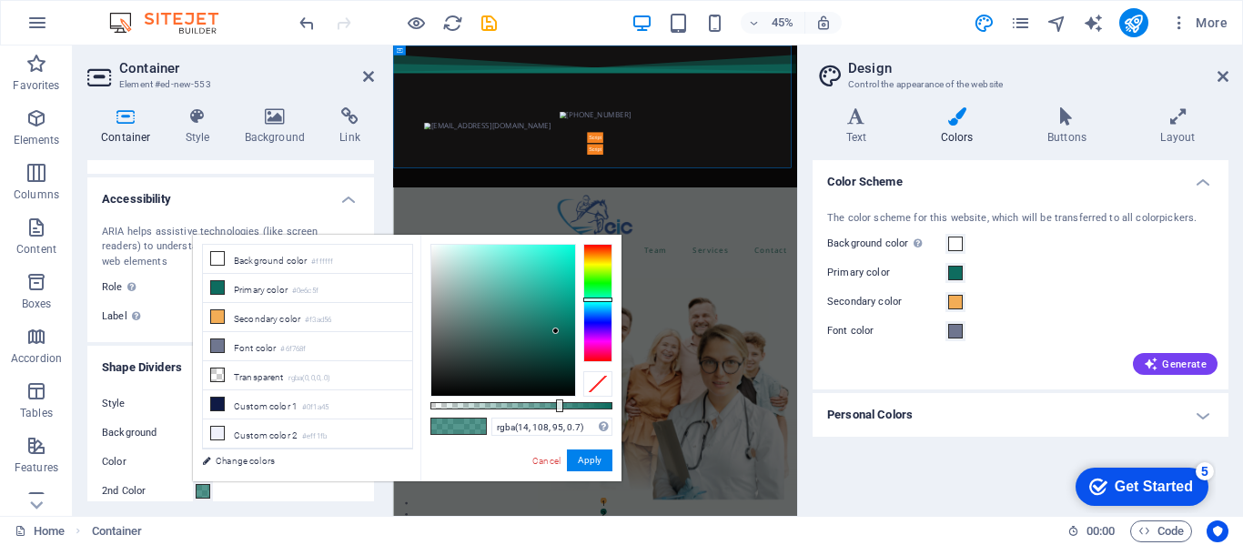
click at [268, 519] on div "Home Container 00 : 00 Code" at bounding box center [621, 530] width 1243 height 29
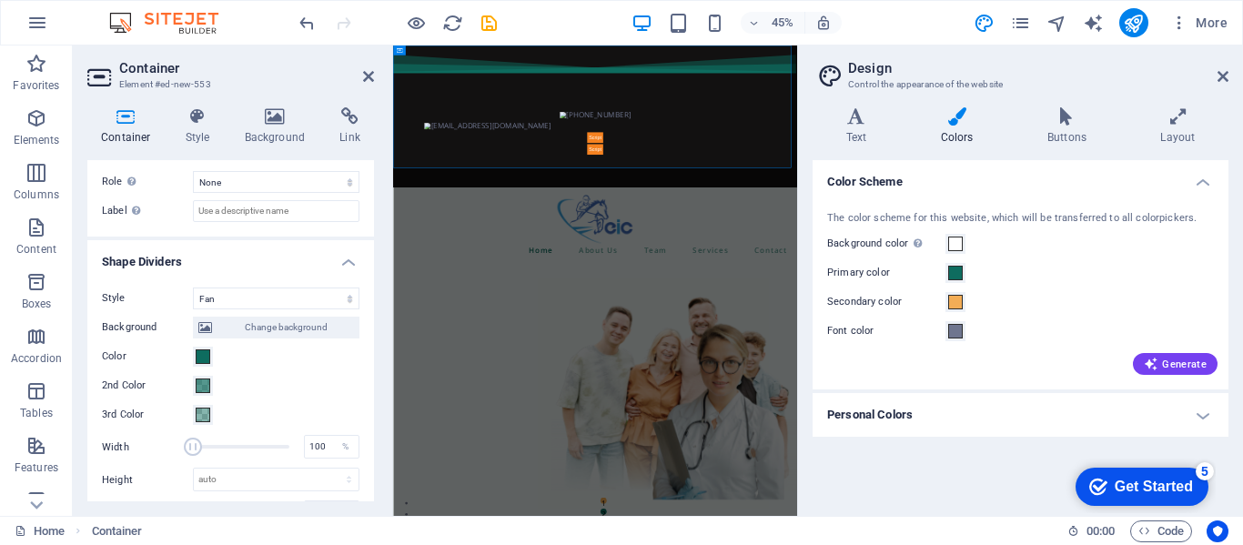
scroll to position [413, 0]
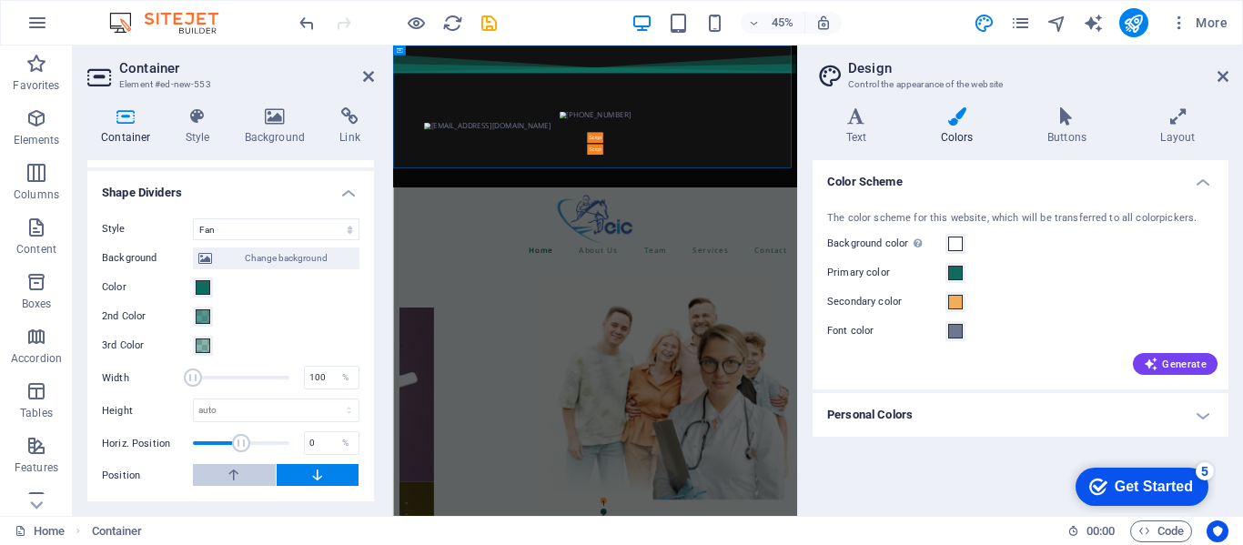
click at [230, 464] on icon at bounding box center [234, 475] width 16 height 22
click at [292, 485] on button at bounding box center [318, 475] width 83 height 22
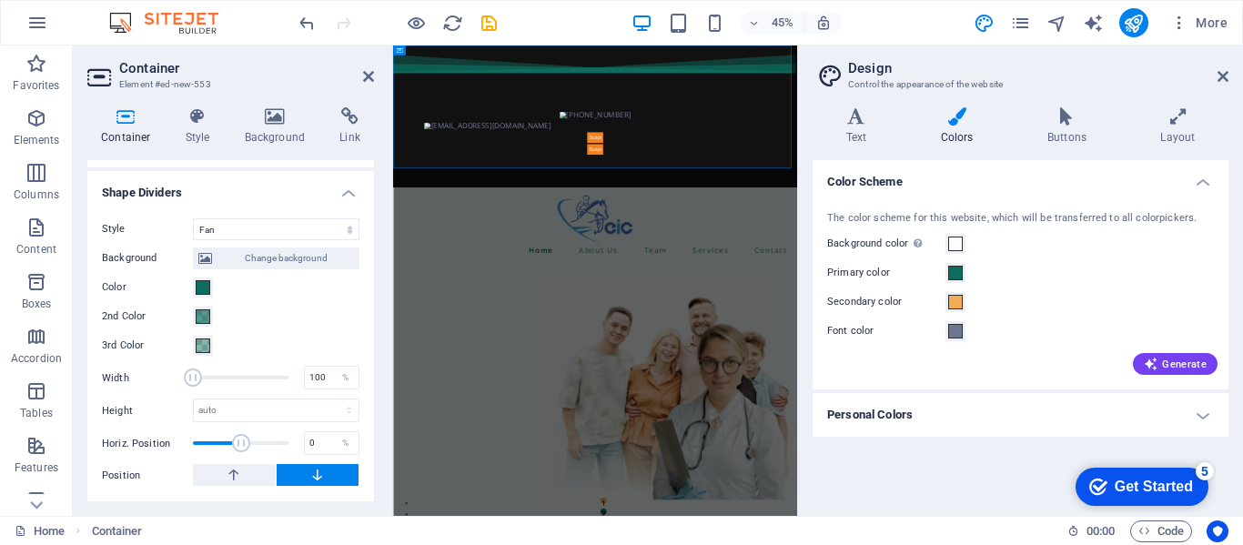
scroll to position [0, 0]
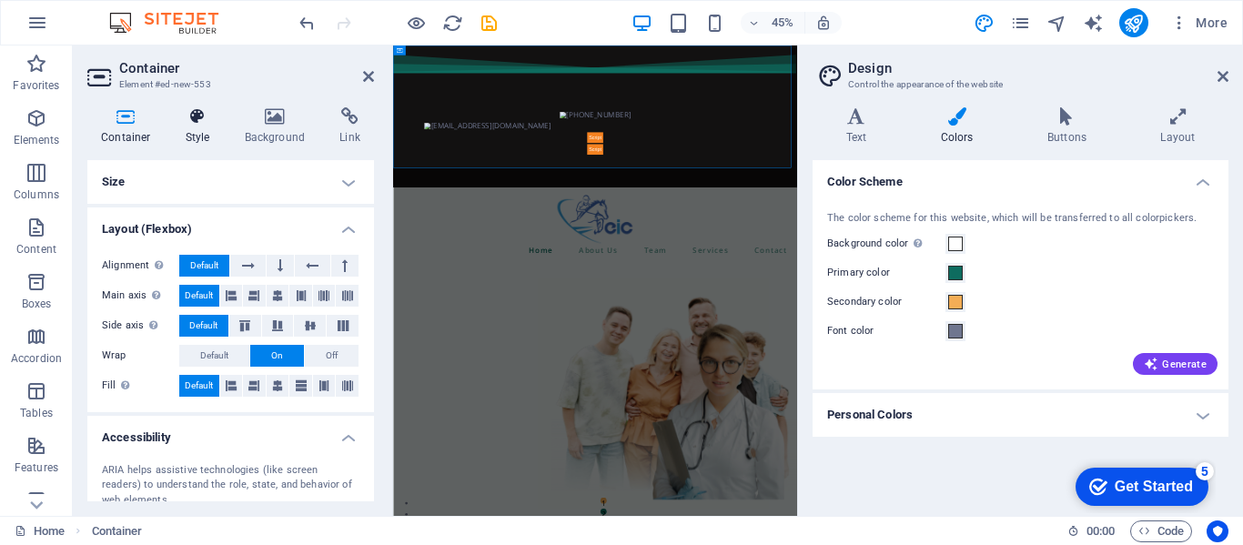
click at [213, 127] on h4 "Style" at bounding box center [201, 126] width 59 height 38
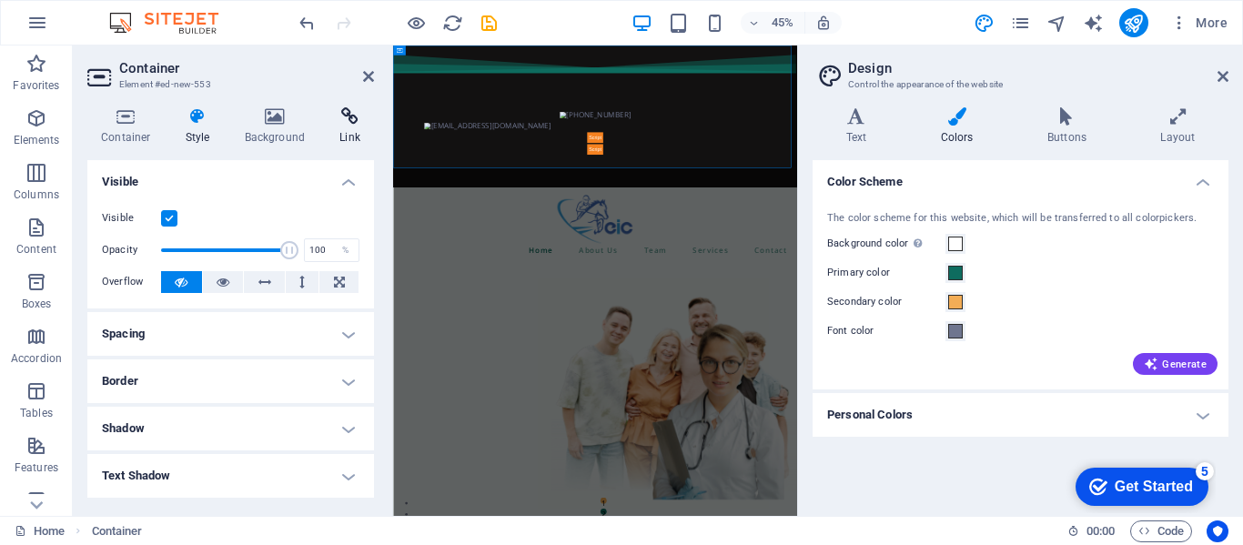
click at [342, 113] on icon at bounding box center [350, 116] width 48 height 18
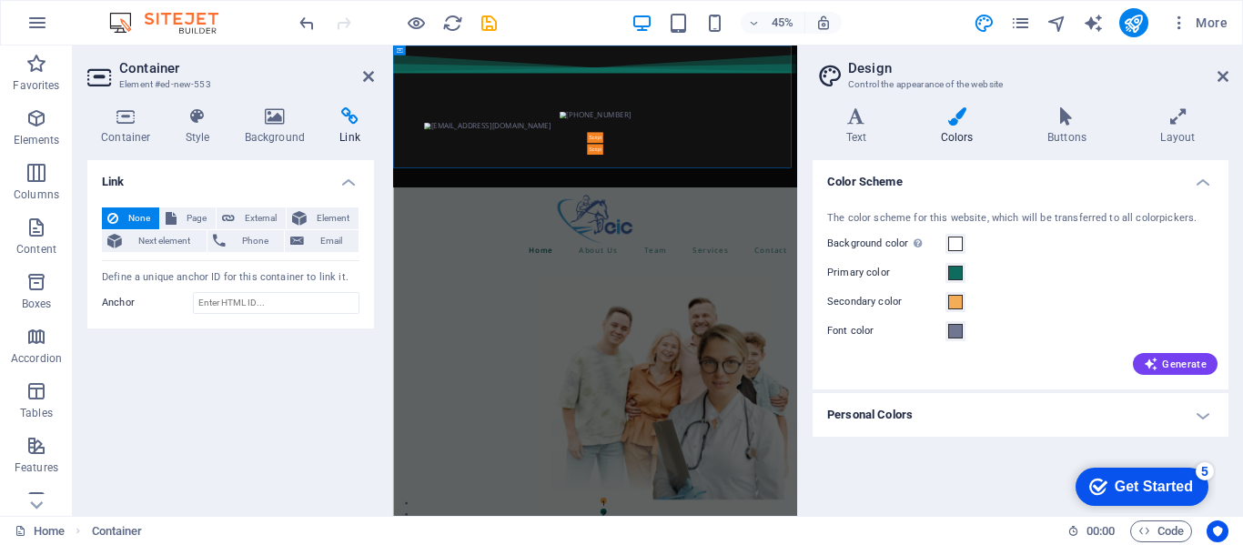
click at [124, 105] on div "Container Style Background Link Size Height Default px rem % vh vw Min. height …" at bounding box center [231, 304] width 316 height 423
click at [134, 125] on icon at bounding box center [125, 116] width 77 height 18
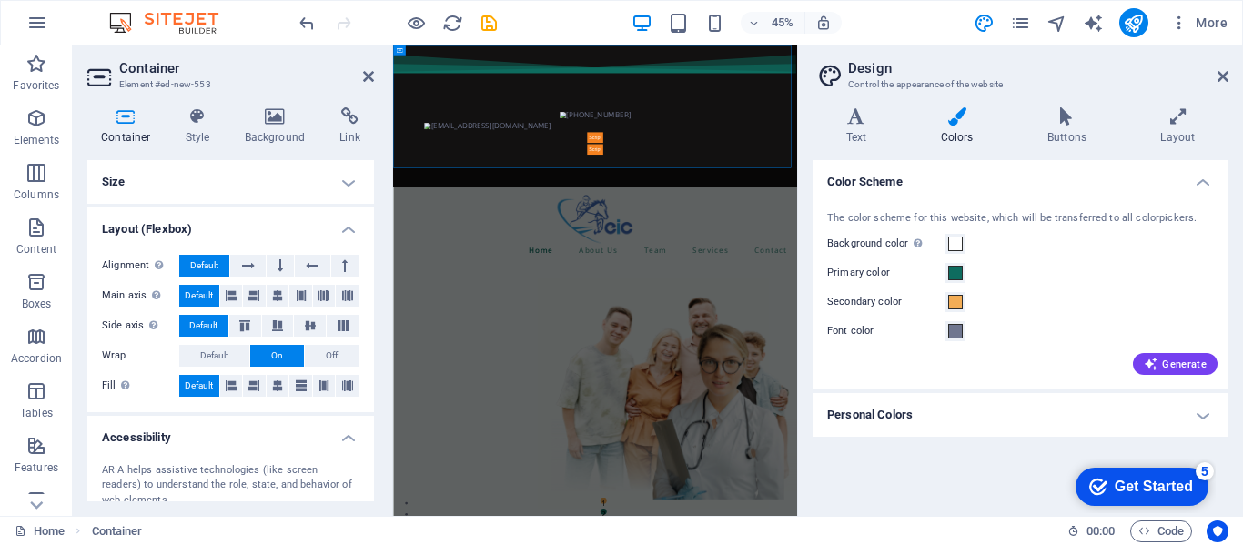
click at [338, 190] on h4 "Size" at bounding box center [230, 182] width 287 height 44
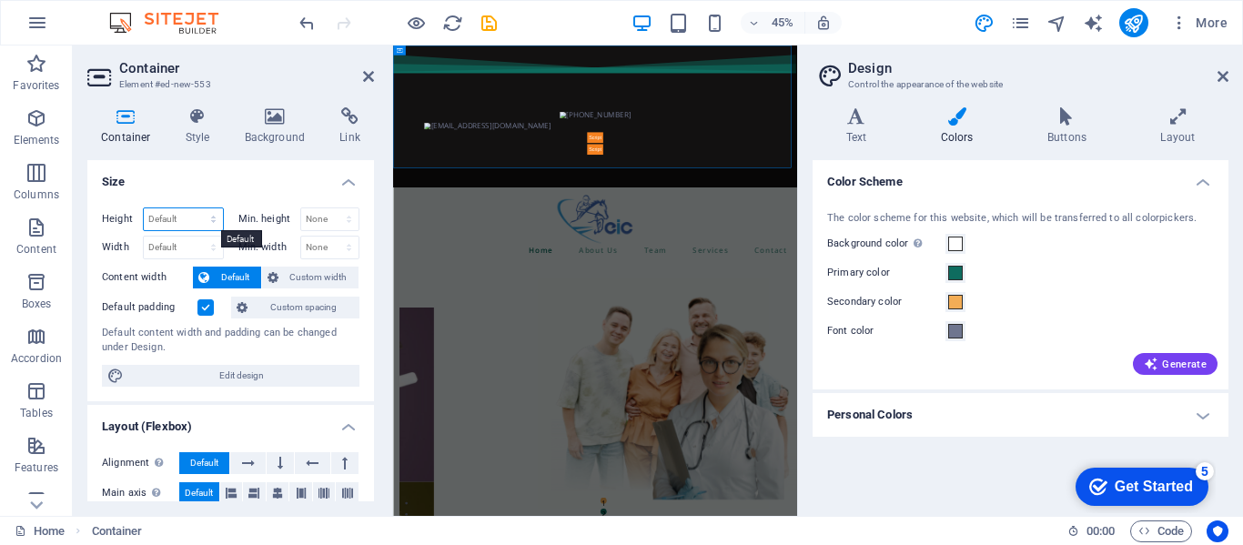
click at [193, 218] on select "Default px rem % vh vw" at bounding box center [183, 219] width 79 height 22
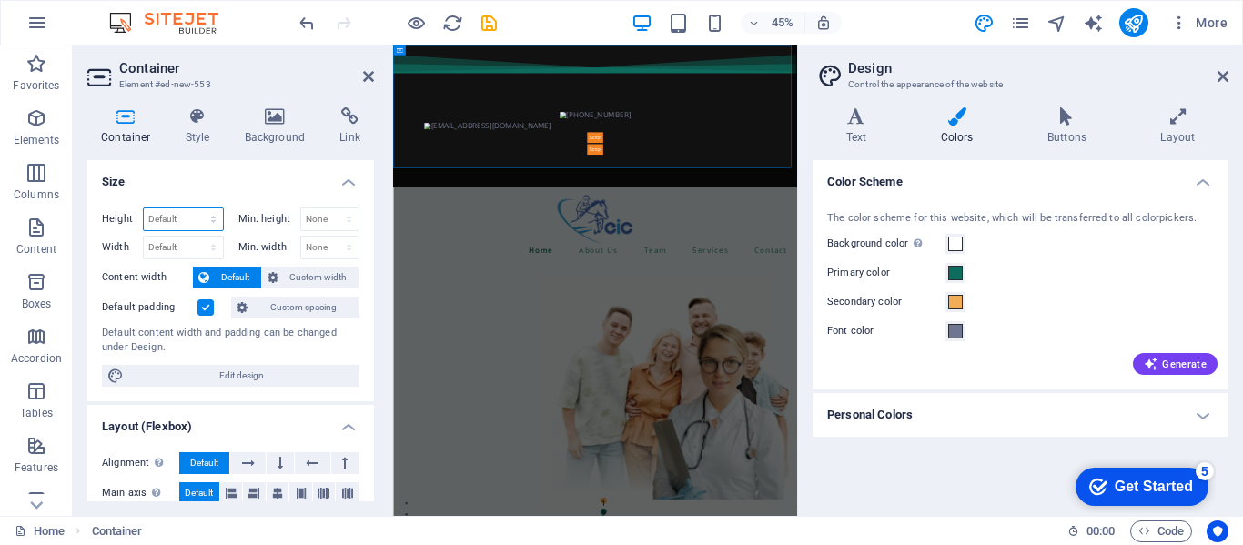
select select "px"
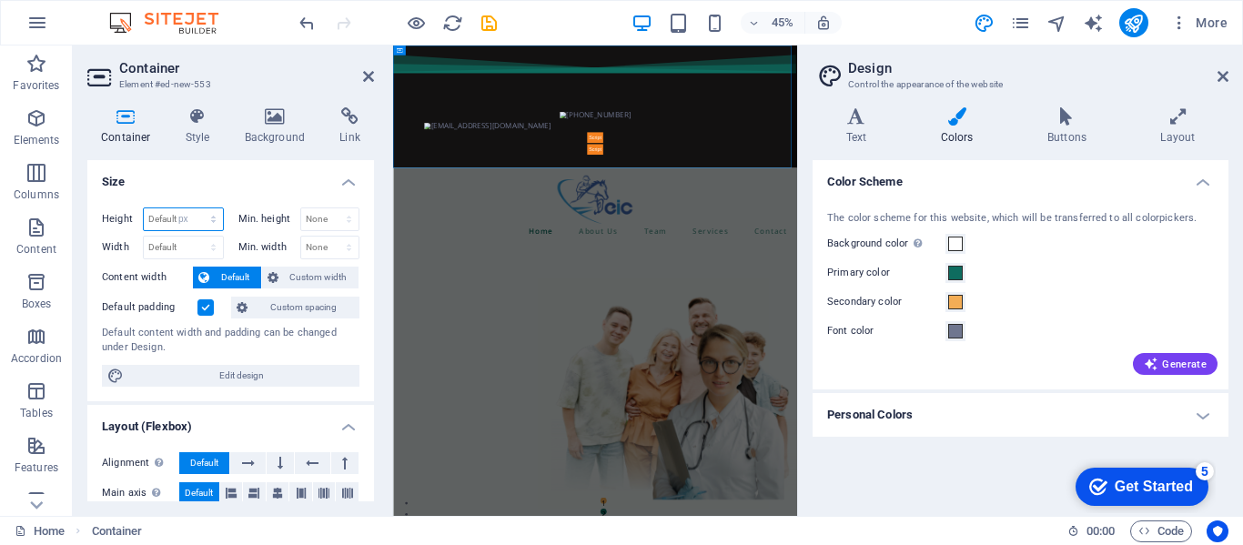
click at [195, 208] on select "Default px rem % vh vw" at bounding box center [183, 219] width 79 height 22
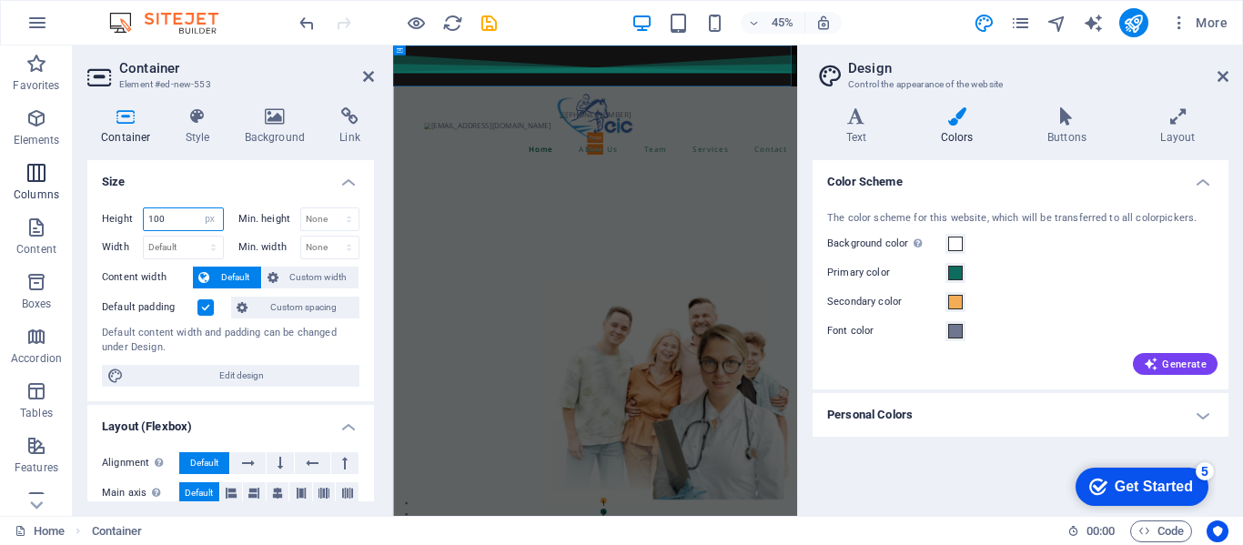
drag, startPoint x: 184, startPoint y: 216, endPoint x: 26, endPoint y: 205, distance: 157.9
click at [26, 205] on section "Favorites Elements Columns Content Boxes Accordion Tables Features Images Slide…" at bounding box center [398, 281] width 797 height 471
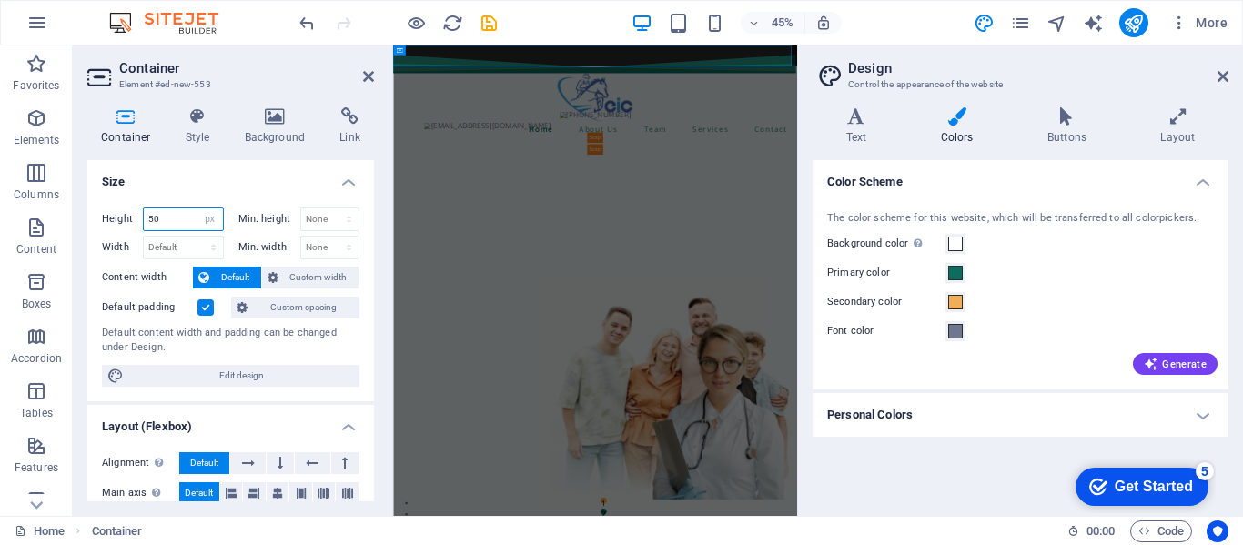
scroll to position [611, 0]
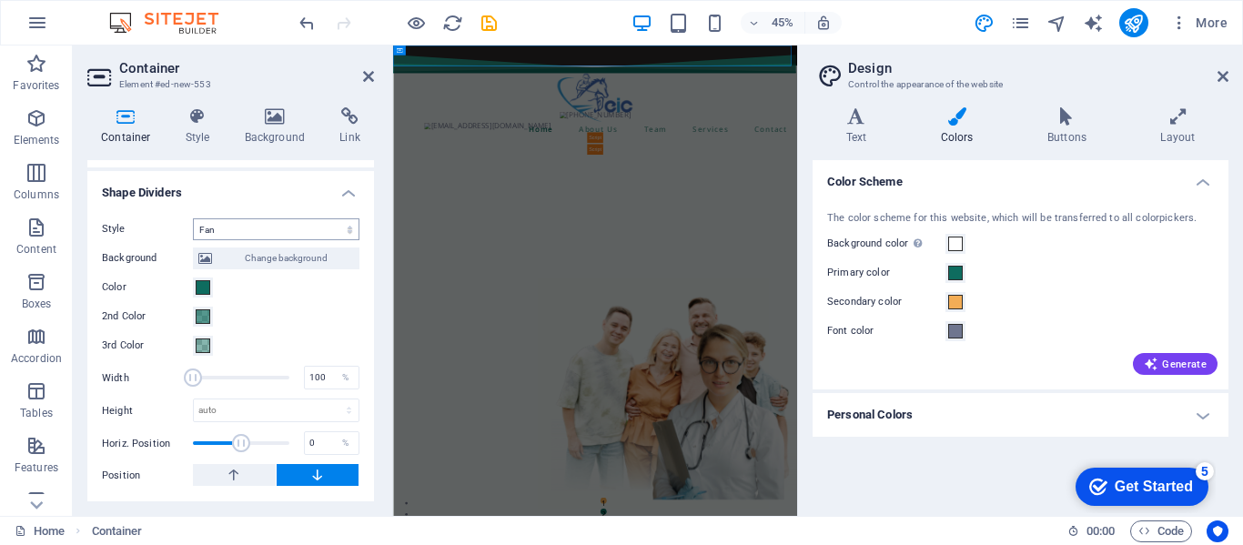
type input "50"
drag, startPoint x: 273, startPoint y: 222, endPoint x: 262, endPoint y: 222, distance: 10.9
click at [262, 222] on select "None Triangle Square Diagonal Polygon 1 Polygon 2 Zigzag Multiple Zigzags Waves…" at bounding box center [276, 229] width 167 height 22
select select "none"
click at [193, 240] on select "None Triangle Square Diagonal Polygon 1 Polygon 2 Zigzag Multiple Zigzags Waves…" at bounding box center [276, 229] width 167 height 22
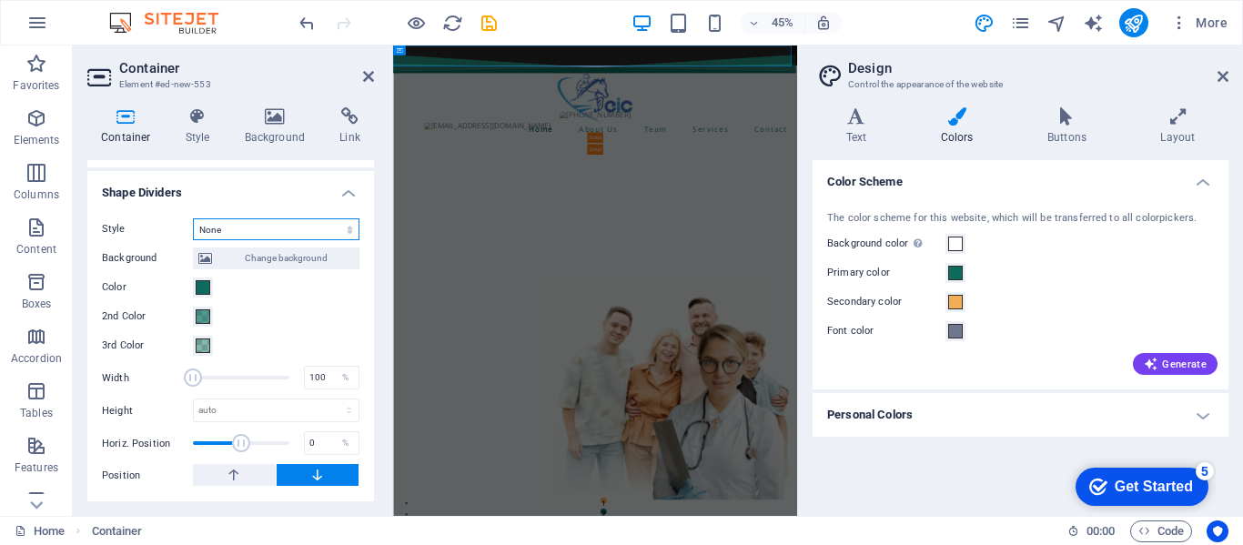
scroll to position [365, 0]
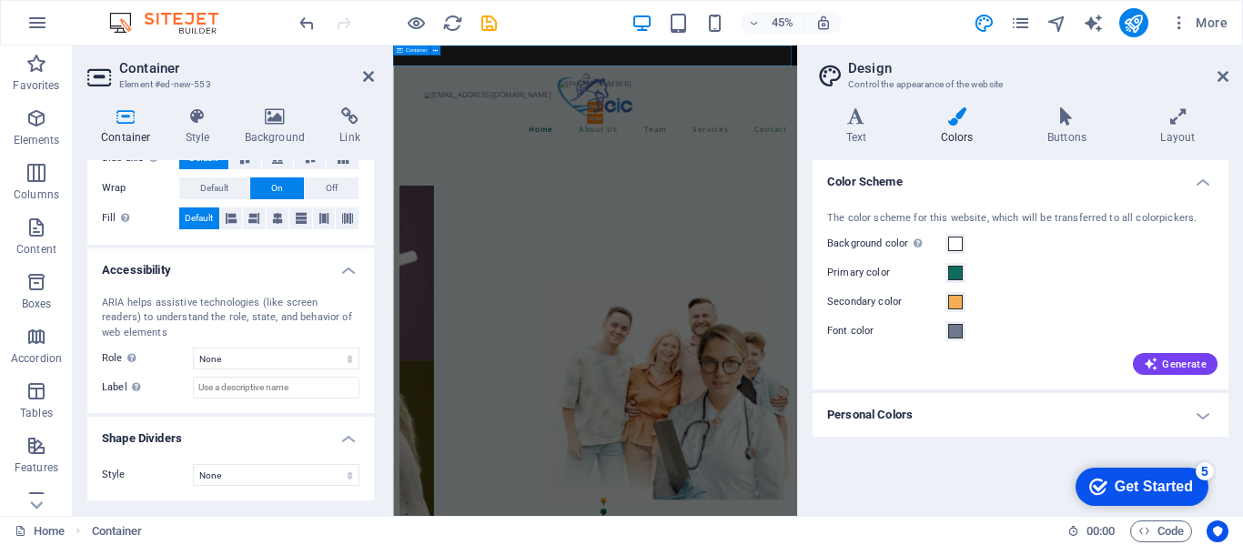
click at [836, 57] on div "[PHONE_NUMBER] [EMAIL_ADDRESS][DOMAIN_NAME]" at bounding box center [842, 69] width 898 height 46
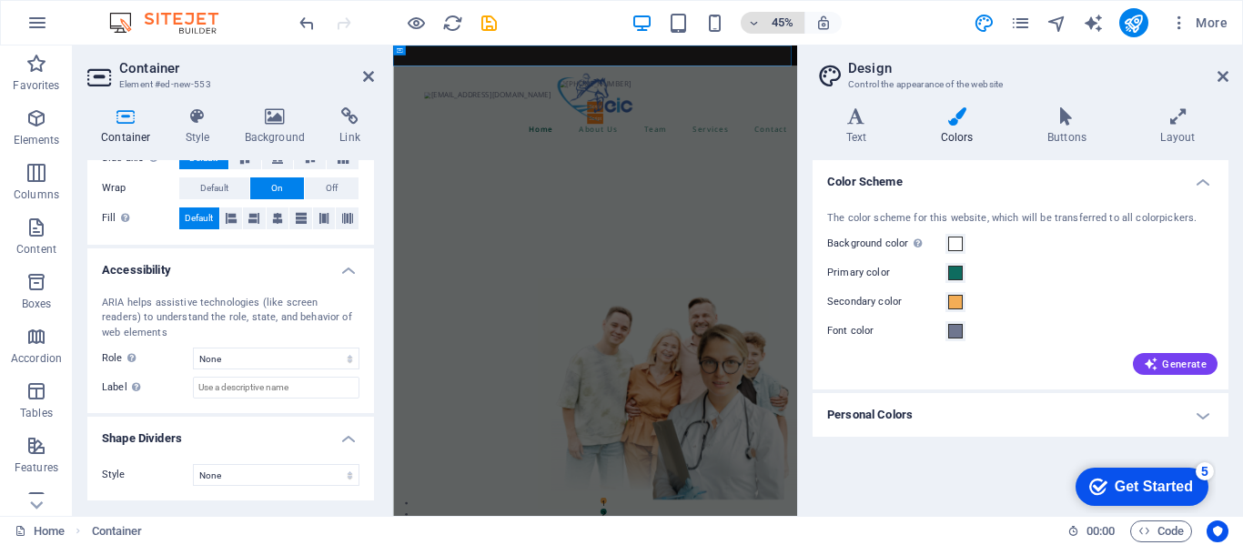
drag, startPoint x: 796, startPoint y: 20, endPoint x: 776, endPoint y: 20, distance: 20.0
click at [776, 20] on h6 "45%" at bounding box center [782, 23] width 29 height 22
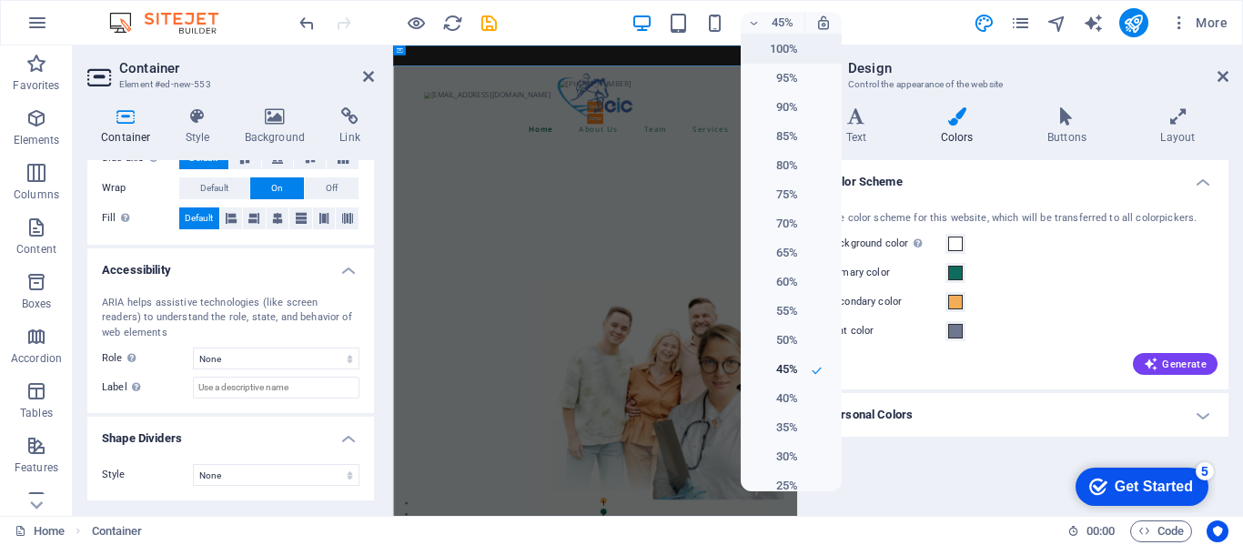
click at [789, 61] on li "100%" at bounding box center [791, 49] width 101 height 29
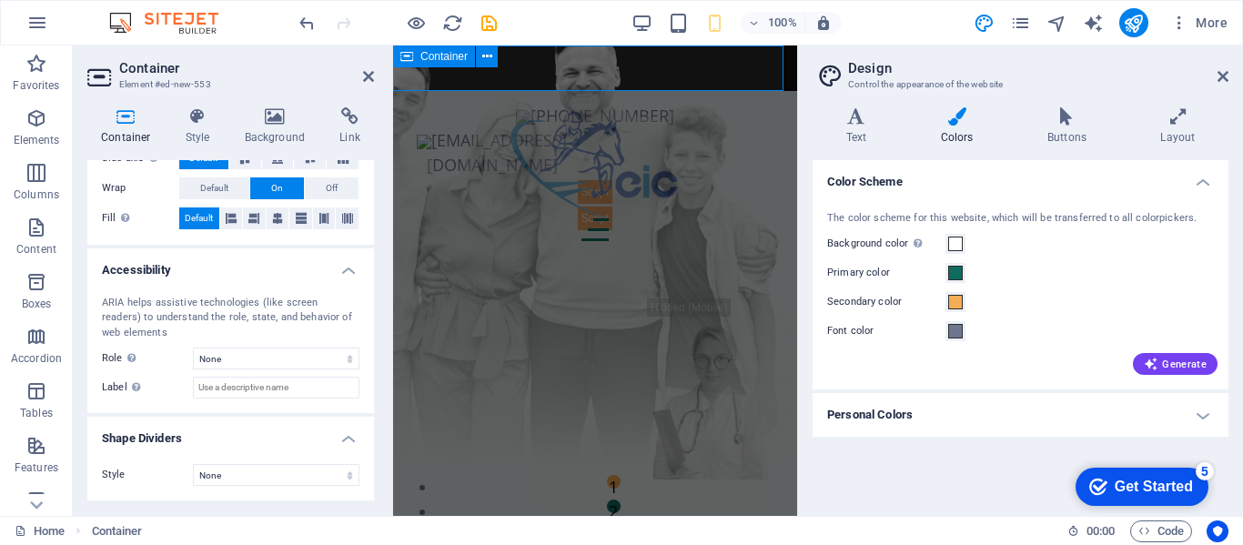
click at [704, 74] on div "[PHONE_NUMBER] [EMAIL_ADDRESS][DOMAIN_NAME]" at bounding box center [595, 69] width 404 height 46
click at [519, 79] on icon at bounding box center [518, 80] width 10 height 19
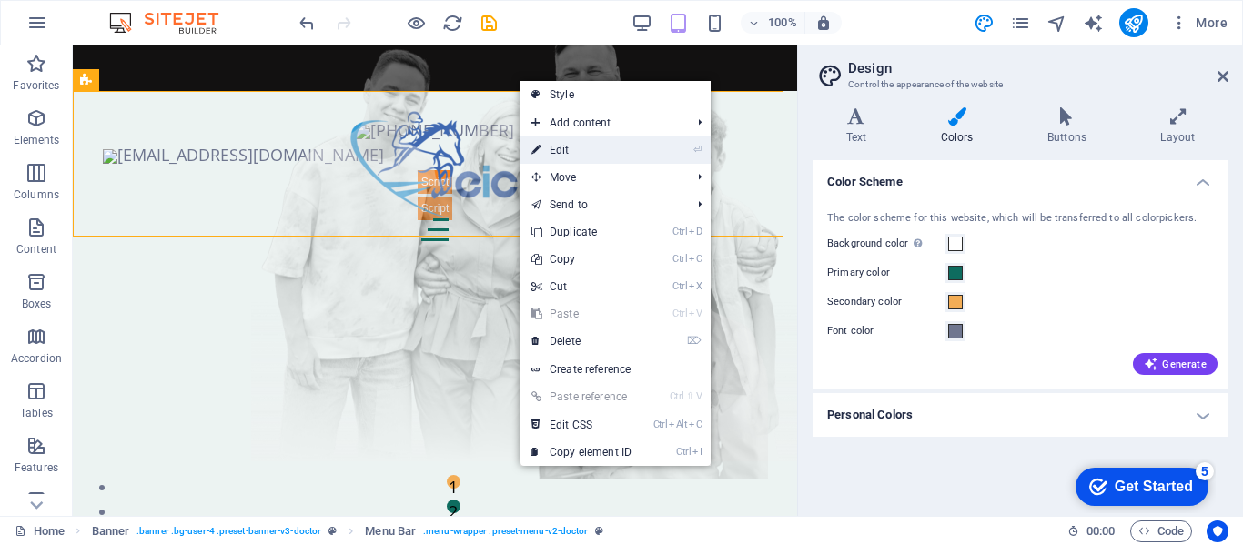
click at [564, 156] on link "⏎ Edit" at bounding box center [582, 150] width 122 height 27
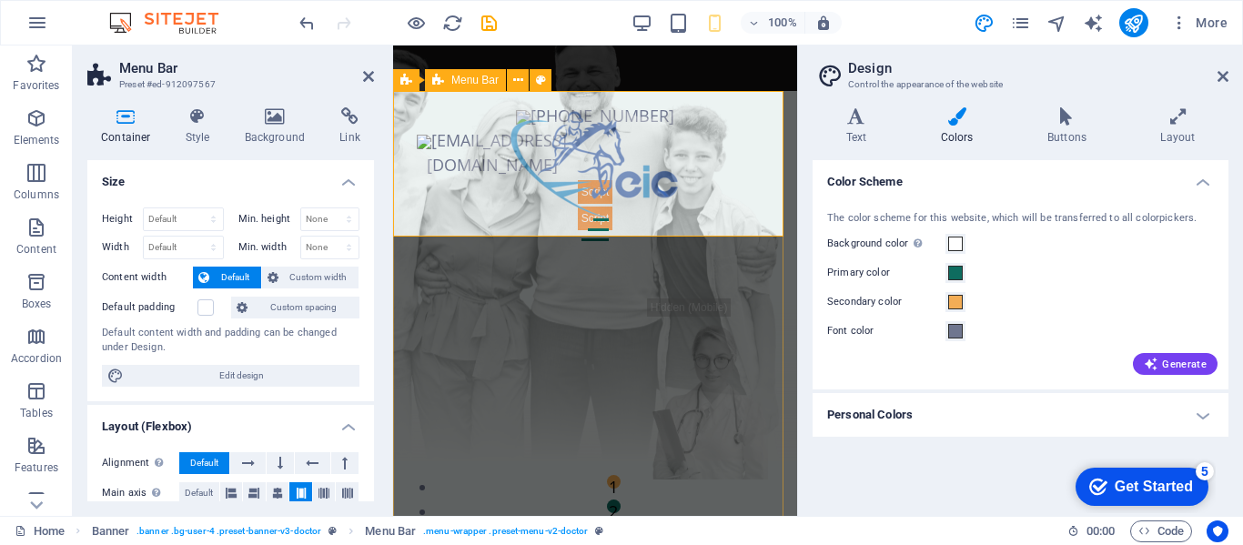
click at [546, 93] on div "Home About Us Team Services Contact" at bounding box center [595, 175] width 404 height 168
click at [653, 51] on div "[PHONE_NUMBER] [EMAIL_ADDRESS][DOMAIN_NAME]" at bounding box center [595, 69] width 404 height 46
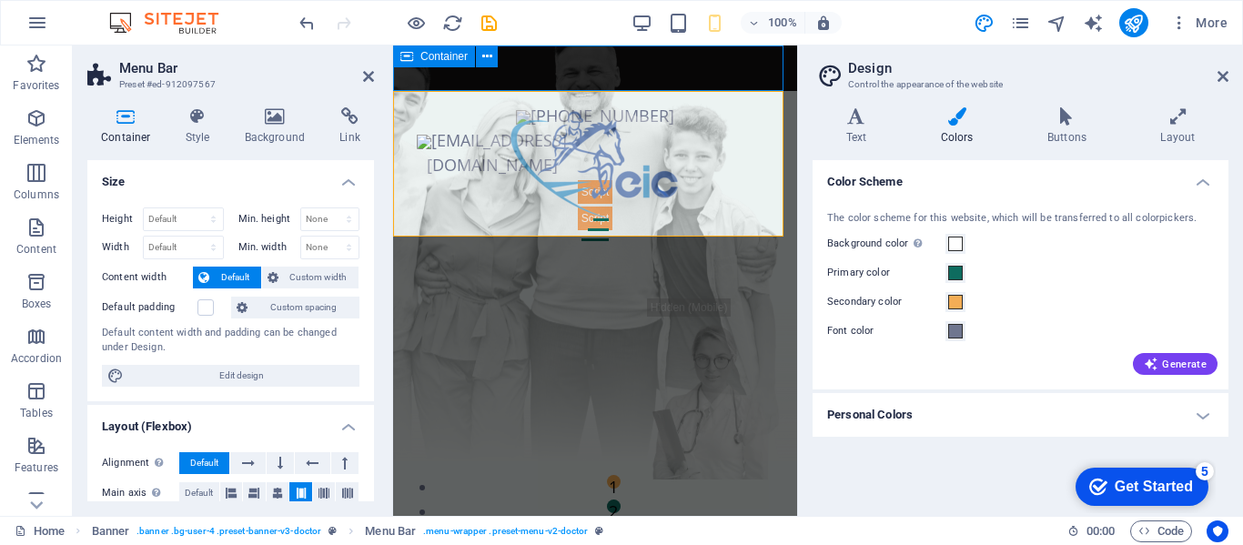
click at [653, 51] on div "[PHONE_NUMBER] [EMAIL_ADDRESS][DOMAIN_NAME]" at bounding box center [595, 69] width 404 height 46
select select "px"
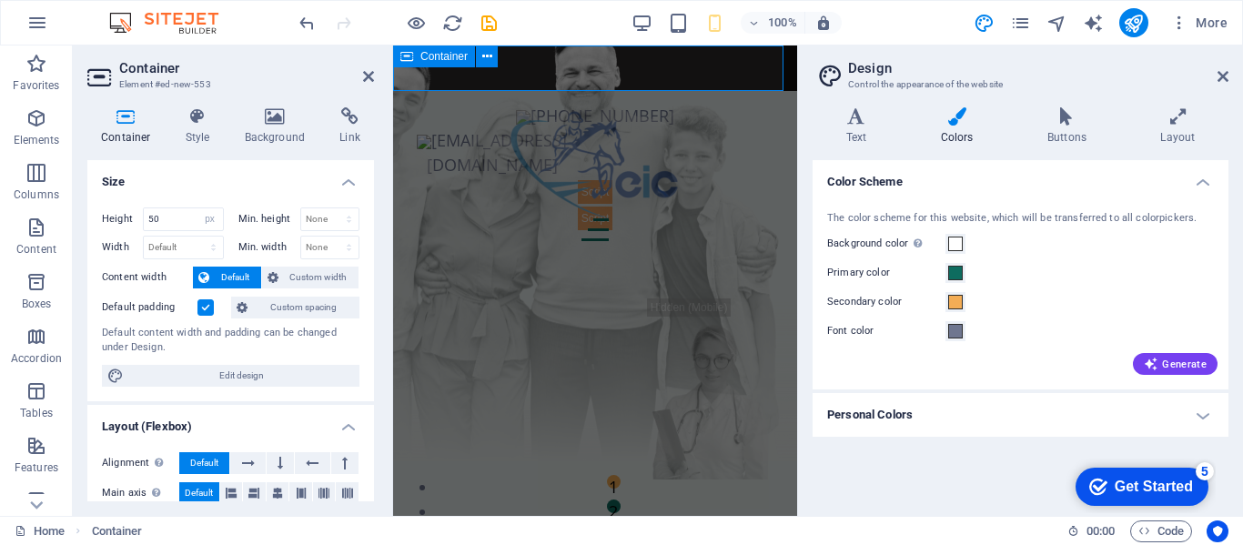
click at [653, 51] on div "[PHONE_NUMBER] [EMAIL_ADDRESS][DOMAIN_NAME]" at bounding box center [595, 69] width 404 height 46
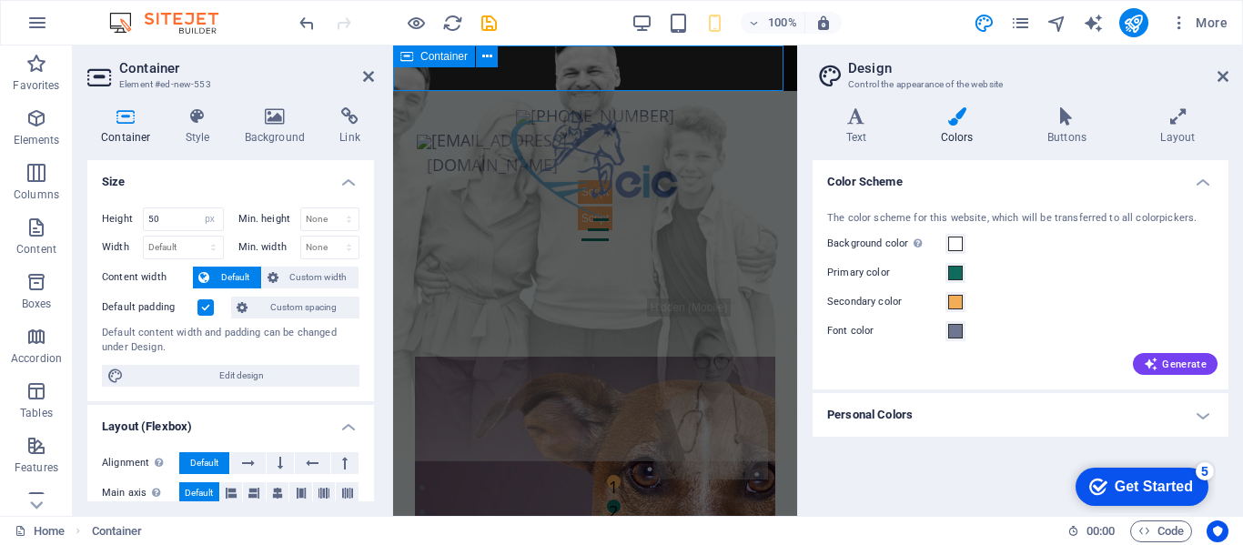
click at [653, 51] on div "[PHONE_NUMBER] [EMAIL_ADDRESS][DOMAIN_NAME]" at bounding box center [595, 69] width 404 height 46
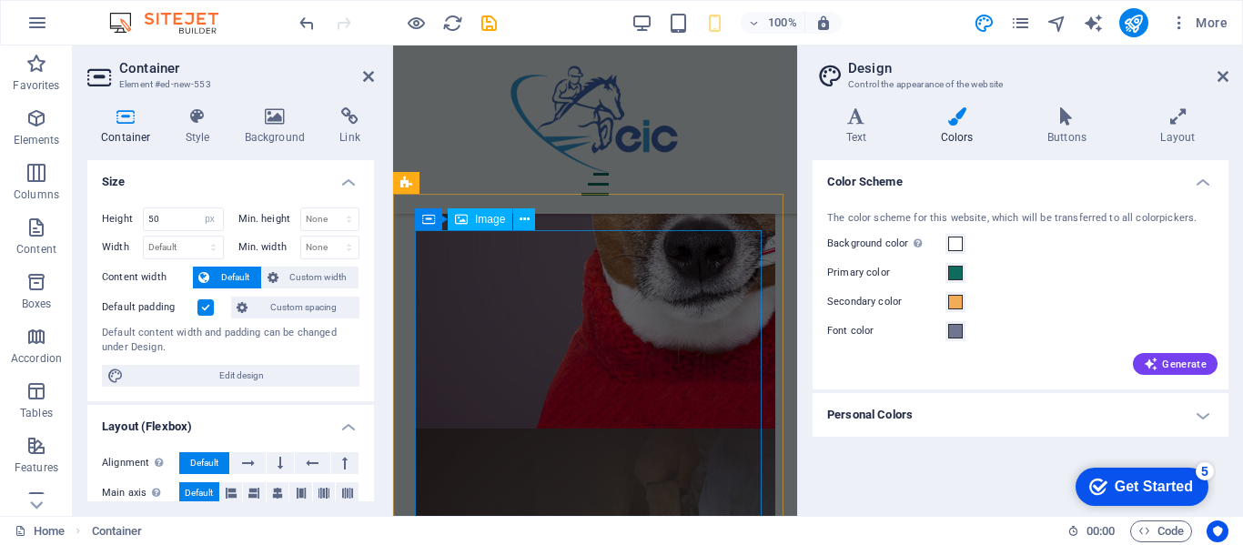
scroll to position [0, 0]
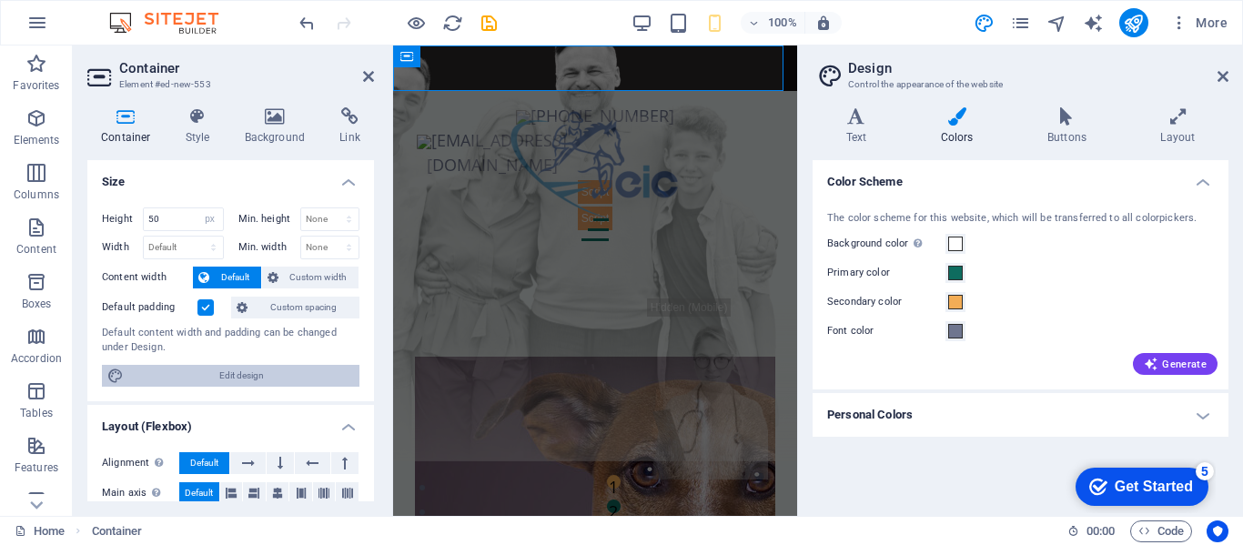
click at [282, 374] on span "Edit design" at bounding box center [241, 376] width 225 height 22
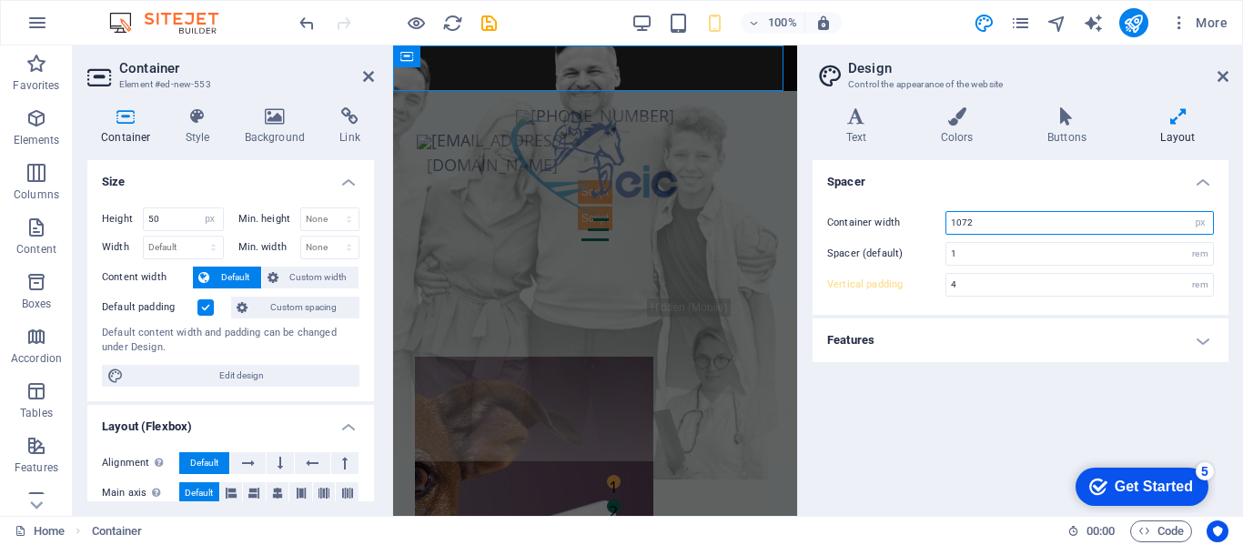
drag, startPoint x: 1175, startPoint y: 230, endPoint x: 875, endPoint y: 198, distance: 302.1
click at [875, 198] on div "Container width 1072 rem px Spacer (default) 1 rem Vertical padding 4 rem" at bounding box center [1020, 254] width 423 height 122
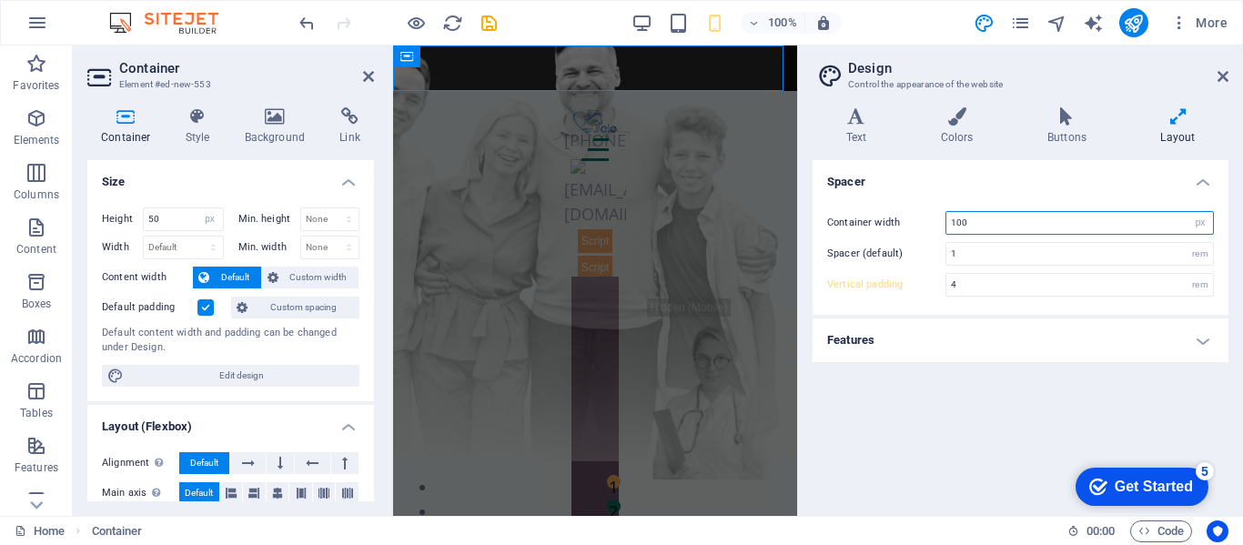
type input "100"
drag, startPoint x: 877, startPoint y: 355, endPoint x: 898, endPoint y: 355, distance: 20.9
click at [888, 355] on h4 "Features" at bounding box center [1021, 341] width 416 height 44
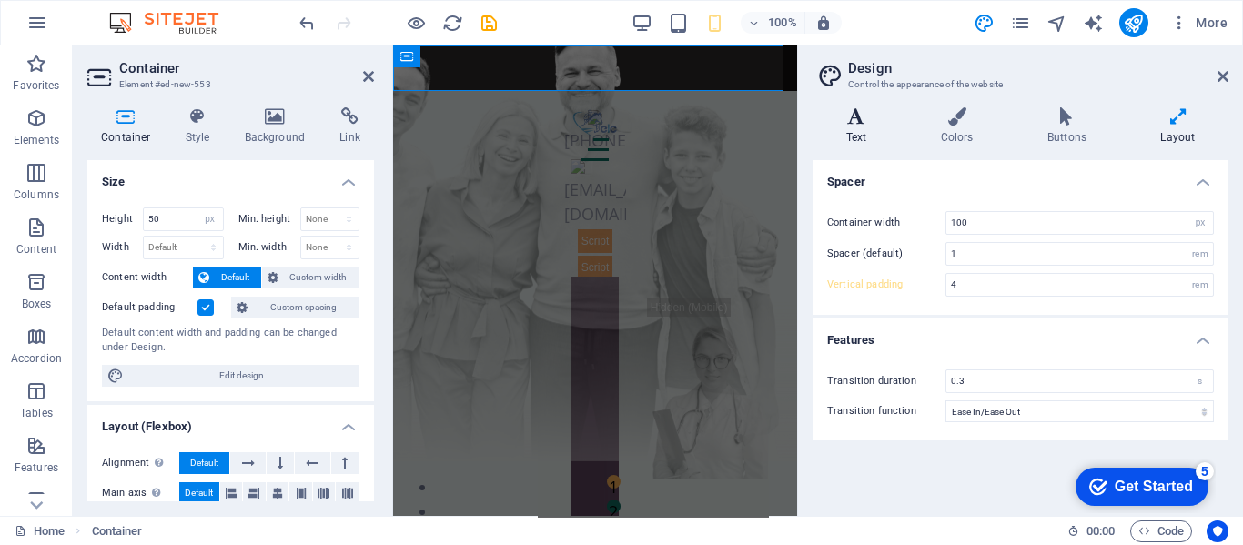
click at [858, 122] on icon at bounding box center [856, 116] width 87 height 18
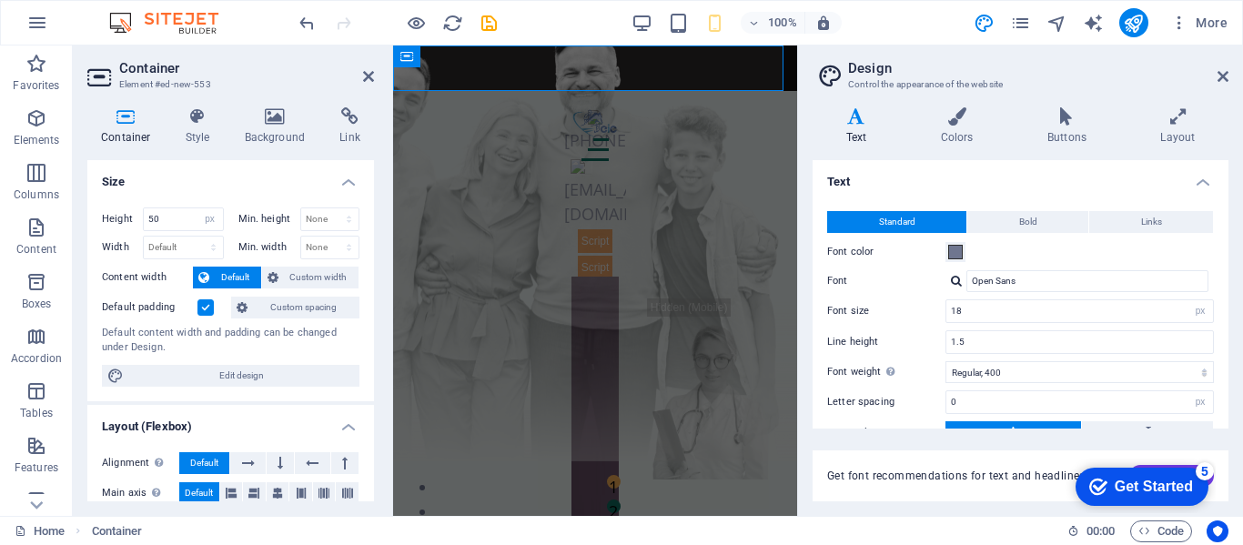
click at [148, 134] on h4 "Container" at bounding box center [129, 126] width 85 height 38
click at [1141, 32] on icon "publish" at bounding box center [1133, 23] width 21 height 21
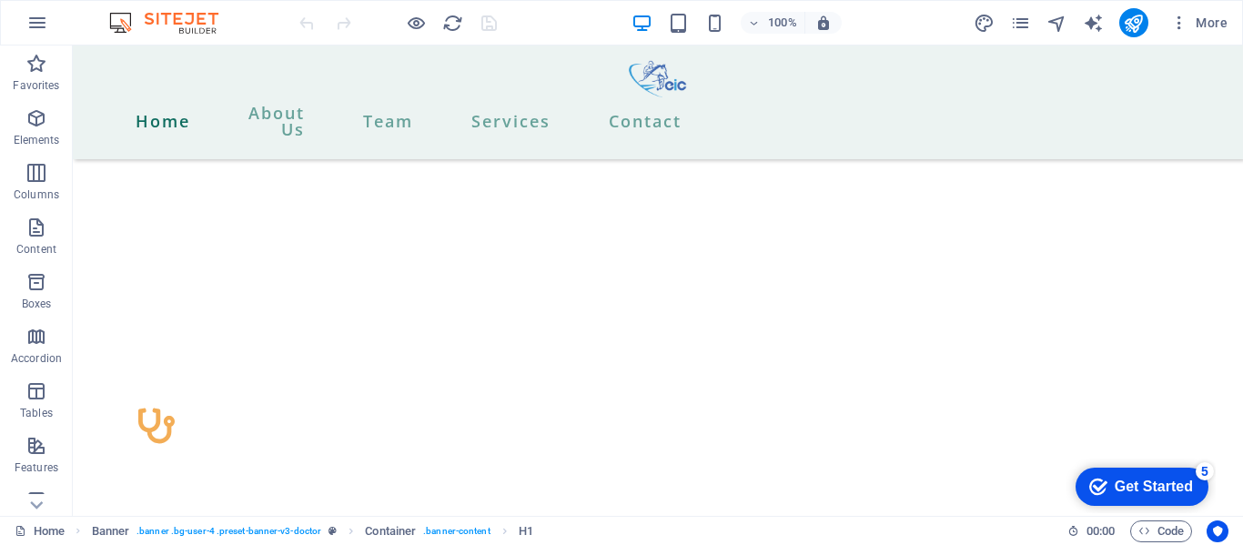
scroll to position [12755, 0]
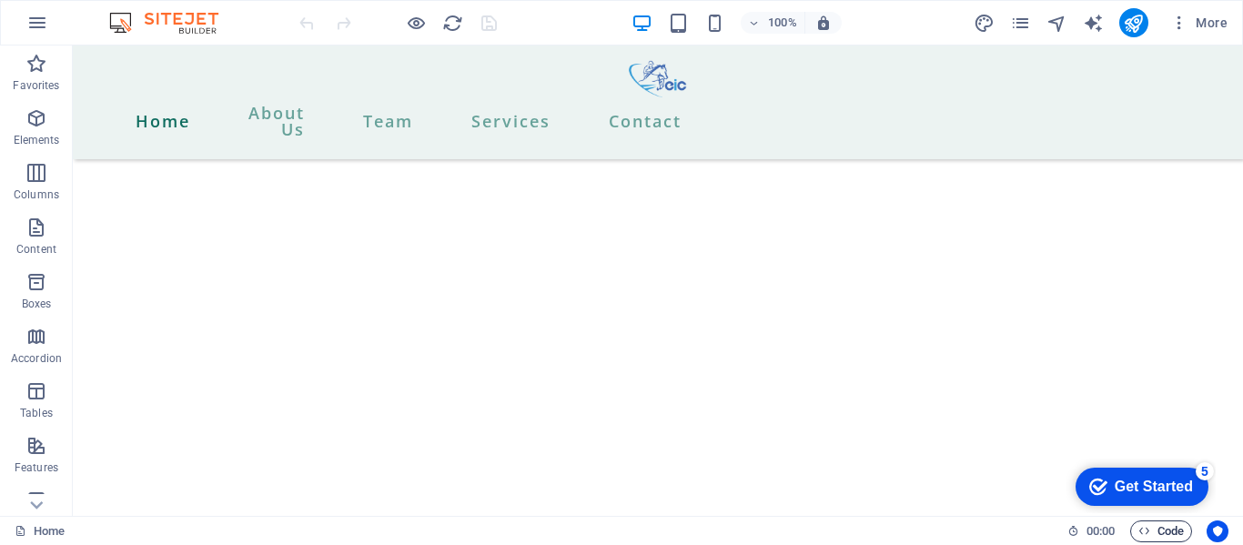
click at [1159, 528] on span "Code" at bounding box center [1162, 532] width 46 height 22
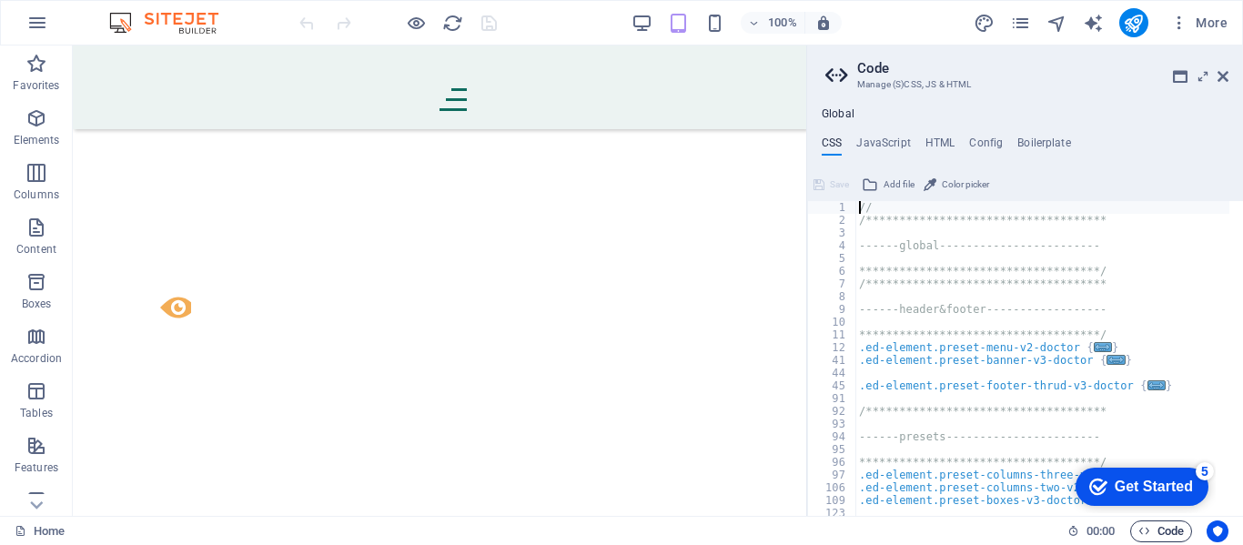
scroll to position [17564, 0]
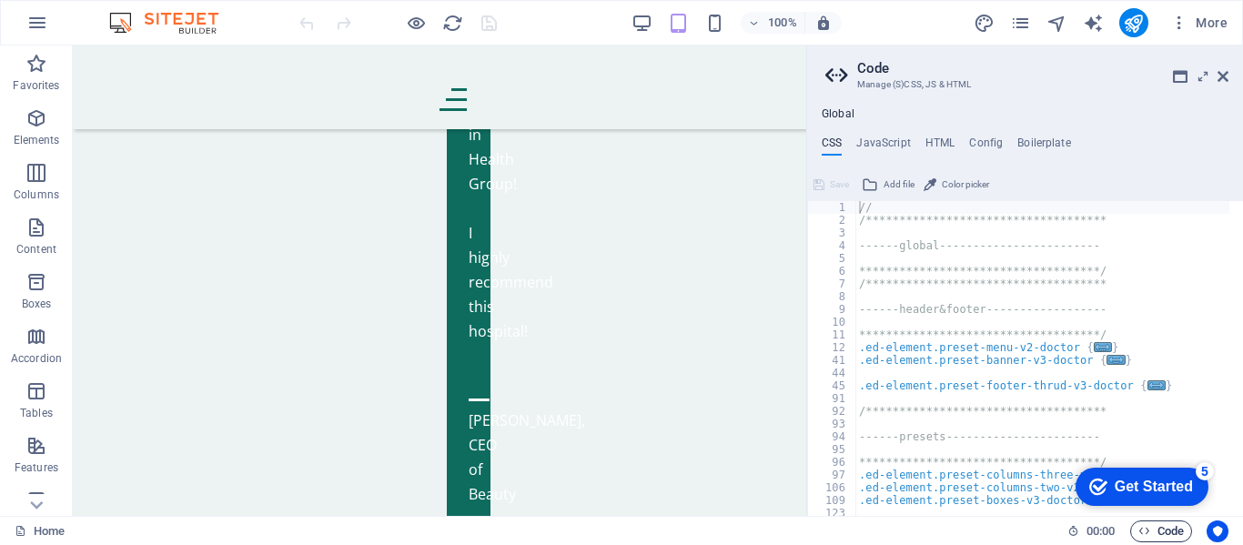
click at [1159, 528] on span "Code" at bounding box center [1162, 532] width 46 height 22
type textarea ".ed-element.preset-banner-v3-doctor {"
drag, startPoint x: 1103, startPoint y: 403, endPoint x: 656, endPoint y: 307, distance: 457.2
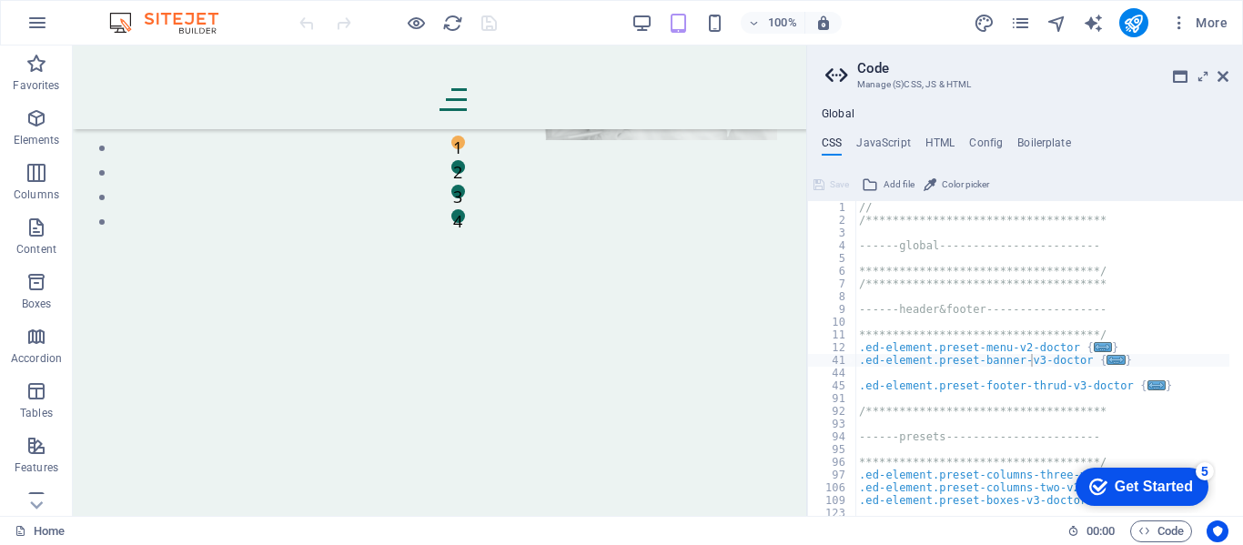
scroll to position [0, 0]
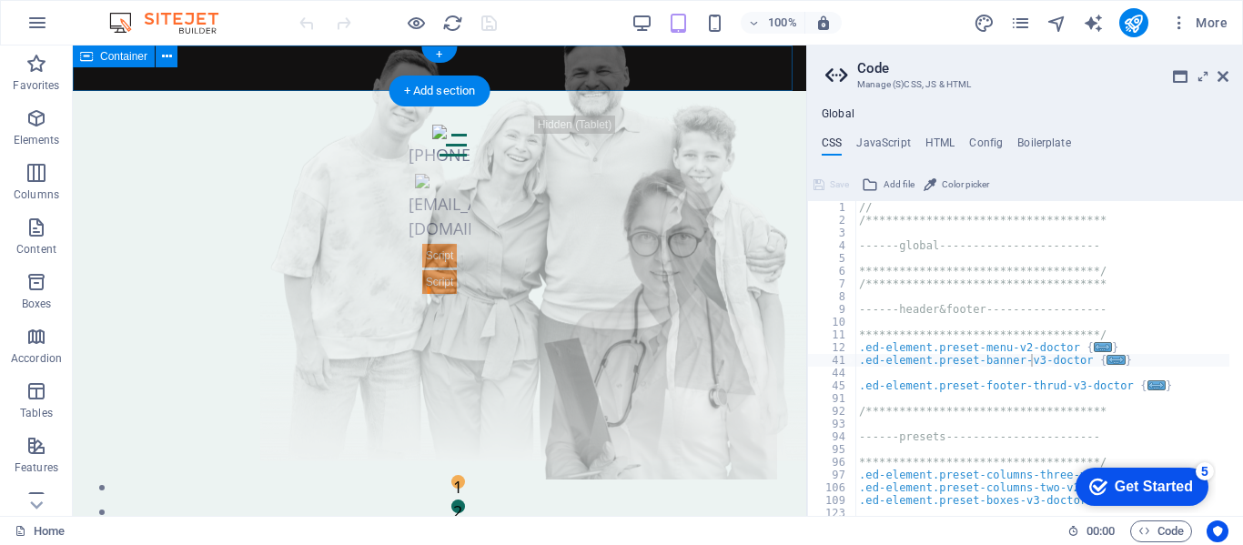
click at [522, 66] on div "[PHONE_NUMBER] [EMAIL_ADDRESS][DOMAIN_NAME]" at bounding box center [440, 69] width 734 height 46
drag, startPoint x: 522, startPoint y: 66, endPoint x: 202, endPoint y: 66, distance: 320.4
click at [202, 66] on div "[PHONE_NUMBER] [EMAIL_ADDRESS][DOMAIN_NAME]" at bounding box center [440, 69] width 734 height 46
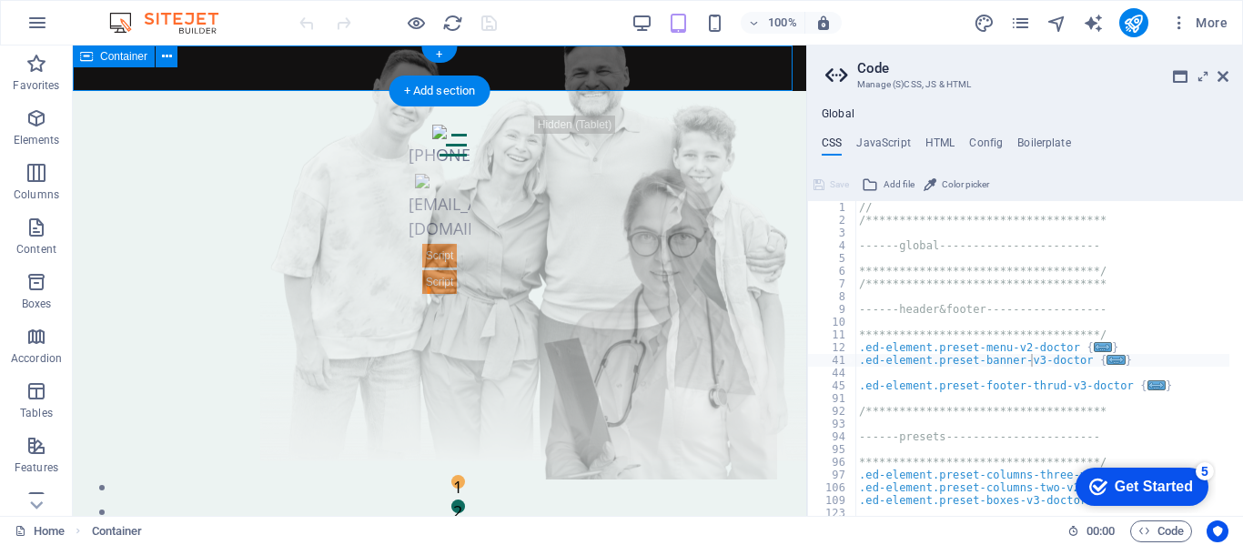
select select "px"
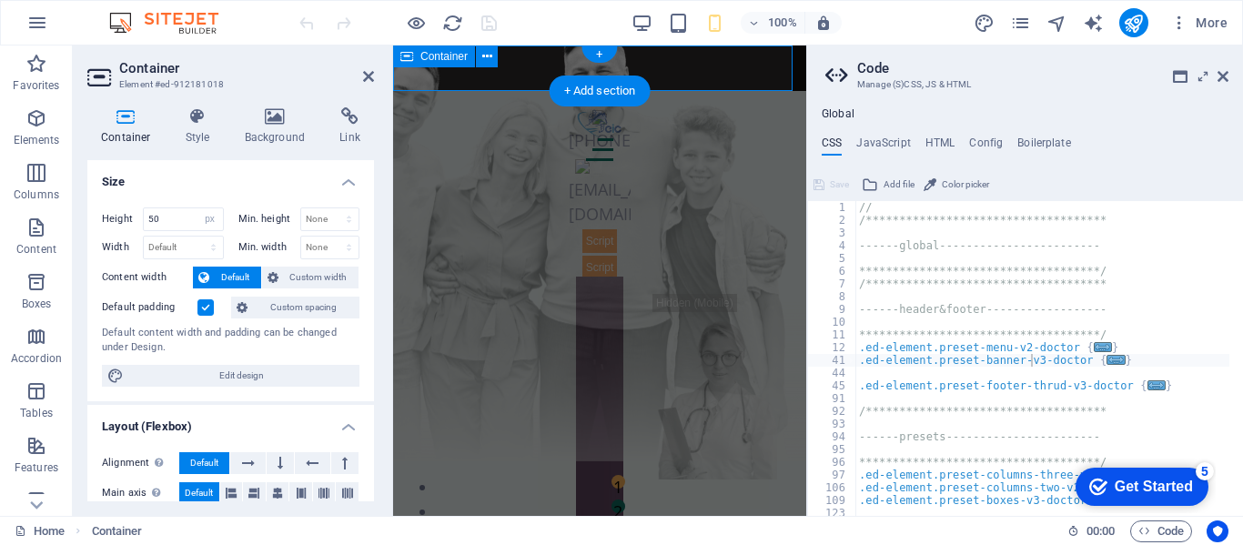
click at [522, 66] on div "[PHONE_NUMBER] [EMAIL_ADDRESS][DOMAIN_NAME]" at bounding box center [599, 69] width 413 height 46
click at [578, 21] on div "100% More" at bounding box center [765, 22] width 939 height 29
click at [1191, 28] on span "More" at bounding box center [1199, 23] width 57 height 18
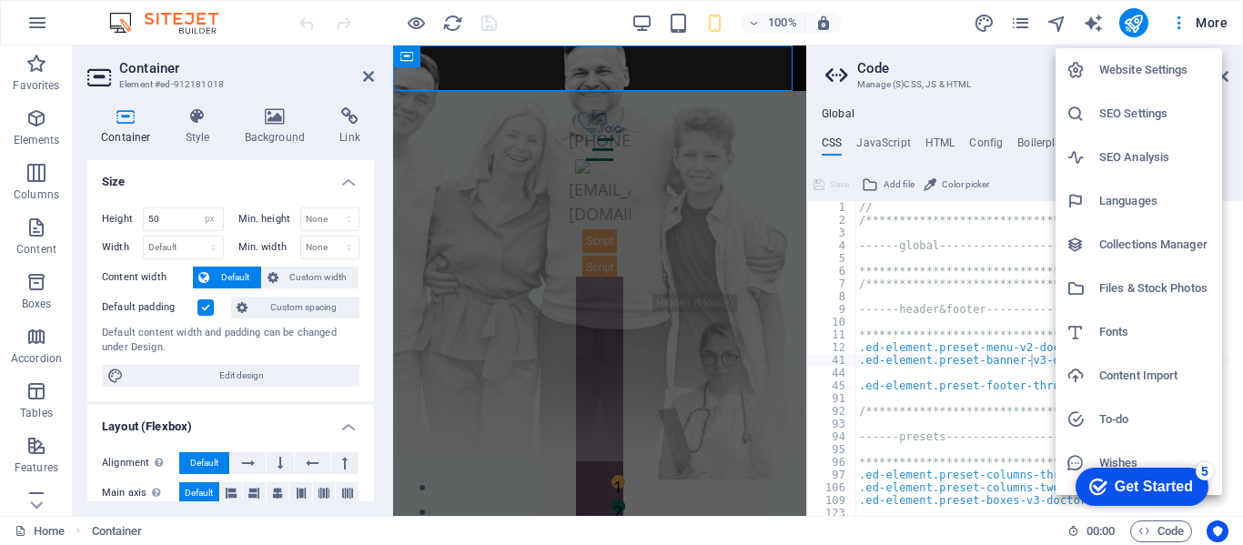
click at [1191, 28] on div at bounding box center [621, 272] width 1243 height 545
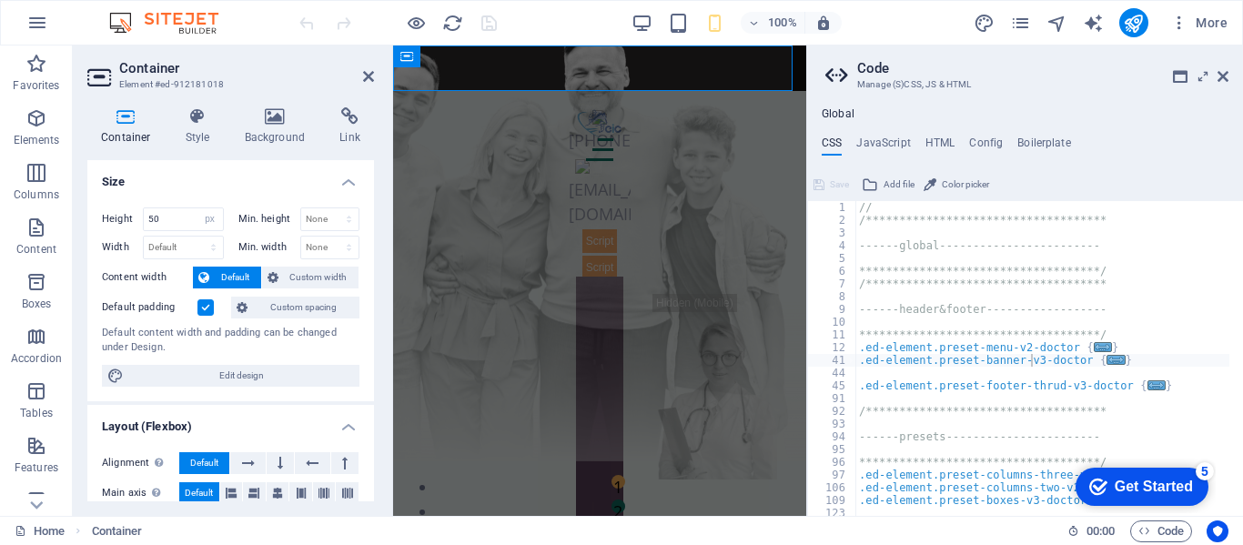
type textarea "//"
click at [1141, 213] on div "**********" at bounding box center [1053, 364] width 394 height 327
drag, startPoint x: 1141, startPoint y: 213, endPoint x: 1151, endPoint y: 183, distance: 31.7
drag, startPoint x: 1151, startPoint y: 183, endPoint x: 1243, endPoint y: 187, distance: 91.1
drag, startPoint x: 1636, startPoint y: 232, endPoint x: 609, endPoint y: 70, distance: 1039.5
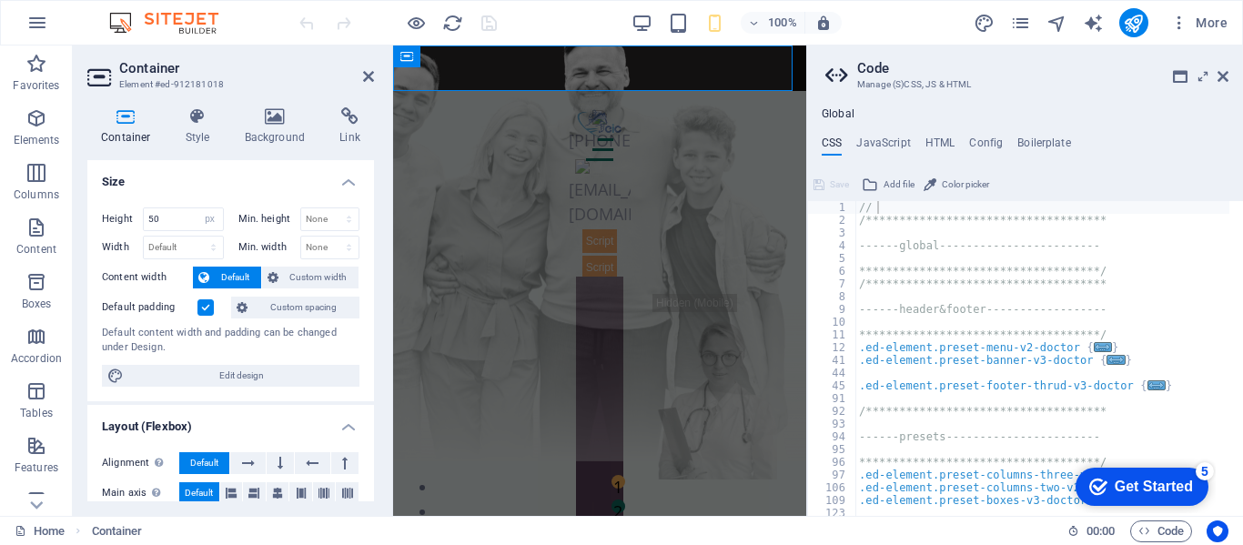
click at [609, 70] on div "[PHONE_NUMBER] [EMAIL_ADDRESS][DOMAIN_NAME]" at bounding box center [599, 69] width 413 height 46
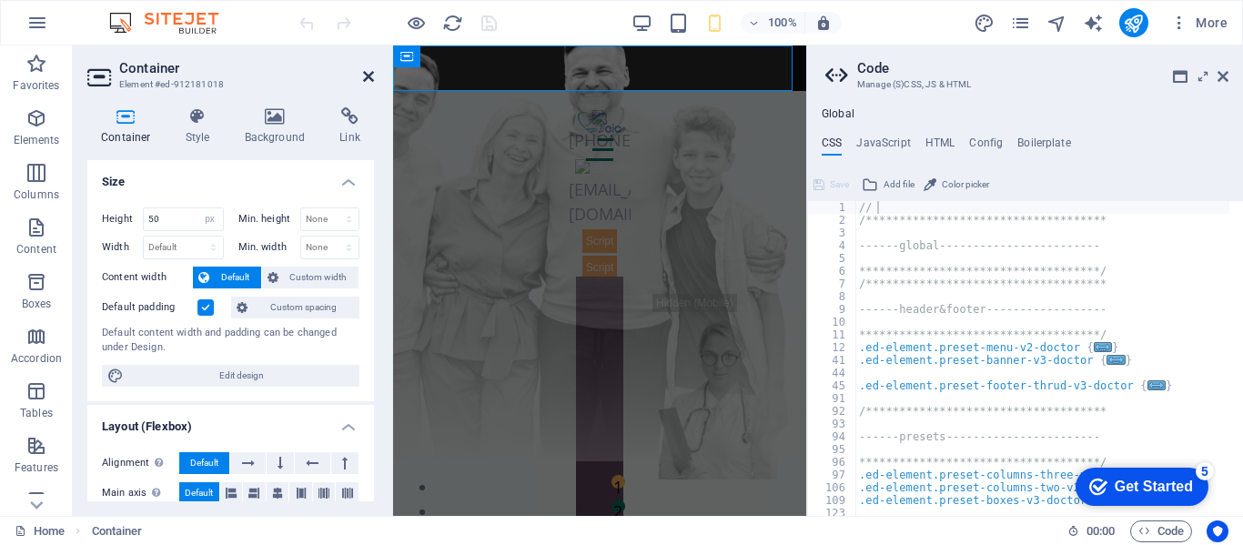
click at [372, 72] on icon at bounding box center [368, 76] width 11 height 15
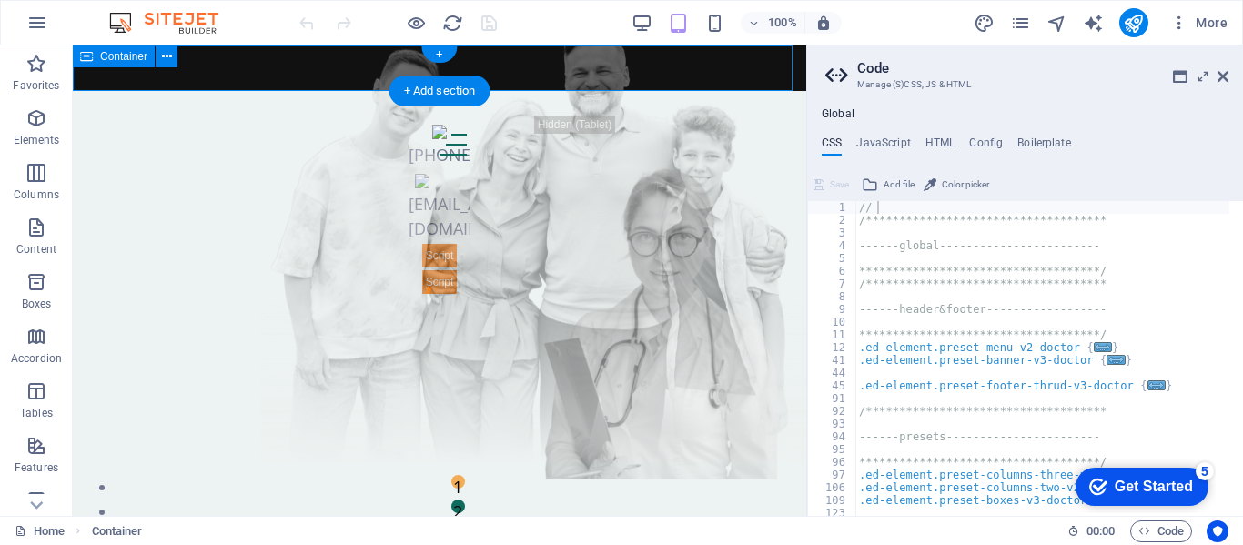
click at [573, 85] on div "[PHONE_NUMBER] [EMAIL_ADDRESS][DOMAIN_NAME]" at bounding box center [440, 69] width 734 height 46
click at [547, 78] on div "[PHONE_NUMBER] [EMAIL_ADDRESS][DOMAIN_NAME]" at bounding box center [440, 69] width 734 height 46
click at [167, 61] on icon at bounding box center [167, 56] width 10 height 19
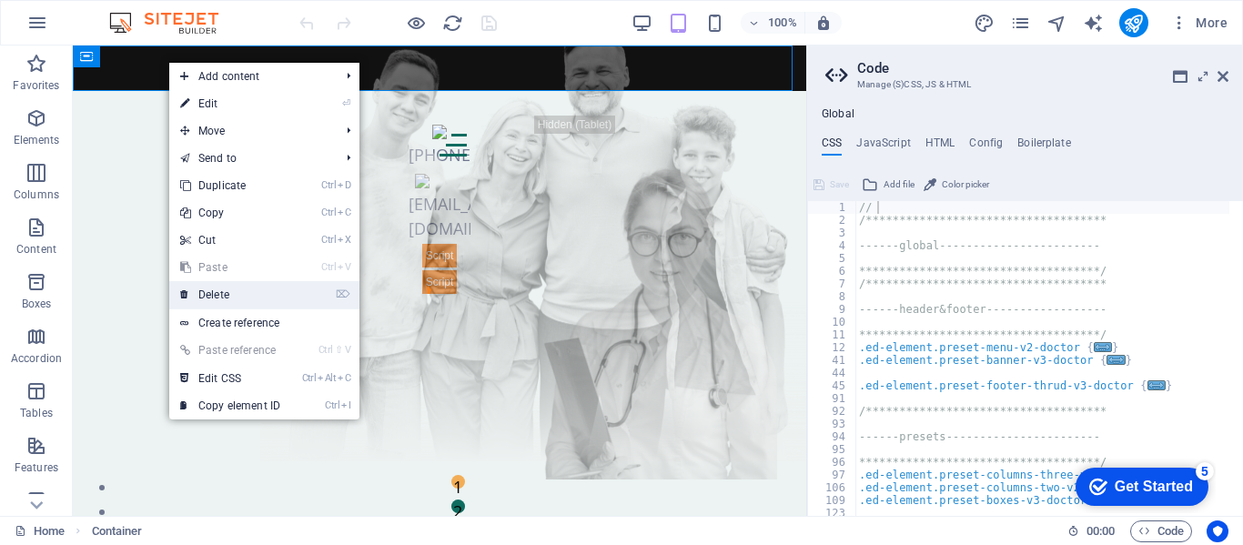
click at [248, 297] on link "⌦ Delete" at bounding box center [230, 294] width 122 height 27
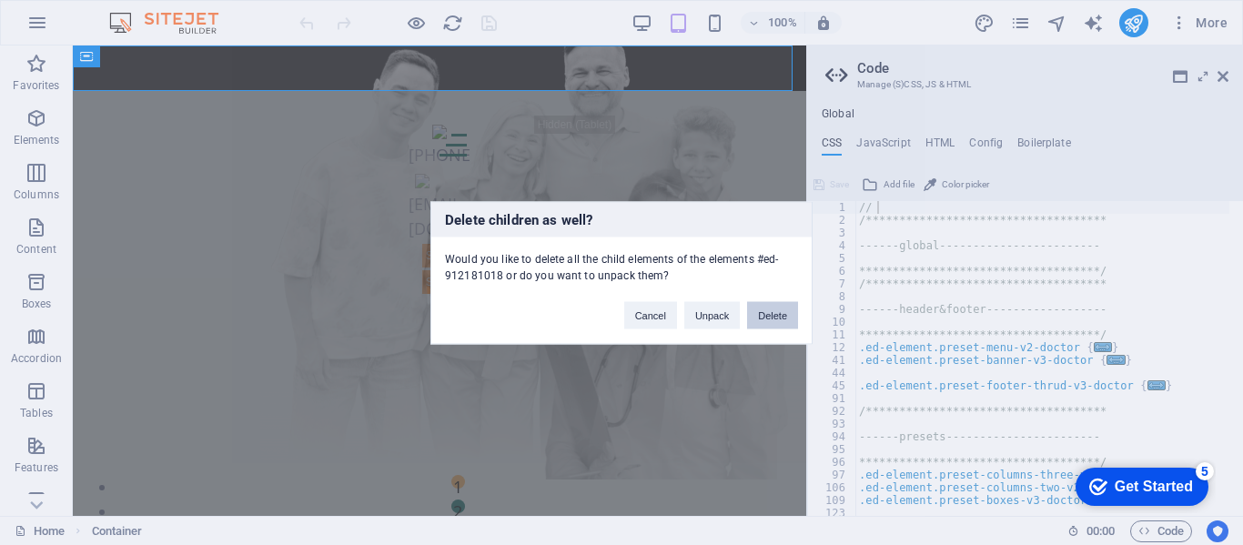
click at [770, 314] on button "Delete" at bounding box center [772, 314] width 51 height 27
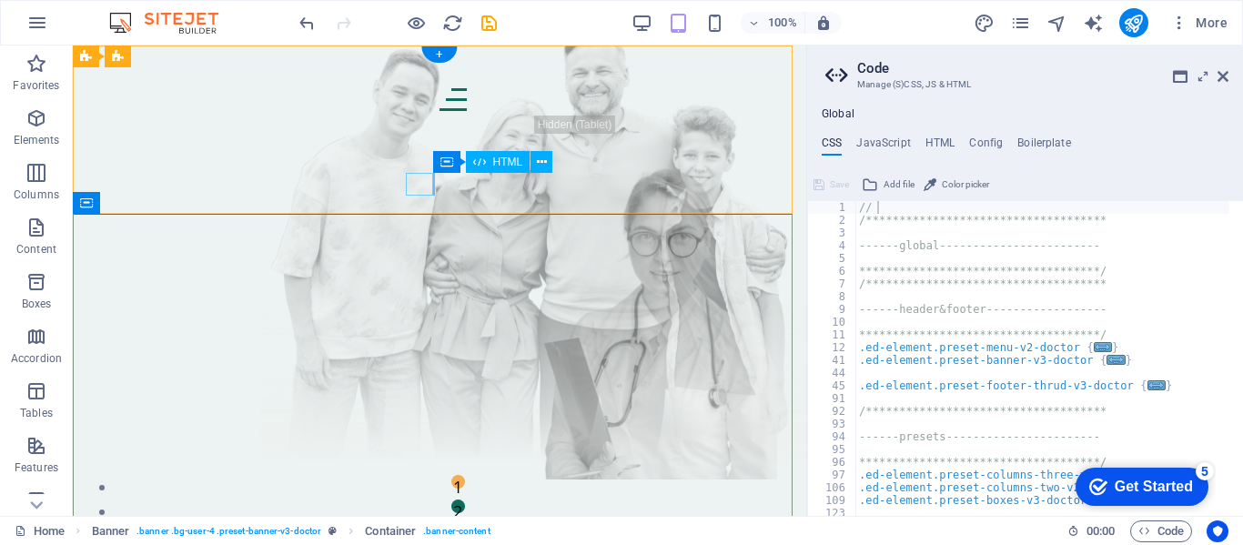
click at [440, 111] on div at bounding box center [440, 99] width 0 height 23
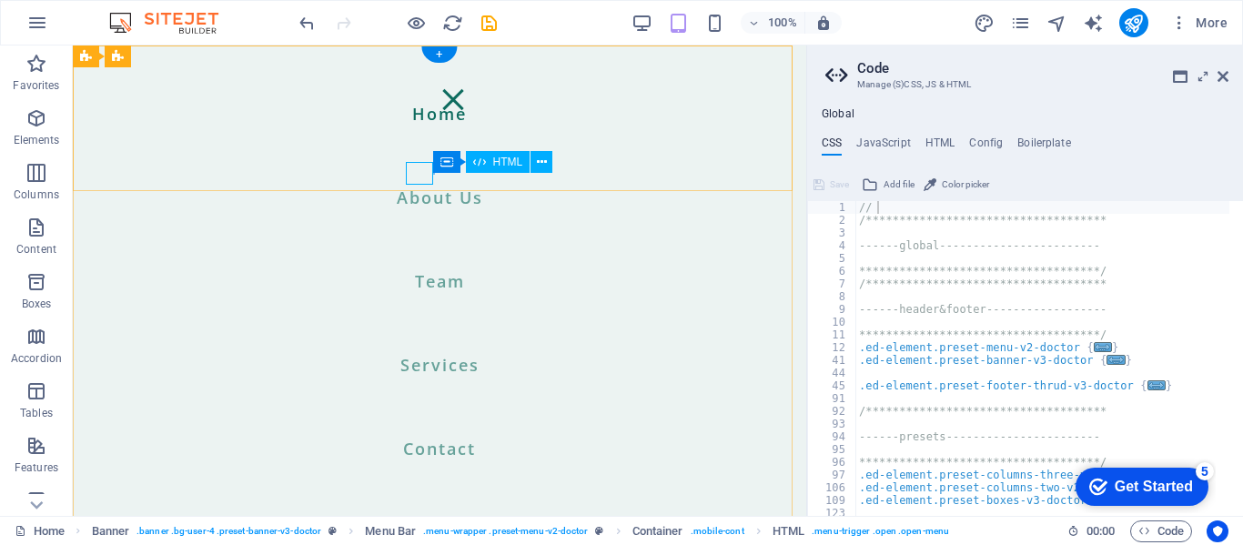
click at [440, 111] on div at bounding box center [453, 99] width 27 height 23
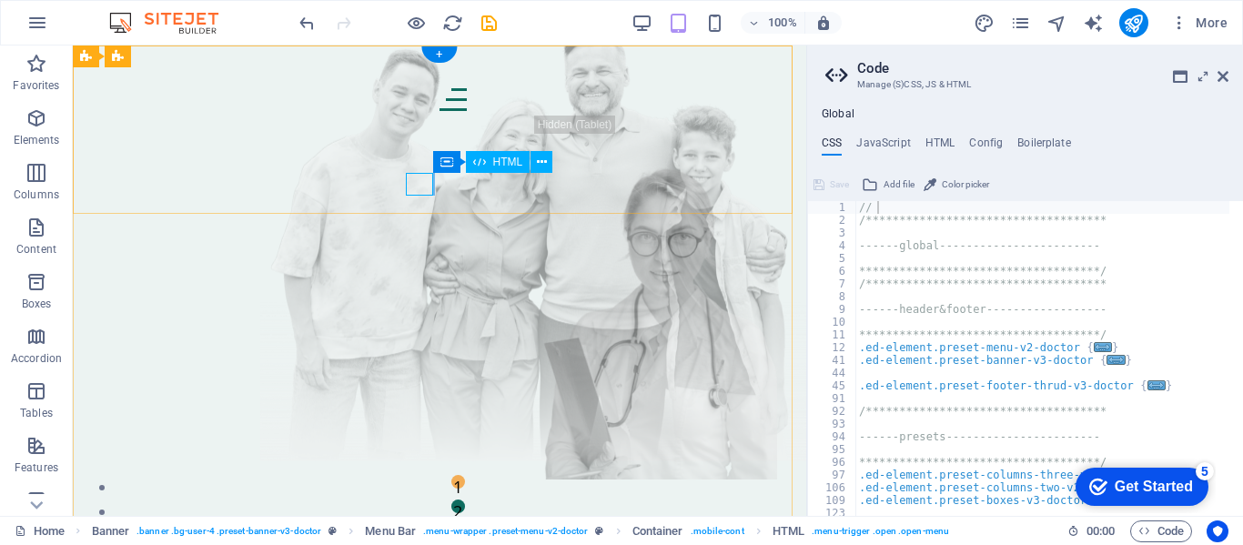
click at [440, 111] on div at bounding box center [440, 99] width 0 height 23
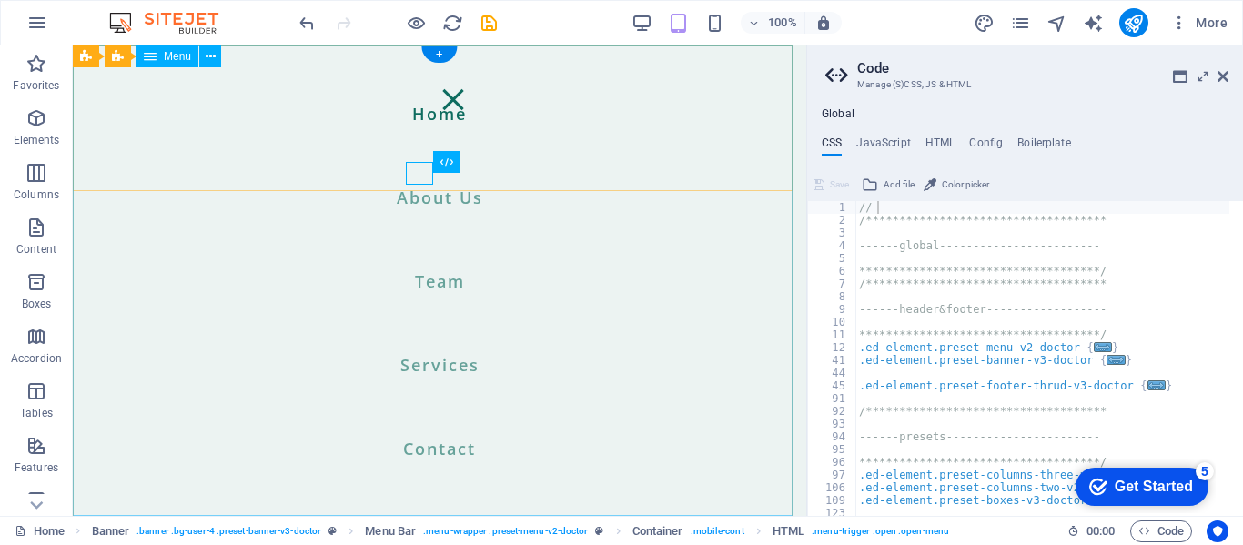
click at [447, 367] on nav "Home About Us Team Services Contact" at bounding box center [440, 281] width 734 height 471
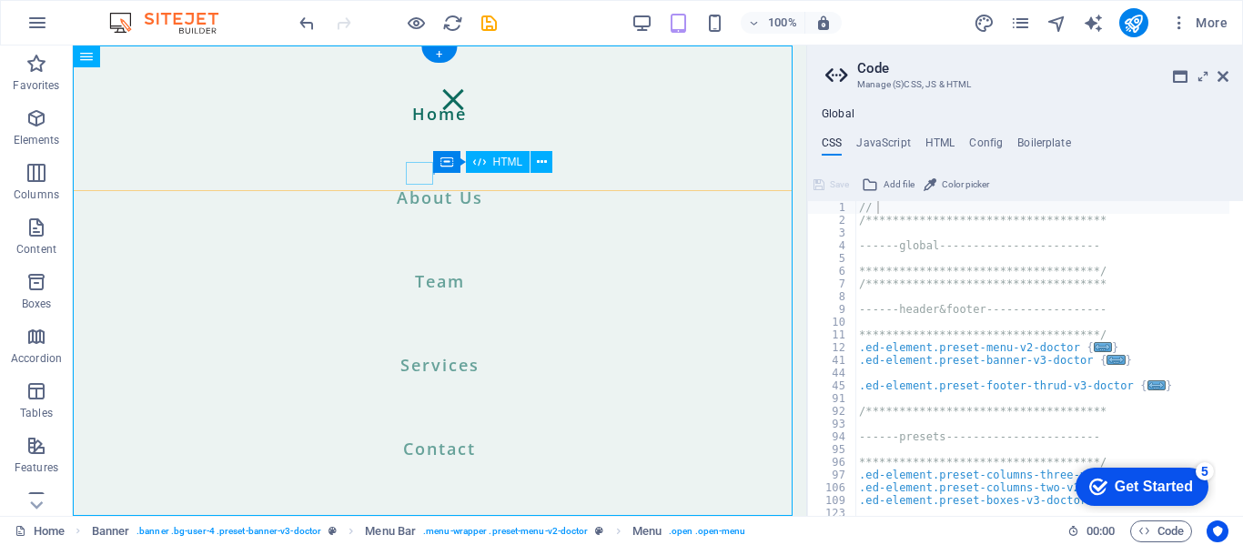
click at [440, 111] on div at bounding box center [453, 99] width 27 height 23
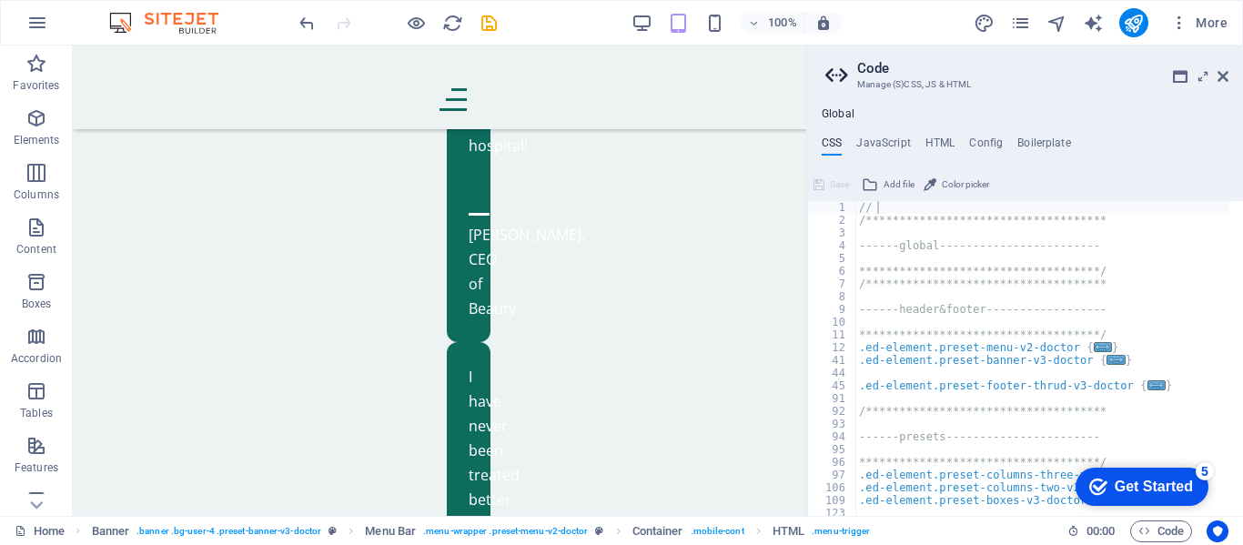
scroll to position [17295, 0]
click at [1223, 76] on icon at bounding box center [1223, 76] width 11 height 15
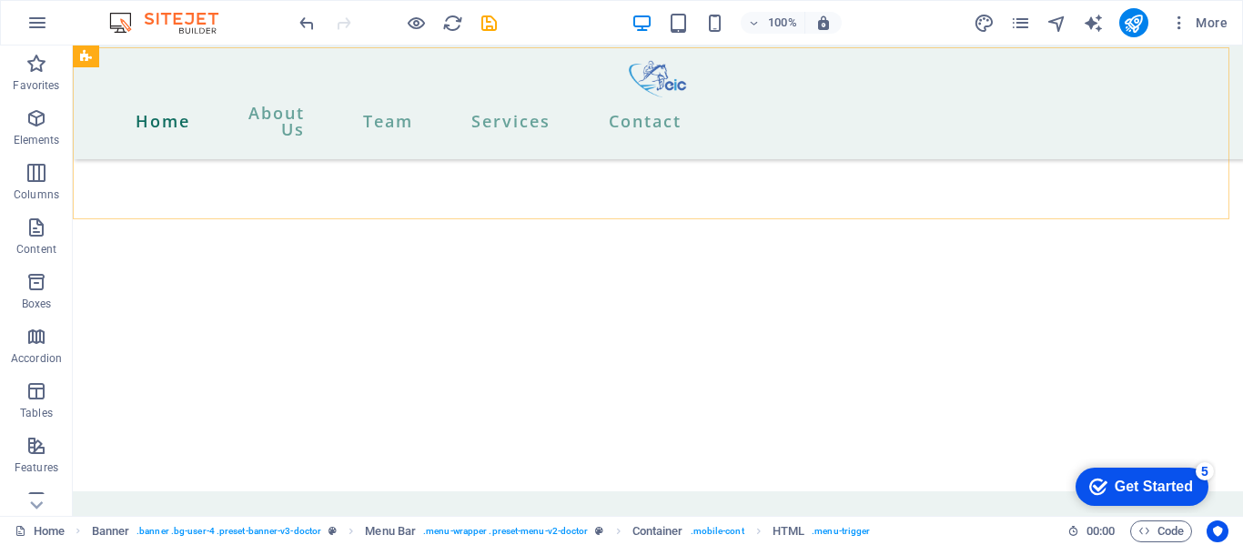
scroll to position [13967, 0]
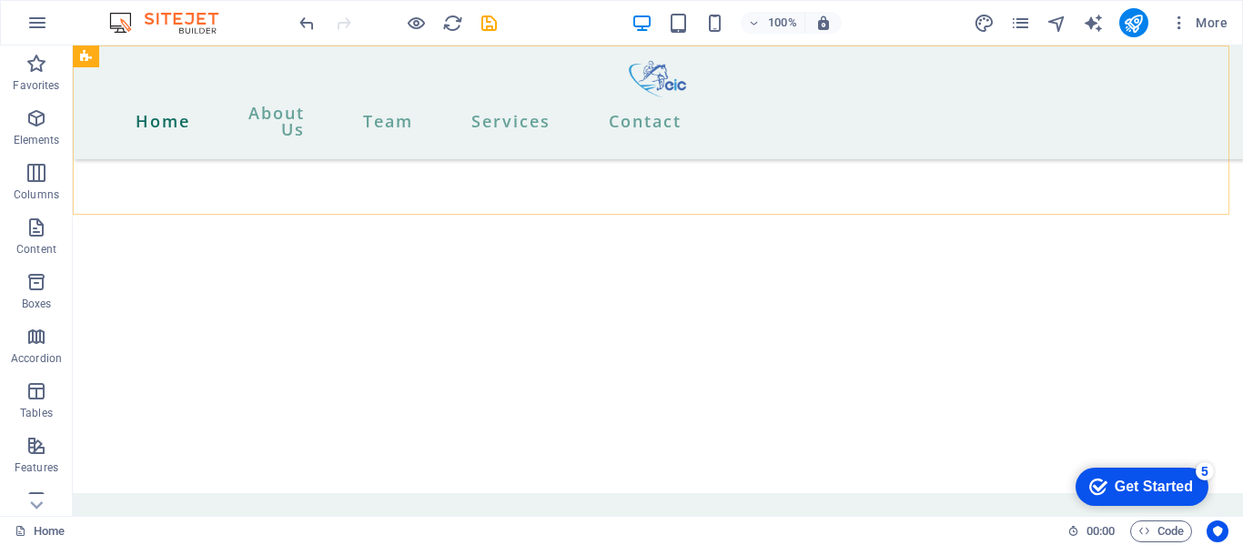
click at [1223, 76] on div "Home About Us Team Services Contact" at bounding box center [658, 103] width 1171 height 114
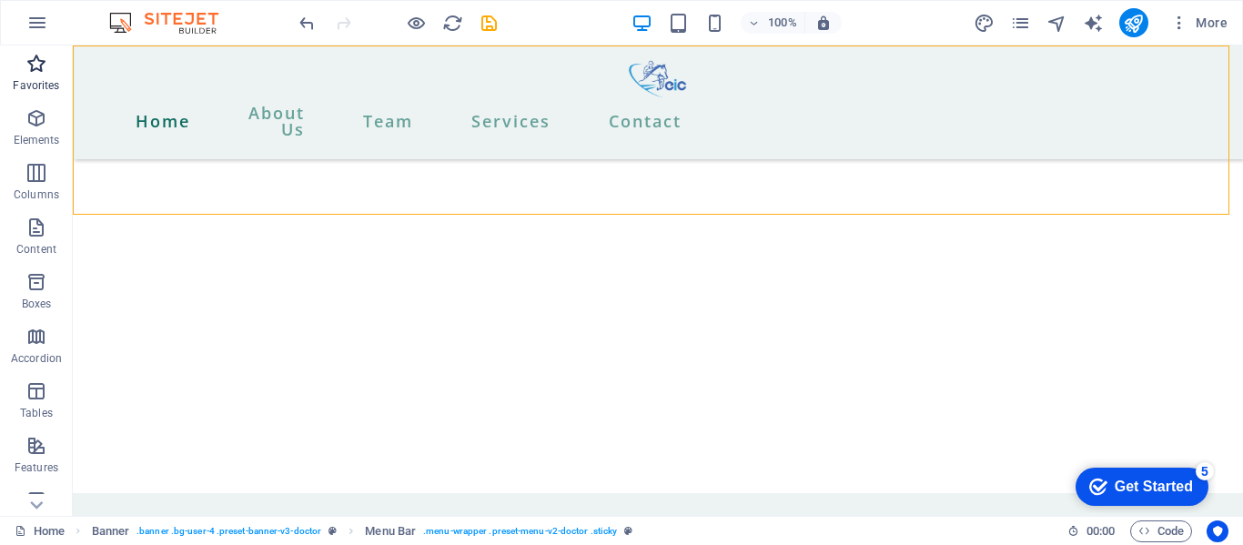
click at [34, 90] on p "Favorites" at bounding box center [36, 85] width 46 height 15
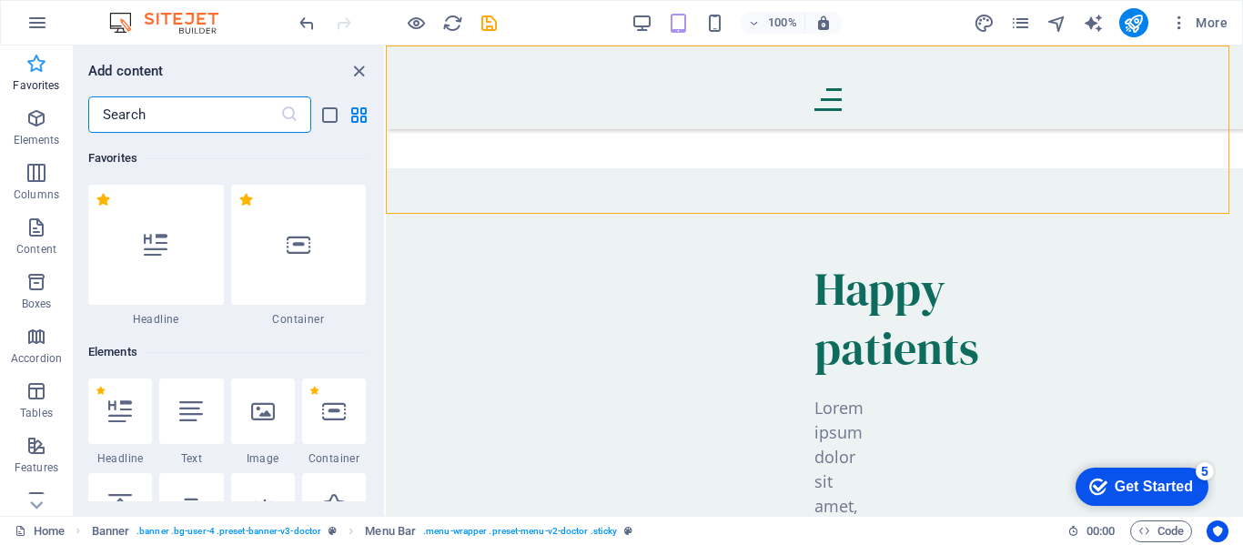
scroll to position [17518, 0]
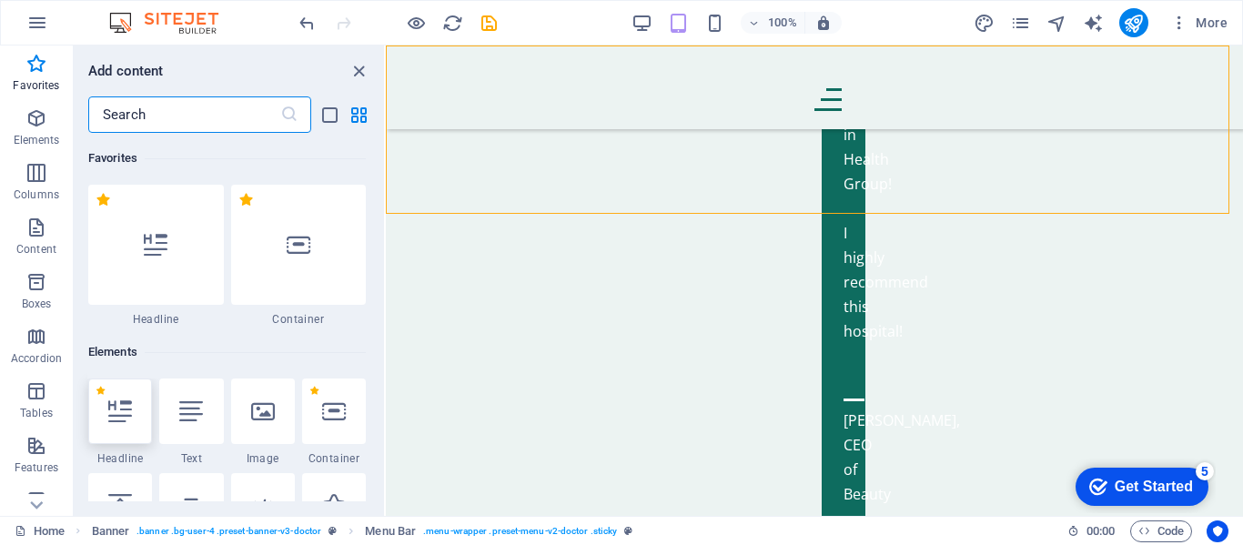
click at [117, 412] on icon at bounding box center [120, 412] width 24 height 24
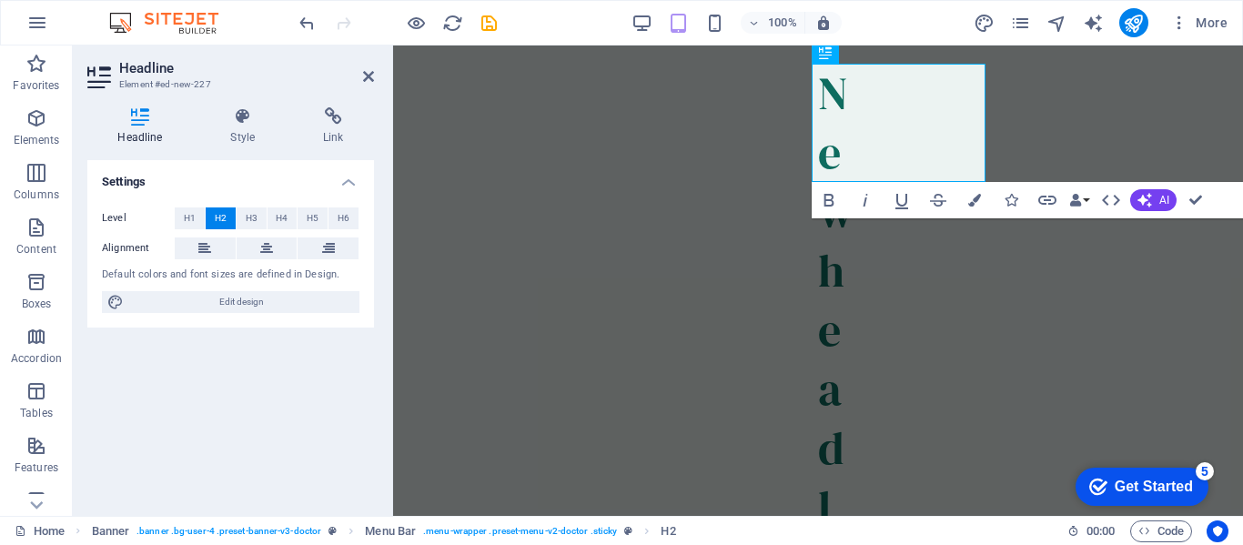
scroll to position [17636, 0]
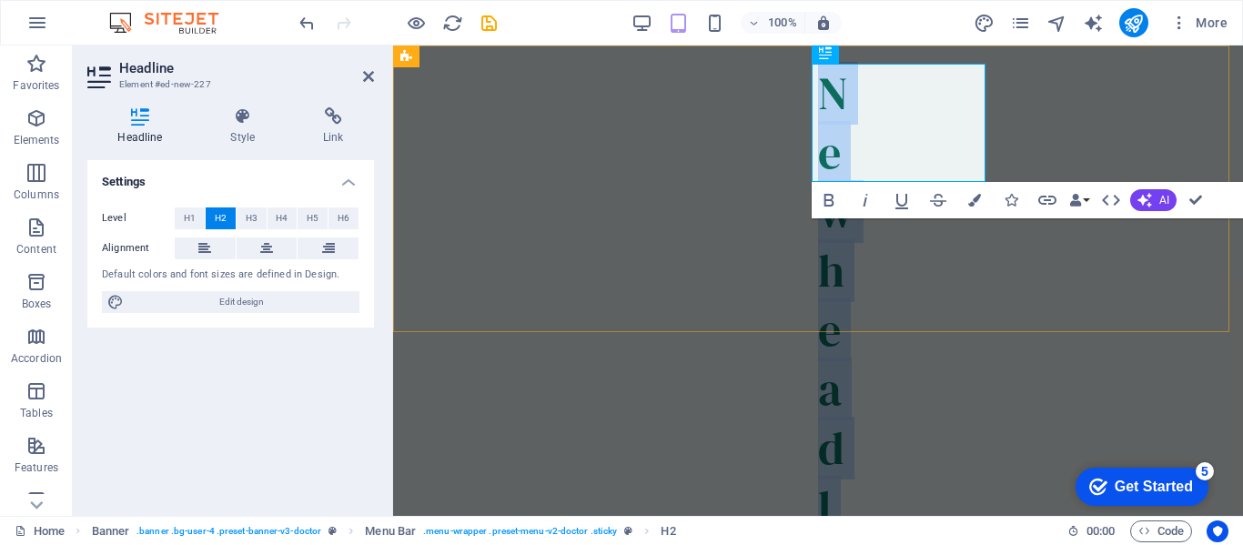
click at [536, 292] on div "New headline Home About Us Team Services Contact" at bounding box center [818, 413] width 850 height 735
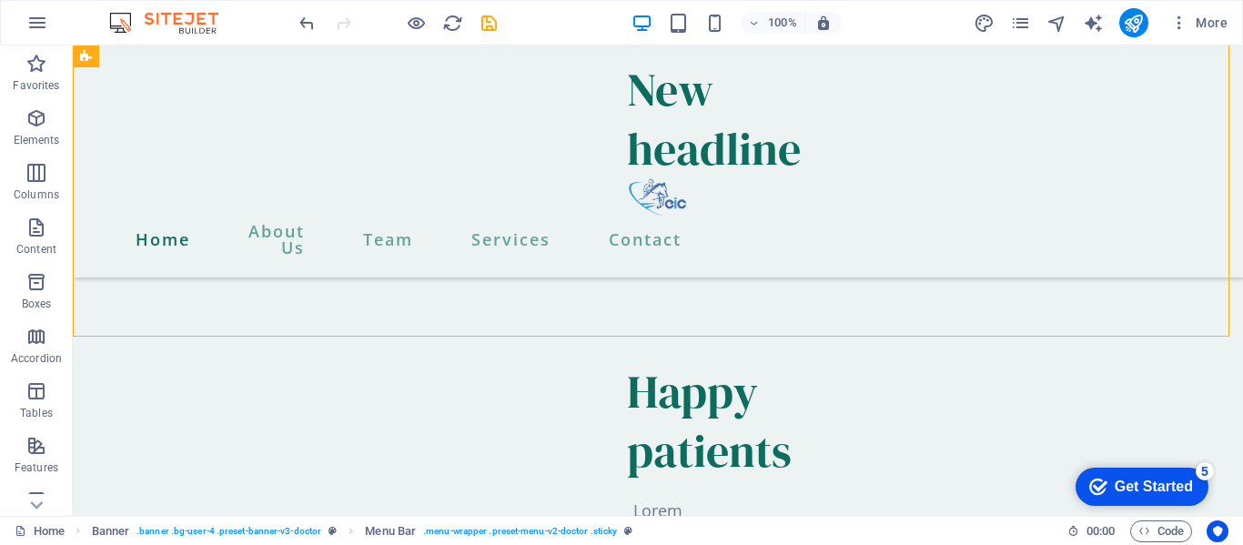
scroll to position [14308, 0]
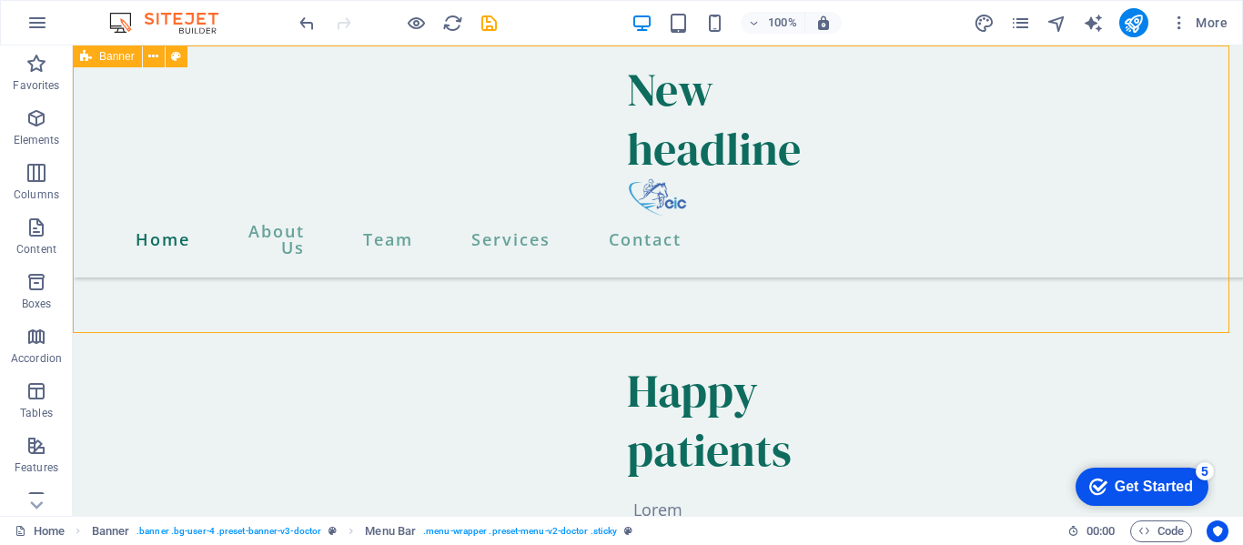
click at [89, 60] on icon at bounding box center [86, 57] width 12 height 22
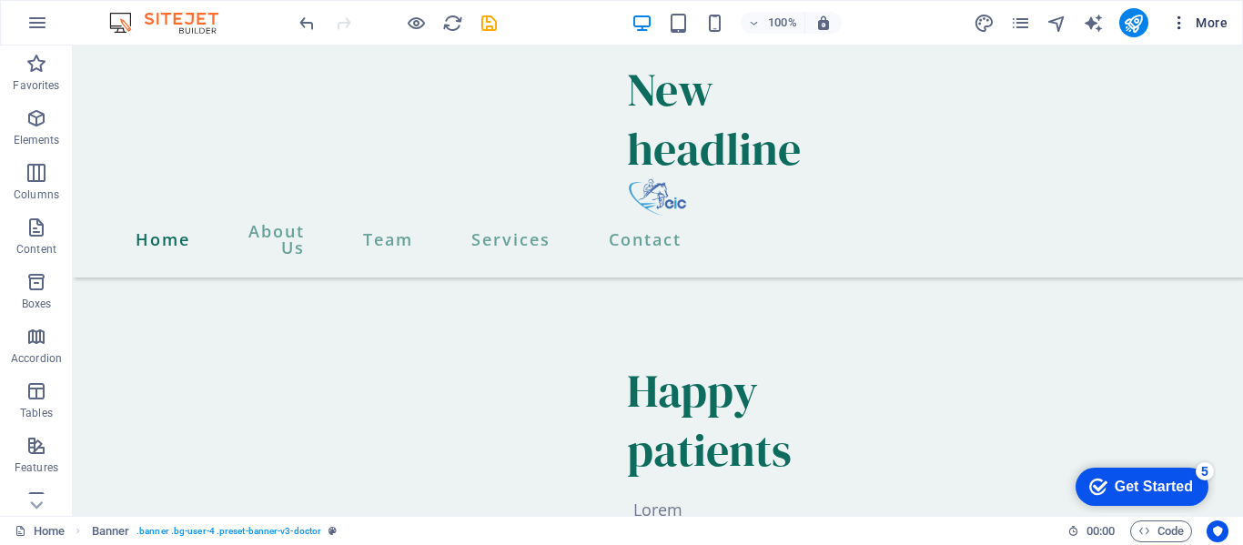
click at [1204, 25] on span "More" at bounding box center [1199, 23] width 57 height 18
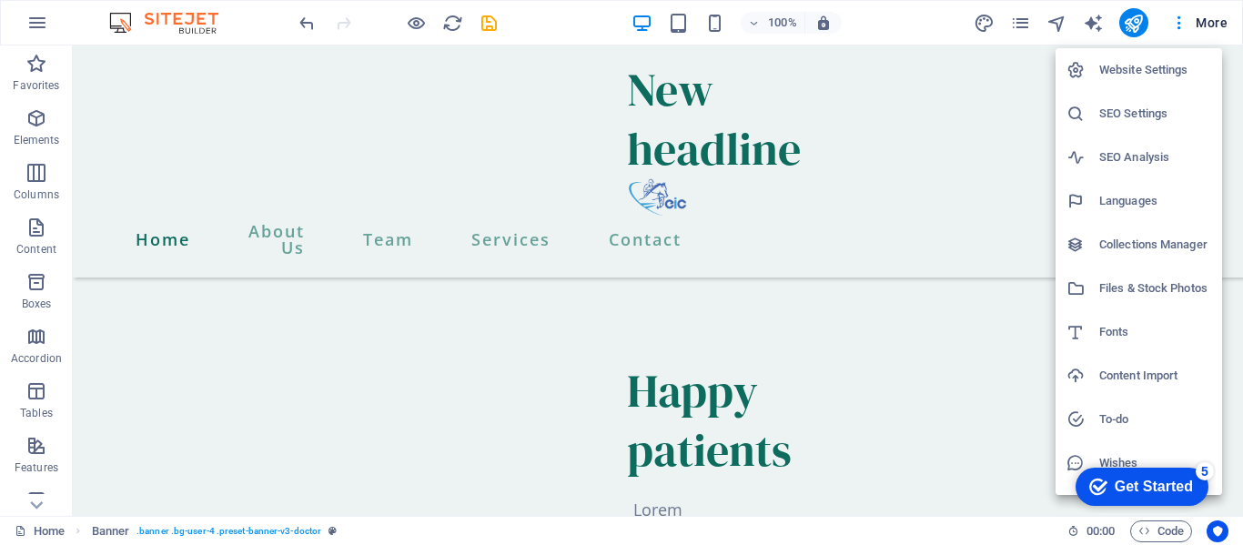
click at [1123, 74] on h6 "Website Settings" at bounding box center [1156, 70] width 112 height 22
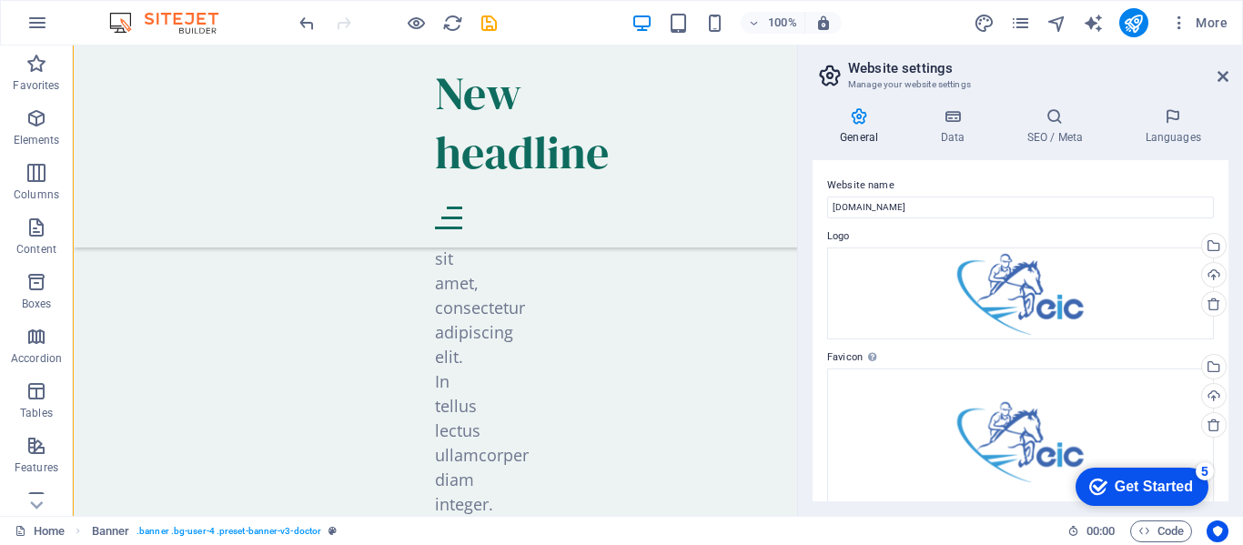
scroll to position [514, 0]
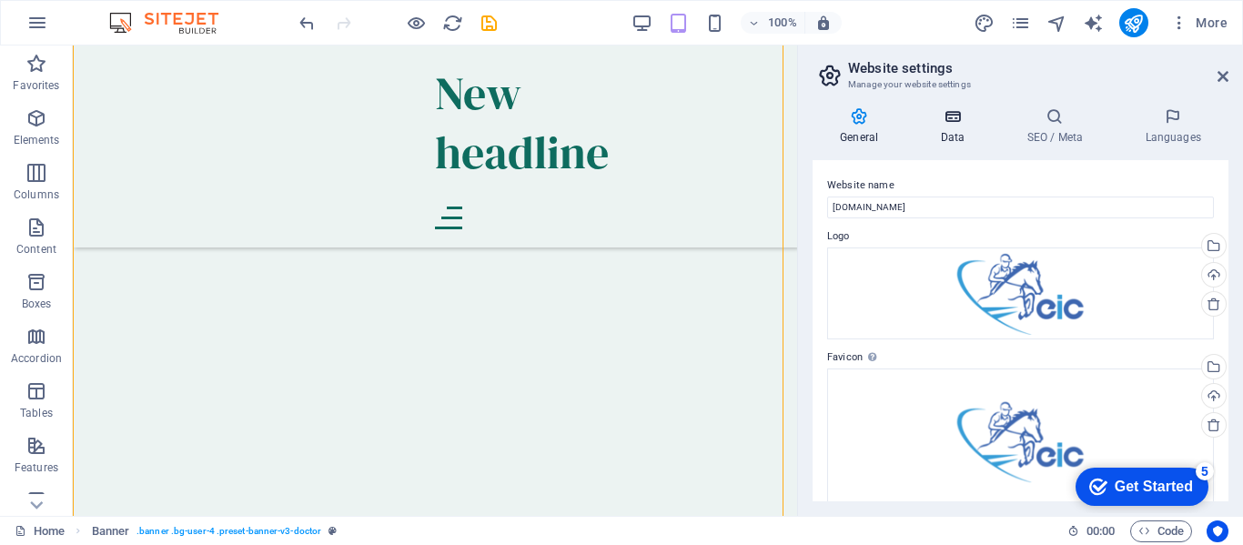
click at [947, 134] on h4 "Data" at bounding box center [956, 126] width 86 height 38
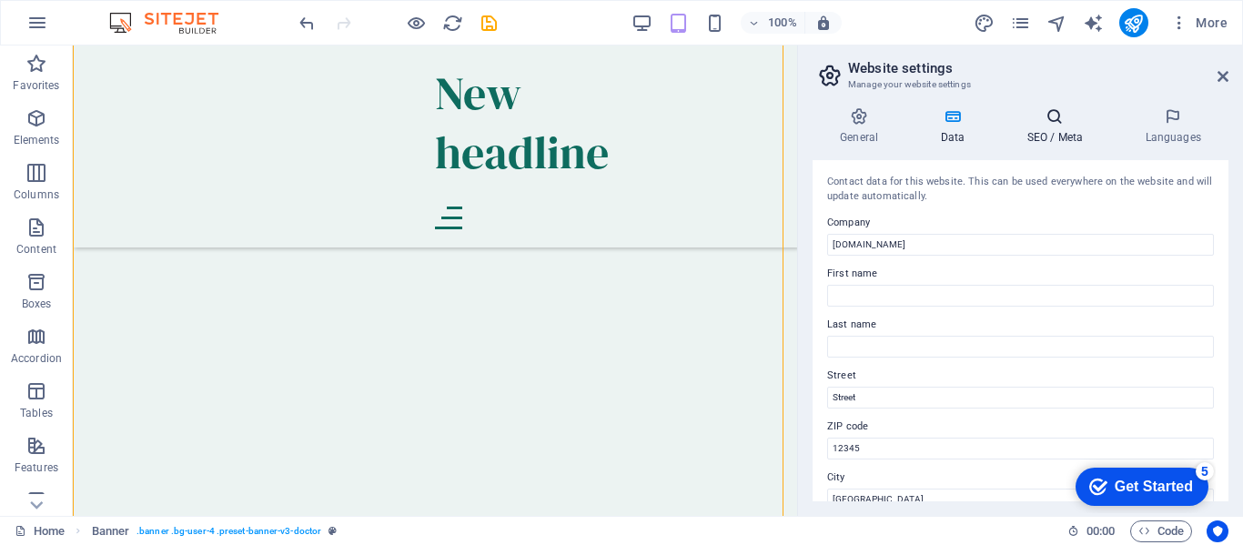
click at [1045, 123] on icon at bounding box center [1054, 116] width 111 height 18
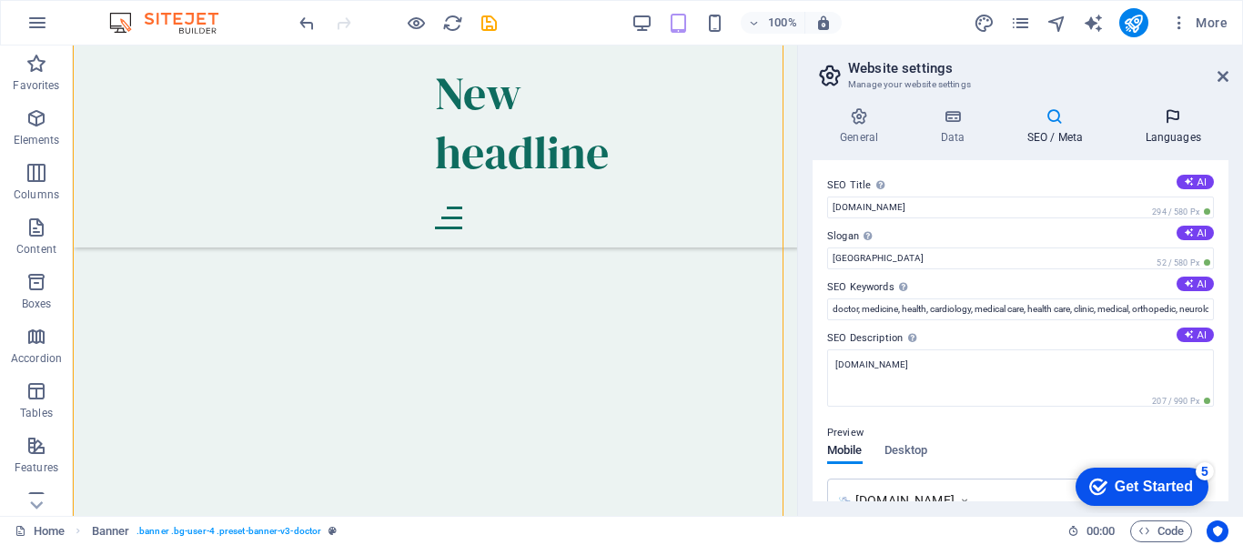
click at [1198, 127] on h4 "Languages" at bounding box center [1173, 126] width 111 height 38
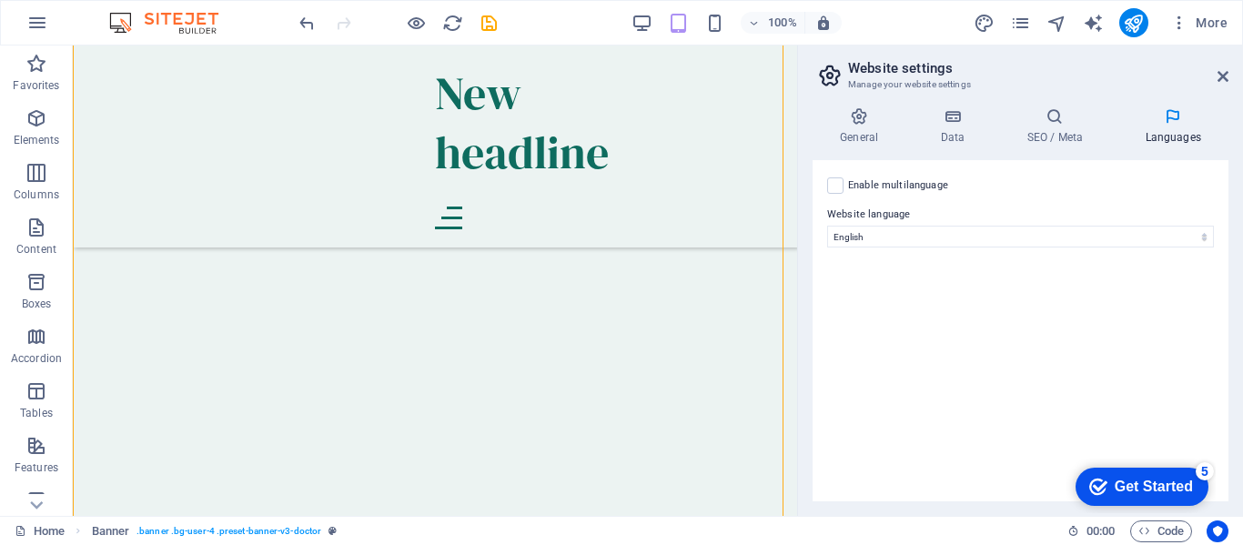
click at [1198, 127] on h4 "Languages" at bounding box center [1173, 126] width 111 height 38
click at [87, 58] on icon at bounding box center [86, 57] width 12 height 22
click at [31, 26] on icon "button" at bounding box center [37, 23] width 22 height 22
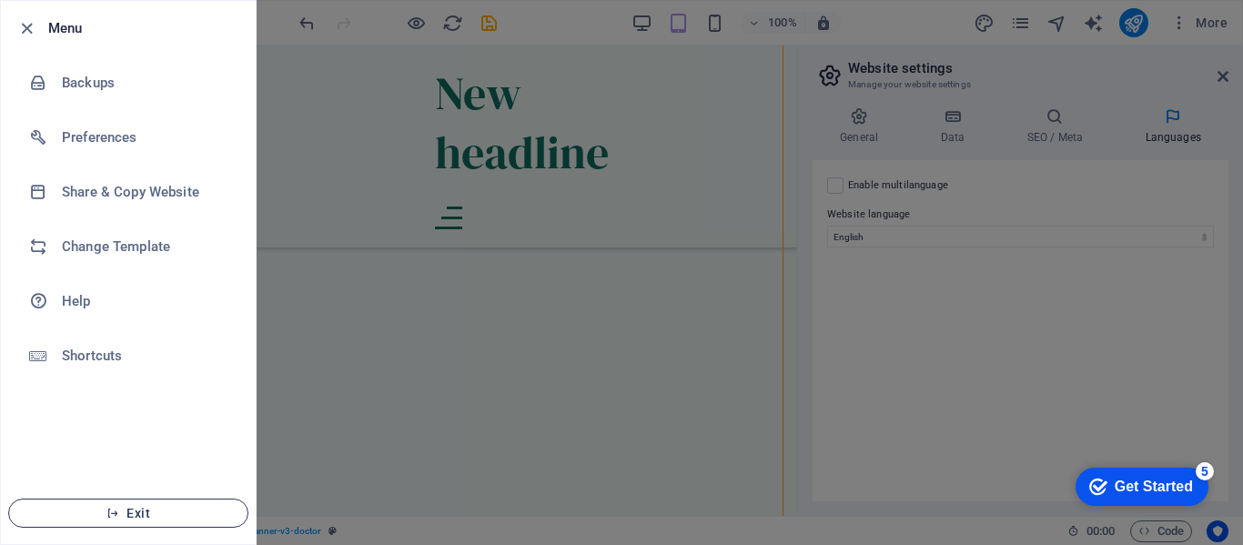
click at [129, 511] on span "Exit" at bounding box center [128, 513] width 209 height 15
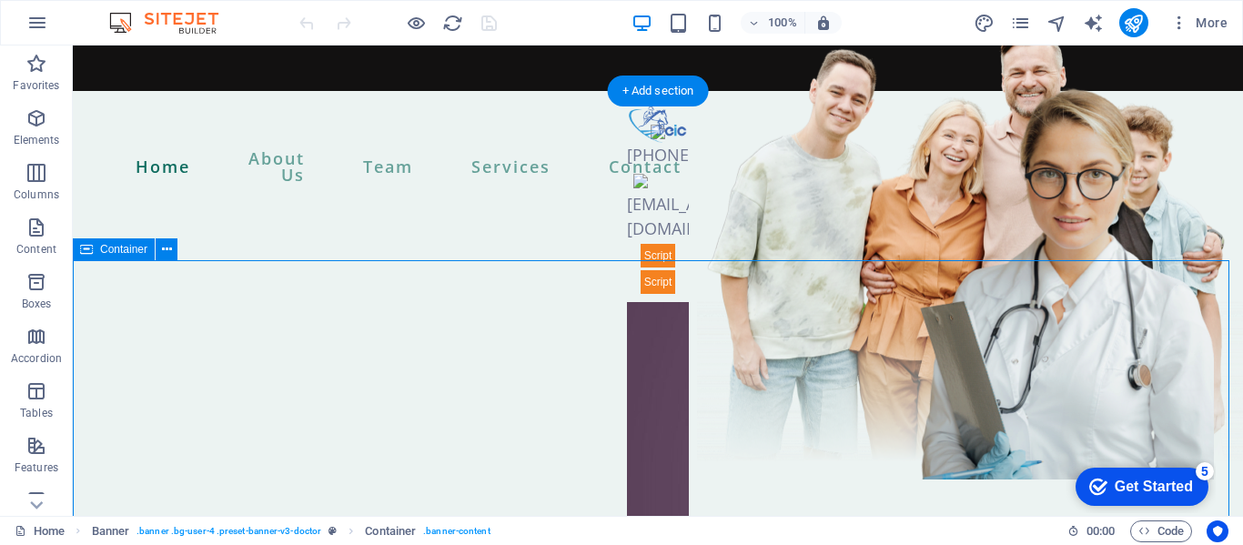
drag, startPoint x: 465, startPoint y: 330, endPoint x: 145, endPoint y: 330, distance: 320.4
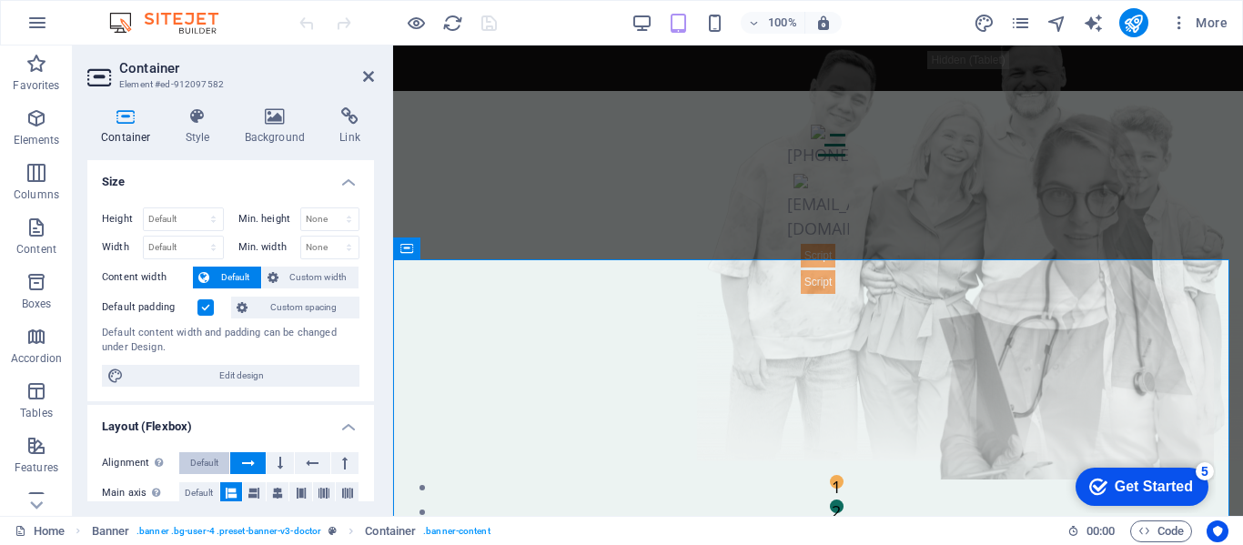
click at [214, 459] on span "Default" at bounding box center [204, 463] width 28 height 22
click at [206, 469] on span "Default" at bounding box center [204, 463] width 28 height 22
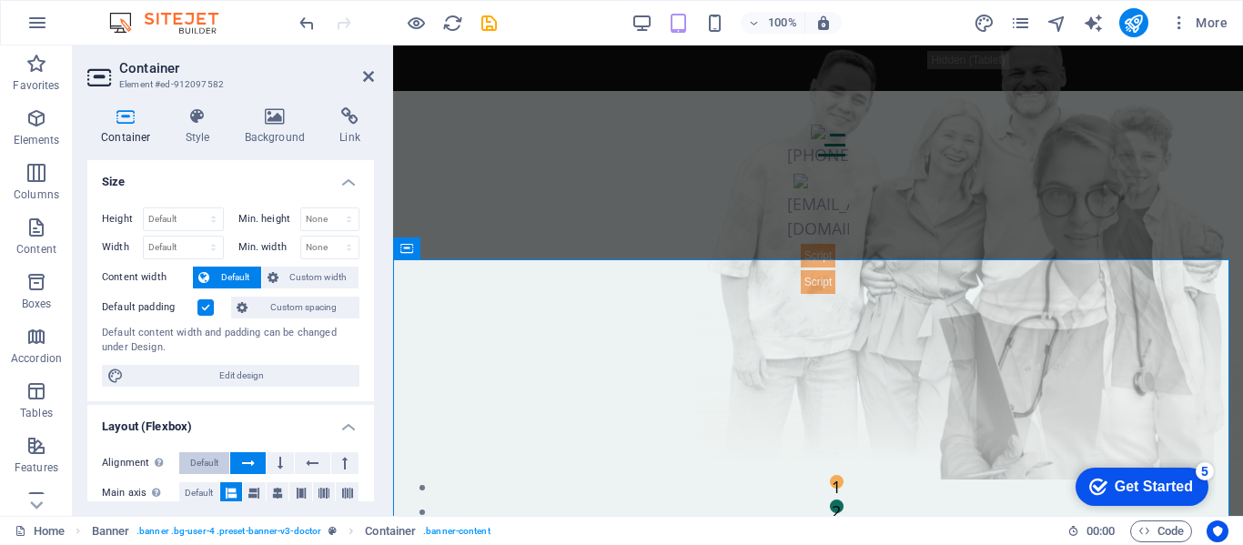
click at [206, 469] on span "Default" at bounding box center [204, 463] width 28 height 22
drag, startPoint x: 206, startPoint y: 469, endPoint x: 295, endPoint y: 481, distance: 90.0
click at [295, 481] on div "Alignment Determines the flex direction. Default Main axis Determine how elemen…" at bounding box center [230, 524] width 287 height 172
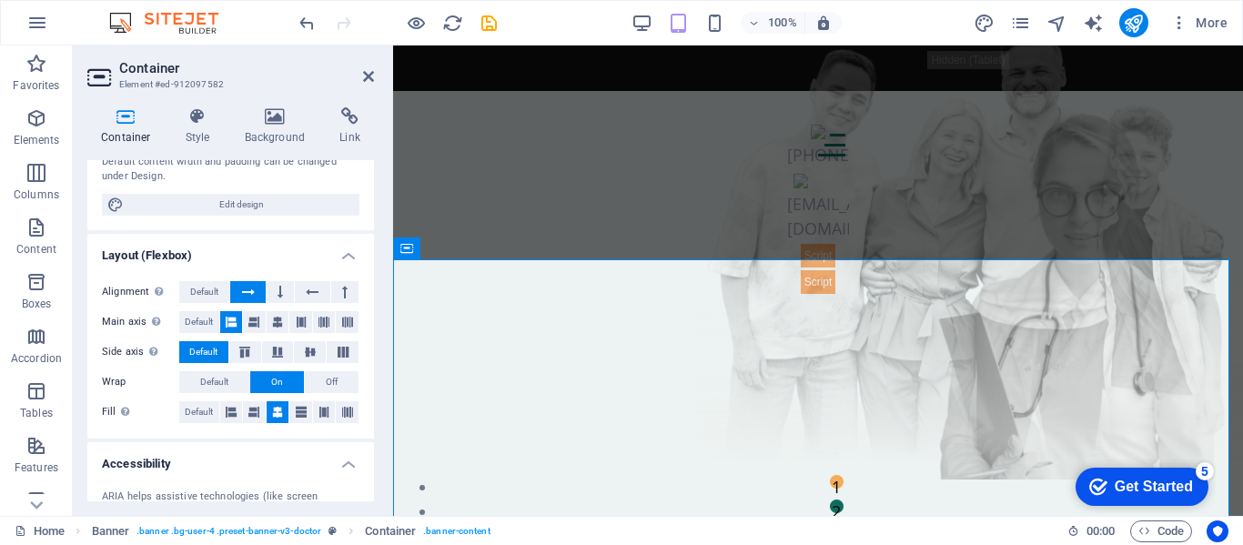
scroll to position [224, 0]
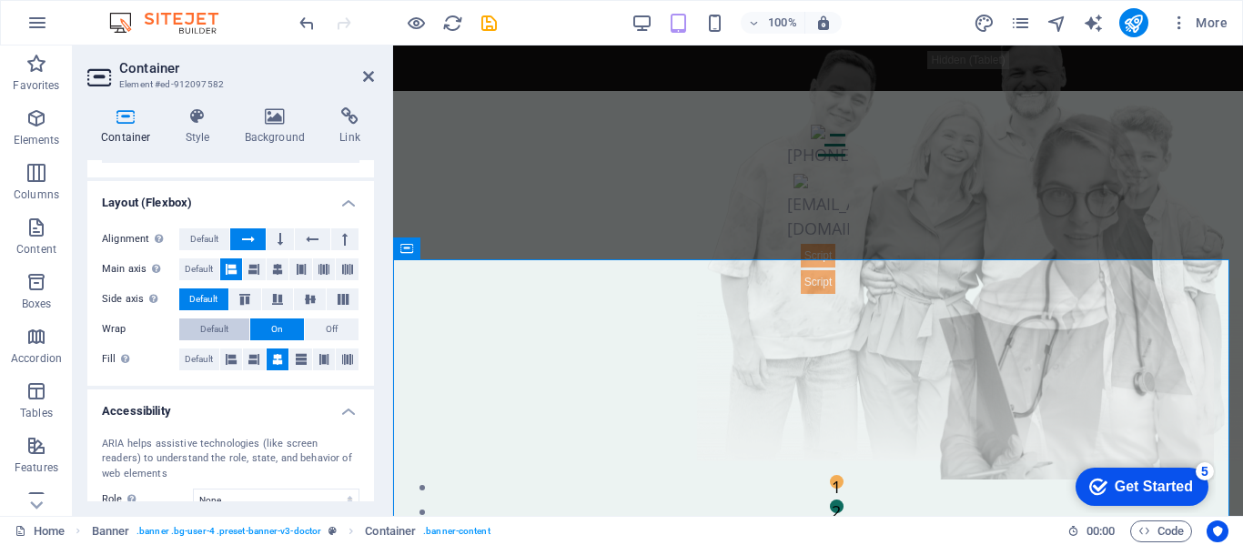
click at [208, 324] on span "Default" at bounding box center [214, 330] width 28 height 22
click at [194, 356] on span "Default" at bounding box center [199, 360] width 28 height 22
click at [227, 360] on icon at bounding box center [231, 360] width 11 height 22
click at [190, 360] on span "Default" at bounding box center [199, 360] width 28 height 22
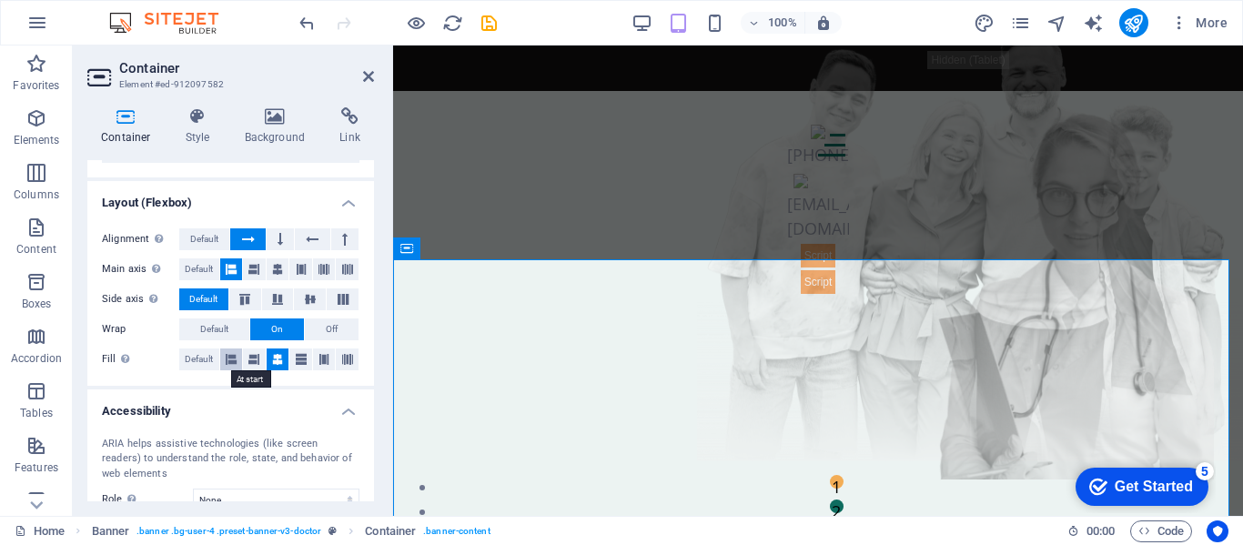
click at [226, 359] on icon at bounding box center [231, 360] width 11 height 22
click at [198, 326] on button "Default" at bounding box center [214, 330] width 70 height 22
click at [205, 265] on span "Default" at bounding box center [199, 270] width 28 height 22
click at [201, 238] on span "Default" at bounding box center [204, 239] width 28 height 22
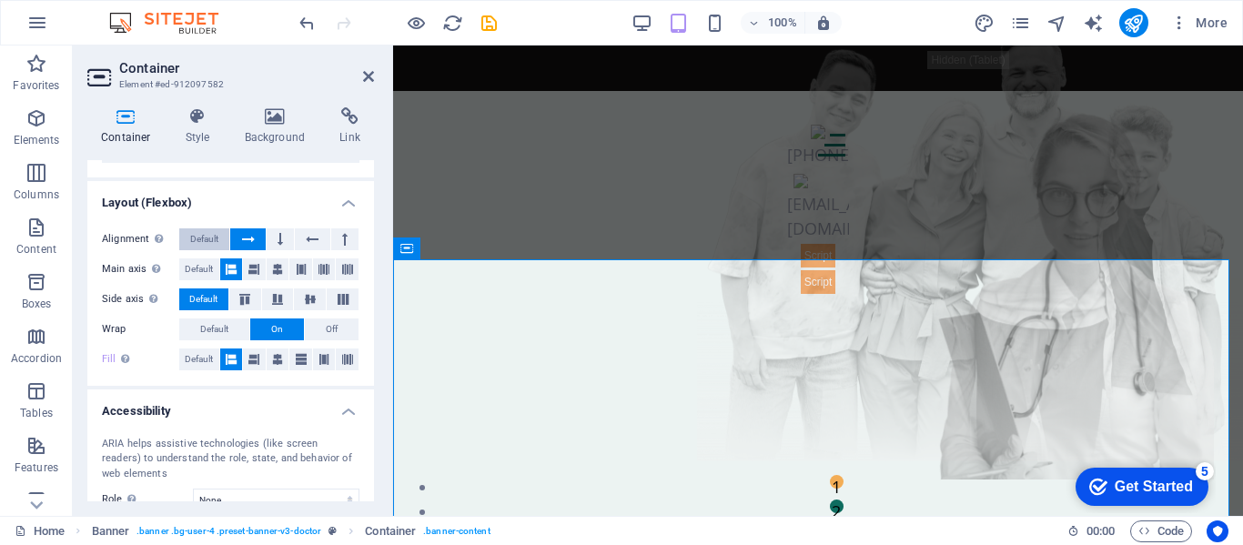
click at [201, 238] on span "Default" at bounding box center [204, 239] width 28 height 22
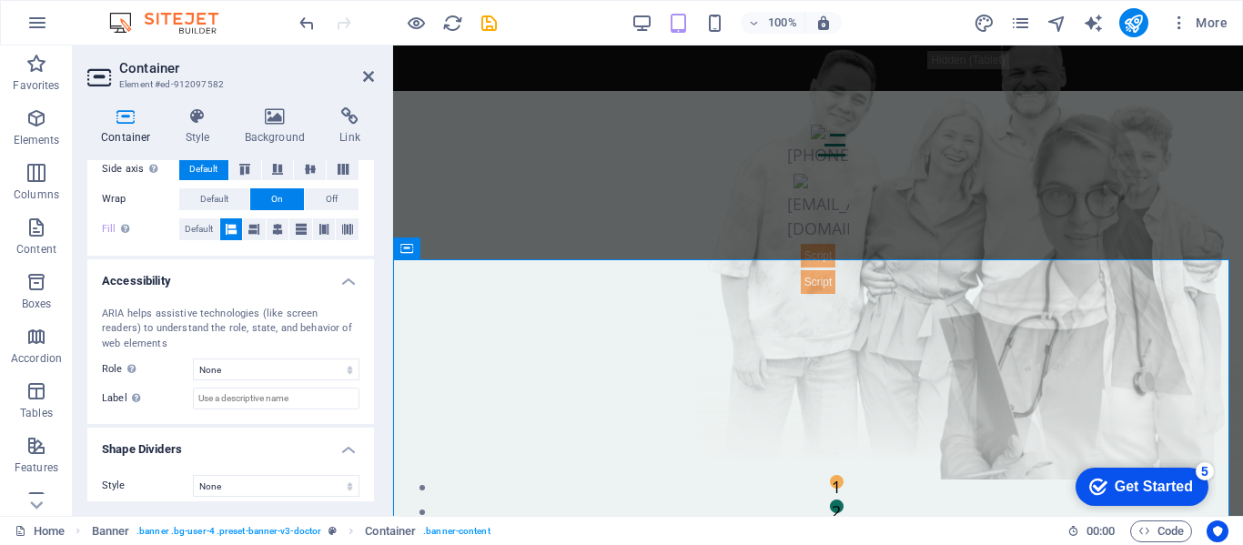
scroll to position [364, 0]
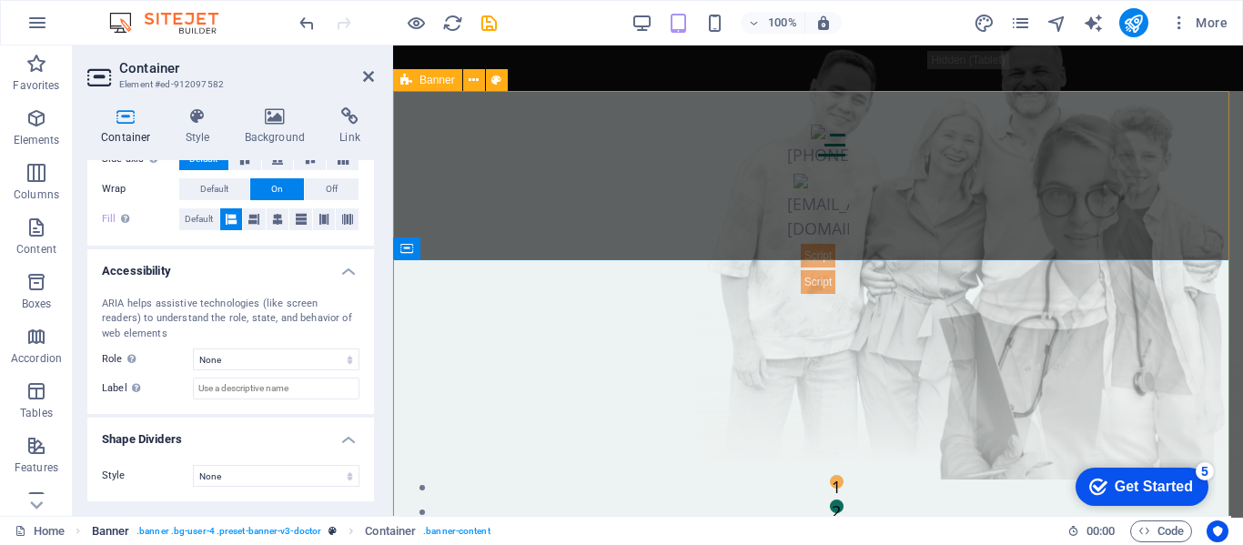
click at [286, 532] on span ". banner .bg-user-4 .preset-banner-v3-doctor" at bounding box center [229, 532] width 185 height 22
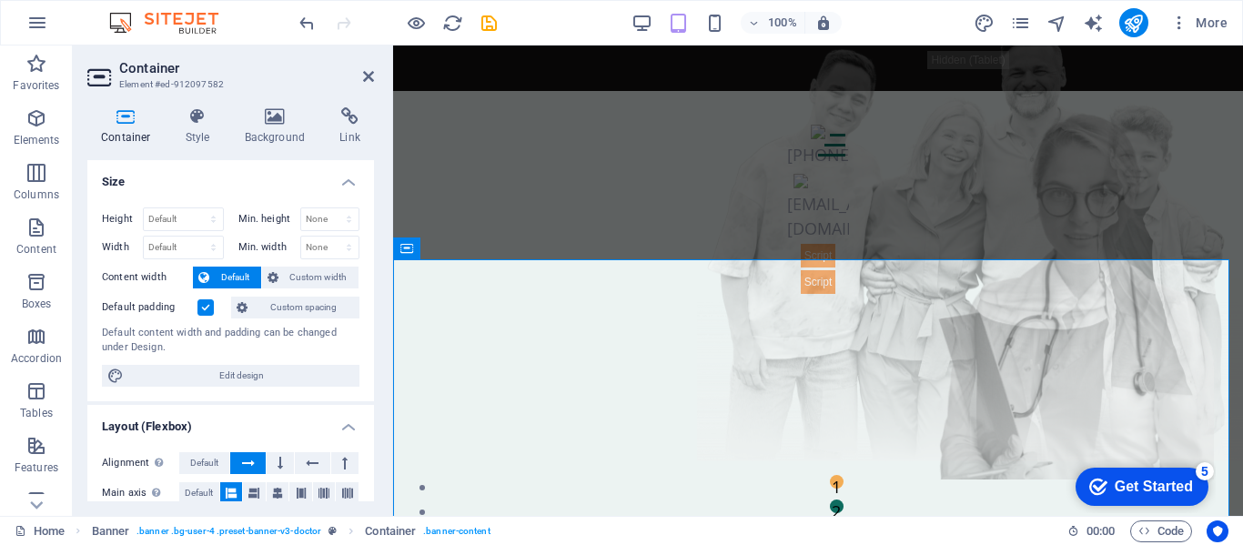
click at [391, 311] on div at bounding box center [391, 281] width 4 height 471
click at [237, 372] on span "Edit design" at bounding box center [241, 376] width 225 height 22
select select "px"
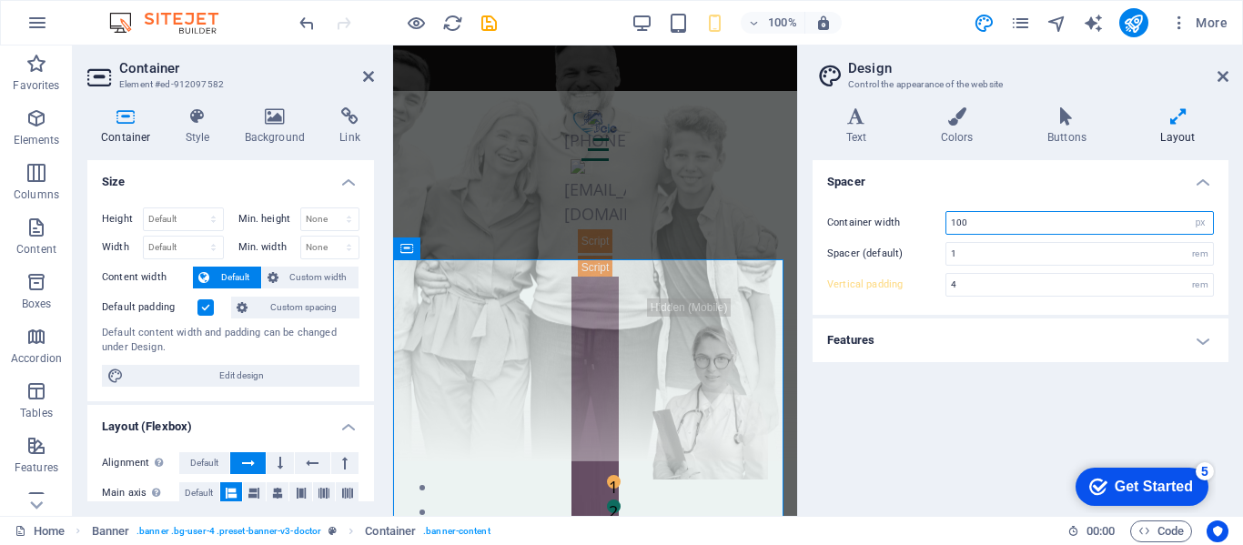
click at [1131, 229] on input "100" at bounding box center [1080, 223] width 267 height 22
type input "1000"
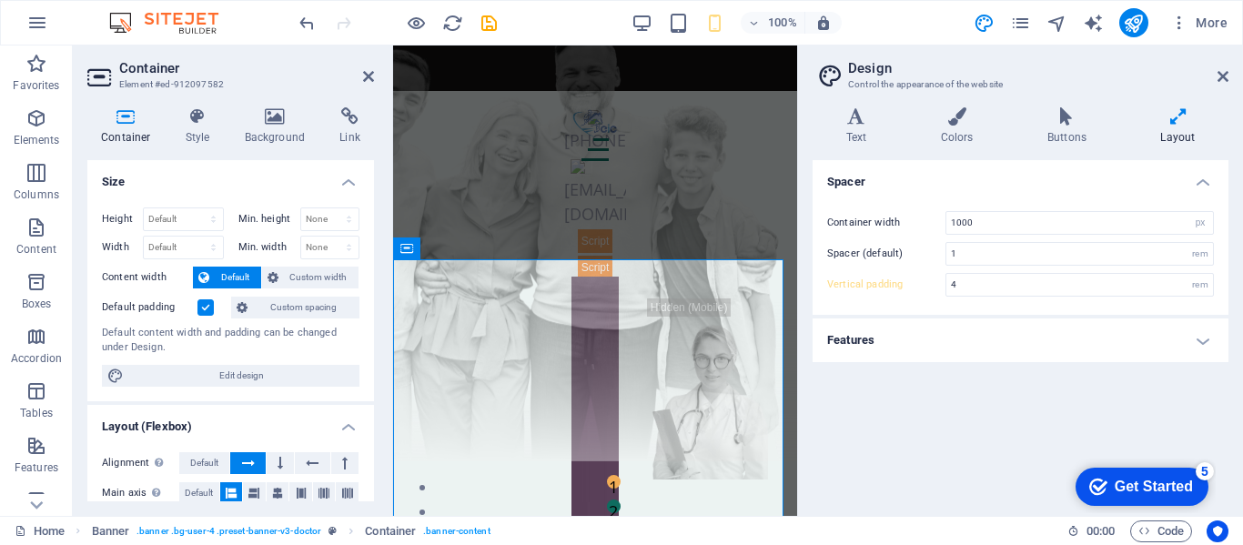
click at [1186, 120] on icon at bounding box center [1178, 116] width 101 height 18
click at [207, 463] on span "Default" at bounding box center [204, 463] width 28 height 22
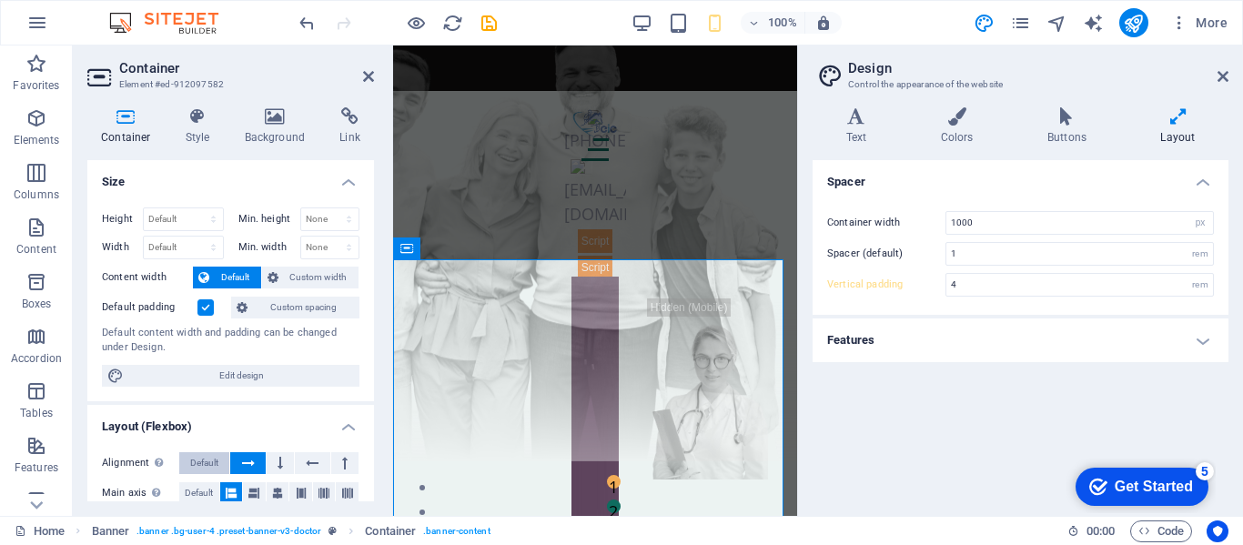
click at [207, 463] on span "Default" at bounding box center [204, 463] width 28 height 22
click at [154, 452] on div "Determines the flex direction." at bounding box center [212, 438] width 146 height 27
click at [192, 487] on span "Default" at bounding box center [199, 493] width 28 height 22
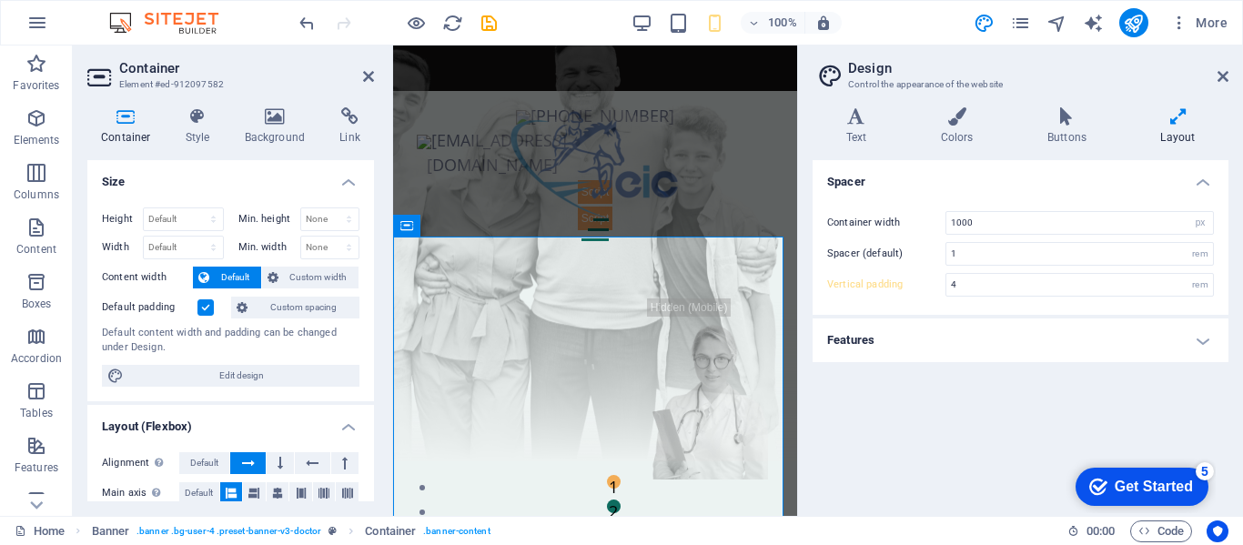
click at [1183, 129] on h4 "Layout" at bounding box center [1178, 126] width 101 height 38
click at [954, 137] on h4 "Colors" at bounding box center [961, 126] width 107 height 38
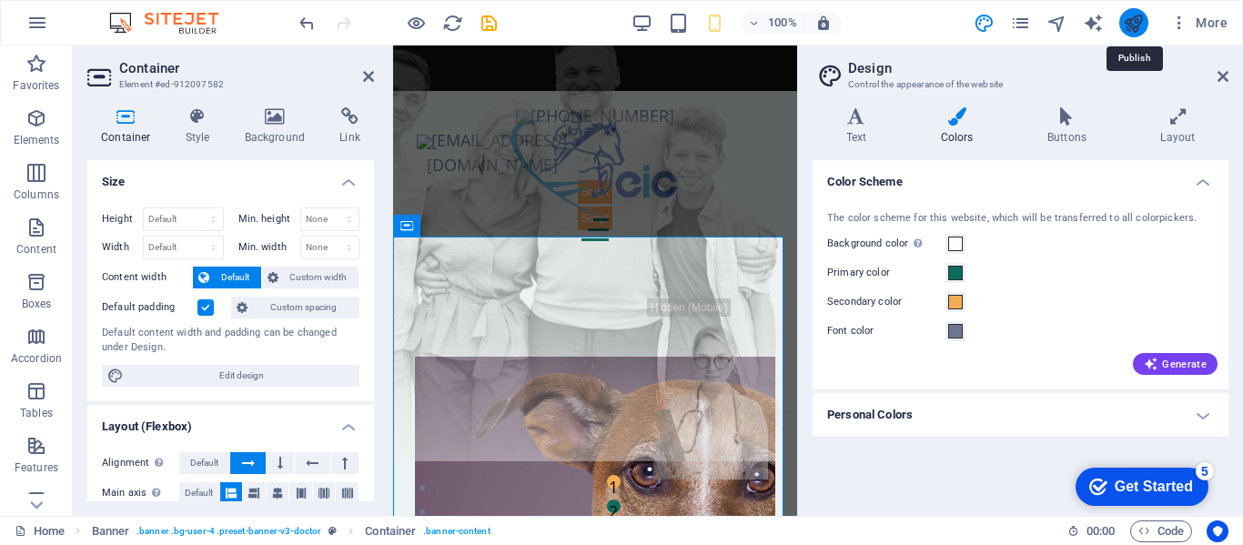
click at [1131, 27] on icon "publish" at bounding box center [1133, 23] width 21 height 21
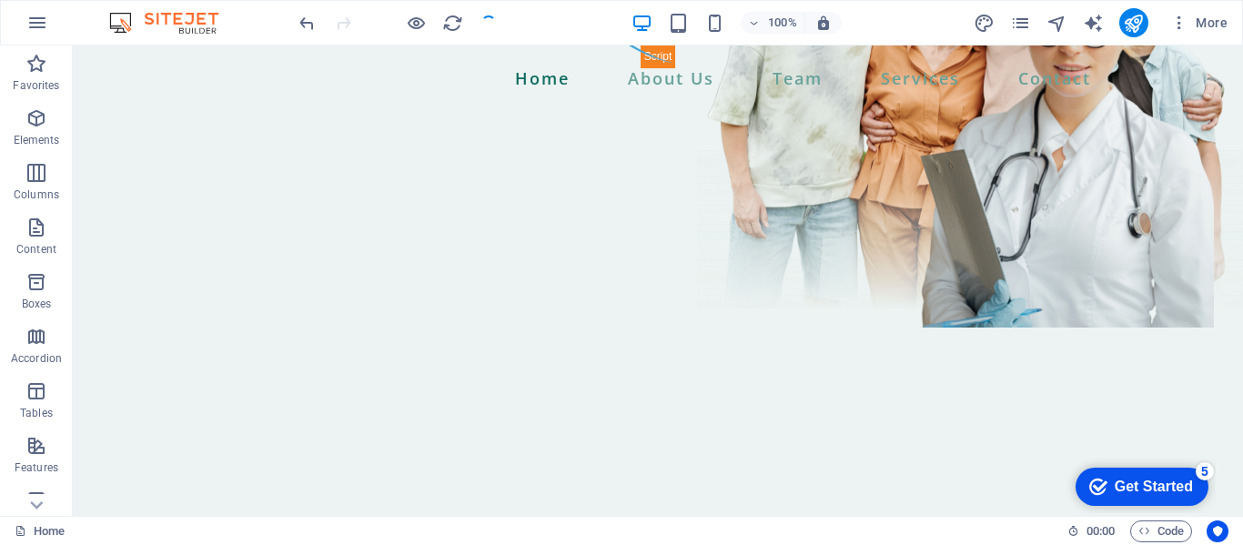
scroll to position [0, 0]
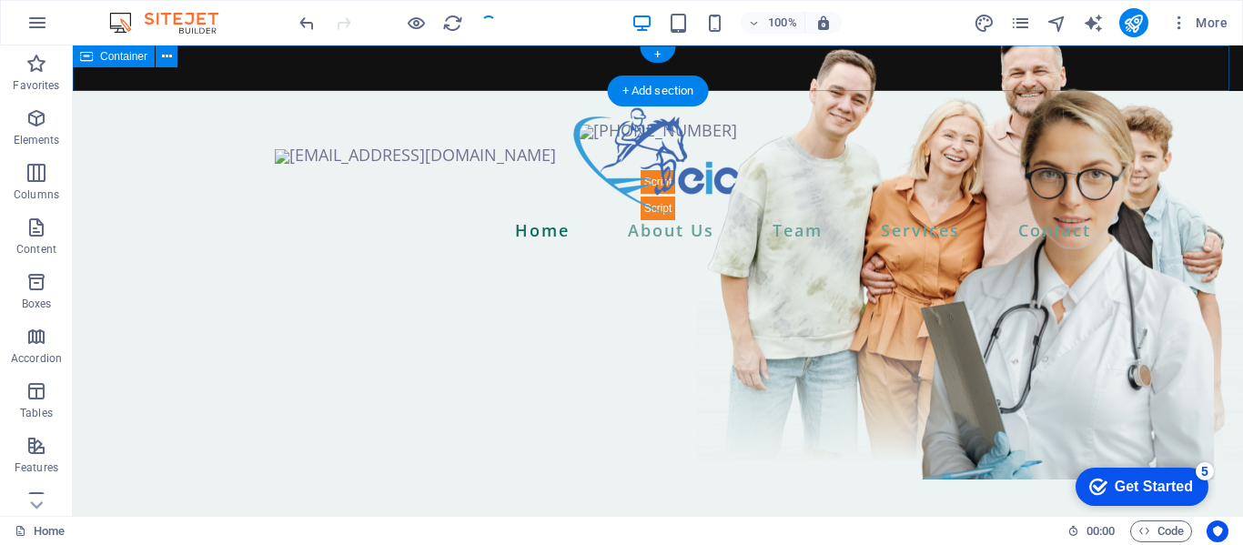
click at [906, 78] on div "[PHONE_NUMBER] [EMAIL_ADDRESS][DOMAIN_NAME]" at bounding box center [658, 69] width 1171 height 46
select select "px"
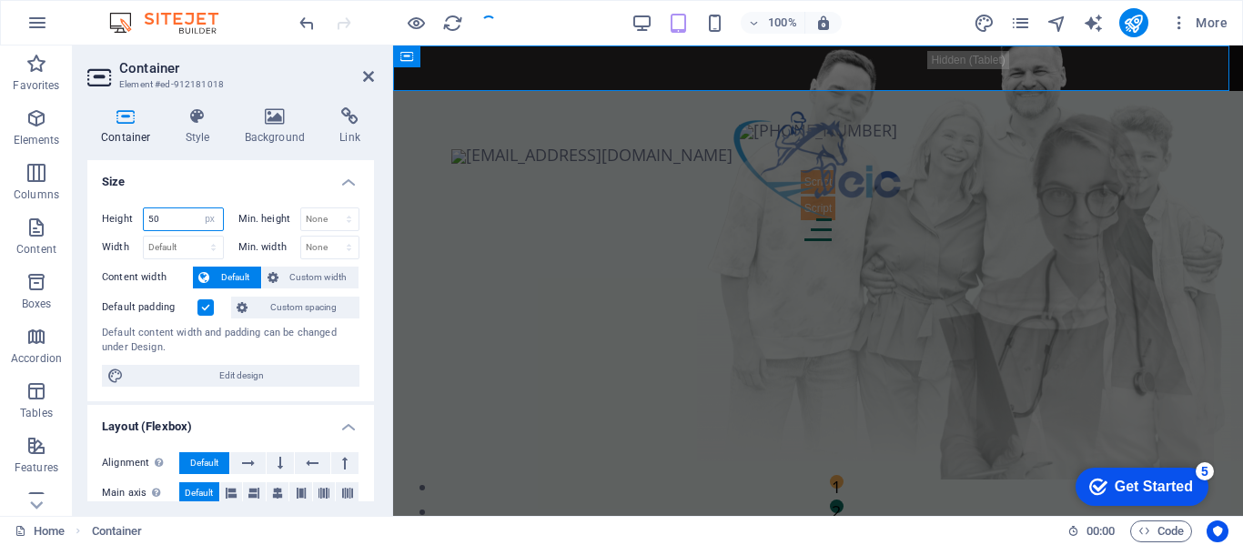
click at [169, 223] on input "50" at bounding box center [183, 219] width 79 height 22
type input "5"
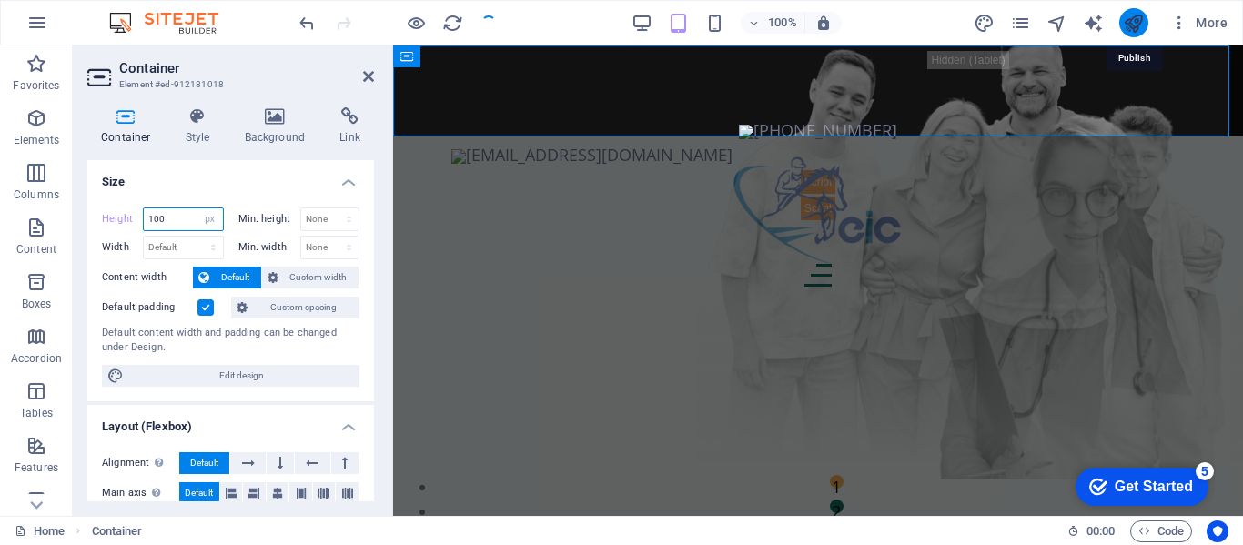
type input "100"
click at [1131, 32] on icon "publish" at bounding box center [1133, 23] width 21 height 21
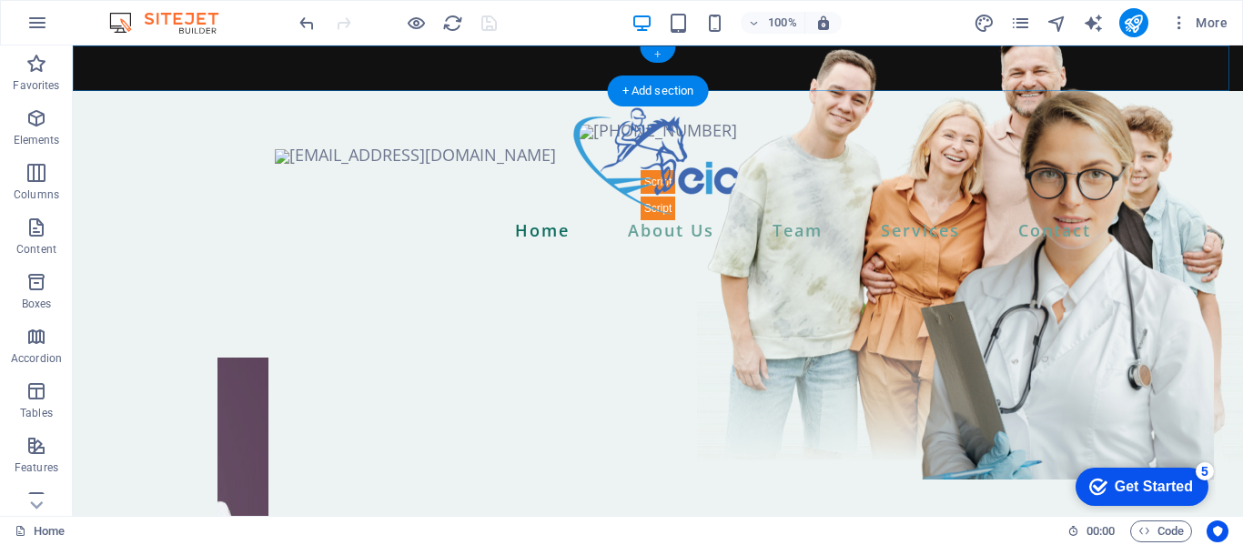
click at [661, 56] on div "+" at bounding box center [658, 54] width 36 height 16
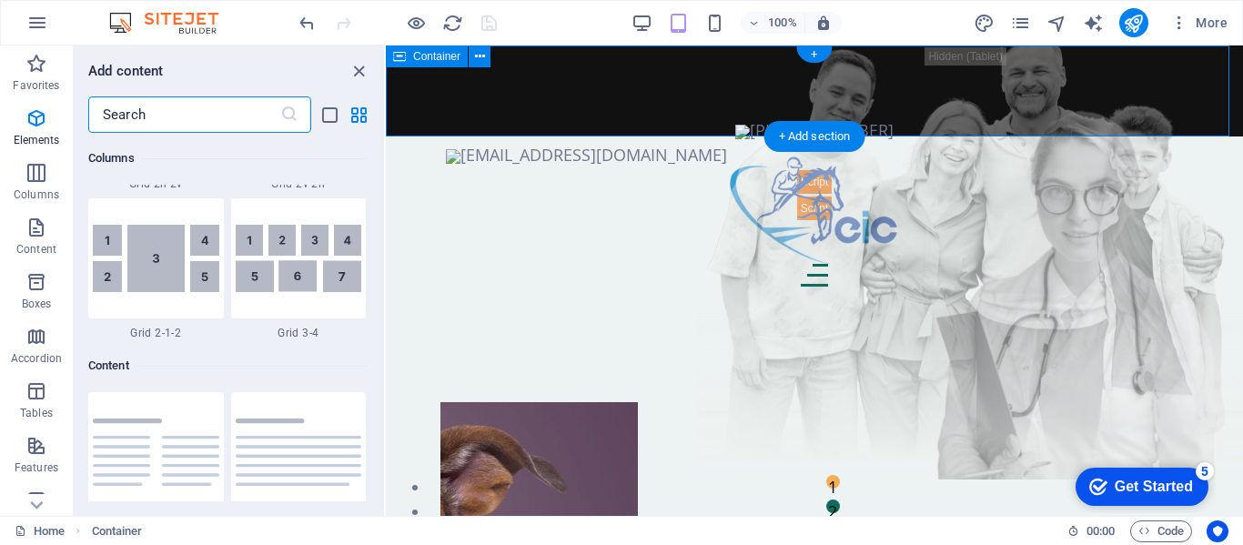
scroll to position [3185, 0]
